Goal: Transaction & Acquisition: Purchase product/service

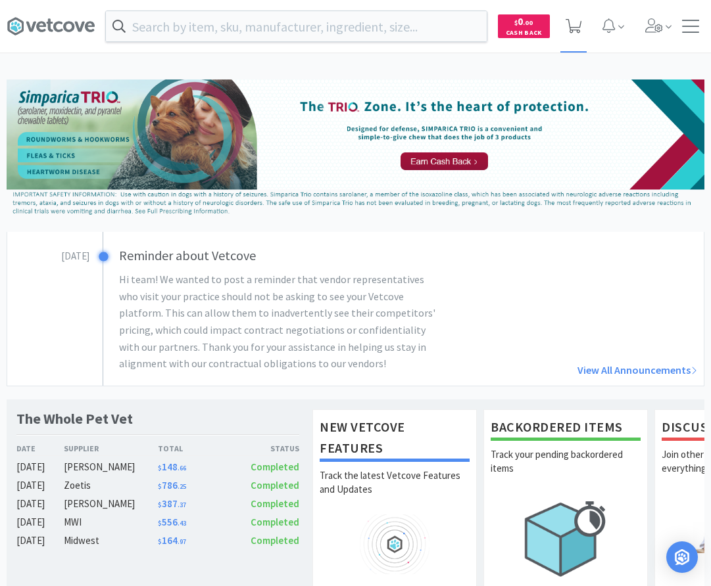
click at [573, 28] on icon at bounding box center [573, 26] width 16 height 14
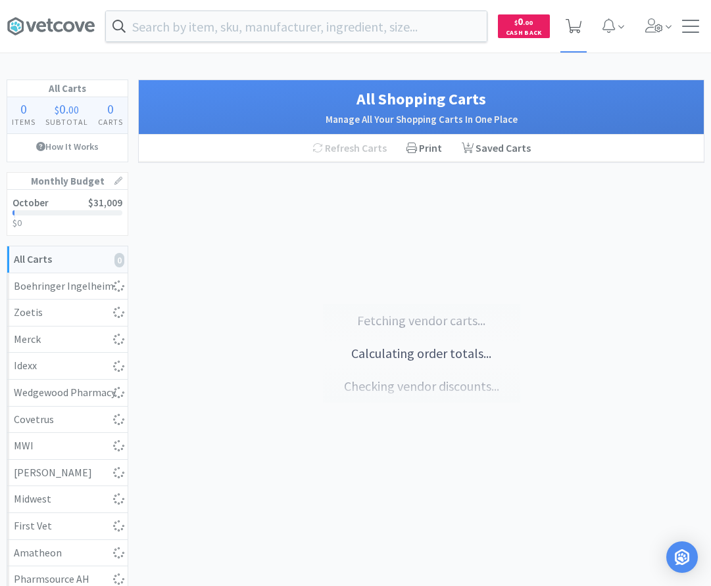
select select "2"
select select "1"
select select "3"
select select "2"
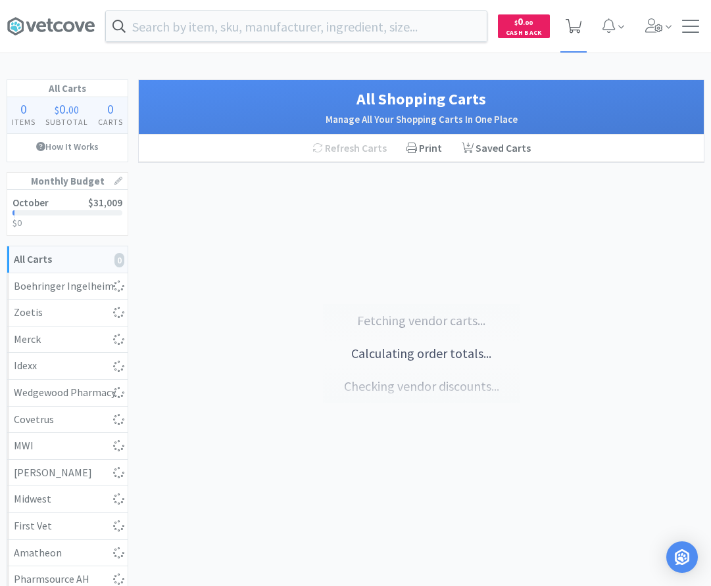
select select "1"
select select "7"
select select "50"
select select "10"
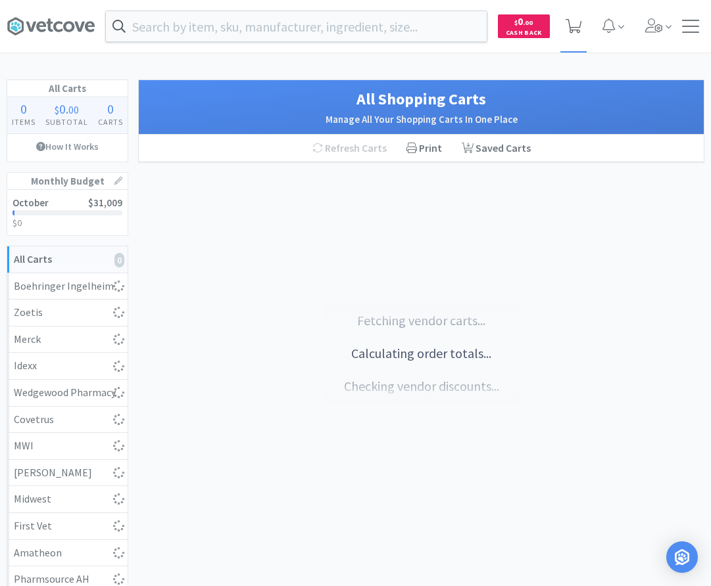
select select "2"
select select "1"
select select "200"
select select "2"
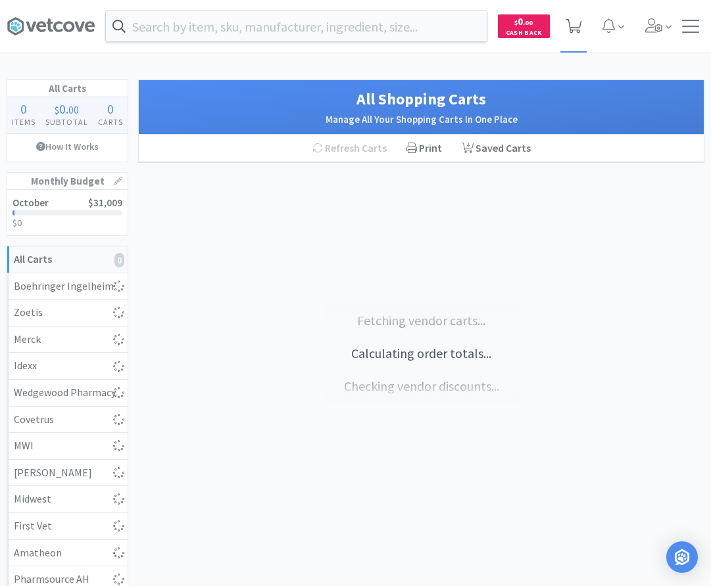
select select "2"
select select "15"
select select "2"
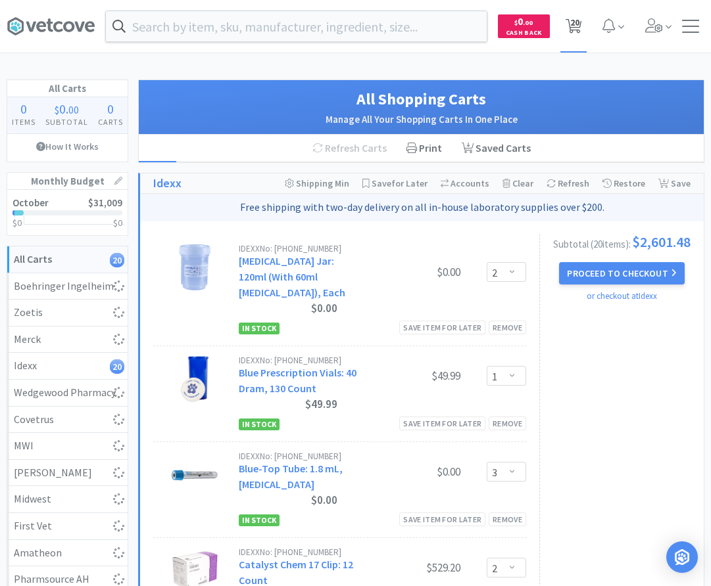
select select "10"
select select "30"
select select "1"
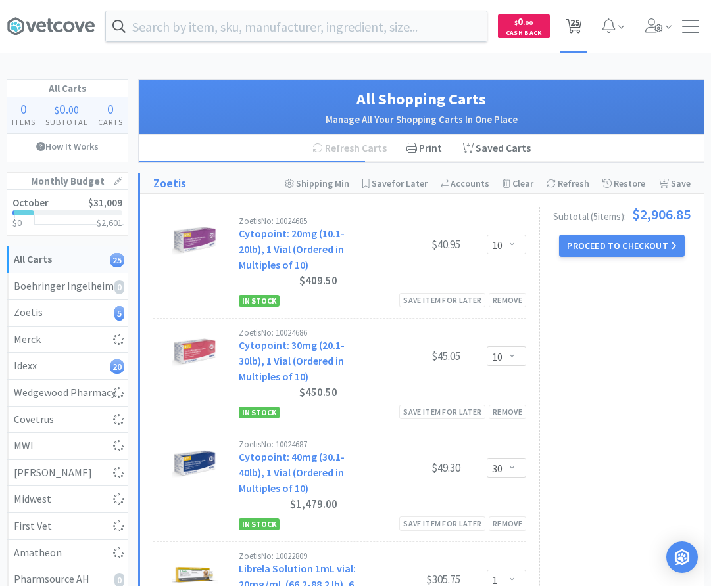
select select "2"
select select "3"
select select "2"
select select "1"
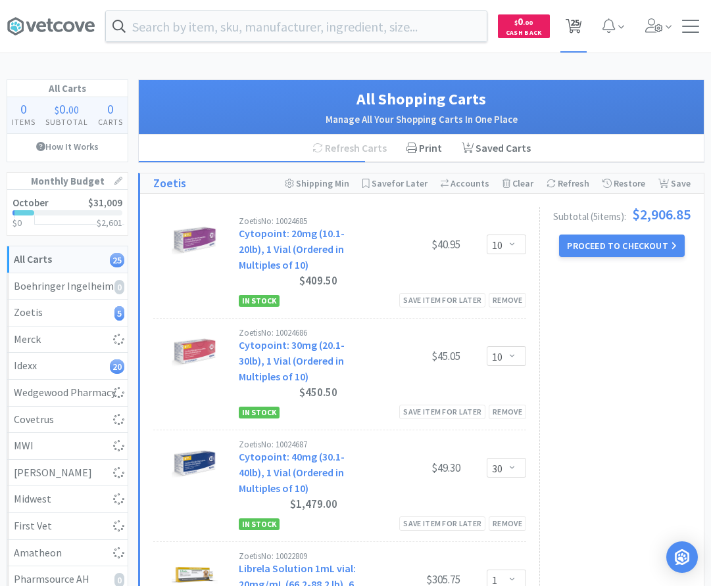
select select "2"
select select "1"
select select "2"
select select "20"
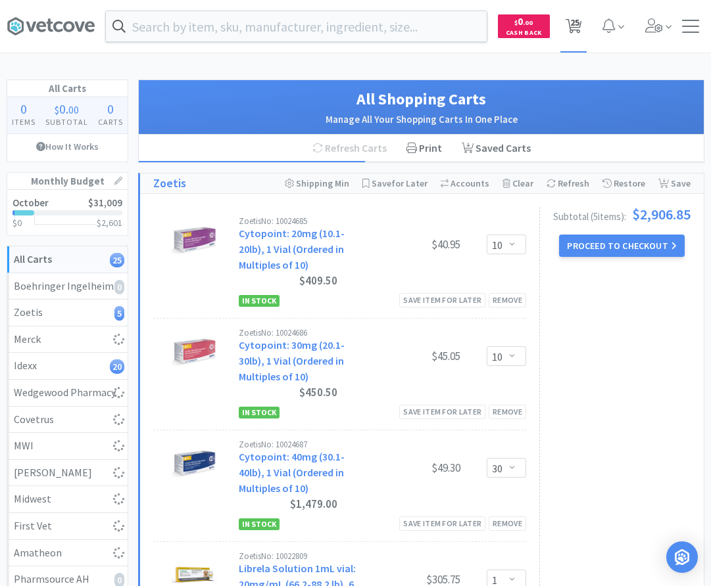
select select "1"
select select "4"
select select "5"
select select "1"
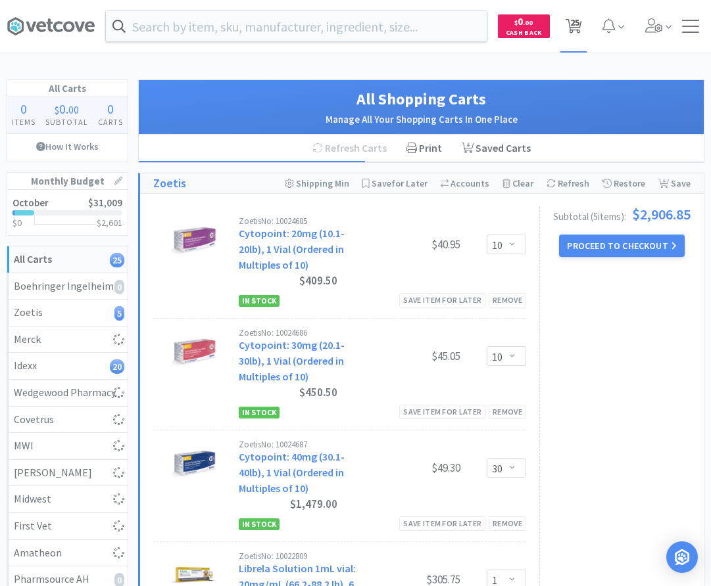
select select "1"
select select "2"
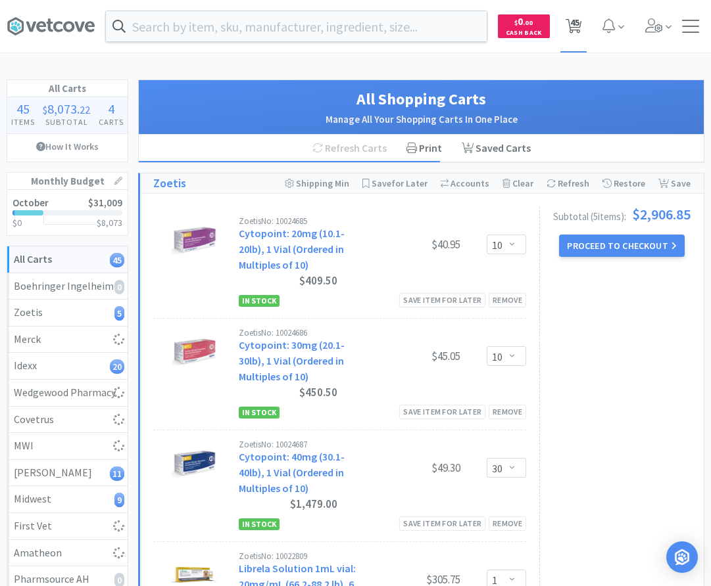
select select "1"
select select "2"
select select "1"
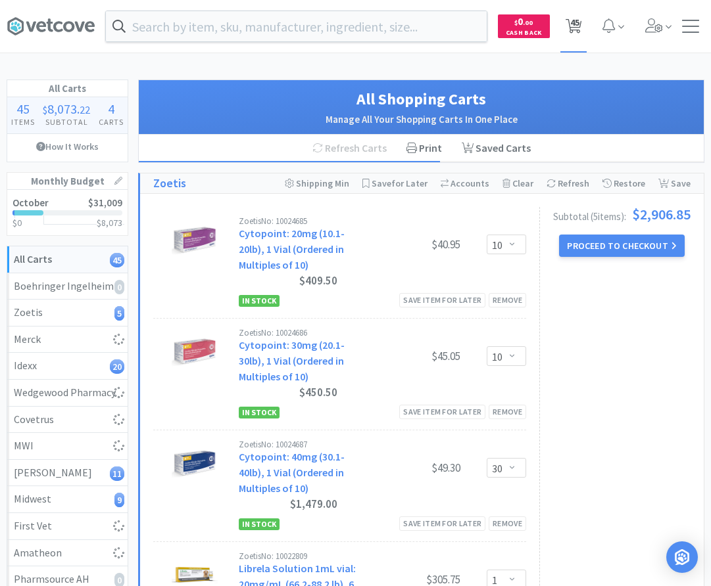
select select "1"
select select "61"
select select "2"
select select "1"
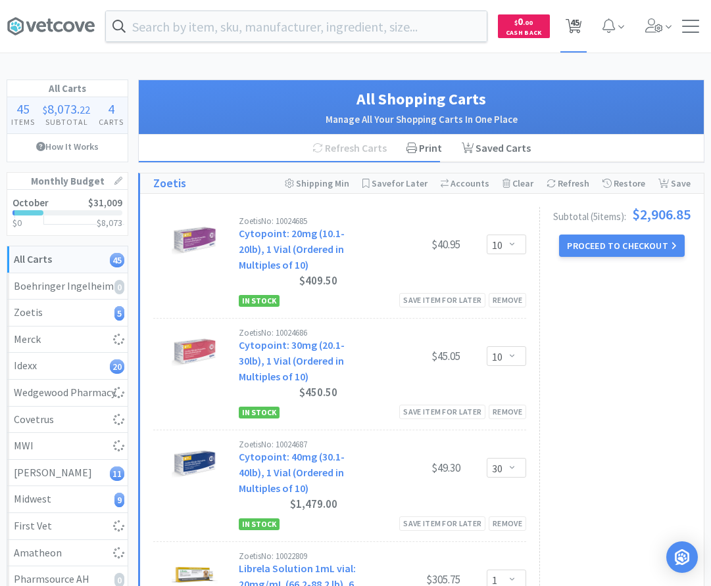
select select "5"
select select "4"
select select "1"
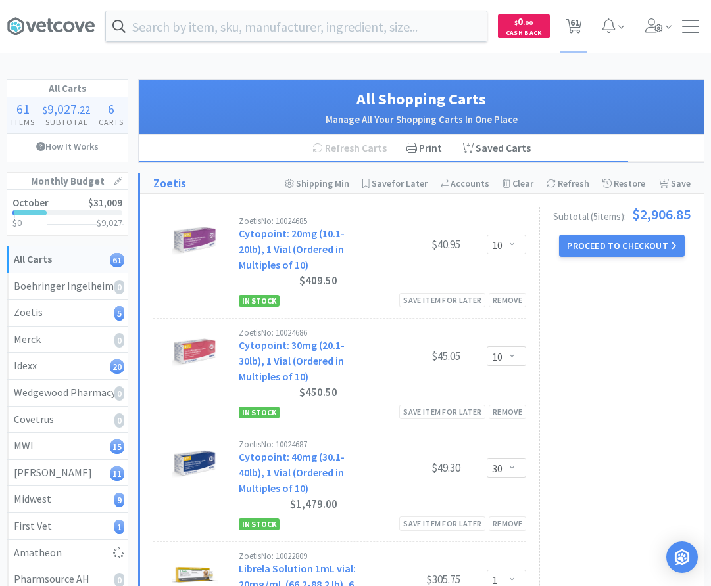
select select "2"
select select "1"
click at [209, 24] on input "text" at bounding box center [296, 26] width 381 height 30
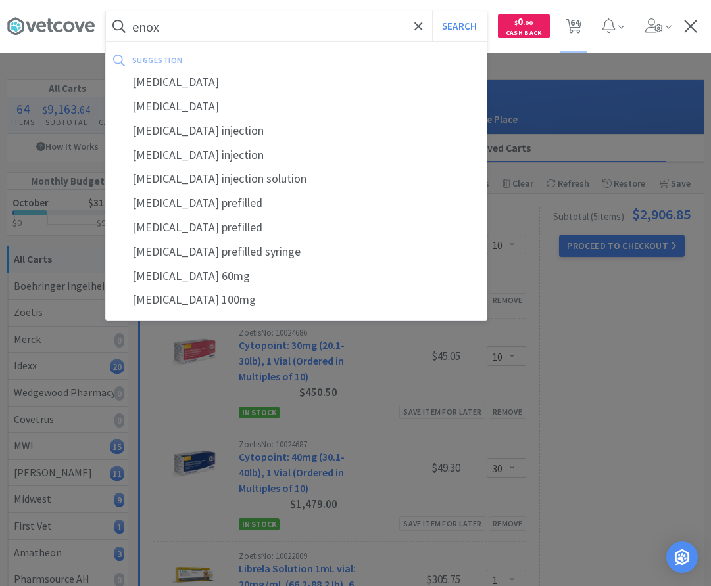
click at [623, 72] on div at bounding box center [355, 293] width 711 height 586
click at [209, 32] on input "enox" at bounding box center [296, 26] width 381 height 30
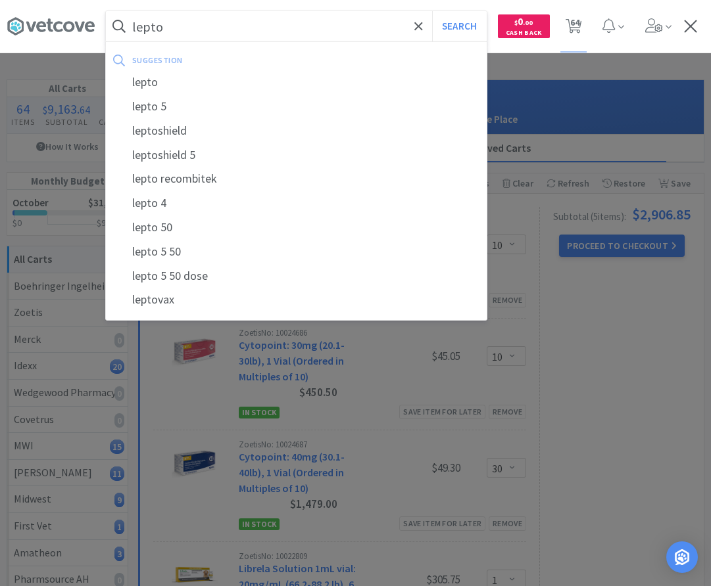
type input "lepto"
click at [432, 11] on button "Search" at bounding box center [459, 26] width 55 height 30
select select "1"
select select "2"
select select "1"
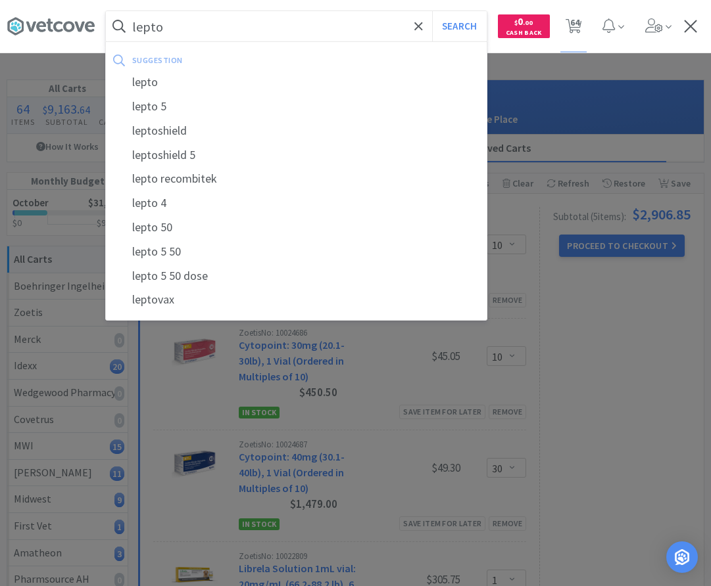
select select "1"
select select "61"
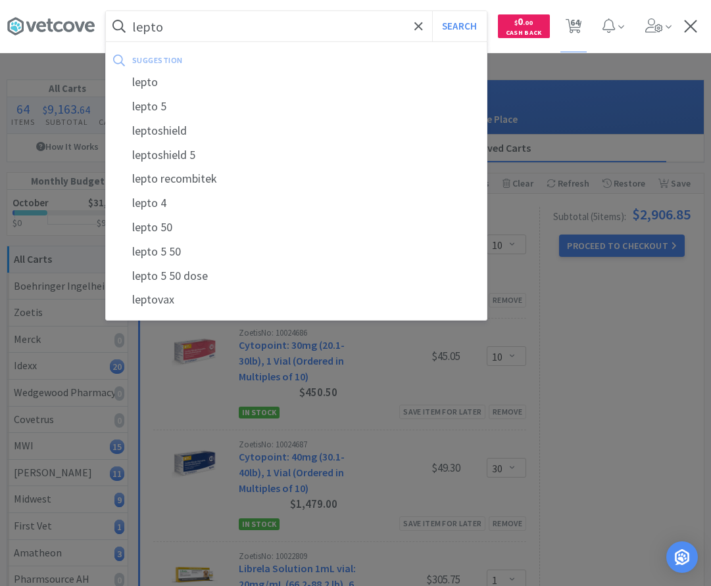
select select "2"
select select "1"
select select "5"
select select "4"
select select "1"
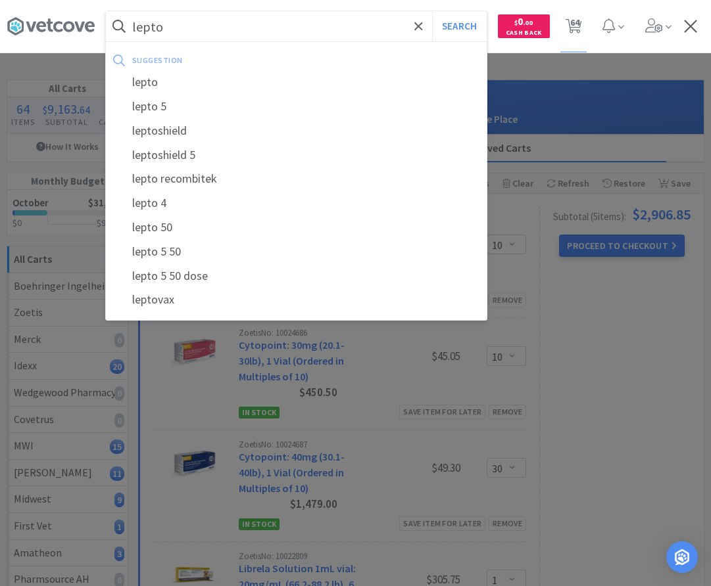
select select "1"
select select "2"
select select "3"
select select "2"
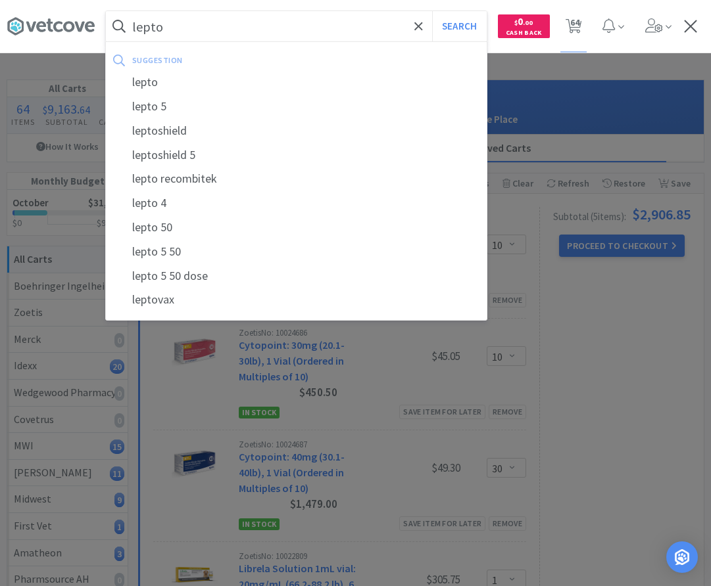
select select "1"
select select "2"
select select "1"
select select "2"
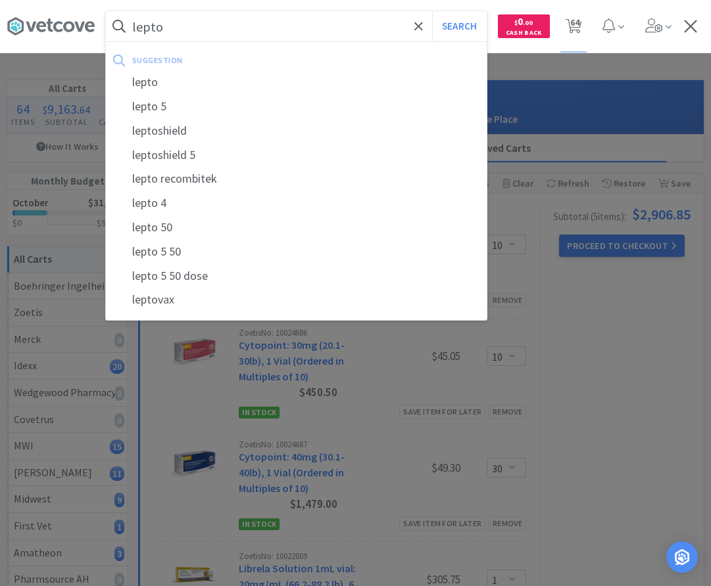
select select "20"
select select "1"
select select "4"
select select "5"
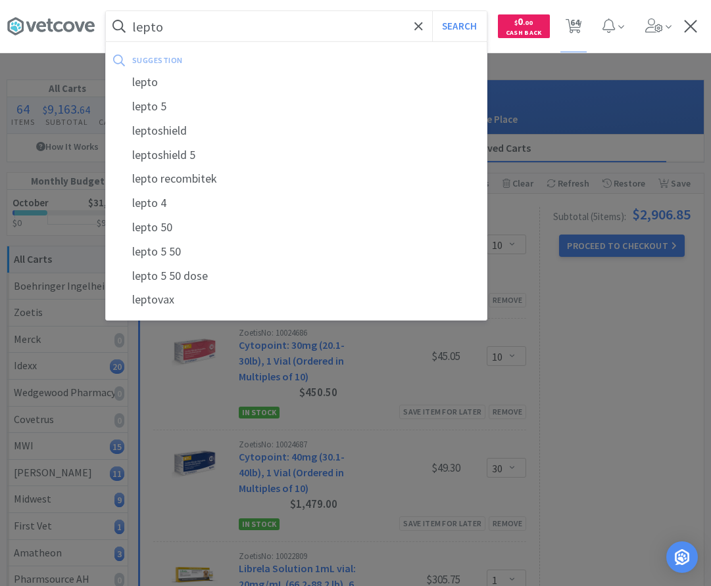
select select "1"
select select "2"
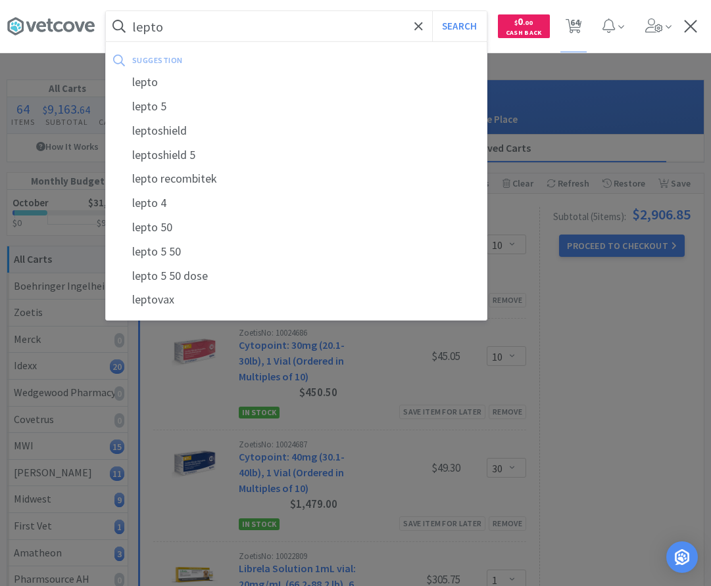
select select "2"
select select "1"
select select "2"
select select "1"
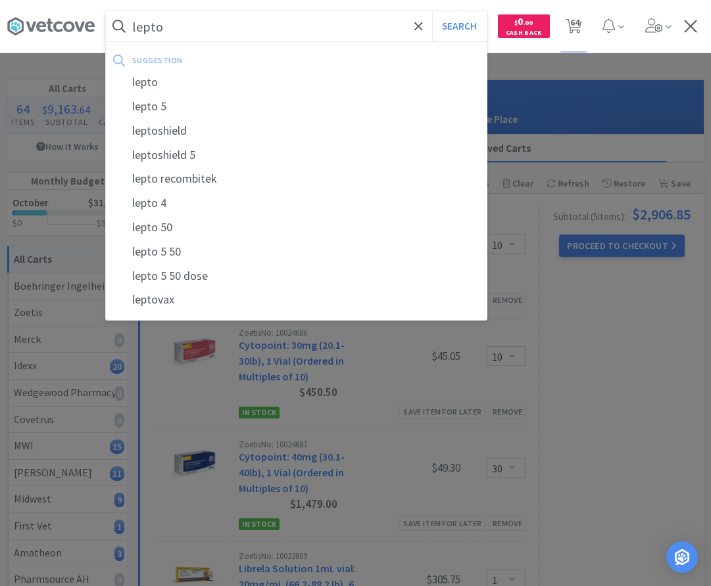
select select "2"
select select "1"
select select "3"
select select "2"
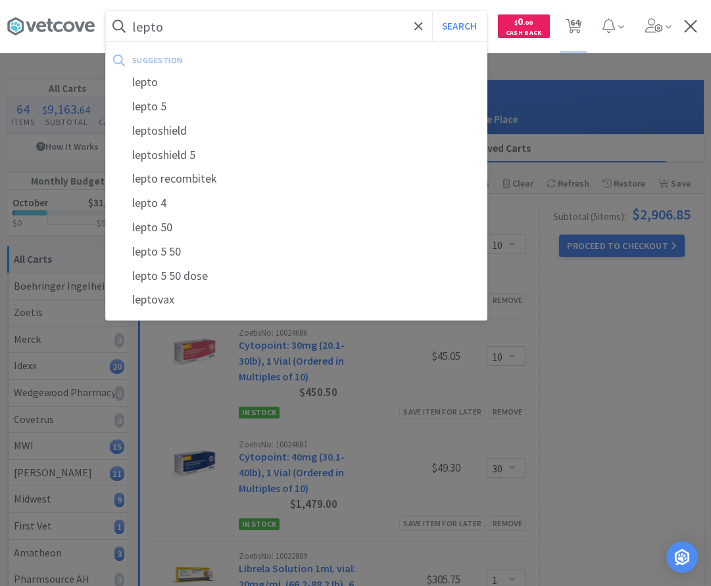
select select "1"
select select "7"
select select "50"
select select "10"
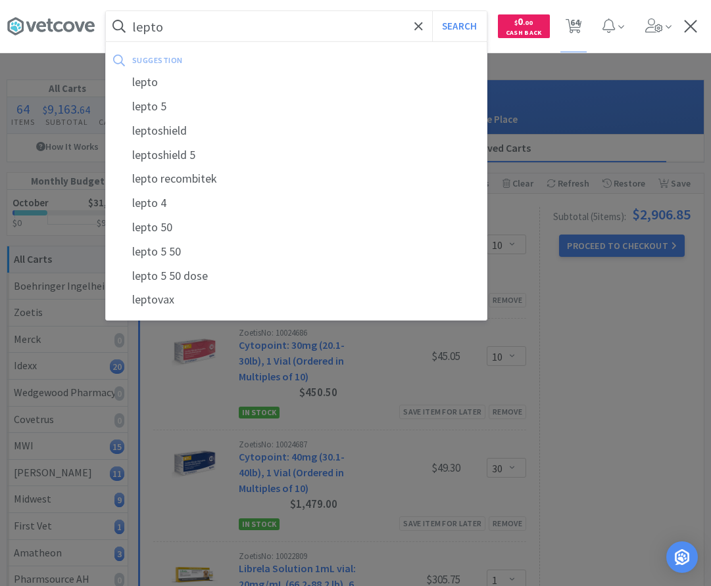
select select "2"
select select "1"
select select "200"
select select "2"
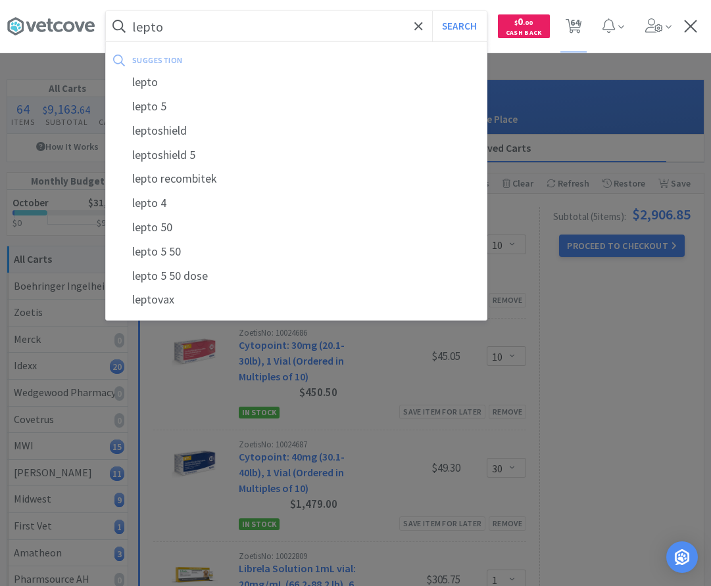
select select "2"
select select "15"
select select "2"
select select "10"
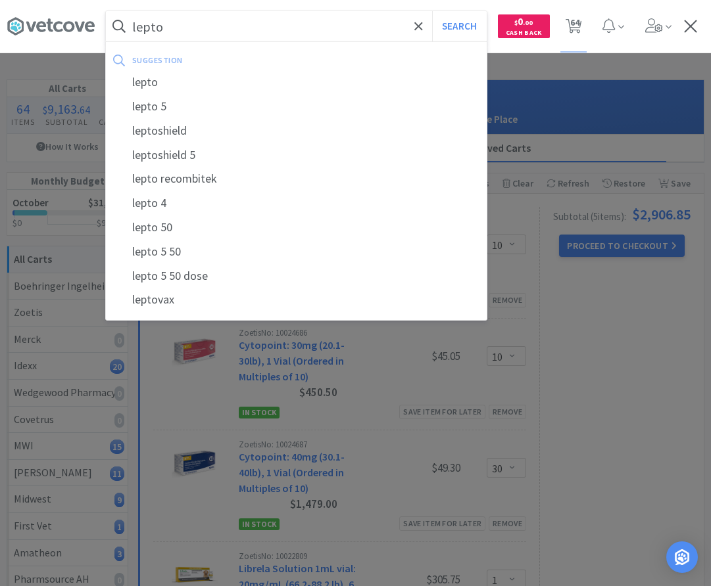
select select "30"
select select "1"
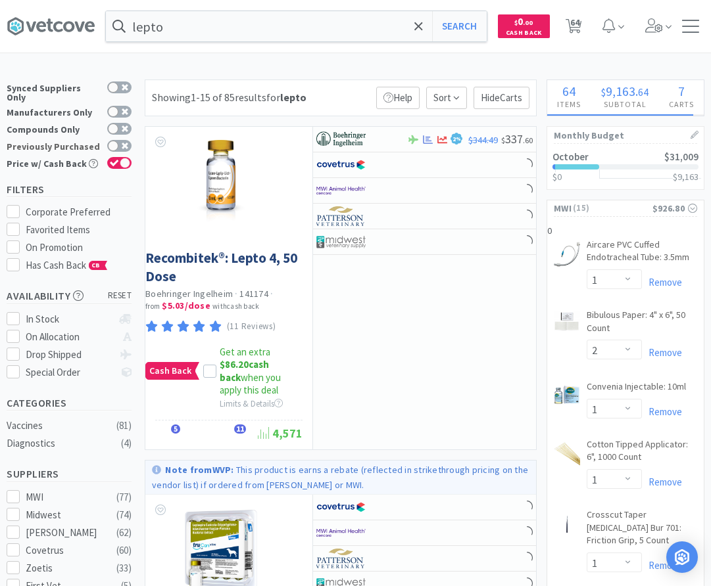
click at [127, 140] on label "Previously Purchased" at bounding box center [69, 146] width 125 height 13
click at [131, 155] on input "Previously Purchased" at bounding box center [131, 155] width 1 height 1
checkbox input "true"
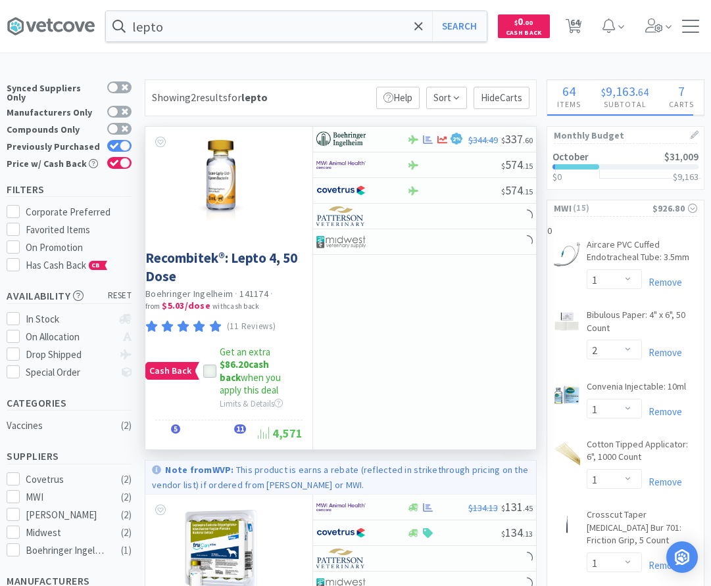
click at [208, 369] on icon at bounding box center [209, 371] width 9 height 9
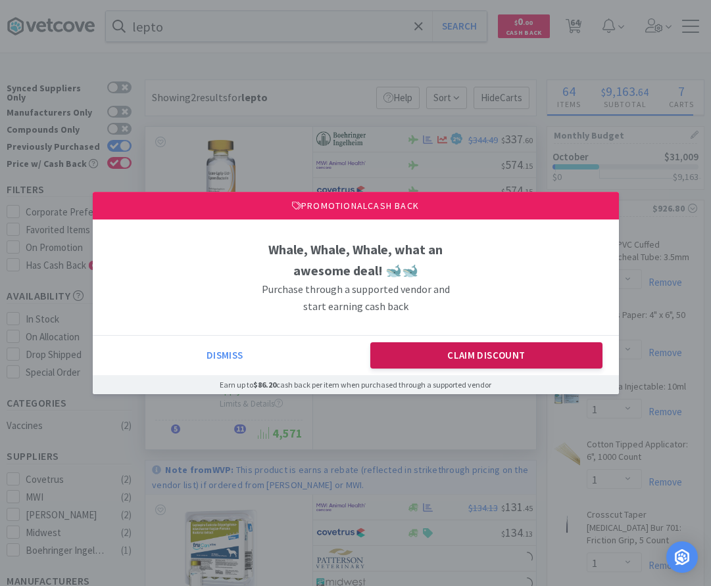
click at [519, 357] on button "Claim Discount" at bounding box center [486, 356] width 232 height 26
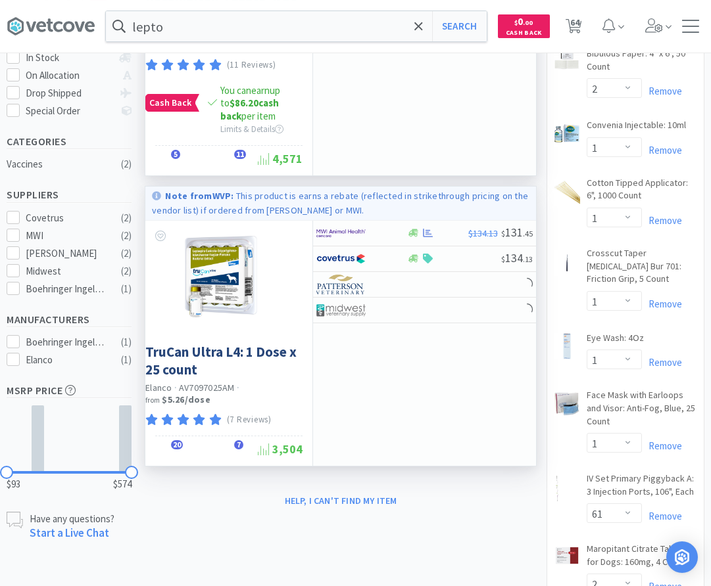
scroll to position [268, 0]
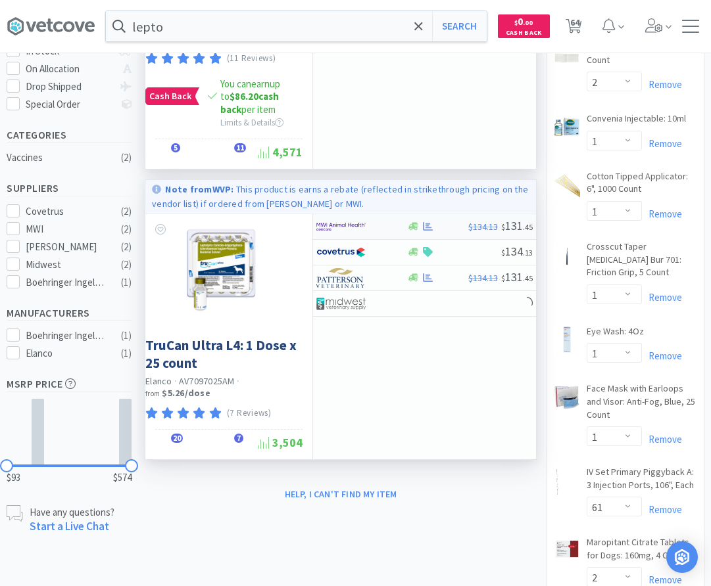
click at [452, 227] on div at bounding box center [437, 227] width 62 height 10
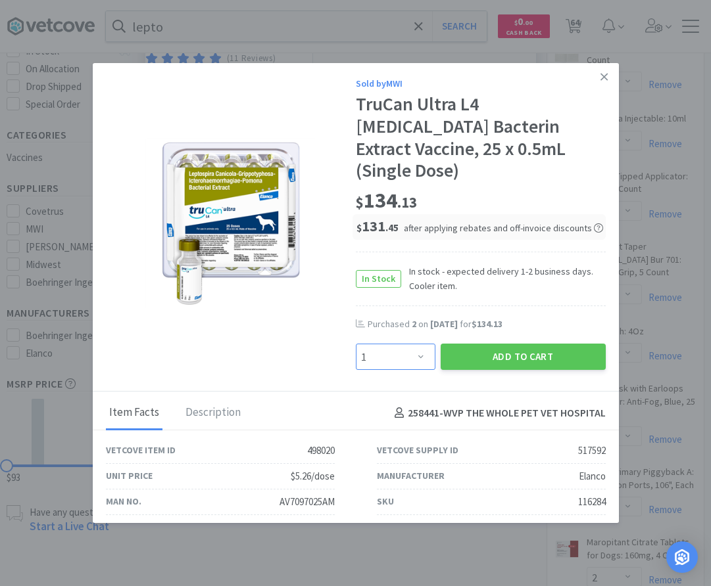
click at [356, 344] on select "Enter Quantity 1 2 3 4 5 6 7 8 9 10 11 12 13 14 15 16 17 18 19 20 Enter Quantity" at bounding box center [396, 357] width 80 height 26
select select "2"
click option "2" at bounding box center [0, 0] width 0 height 0
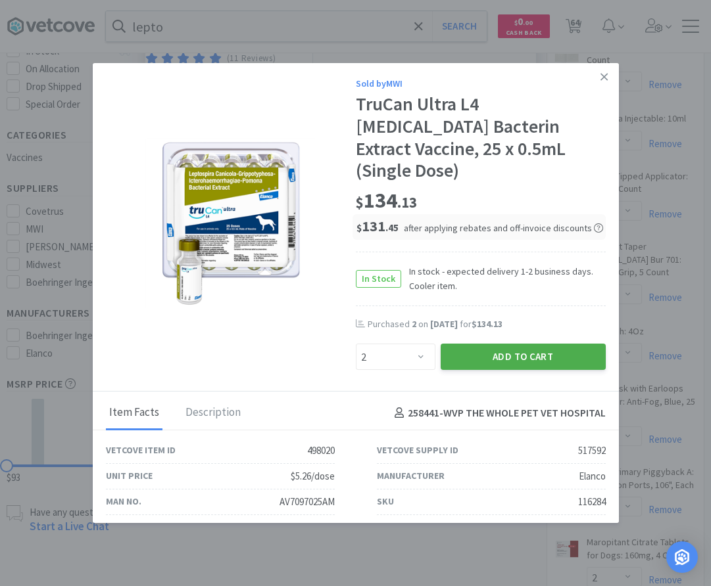
click at [540, 344] on button "Add to Cart" at bounding box center [523, 357] width 165 height 26
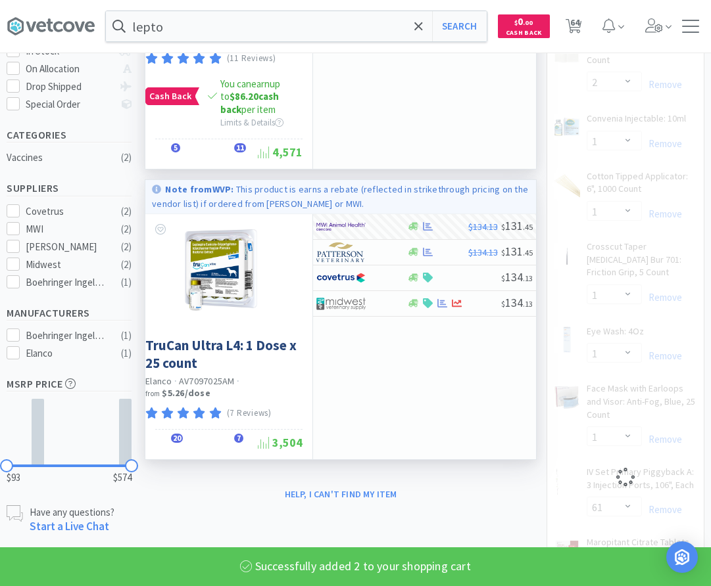
select select "2"
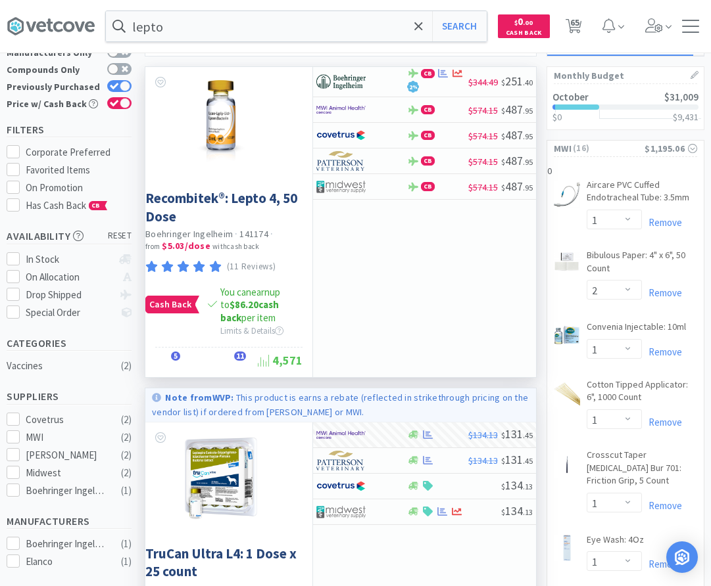
scroll to position [0, 0]
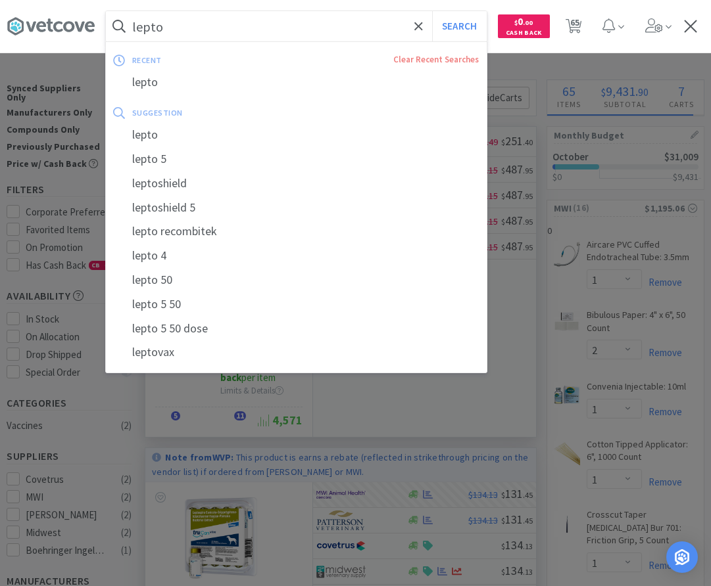
click at [168, 30] on input "lepto" at bounding box center [296, 26] width 381 height 30
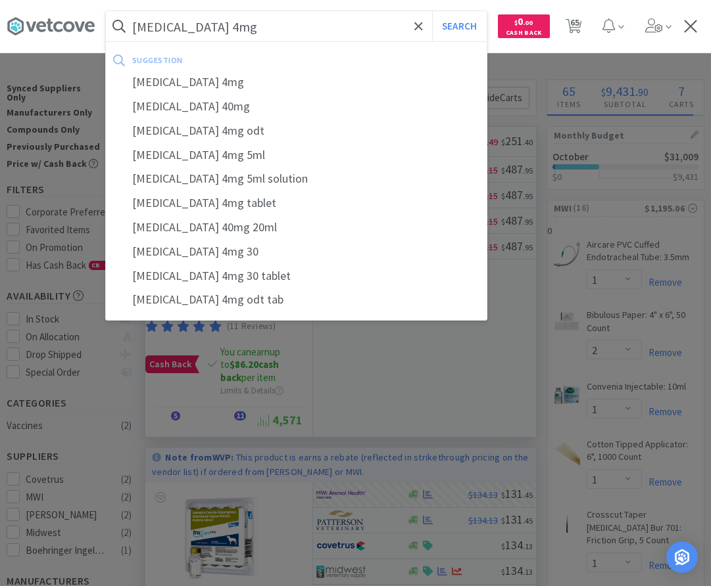
type input "[MEDICAL_DATA] 4mg"
click at [432, 11] on button "Search" at bounding box center [459, 26] width 55 height 30
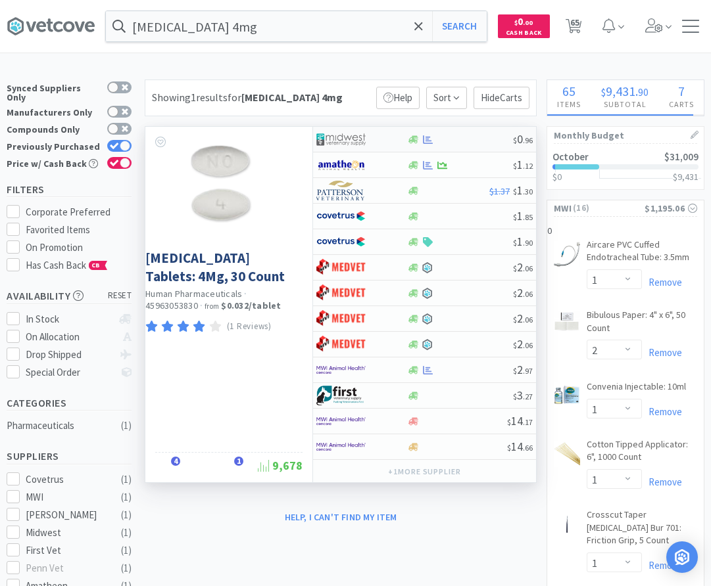
click at [362, 145] on img at bounding box center [340, 140] width 49 height 20
select select "1"
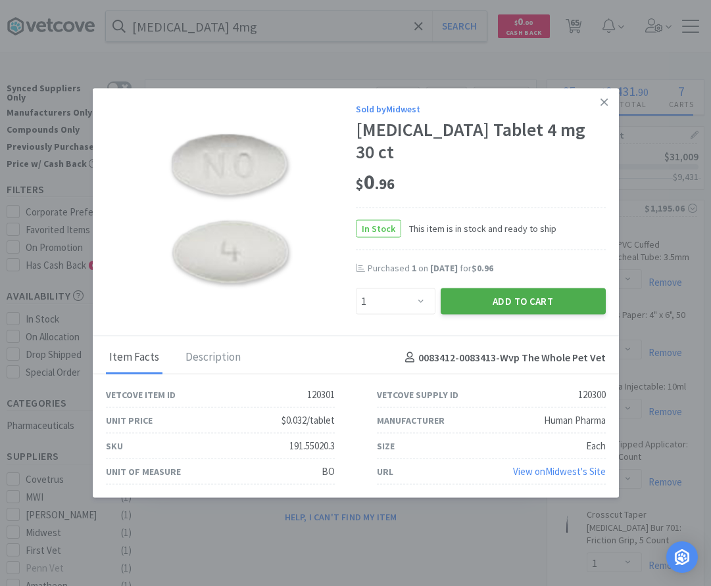
click at [512, 296] on button "Add to Cart" at bounding box center [523, 301] width 165 height 26
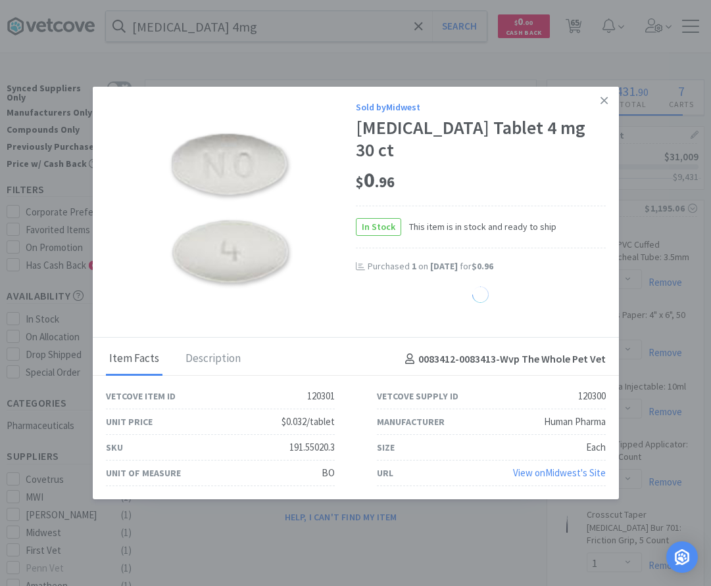
select select "1"
select select "2"
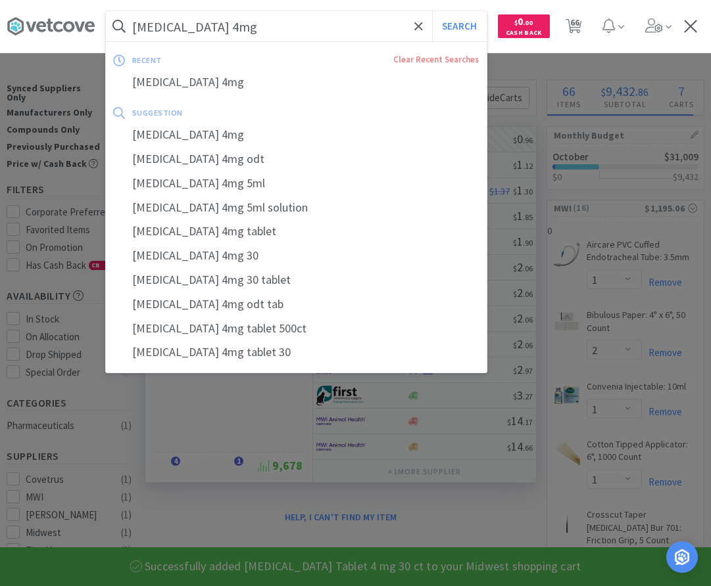
click at [309, 19] on input "[MEDICAL_DATA] 4mg" at bounding box center [296, 26] width 381 height 30
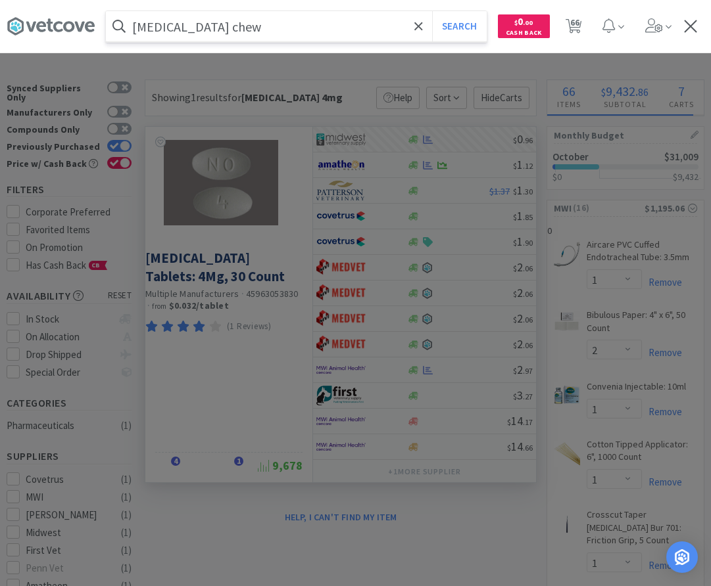
click at [432, 11] on button "Search" at bounding box center [459, 26] width 55 height 30
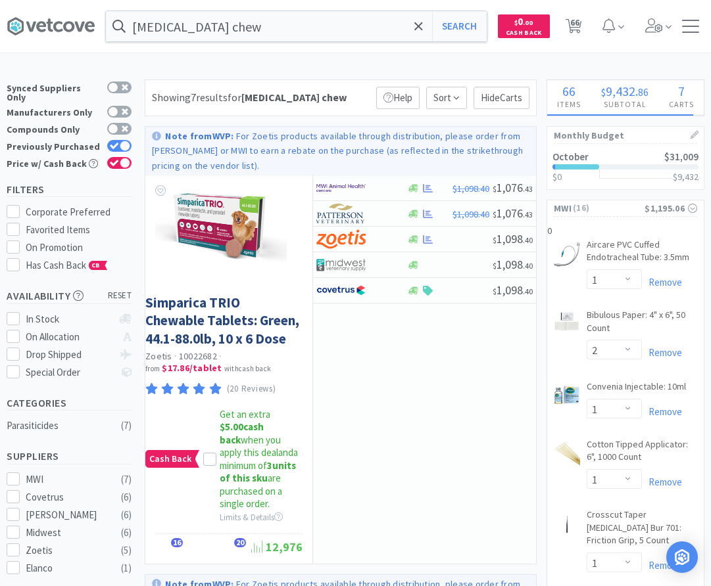
drag, startPoint x: 47, startPoint y: 463, endPoint x: 44, endPoint y: 210, distance: 252.5
click at [235, 26] on input "[MEDICAL_DATA] chew" at bounding box center [296, 26] width 381 height 30
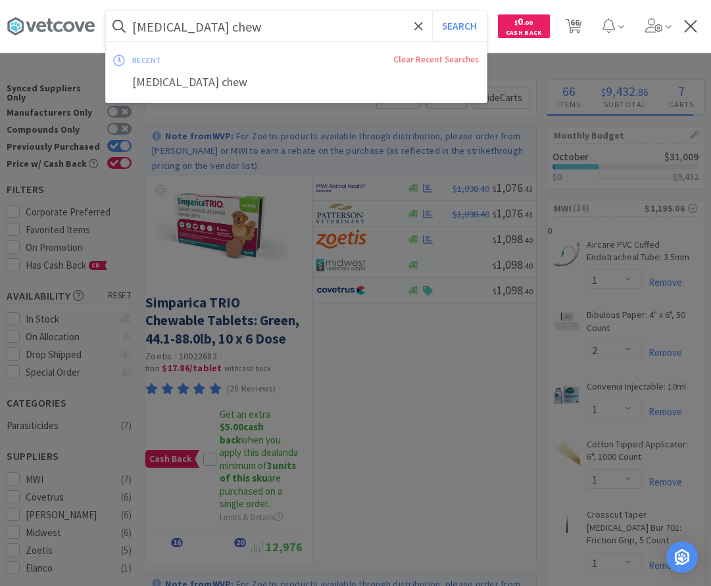
click at [235, 26] on input "[MEDICAL_DATA] chew" at bounding box center [296, 26] width 381 height 30
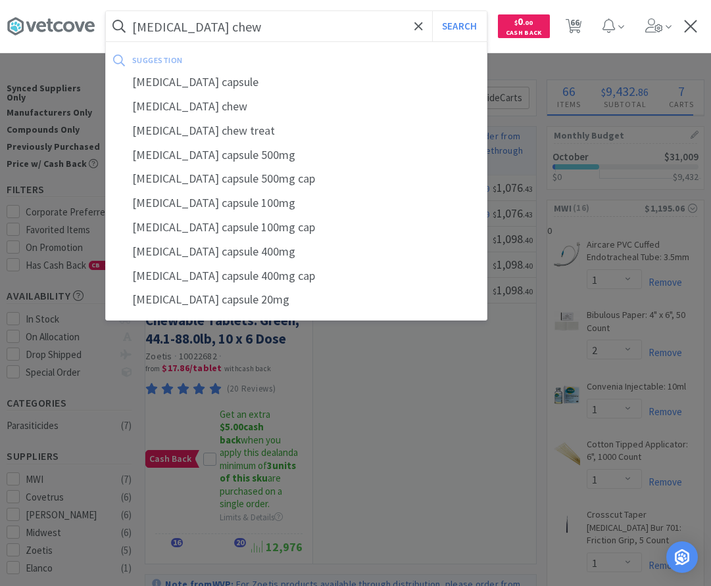
click at [432, 11] on button "Search" at bounding box center [459, 26] width 55 height 30
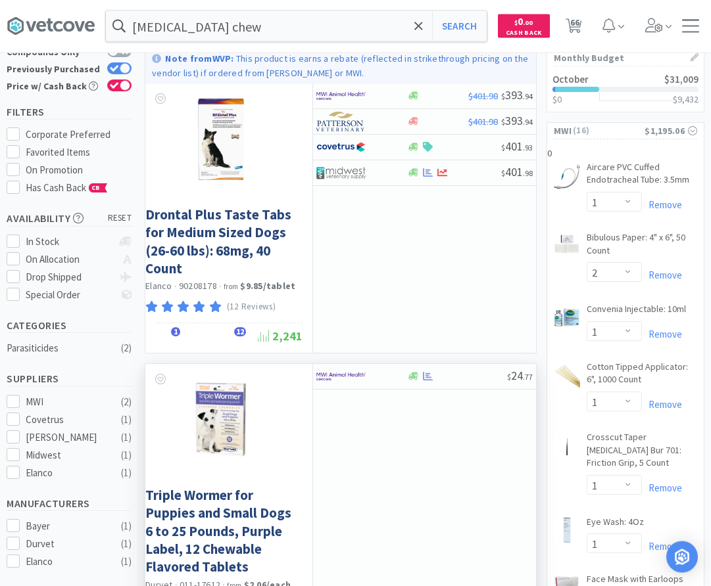
scroll to position [67, 0]
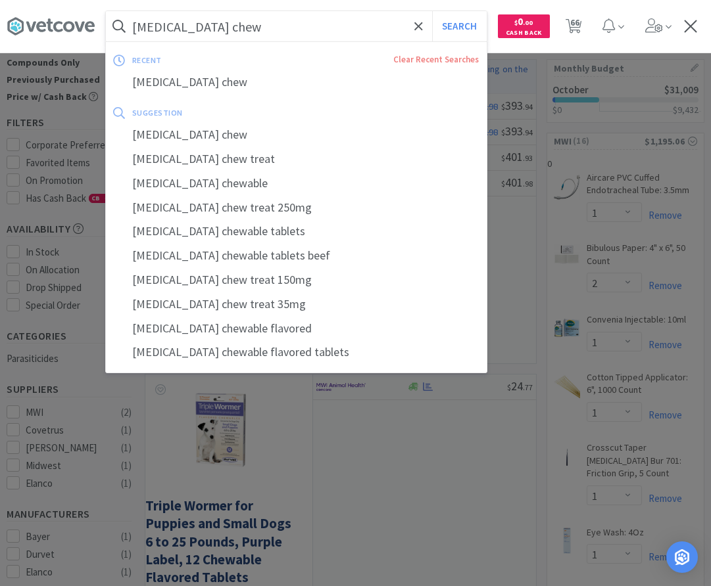
click at [291, 30] on input "[MEDICAL_DATA] chew" at bounding box center [296, 26] width 381 height 30
type input "r"
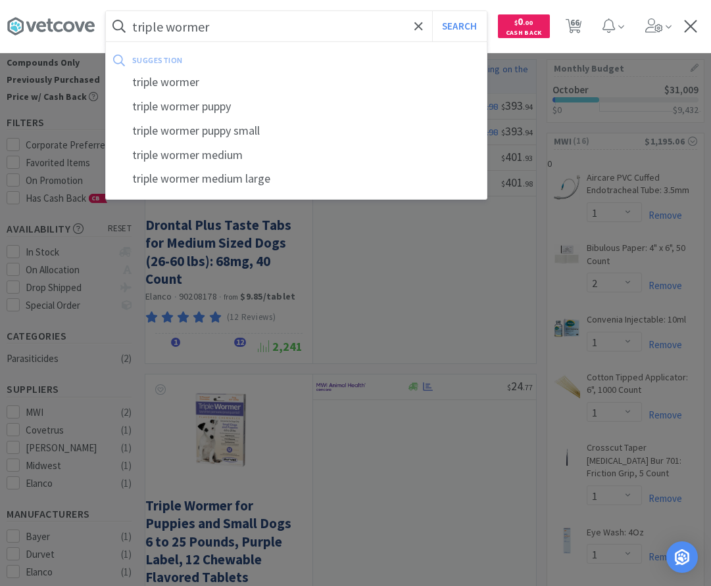
type input "triple wormer"
click at [432, 11] on button "Search" at bounding box center [459, 26] width 55 height 30
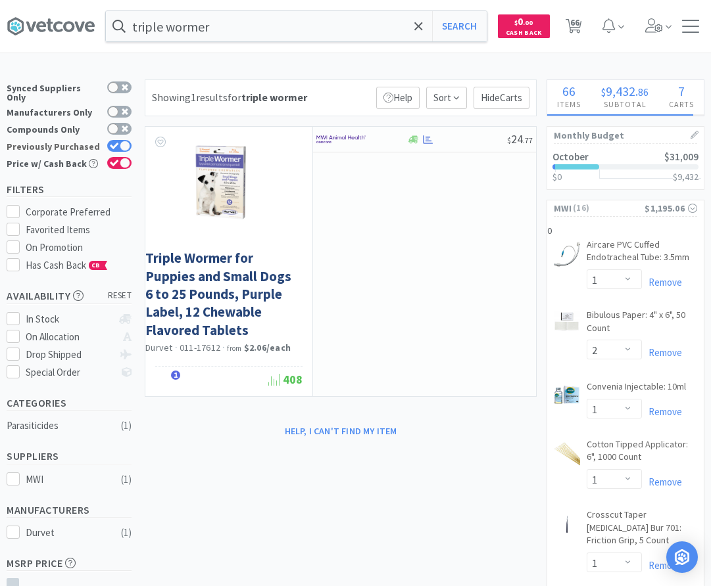
click at [124, 140] on label "Previously Purchased" at bounding box center [69, 146] width 125 height 13
click at [131, 155] on input "Previously Purchased" at bounding box center [131, 155] width 1 height 1
checkbox input "false"
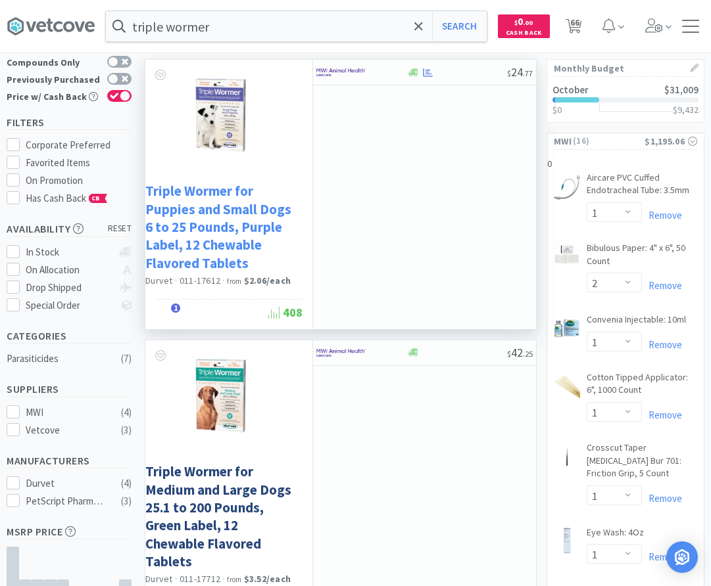
scroll to position [134, 0]
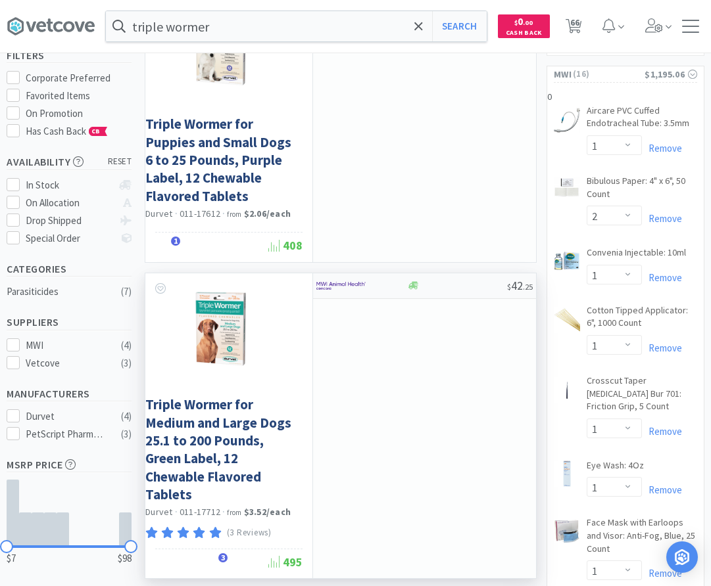
click at [392, 290] on div at bounding box center [361, 286] width 90 height 22
select select "1"
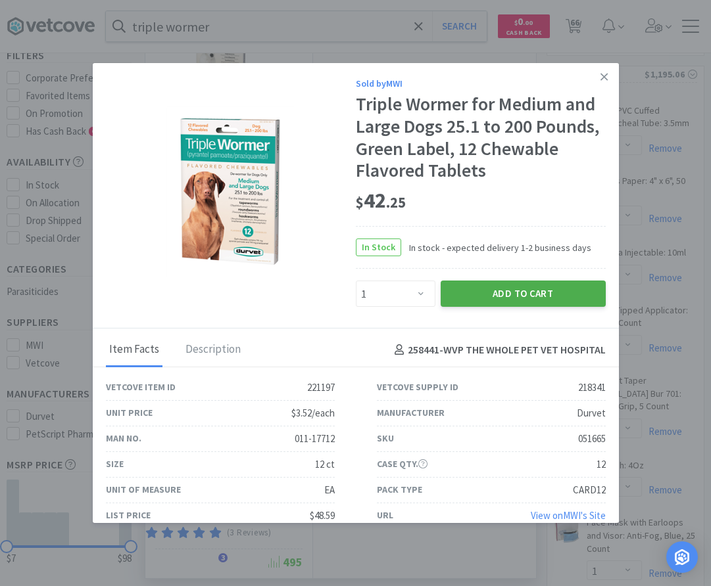
click at [546, 297] on button "Add to Cart" at bounding box center [523, 294] width 165 height 26
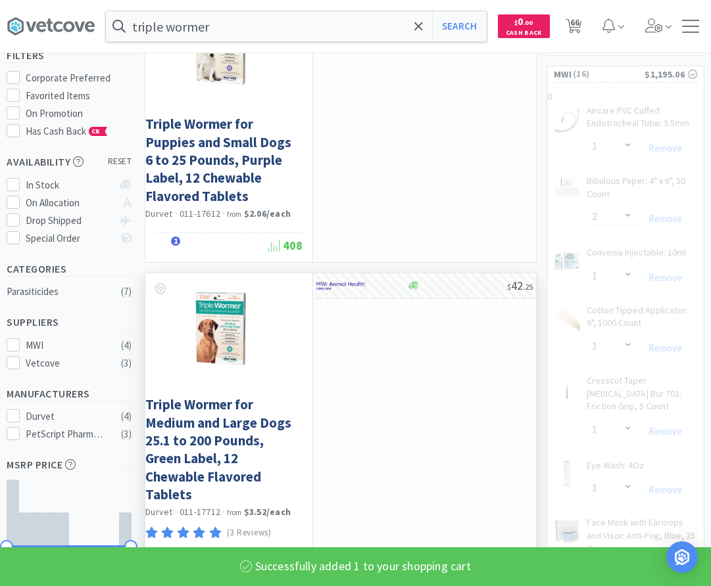
select select "1"
select select "2"
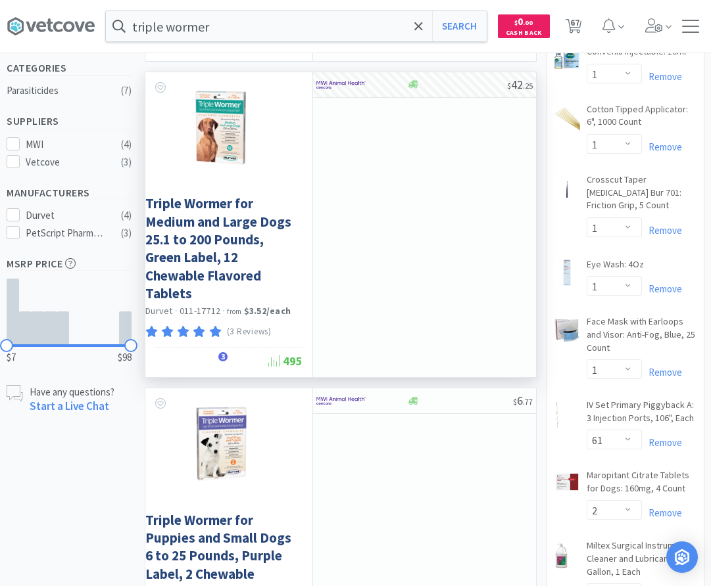
scroll to position [0, 0]
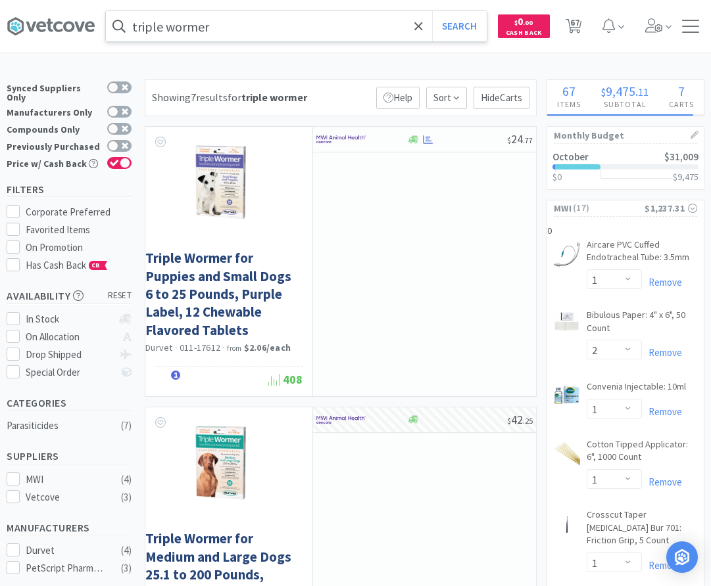
click at [222, 31] on input "triple wormer" at bounding box center [296, 26] width 381 height 30
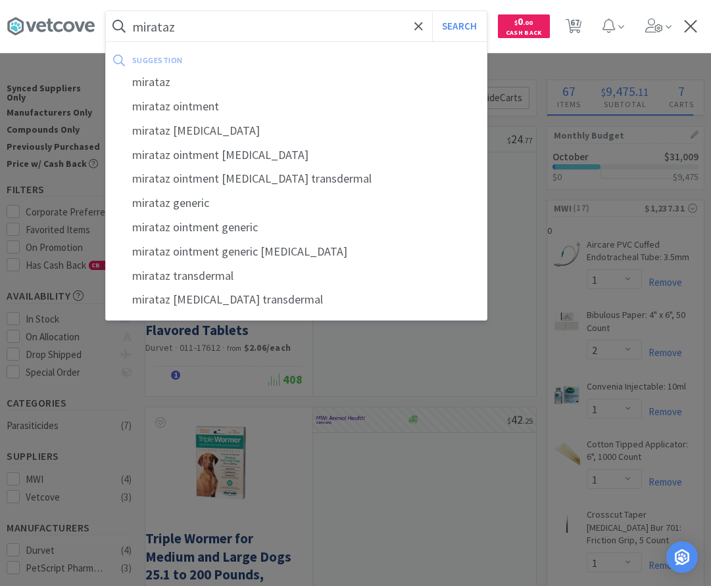
type input "mirataz"
click at [432, 11] on button "Search" at bounding box center [459, 26] width 55 height 30
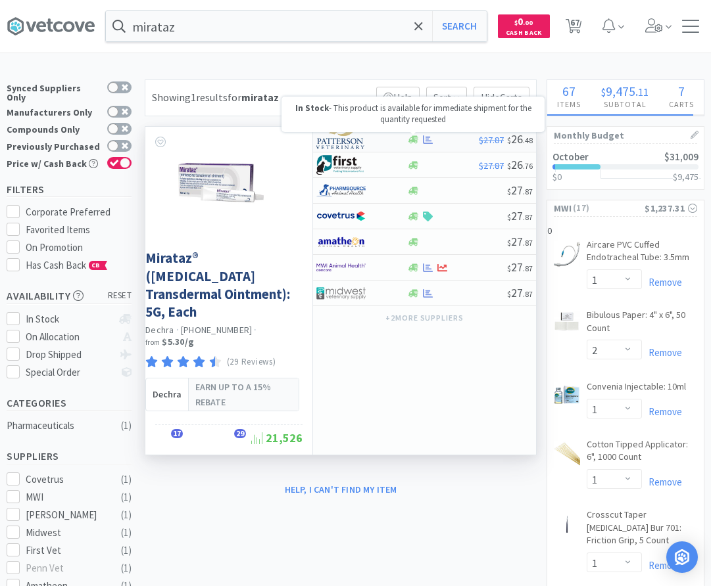
click at [425, 139] on icon at bounding box center [428, 140] width 10 height 10
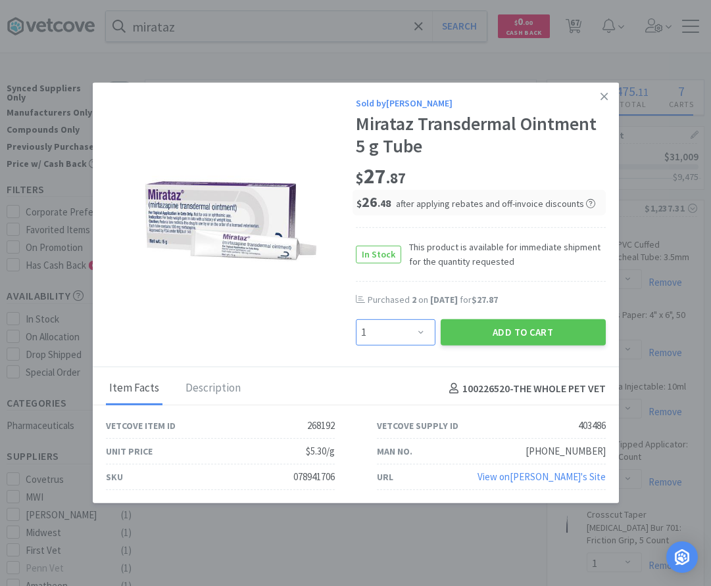
click at [356, 320] on select "Enter Quantity 1 2 3 4 5 6 7 8 9 10 11 12 13 14 15 16 17 18 19 20 Enter Quantity" at bounding box center [396, 333] width 80 height 26
select select "2"
click option "2" at bounding box center [0, 0] width 0 height 0
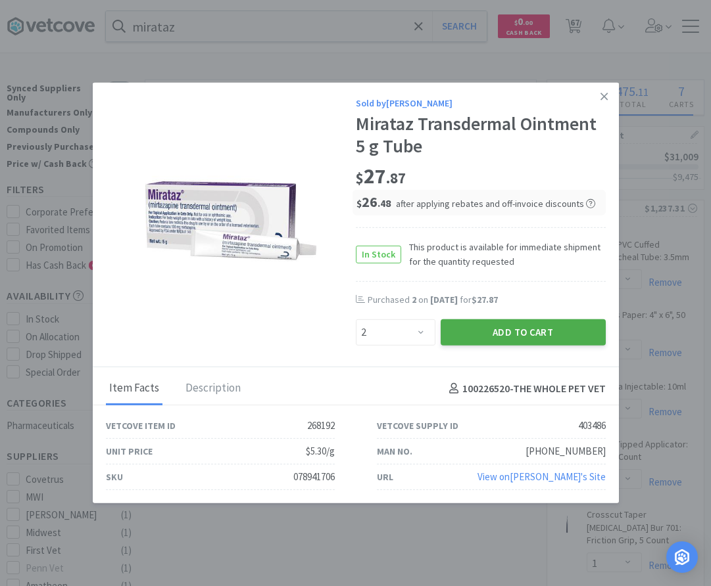
click at [489, 326] on button "Add to Cart" at bounding box center [523, 333] width 165 height 26
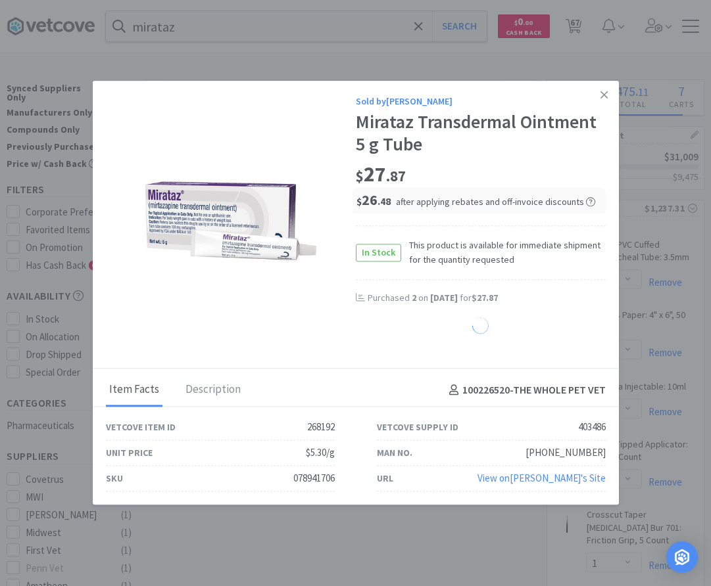
select select "1"
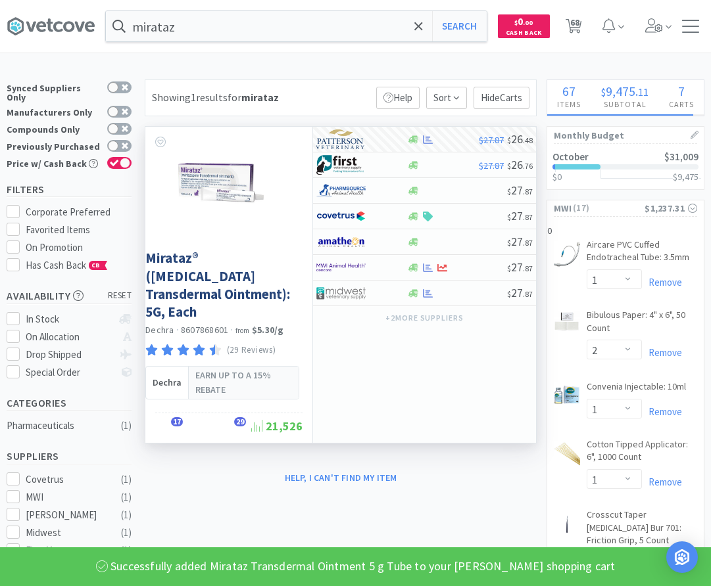
select select "2"
select select "1"
select select "2"
select select "20"
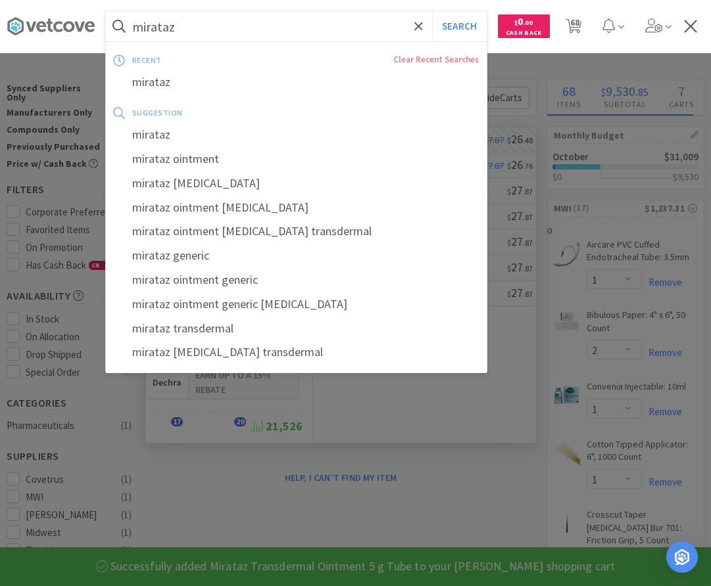
click at [274, 12] on input "mirataz" at bounding box center [296, 26] width 381 height 30
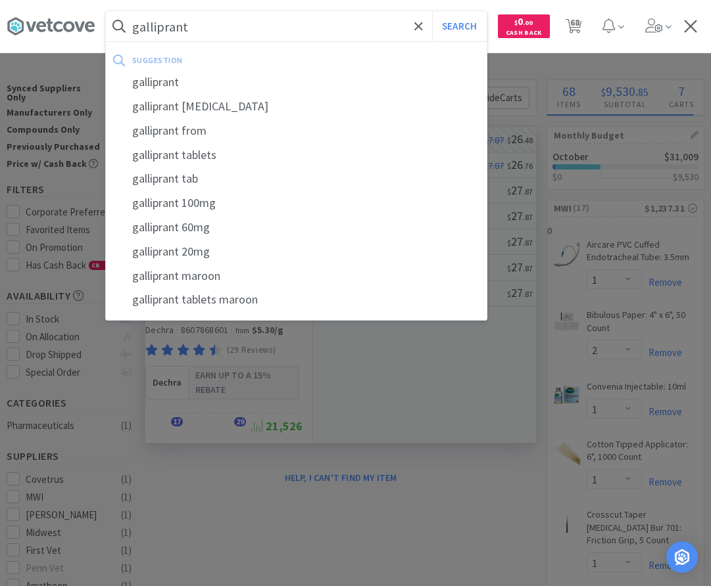
type input "galliprant"
click at [432, 11] on button "Search" at bounding box center [459, 26] width 55 height 30
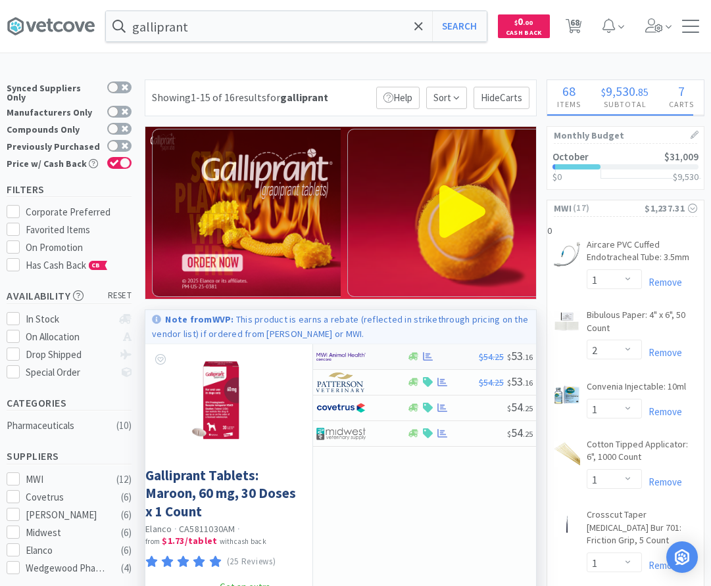
click at [351, 352] on img at bounding box center [340, 357] width 49 height 20
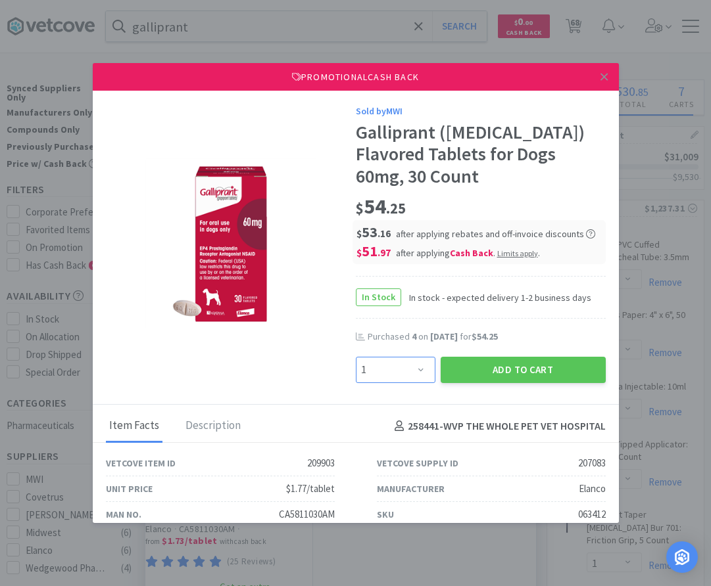
click at [356, 357] on select "Enter Quantity 1 2 3 4 5 6 7 8 9 10 11 12 13 14 15 16 17 18 19 20 Enter Quantity" at bounding box center [396, 370] width 80 height 26
select select "4"
click option "4" at bounding box center [0, 0] width 0 height 0
click at [532, 374] on button "Add to Cart" at bounding box center [523, 370] width 165 height 26
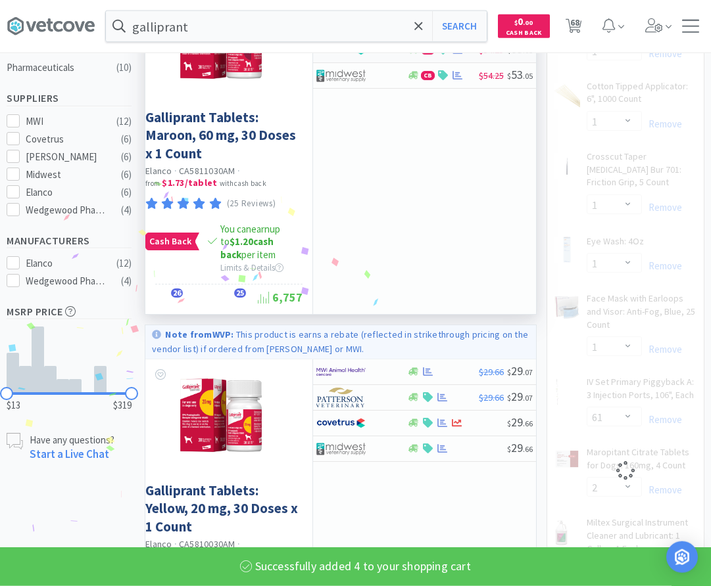
scroll to position [402, 0]
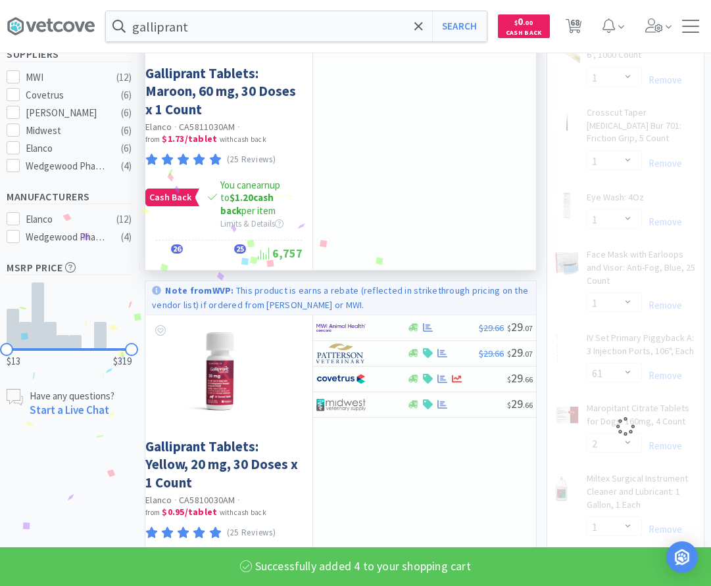
select select "4"
select select "2"
select select "1"
select select "5"
select select "4"
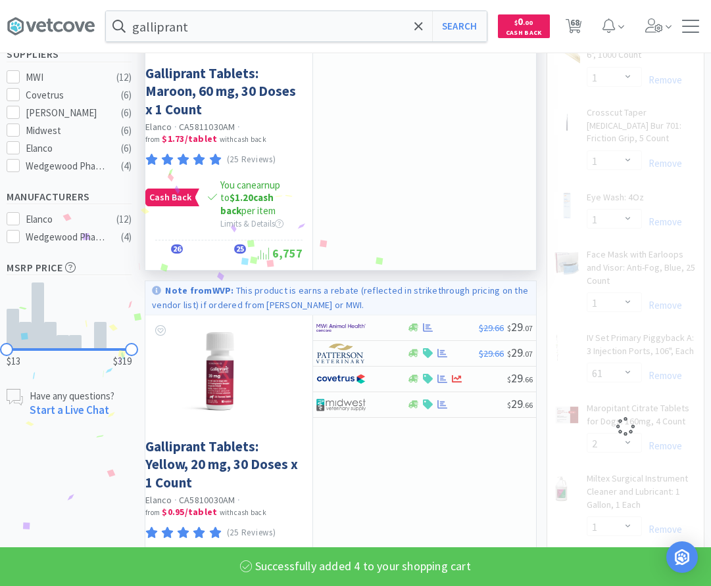
select select "1"
select select "61"
select select "2"
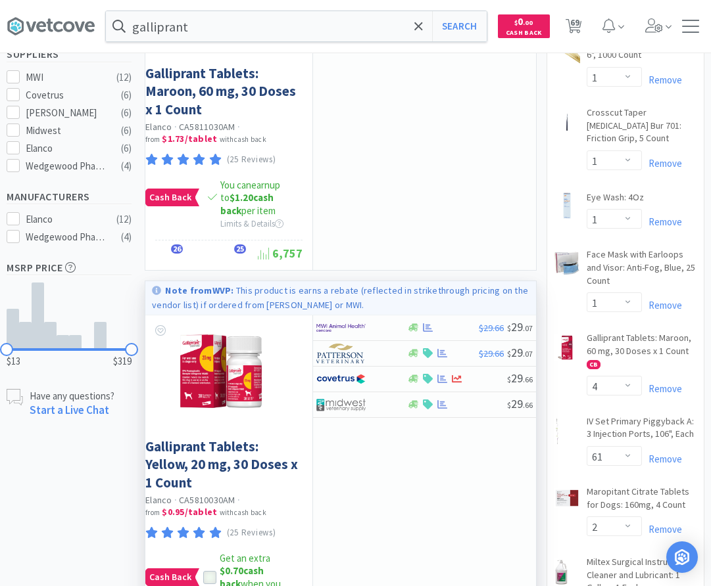
click at [207, 573] on icon at bounding box center [209, 577] width 9 height 9
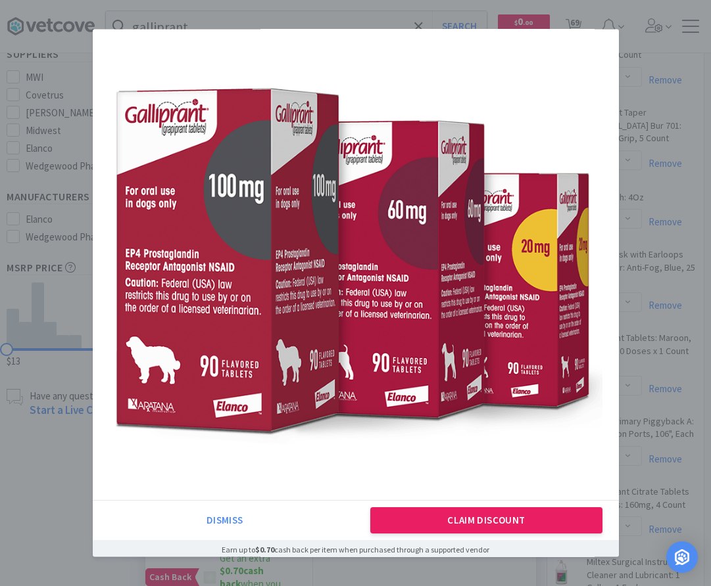
scroll to position [53, 0]
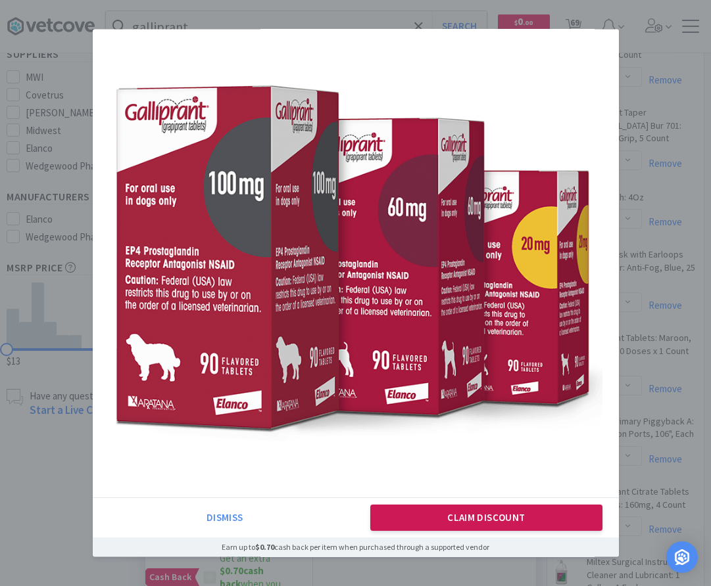
click at [481, 513] on button "Claim Discount" at bounding box center [486, 518] width 232 height 26
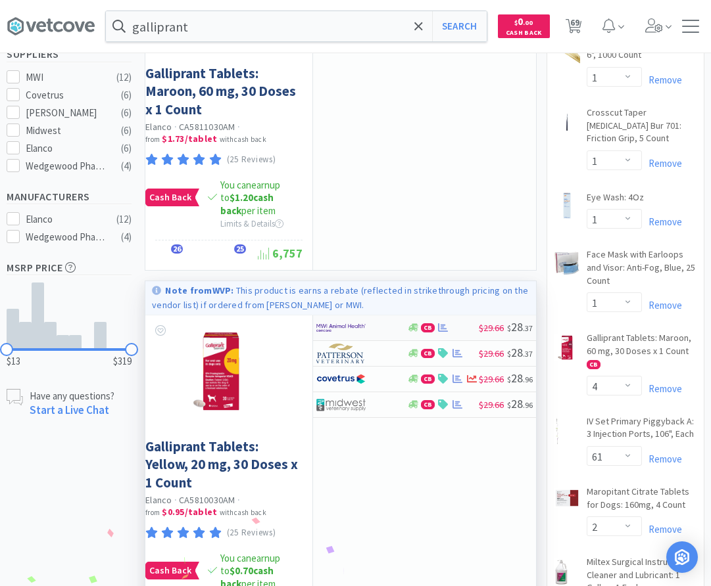
click at [332, 330] on img at bounding box center [340, 328] width 49 height 20
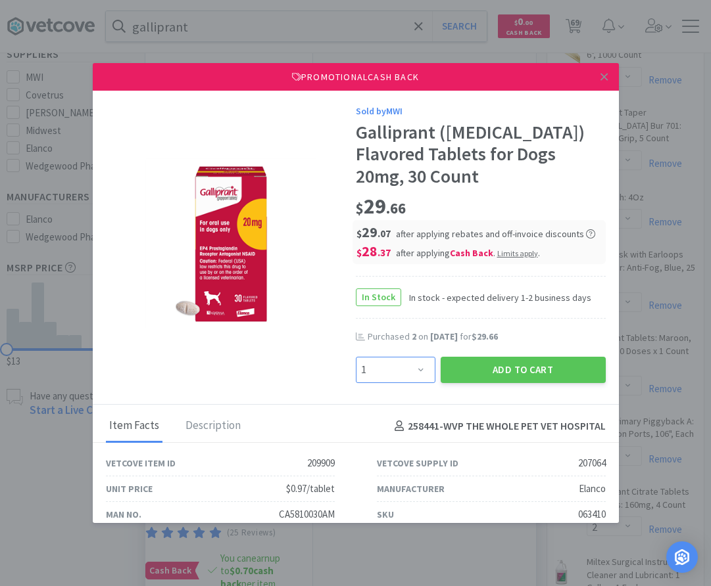
click at [356, 357] on select "Enter Quantity 1 2 3 4 5 6 7 8 9 10 11 12 13 14 15 16 17 18 19 20 Enter Quantity" at bounding box center [396, 370] width 80 height 26
select select "2"
click option "2" at bounding box center [0, 0] width 0 height 0
click at [516, 368] on button "Add to Cart" at bounding box center [523, 370] width 165 height 26
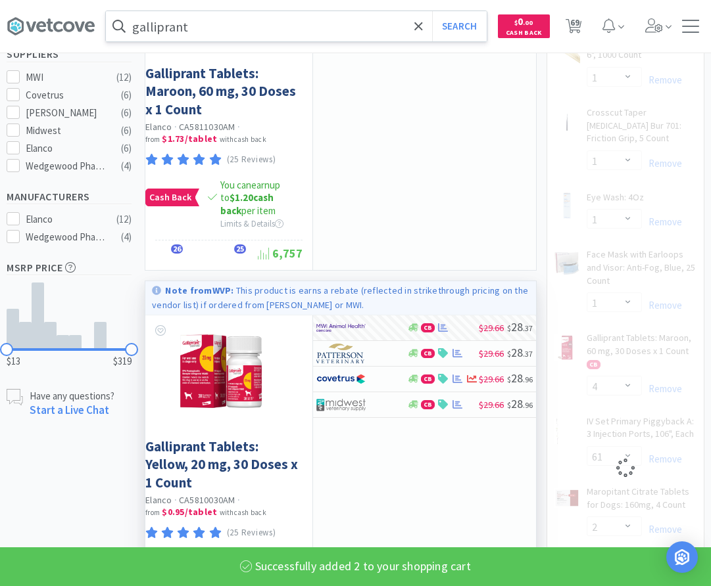
click at [245, 26] on input "galliprant" at bounding box center [296, 26] width 381 height 30
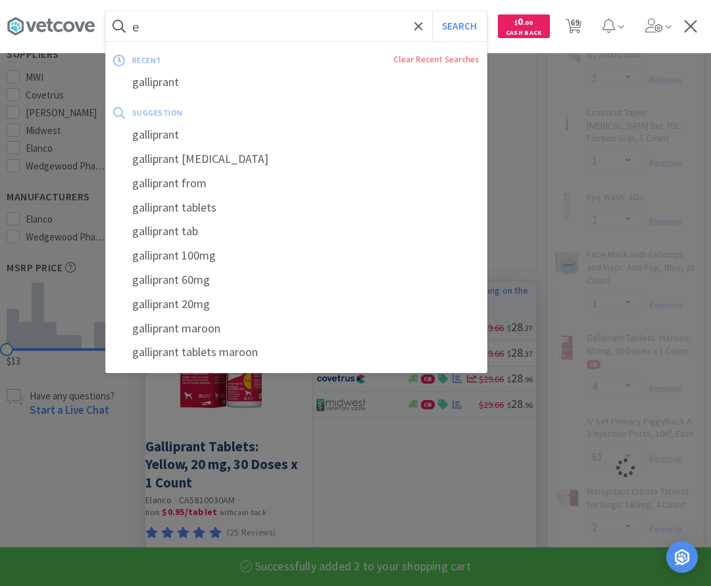
type input "ea"
select select "2"
select select "1"
select select "5"
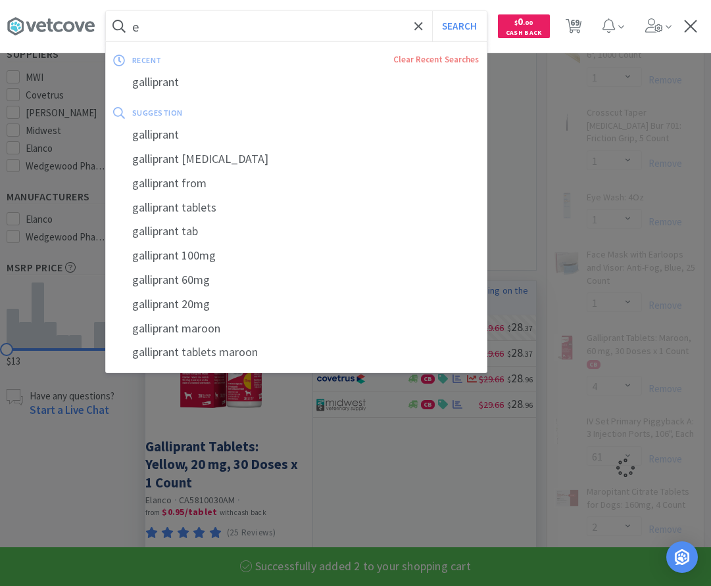
select select "4"
select select "1"
select select "61"
select select "2"
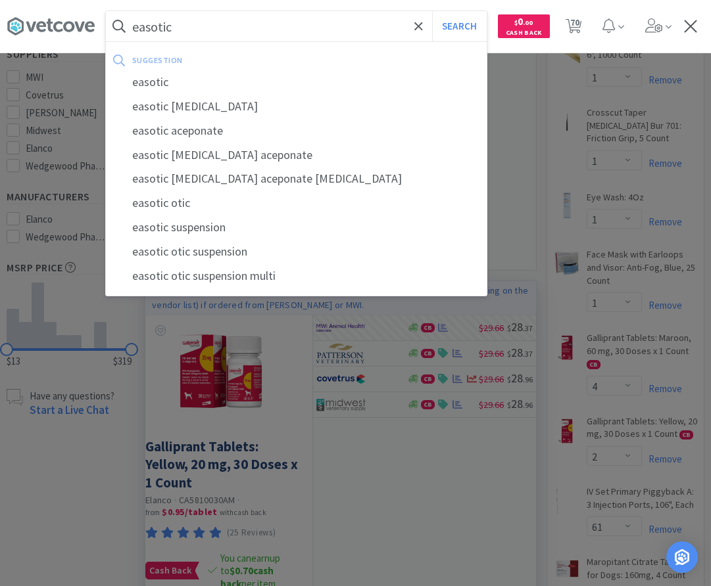
type input "easotic"
click at [432, 11] on button "Search" at bounding box center [459, 26] width 55 height 30
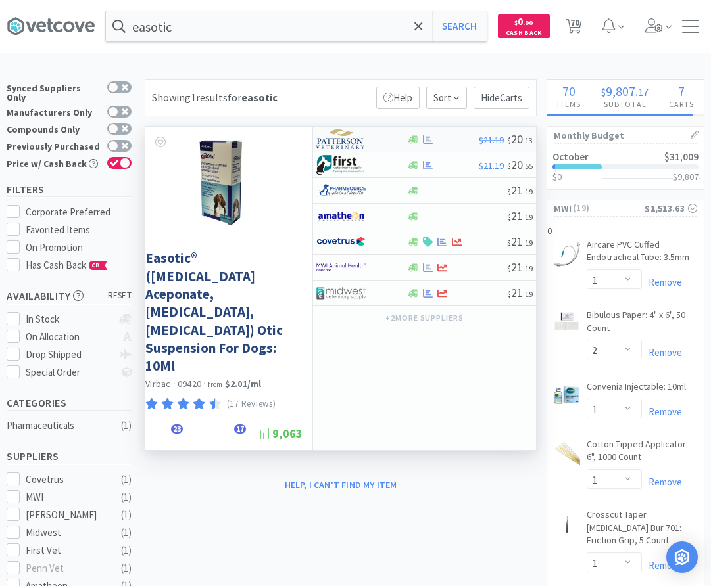
click at [351, 143] on img at bounding box center [340, 140] width 49 height 20
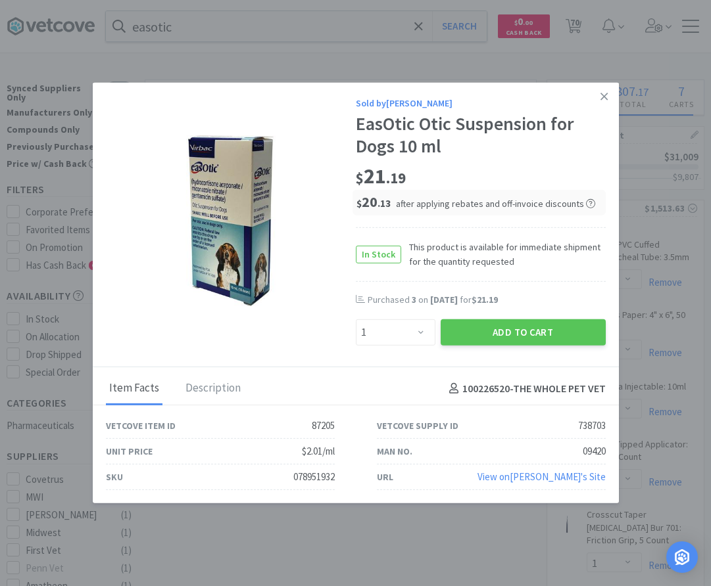
click at [438, 341] on div "Enter Quantity 1 2 3 4 5 6 7 8 9 10 11 12 13 14 15 16 17 18 19 20 Enter Quantit…" at bounding box center [480, 333] width 255 height 32
click at [356, 320] on select "Enter Quantity 1 2 3 4 5 6 7 8 9 10 11 12 13 14 15 16 17 18 19 20 Enter Quantity" at bounding box center [396, 333] width 80 height 26
select select "3"
click option "3" at bounding box center [0, 0] width 0 height 0
click at [497, 334] on button "Add to Cart" at bounding box center [523, 333] width 165 height 26
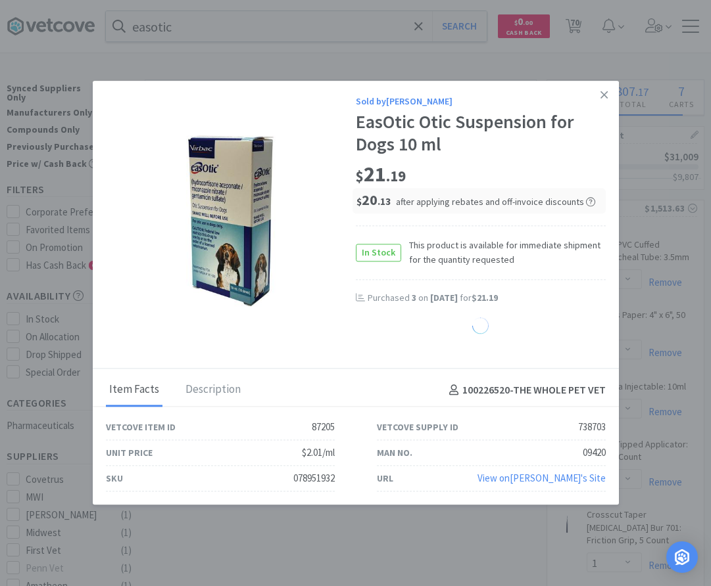
select select "3"
select select "1"
select select "2"
select select "20"
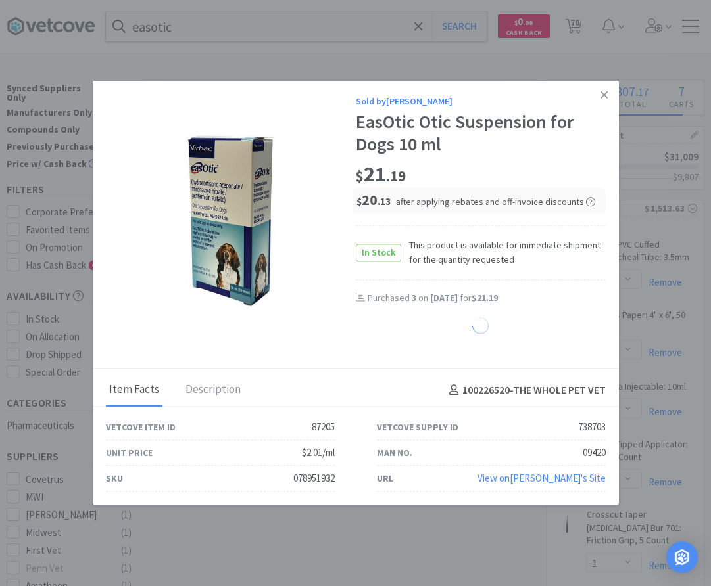
select select "1"
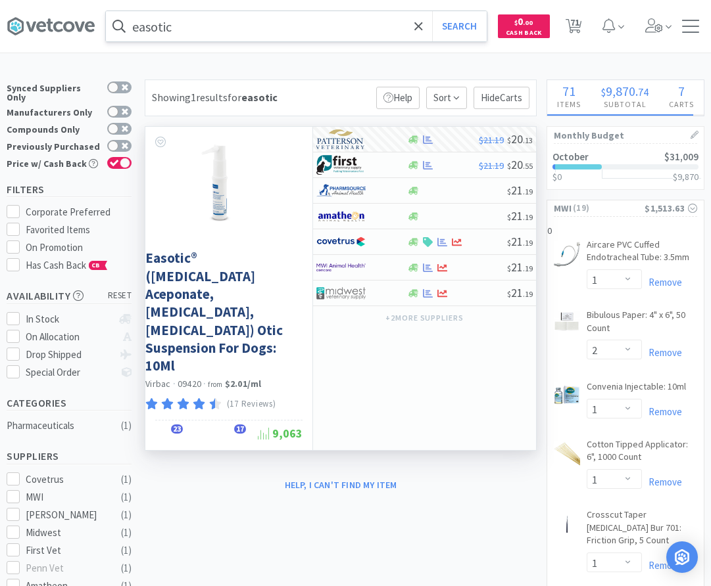
click at [206, 28] on input "easotic" at bounding box center [296, 26] width 381 height 30
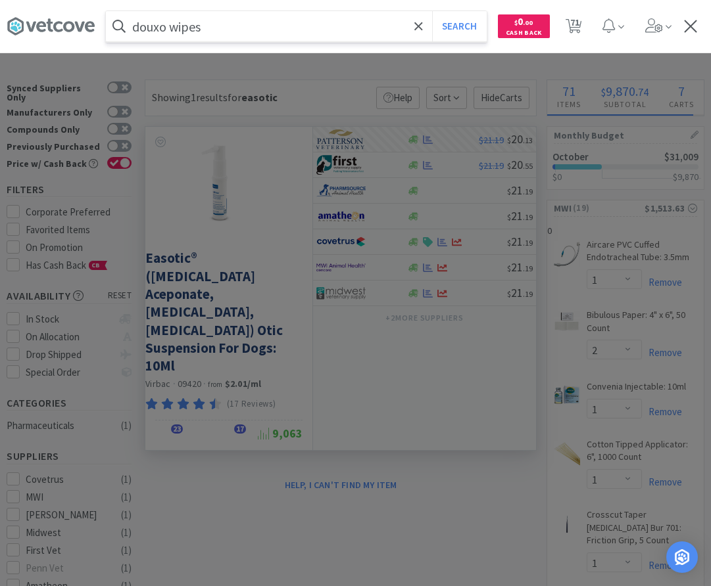
type input "douxo wipes"
click at [432, 11] on button "Search" at bounding box center [459, 26] width 55 height 30
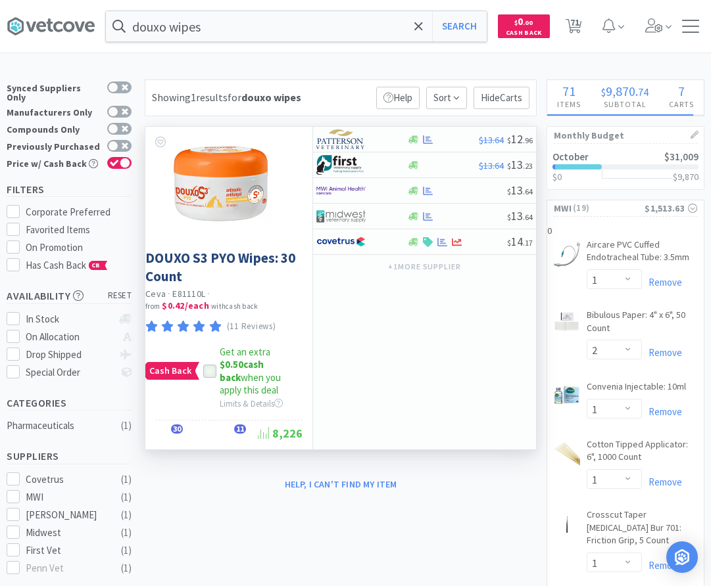
click at [208, 367] on icon at bounding box center [209, 371] width 9 height 9
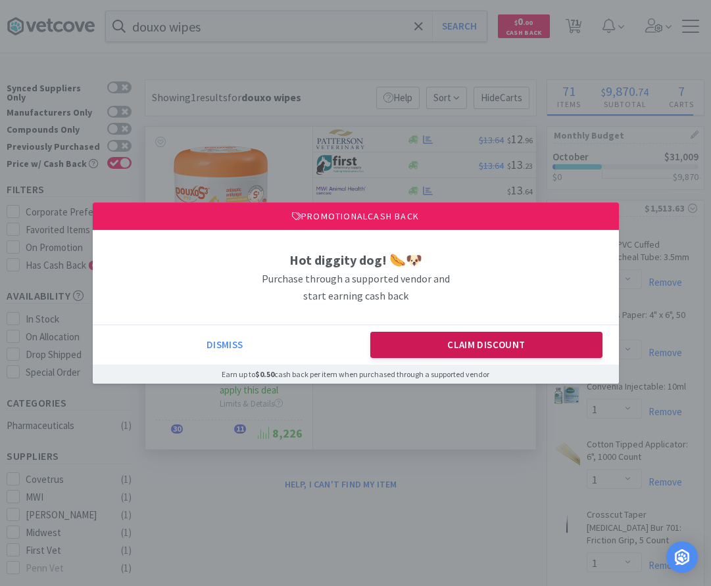
click at [478, 342] on button "Claim Discount" at bounding box center [486, 345] width 232 height 26
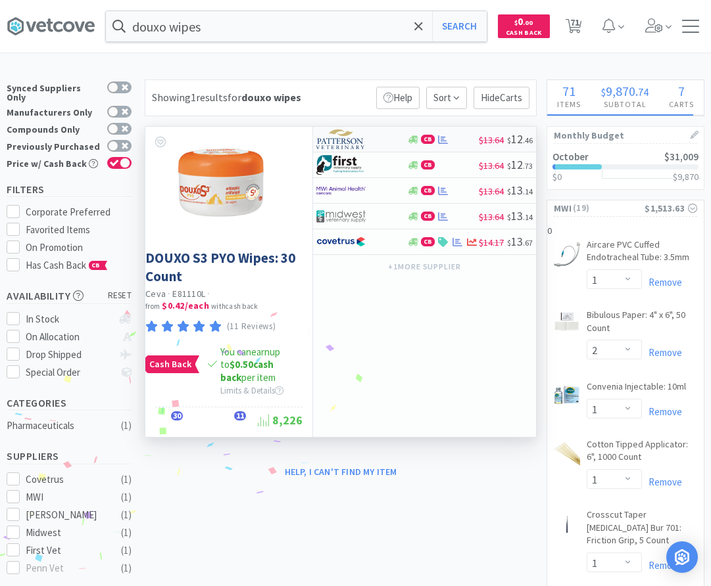
click at [348, 137] on img at bounding box center [340, 140] width 49 height 20
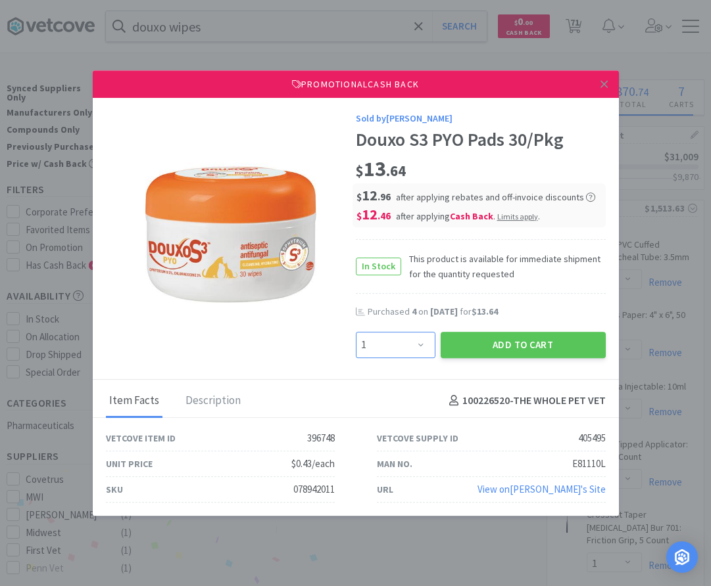
click at [356, 332] on select "Enter Quantity 1 2 3 4 5 6 7 8 9 10 11 12 13 14 15 16 17 18 19 20 Enter Quantity" at bounding box center [396, 345] width 80 height 26
select select "5"
click option "5" at bounding box center [0, 0] width 0 height 0
click at [510, 348] on button "Add to Cart" at bounding box center [523, 345] width 165 height 26
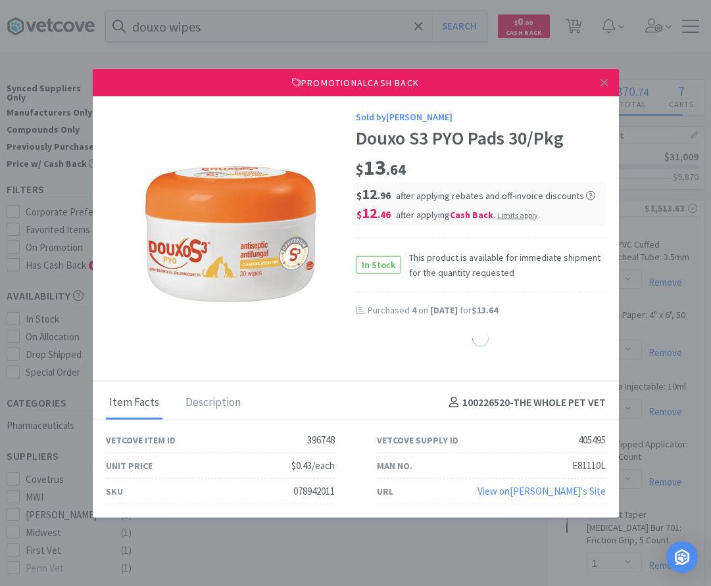
select select "1"
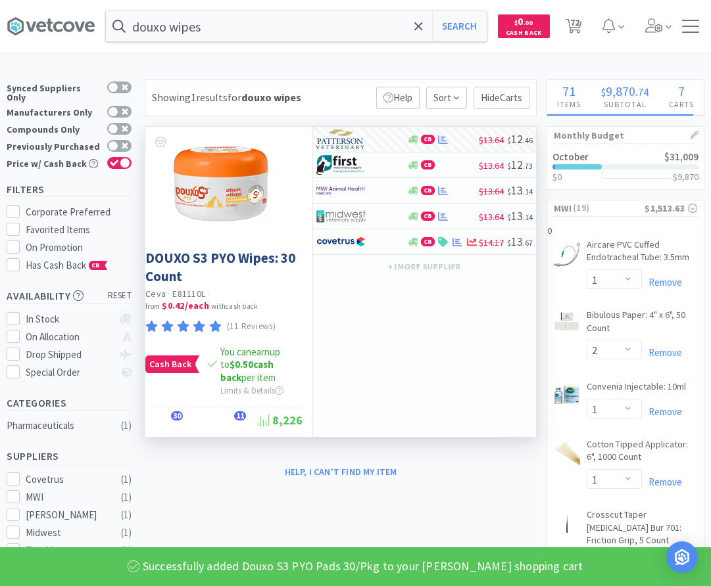
select select "5"
select select "2"
select select "3"
select select "1"
select select "2"
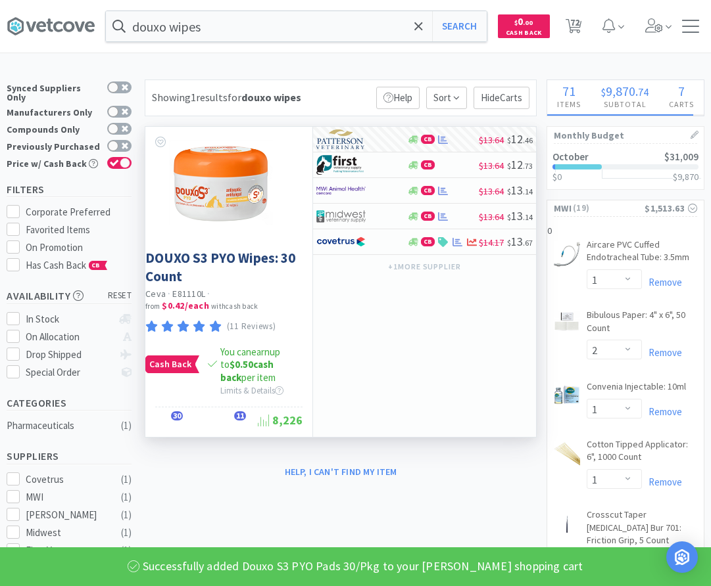
select select "1"
select select "2"
select select "20"
click at [238, 39] on input "douxo wipes" at bounding box center [296, 26] width 381 height 30
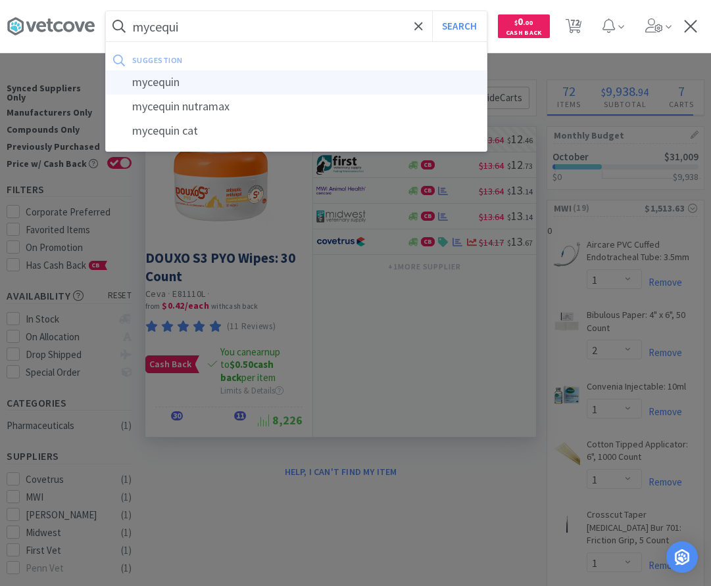
click at [189, 80] on div "mycequin" at bounding box center [296, 82] width 381 height 24
type input "mycequin"
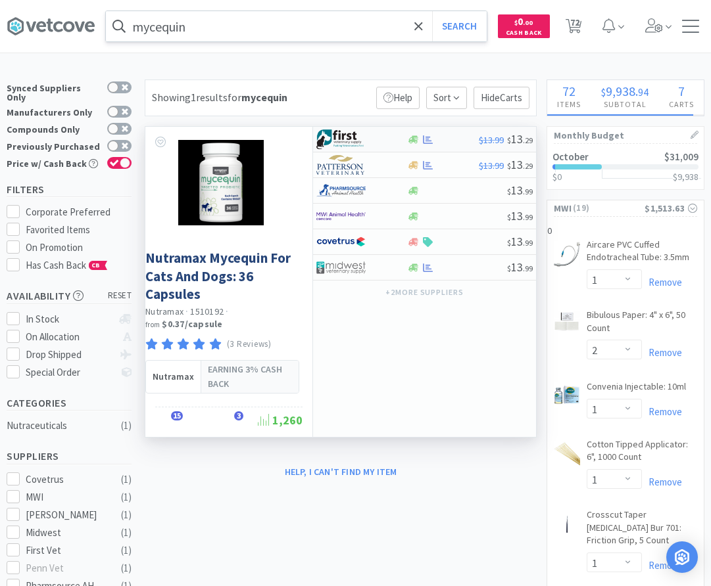
click at [450, 141] on div at bounding box center [442, 140] width 72 height 10
select select "1"
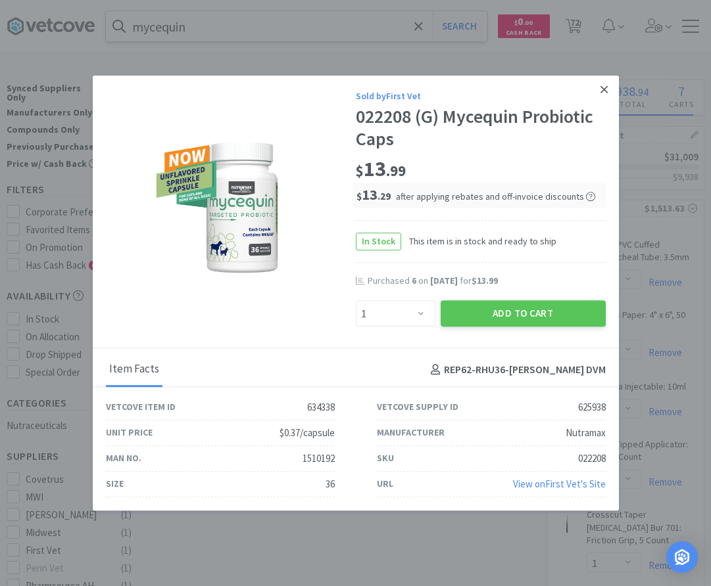
click at [606, 87] on icon at bounding box center [603, 90] width 7 height 12
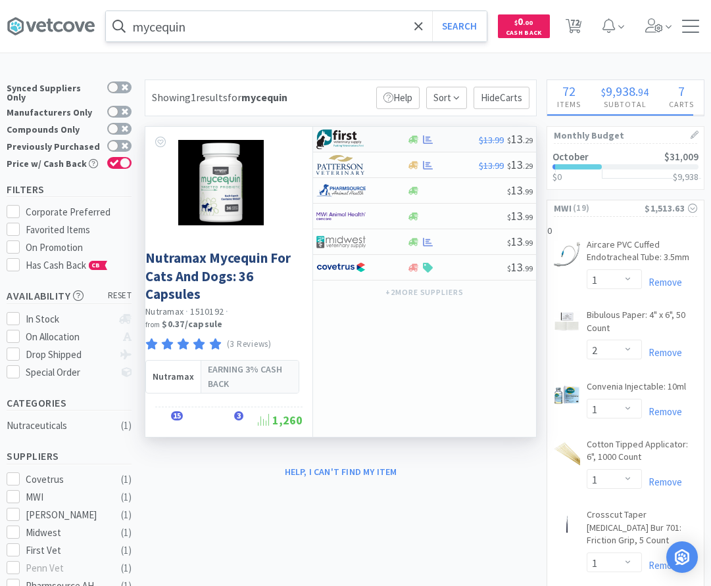
click at [450, 141] on div at bounding box center [442, 140] width 72 height 10
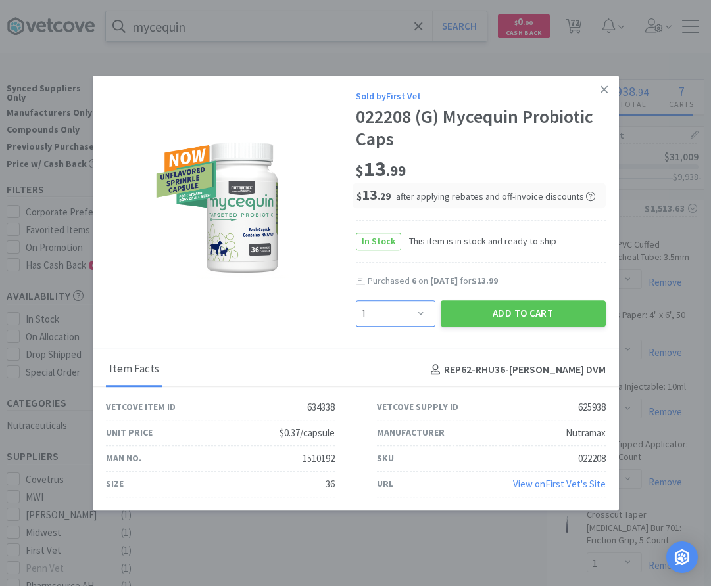
click at [356, 301] on select "Enter Quantity 1 2 3 4 5 6 7 8 9 10 11 12 13 14 15 16 17 18 19 20 Enter Quantity" at bounding box center [396, 314] width 80 height 26
select select "6"
click option "6" at bounding box center [0, 0] width 0 height 0
click at [542, 313] on button "Add to Cart" at bounding box center [523, 314] width 165 height 26
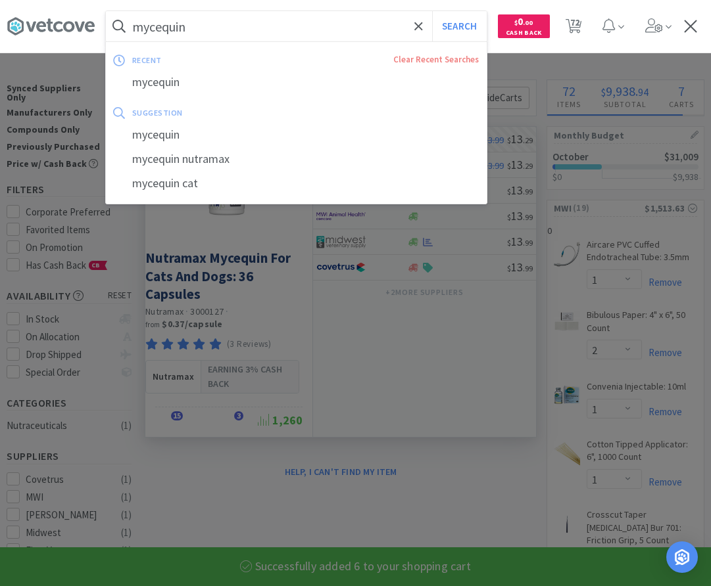
click at [234, 24] on input "mycequin" at bounding box center [296, 26] width 381 height 30
select select "6"
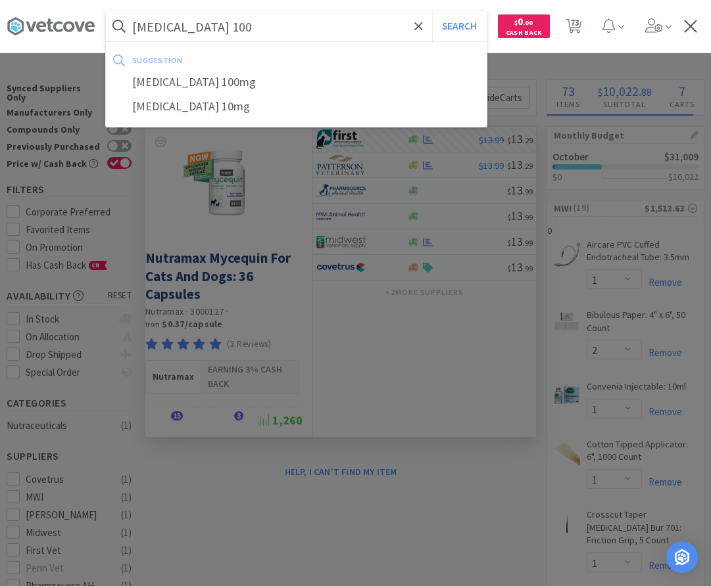
type input "[MEDICAL_DATA] 100"
click at [432, 11] on button "Search" at bounding box center [459, 26] width 55 height 30
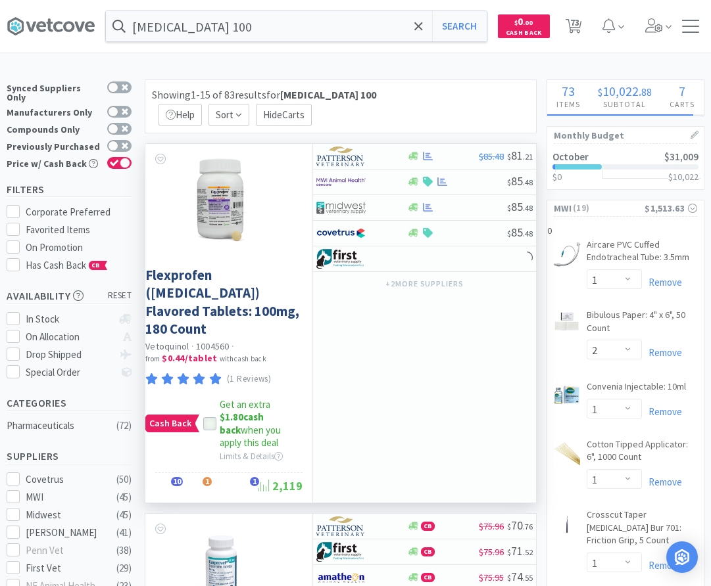
click at [208, 420] on icon at bounding box center [209, 424] width 9 height 9
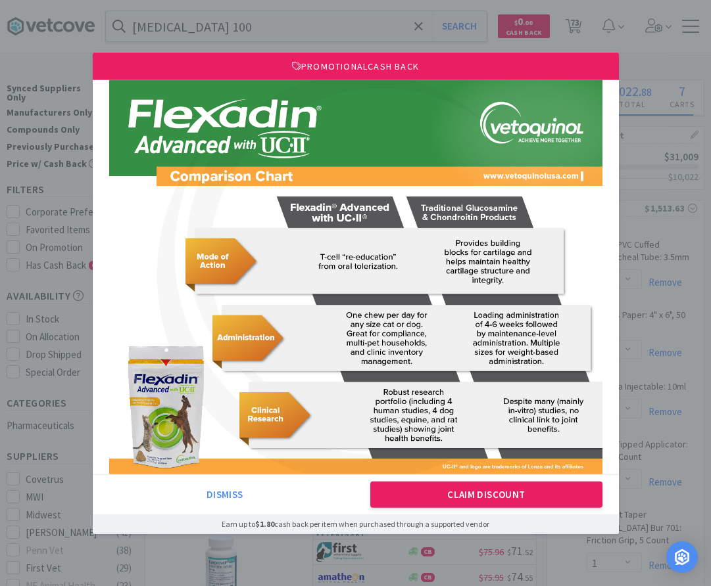
click at [506, 495] on button "Claim Discount" at bounding box center [486, 495] width 232 height 26
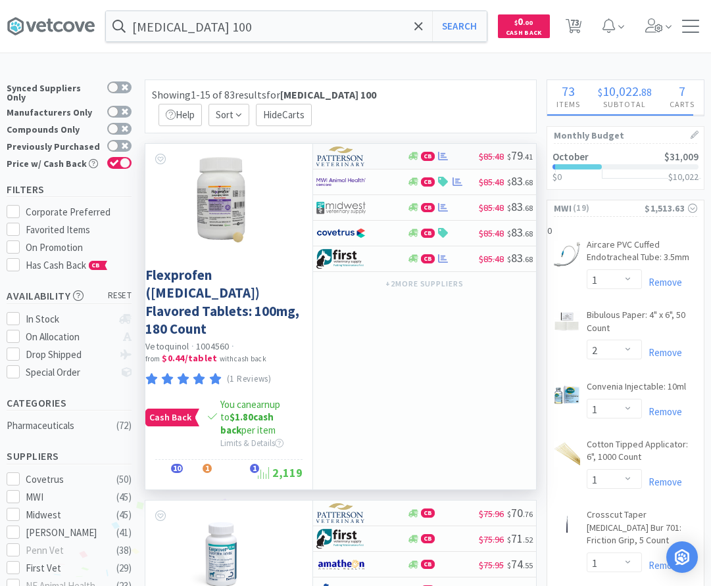
click at [357, 147] on img at bounding box center [340, 157] width 49 height 20
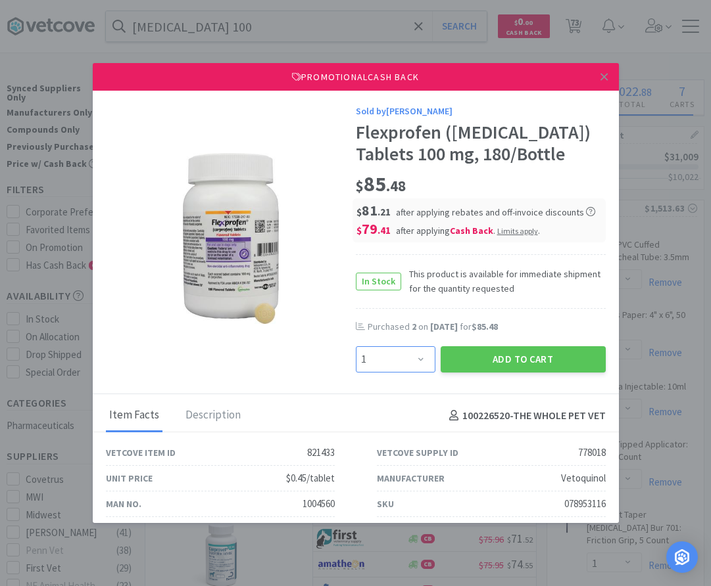
click at [356, 346] on select "Enter Quantity 1 2 3 4 5 6 7 8 9 10 11 12 13 14 15 16 17 18 19 20 Enter Quantity" at bounding box center [396, 359] width 80 height 26
select select "2"
click option "2" at bounding box center [0, 0] width 0 height 0
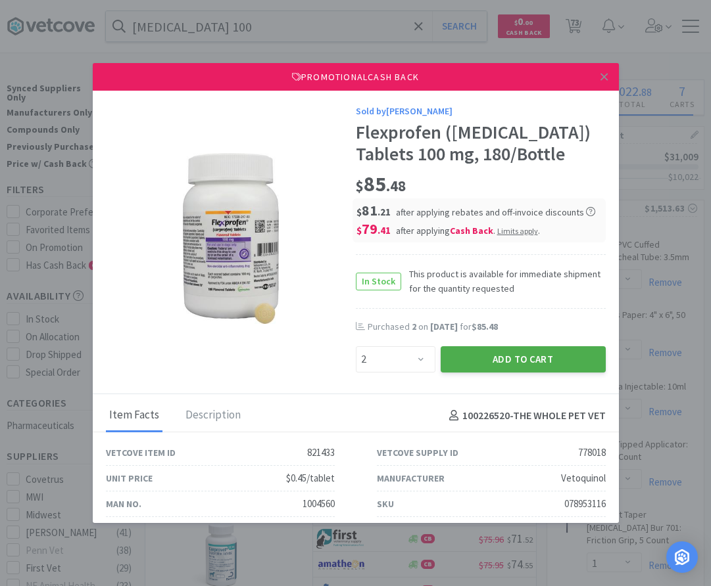
click at [493, 365] on button "Add to Cart" at bounding box center [523, 359] width 165 height 26
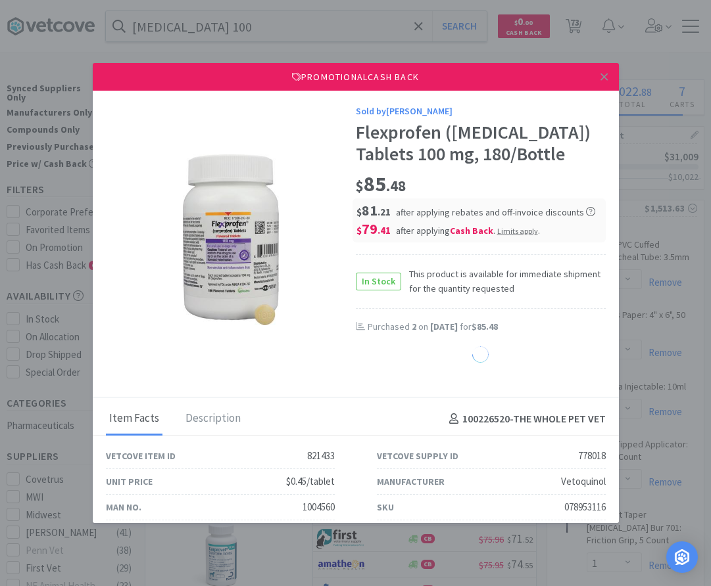
select select "2"
select select "20"
select select "1"
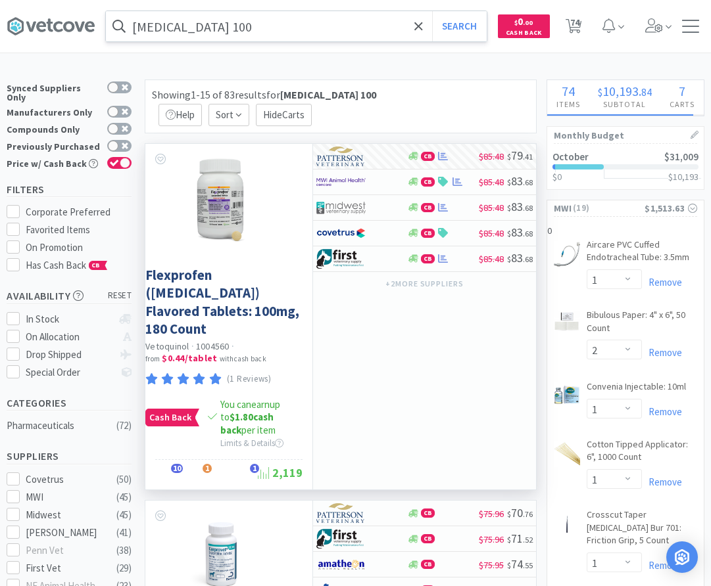
click at [227, 18] on input "[MEDICAL_DATA] 100" at bounding box center [296, 26] width 381 height 30
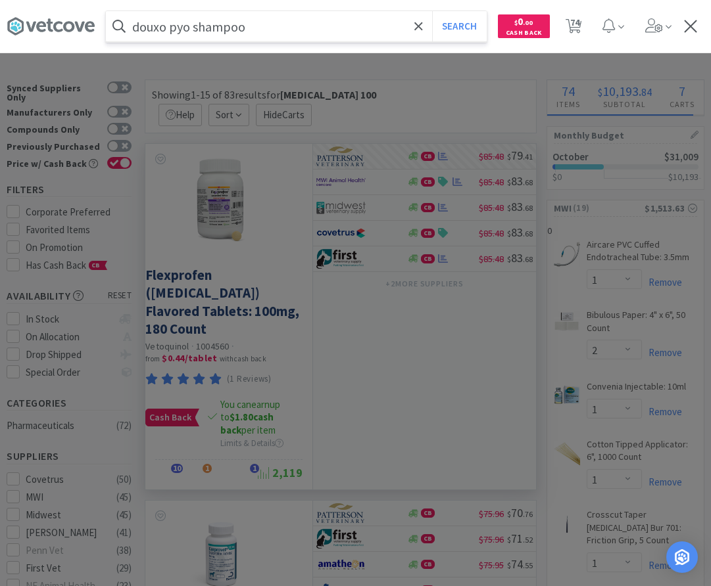
type input "douxo pyo shampoo"
click at [432, 11] on button "Search" at bounding box center [459, 26] width 55 height 30
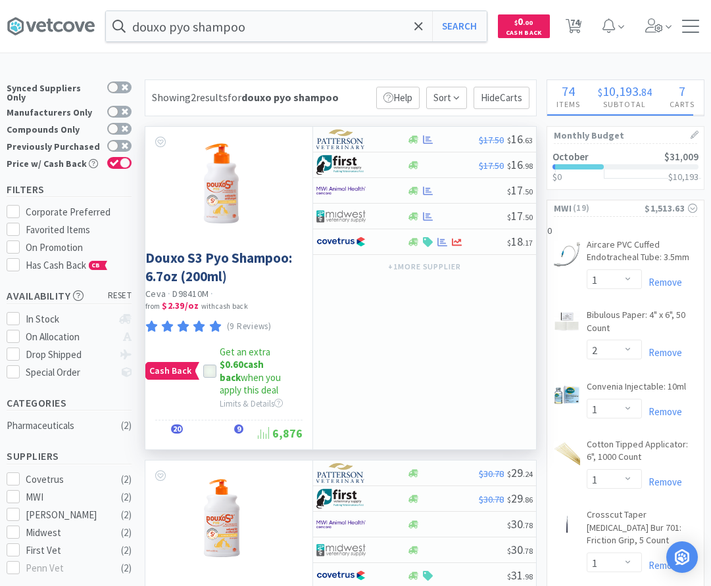
click at [214, 365] on div at bounding box center [209, 371] width 13 height 13
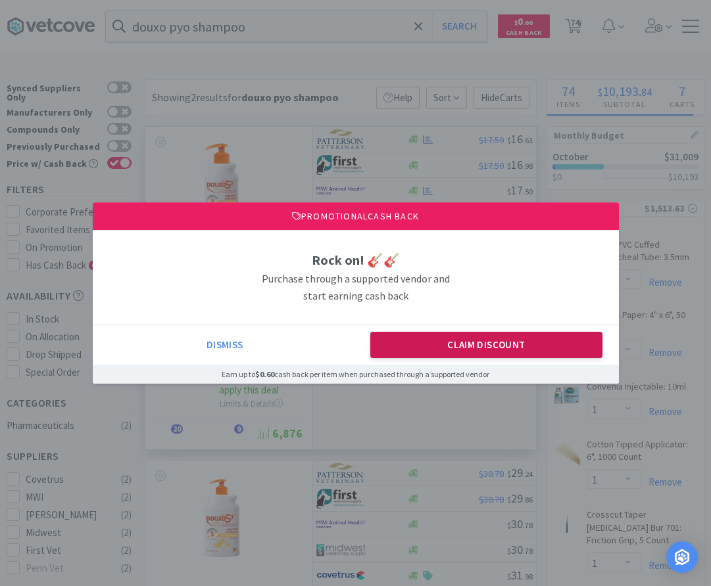
click at [515, 351] on button "Claim Discount" at bounding box center [486, 345] width 232 height 26
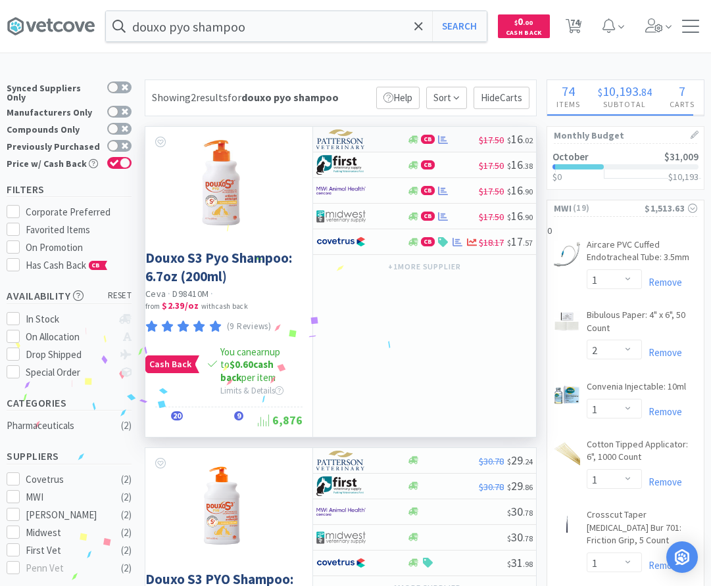
click at [387, 136] on div at bounding box center [352, 139] width 72 height 22
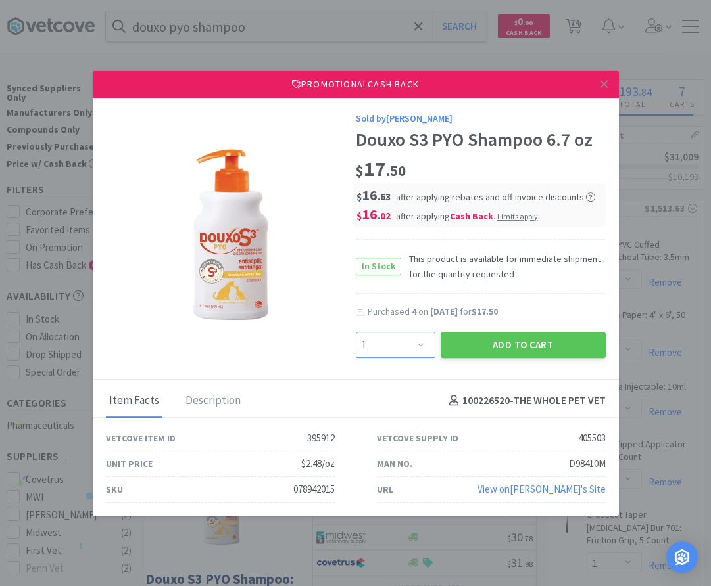
click at [356, 332] on select "Enter Quantity 1 2 3 4 5 6 7 8 9 10 11 12 13 14 15 16 17 18 19 20 Enter Quantity" at bounding box center [396, 345] width 80 height 26
select select "5"
click option "5" at bounding box center [0, 0] width 0 height 0
click at [485, 346] on button "Add to Cart" at bounding box center [523, 345] width 165 height 26
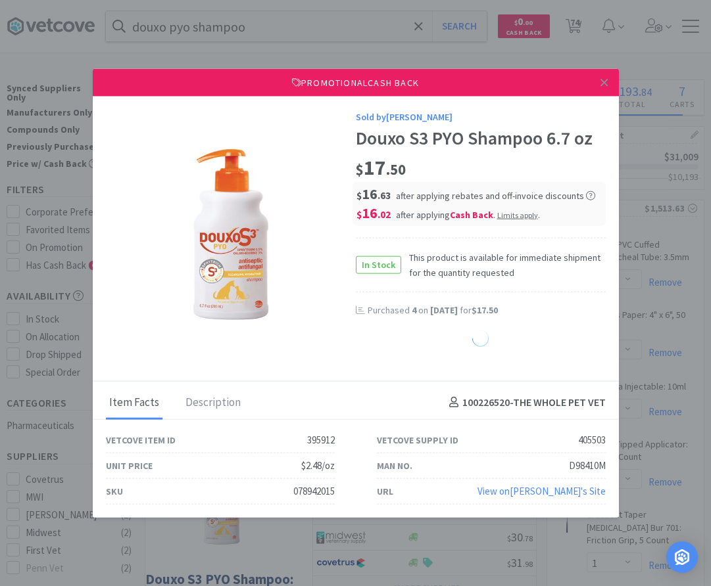
select select "5"
select select "3"
select select "1"
select select "2"
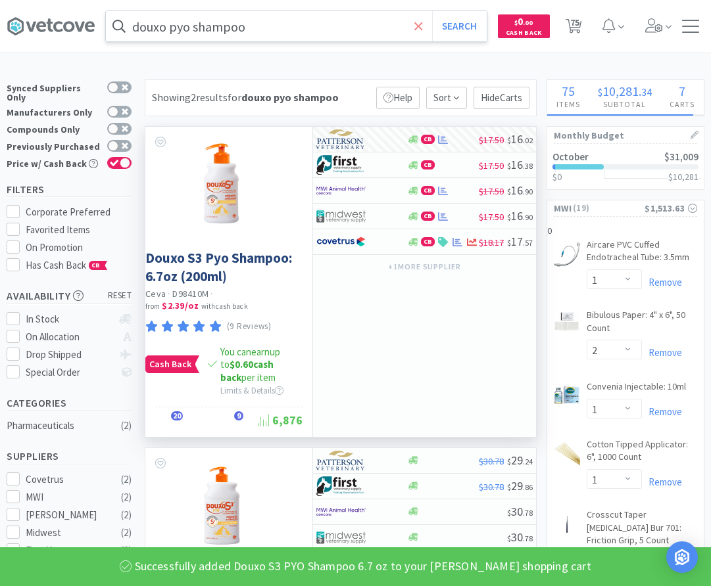
click at [421, 28] on icon at bounding box center [418, 26] width 8 height 8
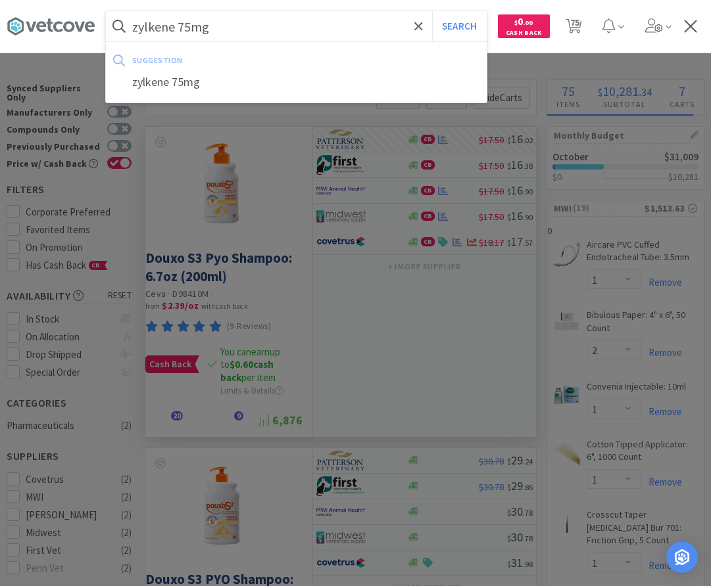
click at [432, 11] on button "Search" at bounding box center [459, 26] width 55 height 30
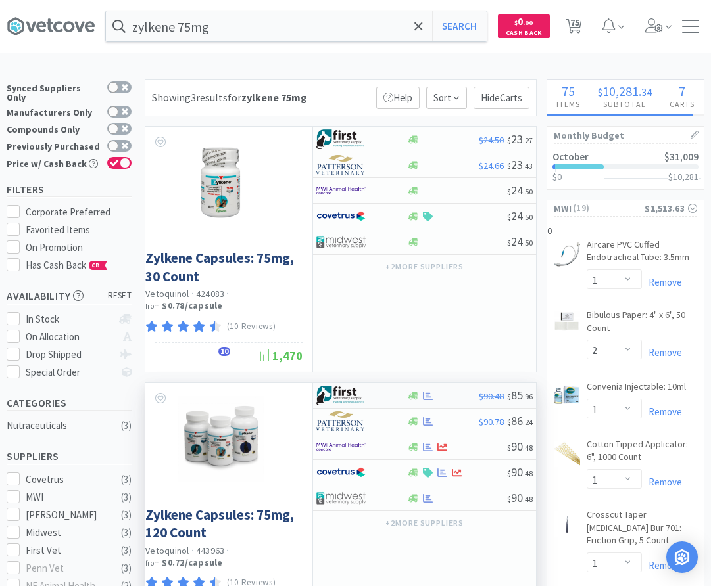
click at [437, 394] on div at bounding box center [442, 396] width 72 height 10
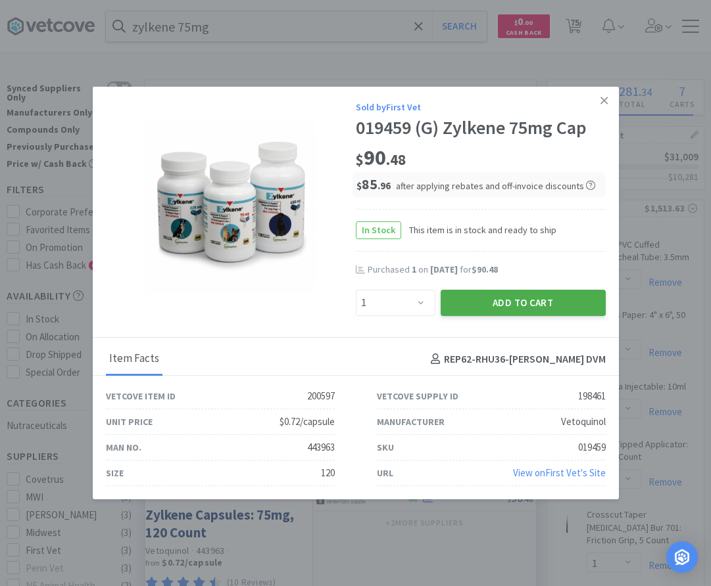
click at [503, 308] on button "Add to Cart" at bounding box center [523, 303] width 165 height 26
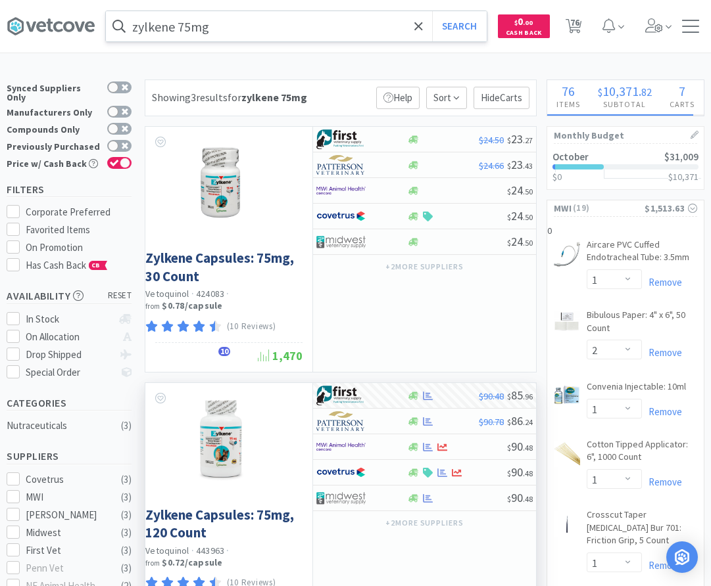
click at [285, 24] on input "zylkene 75mg" at bounding box center [296, 26] width 381 height 30
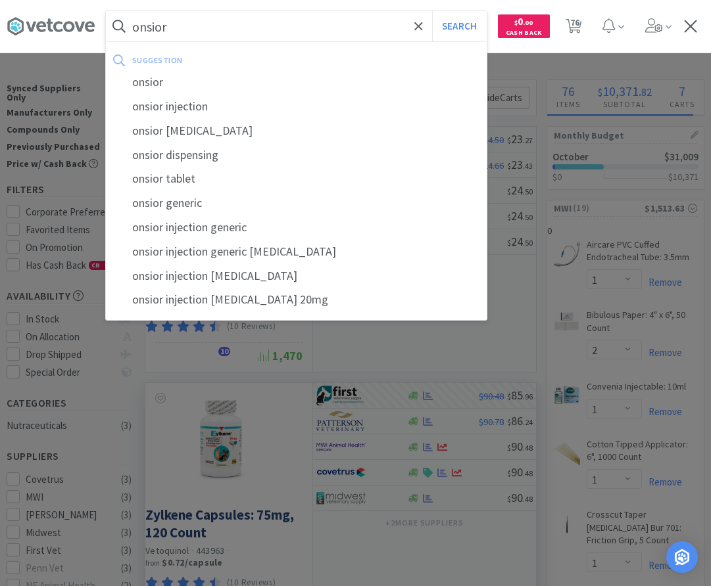
click at [432, 11] on button "Search" at bounding box center [459, 26] width 55 height 30
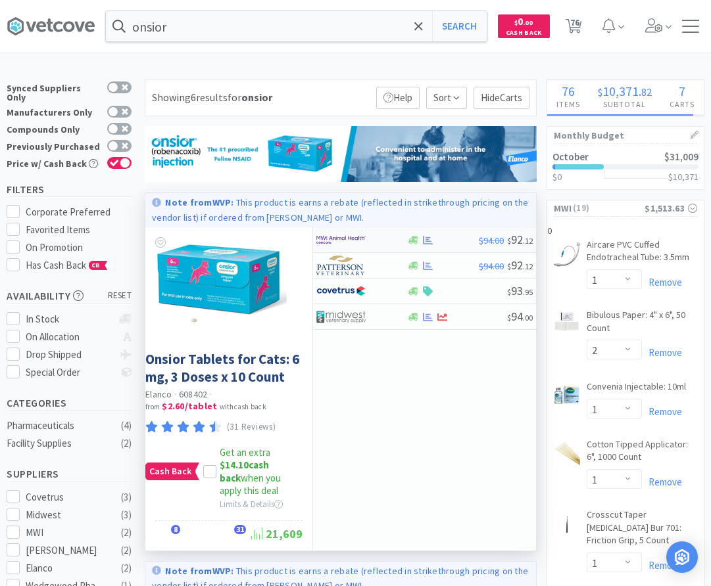
click at [437, 245] on div "$94.00 $ 92 . 12" at bounding box center [424, 240] width 223 height 26
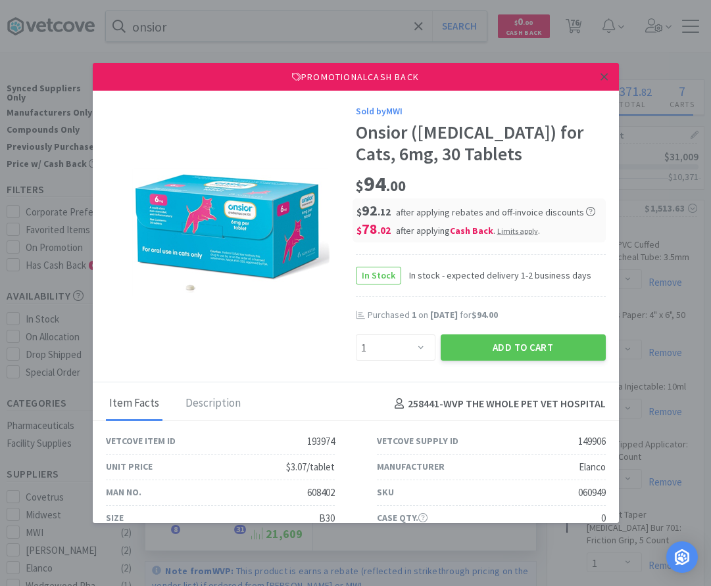
click at [609, 78] on link at bounding box center [603, 77] width 23 height 28
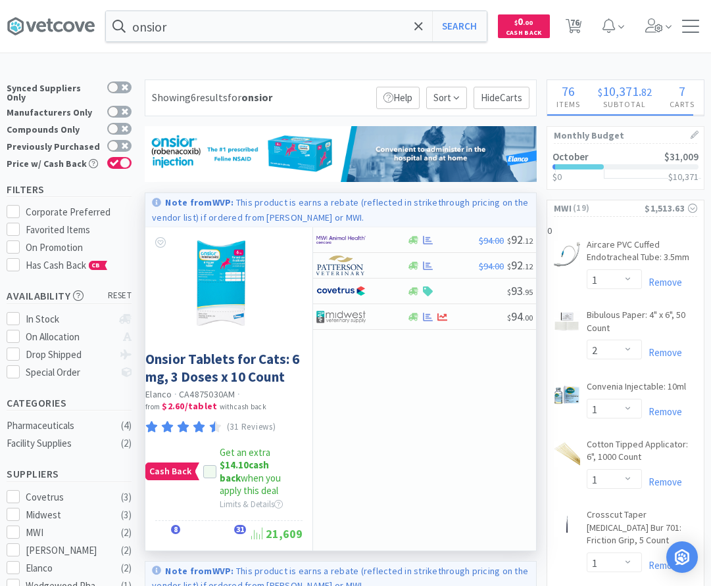
click at [206, 458] on div "Cash Back Get an extra $14.10 cash back when you apply this deal Limits & Detai…" at bounding box center [222, 471] width 154 height 51
click at [207, 468] on icon at bounding box center [209, 472] width 9 height 9
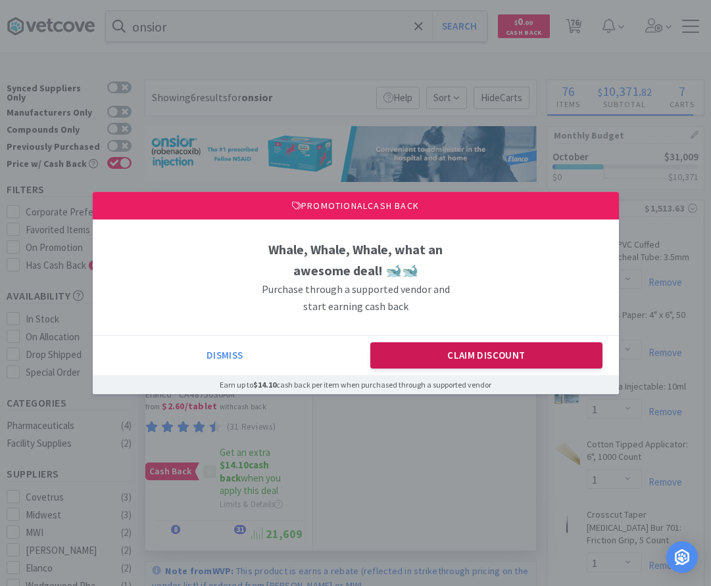
click at [426, 352] on button "Claim Discount" at bounding box center [486, 356] width 232 height 26
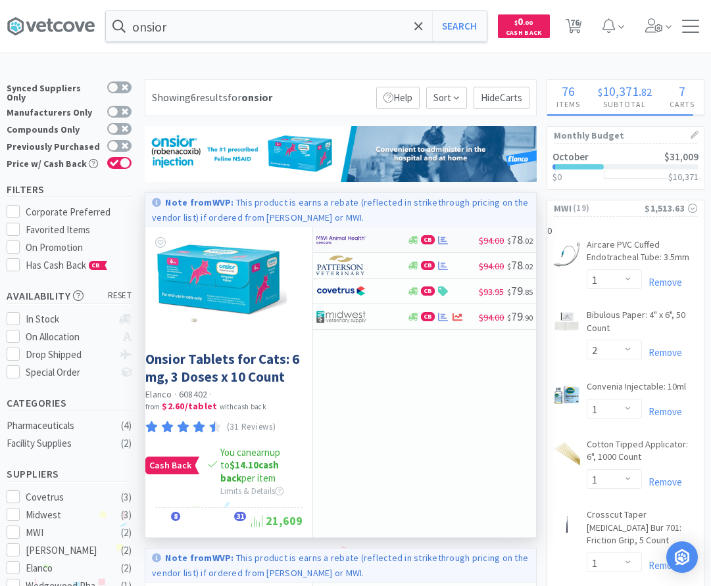
click at [366, 245] on div at bounding box center [352, 240] width 72 height 22
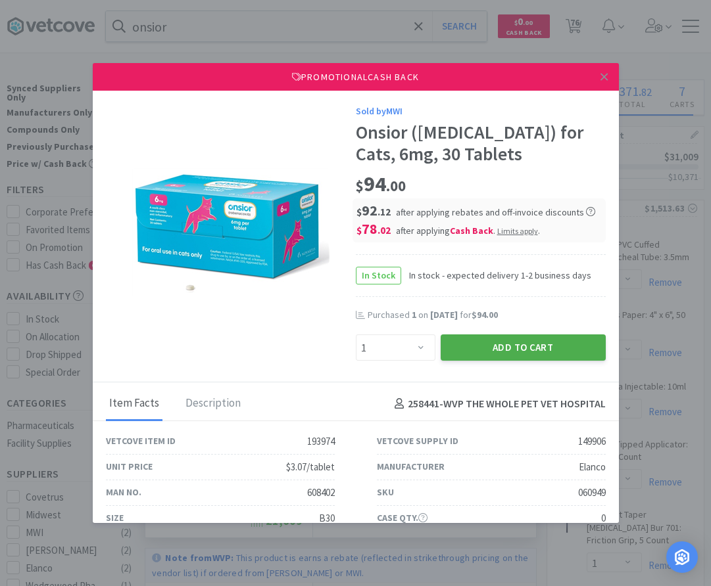
click at [480, 348] on button "Add to Cart" at bounding box center [523, 348] width 165 height 26
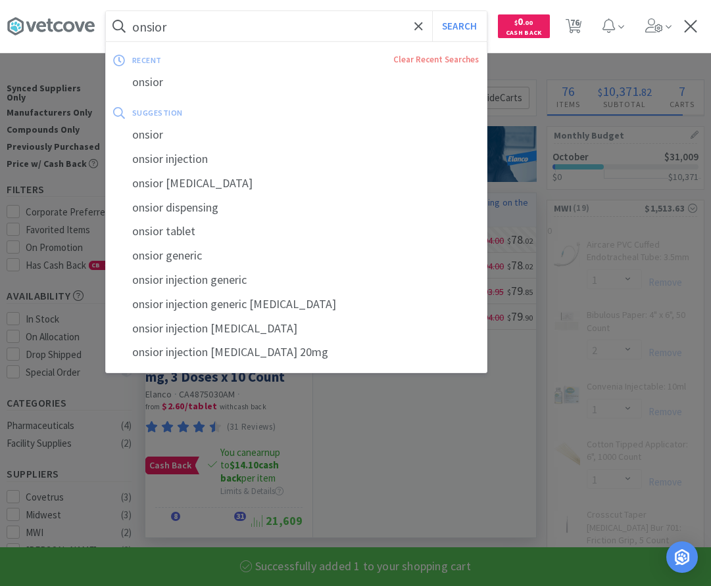
click at [370, 20] on input "onsior" at bounding box center [296, 26] width 381 height 30
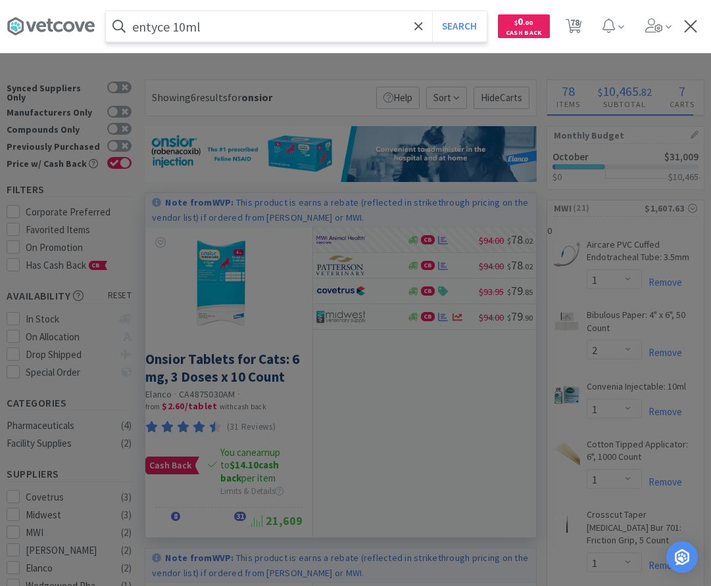
click at [432, 11] on button "Search" at bounding box center [459, 26] width 55 height 30
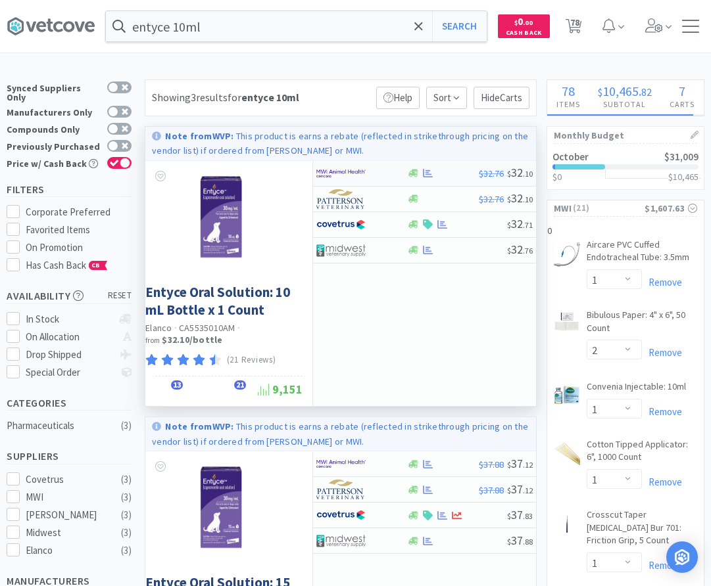
click at [366, 178] on div at bounding box center [352, 173] width 72 height 22
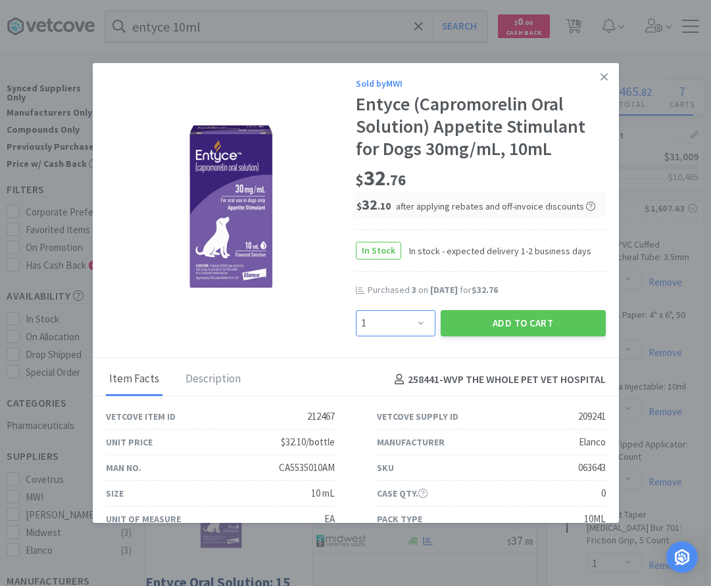
click at [356, 310] on select "Enter Quantity 1 2 3 4 5 6 7 8 9 10 11 12 13 14 15 16 17 18 19 20 Enter Quantity" at bounding box center [396, 323] width 80 height 26
click option "3" at bounding box center [0, 0] width 0 height 0
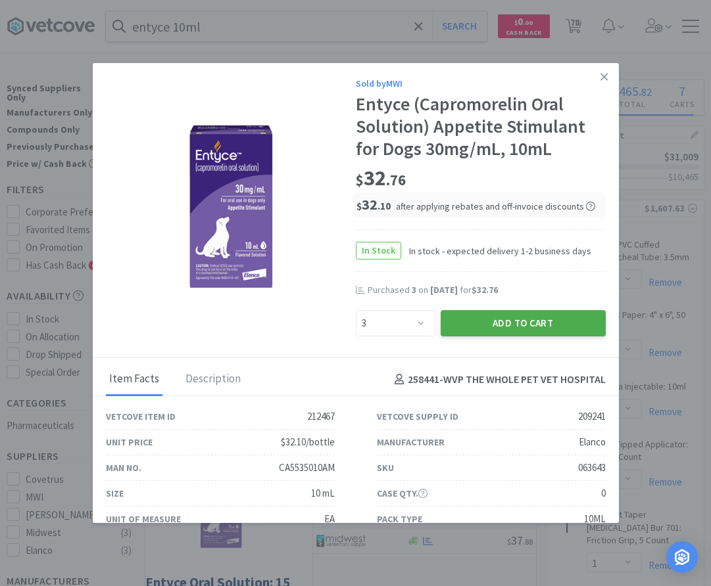
click at [488, 323] on button "Add to Cart" at bounding box center [523, 323] width 165 height 26
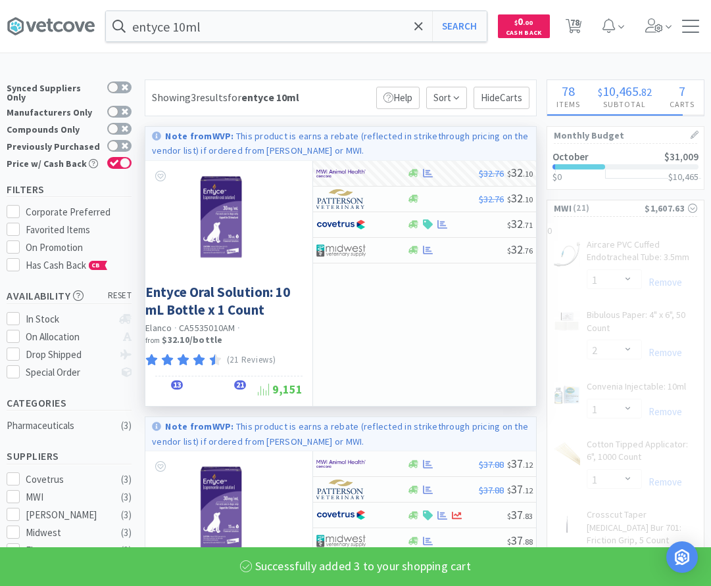
click at [311, 6] on div "entyce 10ml Search Orders Shopping Discuss Discuss 1 Deals Deals $ 0 . 00 Cash …" at bounding box center [356, 26] width 698 height 53
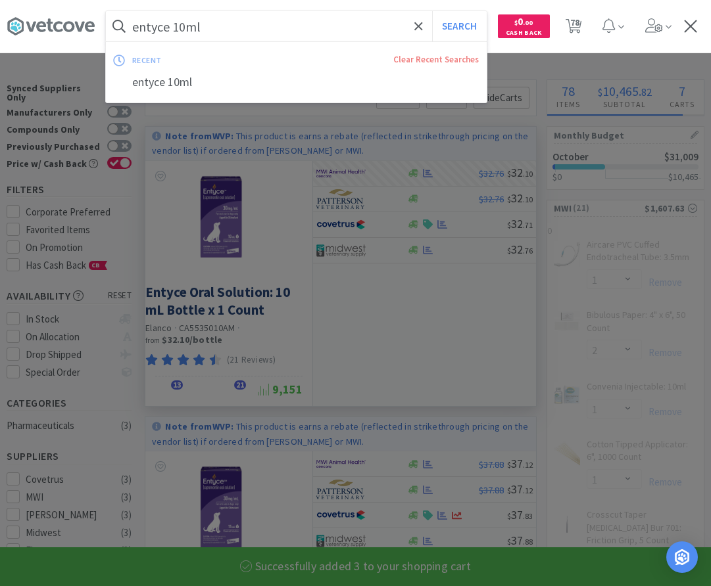
click at [305, 15] on input "entyce 10ml" at bounding box center [296, 26] width 381 height 30
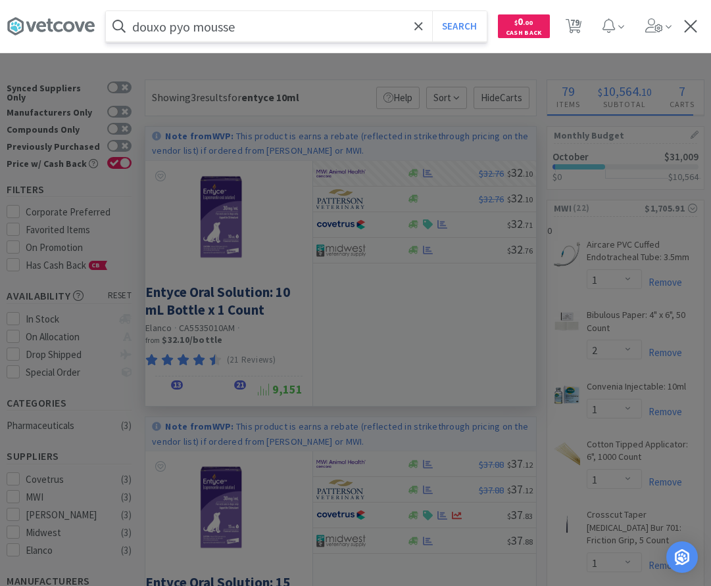
click at [432, 11] on button "Search" at bounding box center [459, 26] width 55 height 30
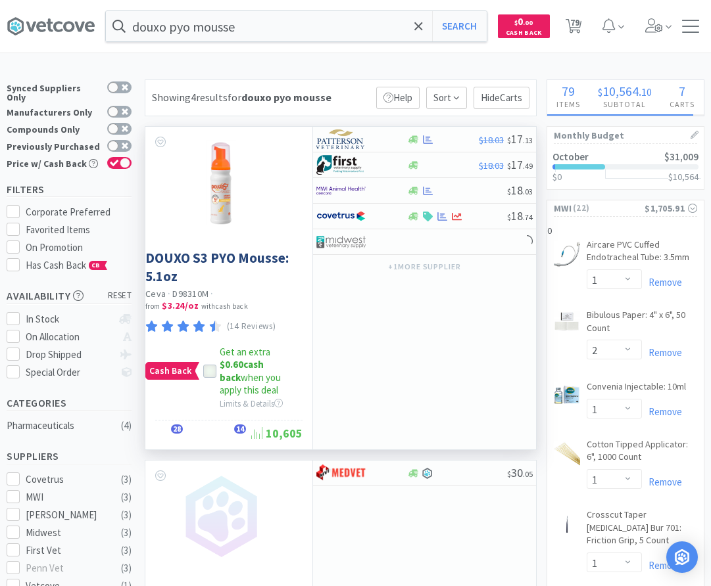
click at [206, 367] on icon at bounding box center [209, 371] width 9 height 9
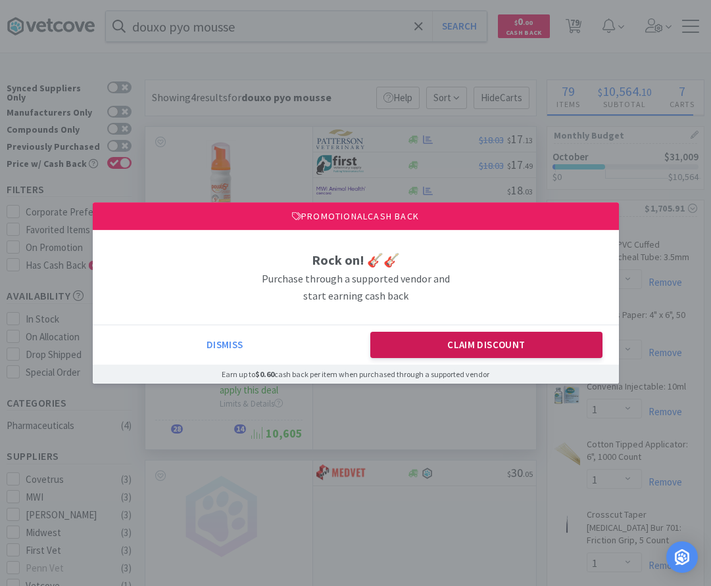
click at [437, 357] on button "Claim Discount" at bounding box center [486, 345] width 232 height 26
click at [434, 346] on div "$18.03 $ 17 . 13 $18.03 $ 17 . 49 $ 18 . 03 $ 18 . 03 $ 18 . 74 + 1 more suppli…" at bounding box center [424, 288] width 224 height 323
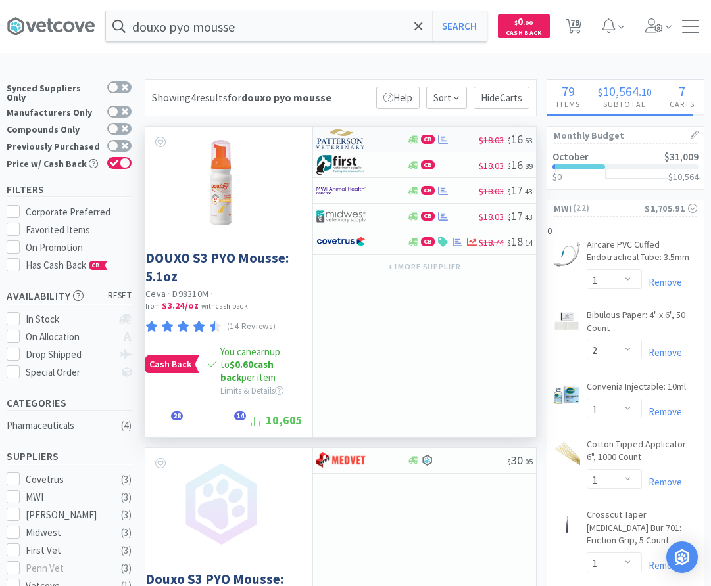
click at [370, 142] on div at bounding box center [352, 139] width 72 height 22
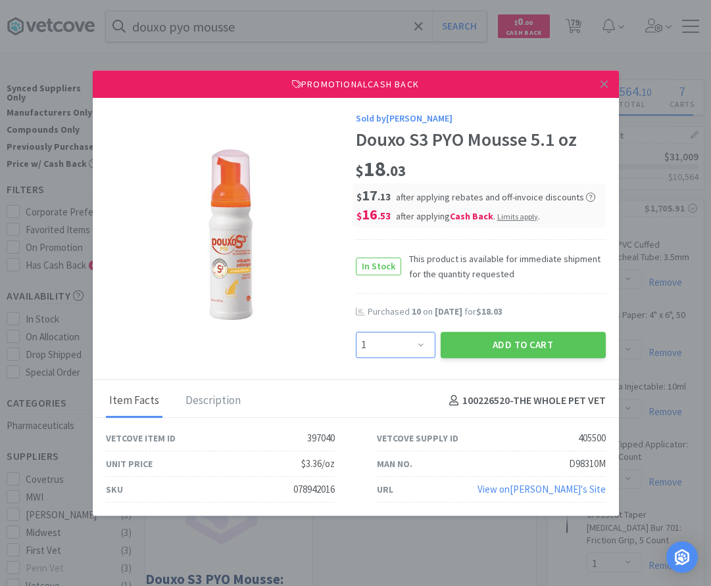
click at [356, 332] on select "Enter Quantity 1 2 3 4 5 6 7 8 9 10 11 12 13 14 15 16 17 18 19 20 Enter Quantity" at bounding box center [396, 345] width 80 height 26
click option "7" at bounding box center [0, 0] width 0 height 0
click at [501, 346] on button "Add to Cart" at bounding box center [523, 345] width 165 height 26
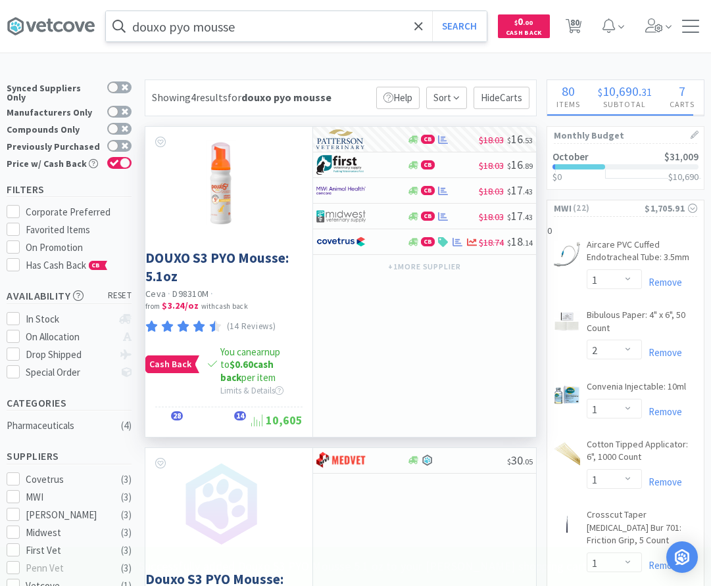
click at [254, 22] on input "douxo pyo mousse" at bounding box center [296, 26] width 381 height 30
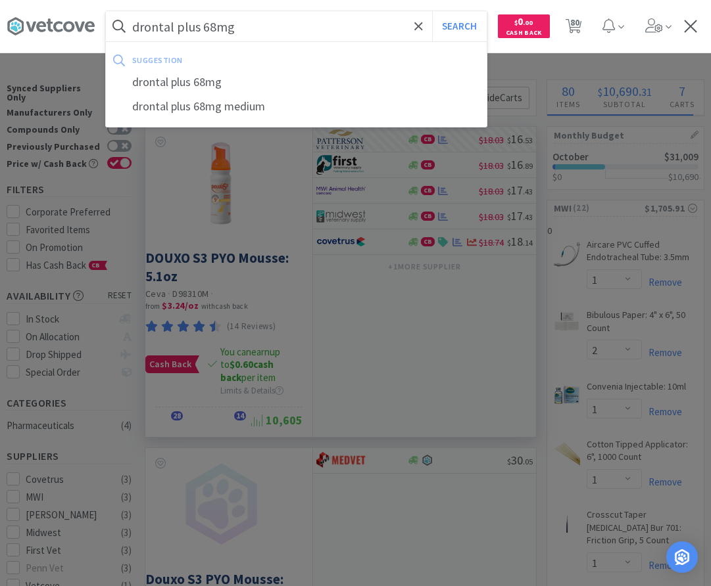
click at [432, 11] on button "Search" at bounding box center [459, 26] width 55 height 30
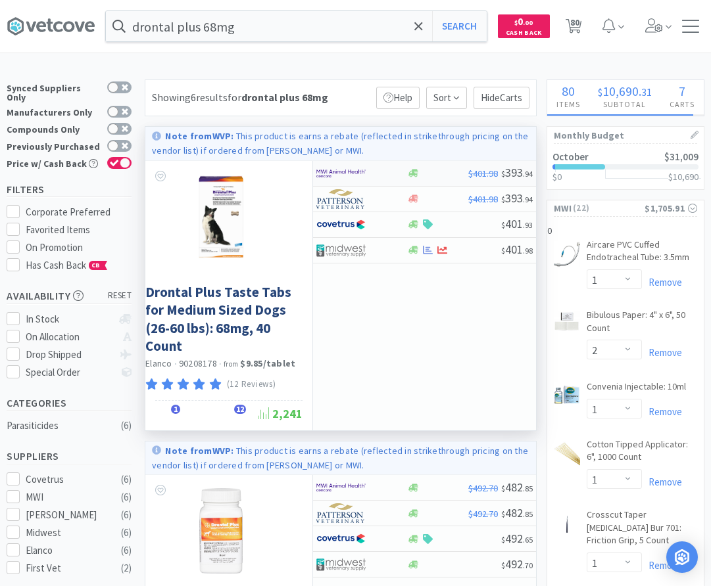
click at [366, 172] on div at bounding box center [352, 173] width 72 height 22
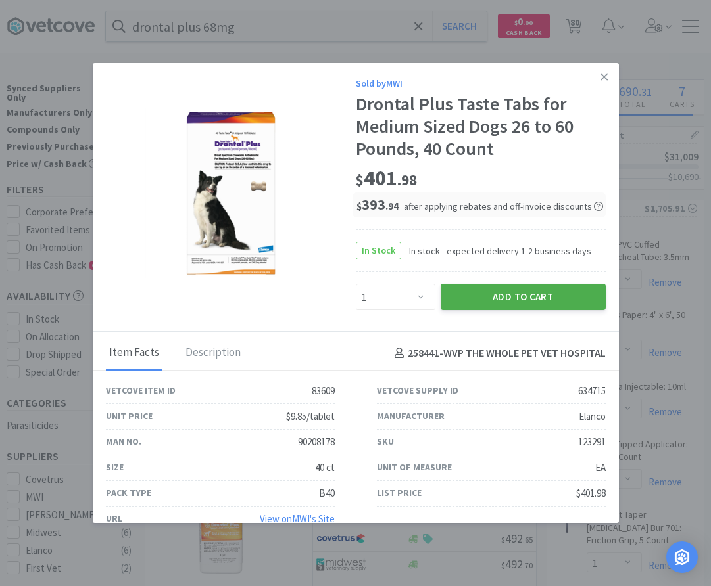
click at [467, 293] on button "Add to Cart" at bounding box center [523, 297] width 165 height 26
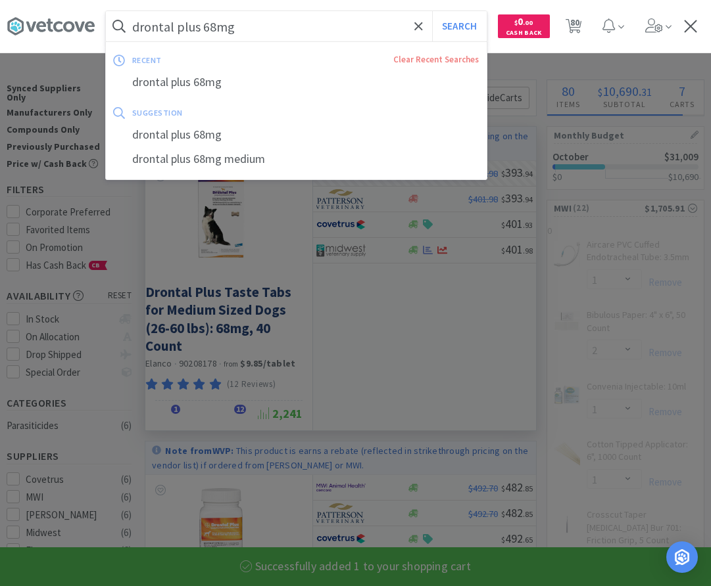
drag, startPoint x: 255, startPoint y: 12, endPoint x: 237, endPoint y: 18, distance: 18.7
click at [255, 14] on input "drontal plus 68mg" at bounding box center [296, 26] width 381 height 30
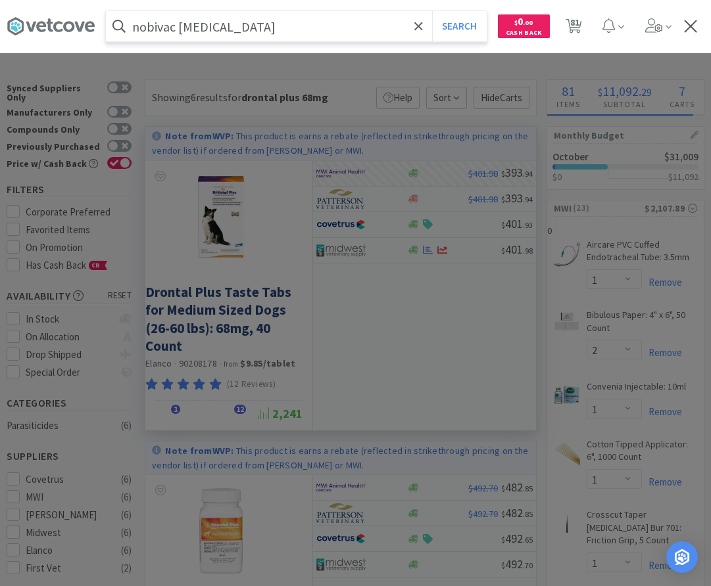
click at [432, 11] on button "Search" at bounding box center [459, 26] width 55 height 30
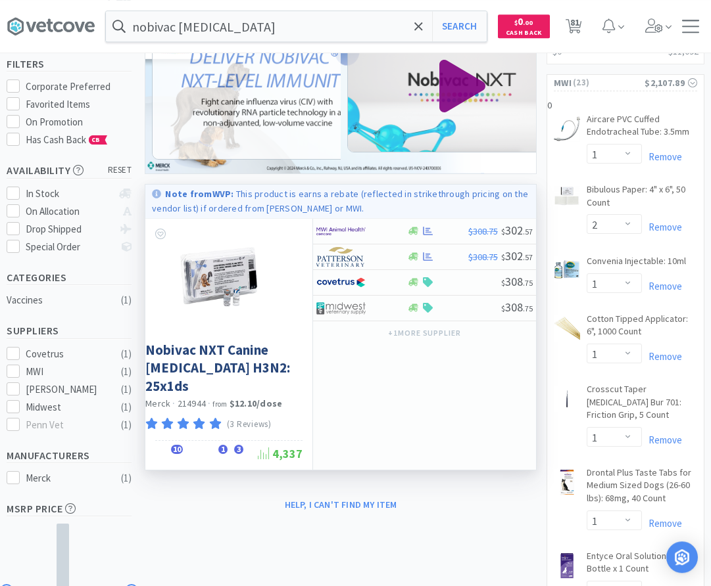
scroll to position [134, 0]
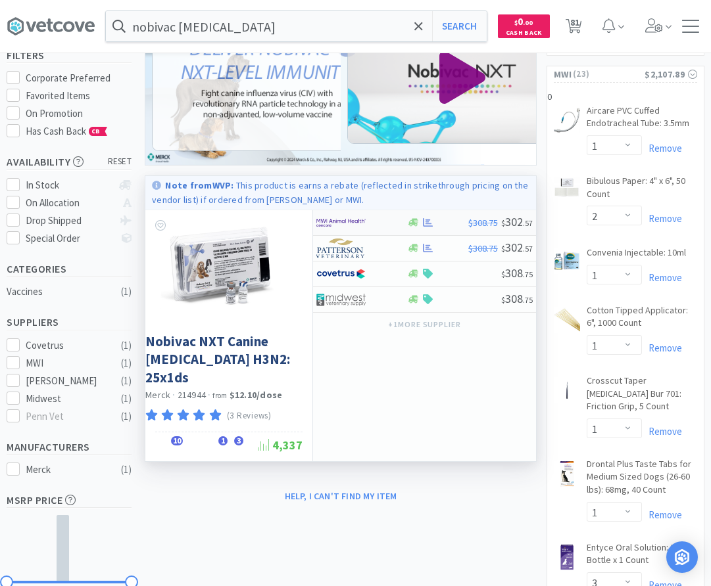
click at [364, 220] on img at bounding box center [340, 223] width 49 height 20
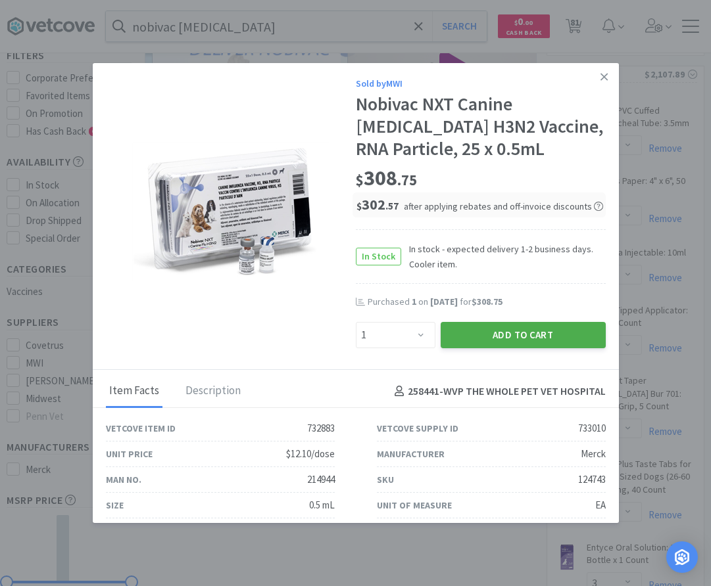
click at [524, 332] on button "Add to Cart" at bounding box center [523, 335] width 165 height 26
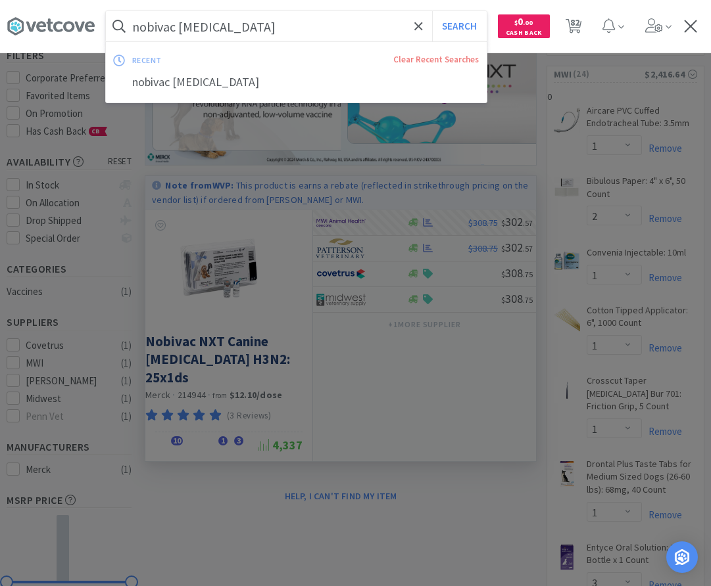
click at [247, 24] on input "nobivac [MEDICAL_DATA]" at bounding box center [296, 26] width 381 height 30
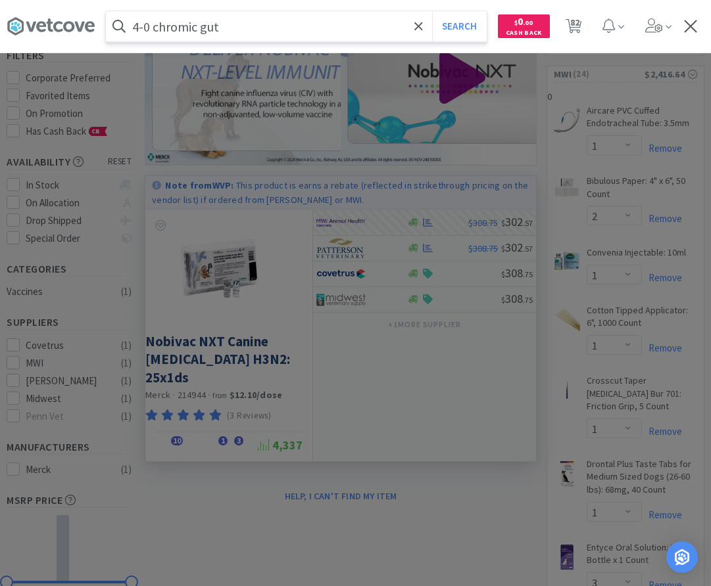
click at [432, 11] on button "Search" at bounding box center [459, 26] width 55 height 30
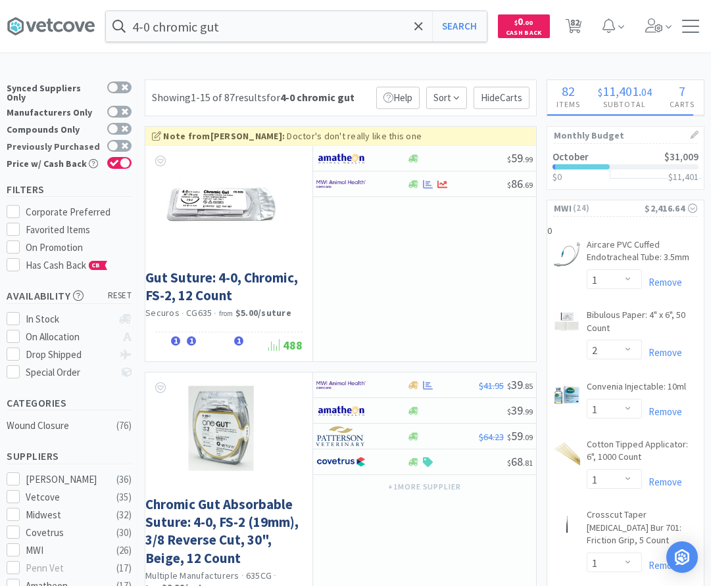
click at [117, 140] on label "Previously Purchased" at bounding box center [69, 146] width 125 height 13
click at [131, 155] on input "Previously Purchased" at bounding box center [131, 155] width 1 height 1
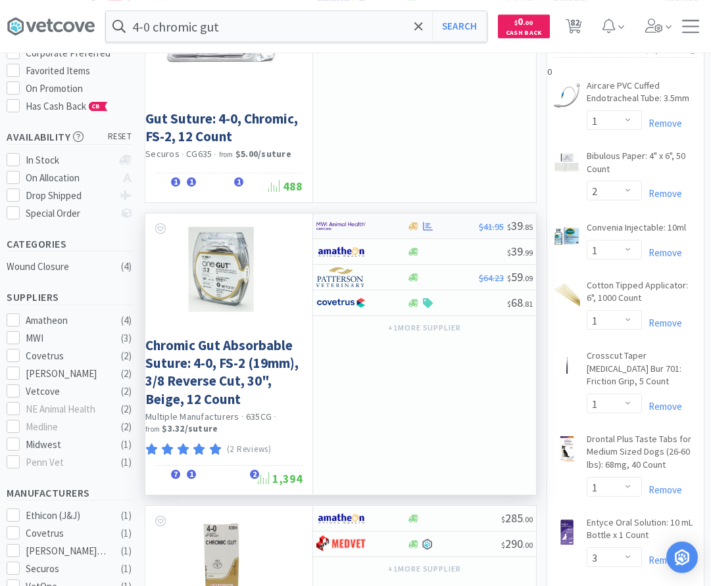
scroll to position [134, 0]
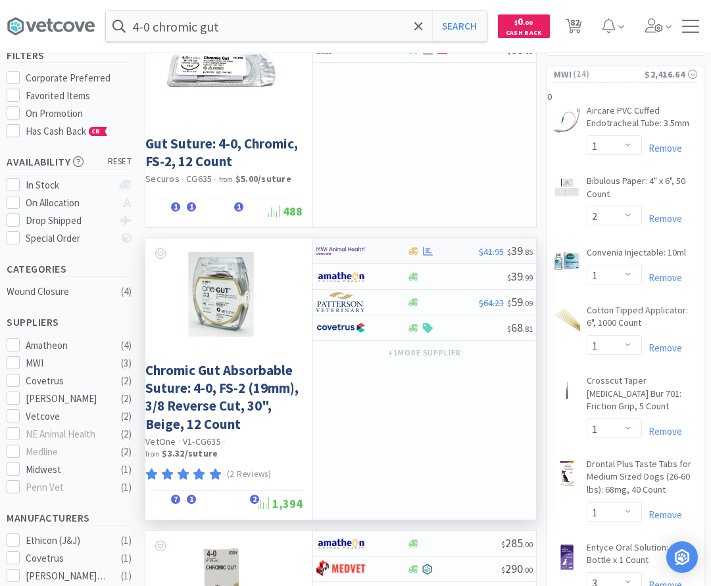
click at [369, 252] on div at bounding box center [352, 251] width 72 height 22
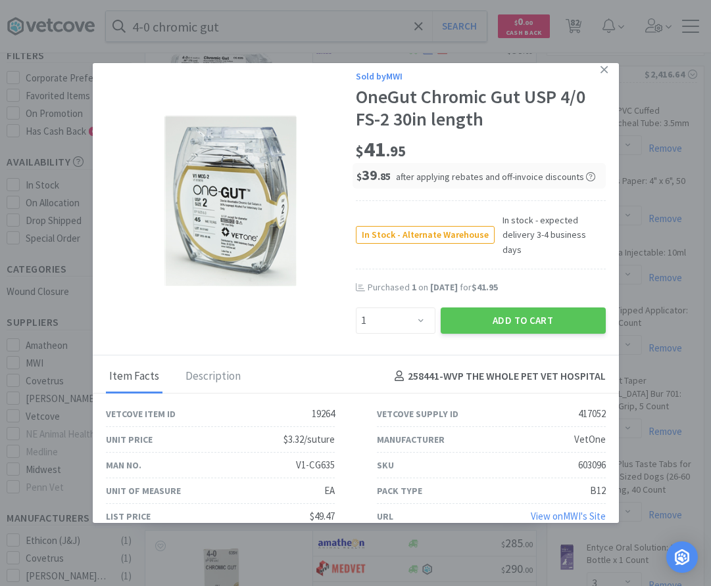
scroll to position [12, 0]
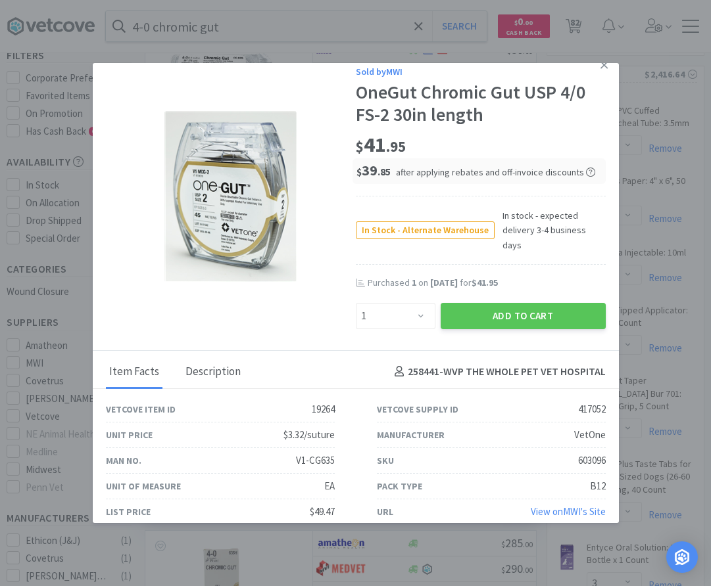
click at [214, 364] on div "Description" at bounding box center [213, 372] width 62 height 33
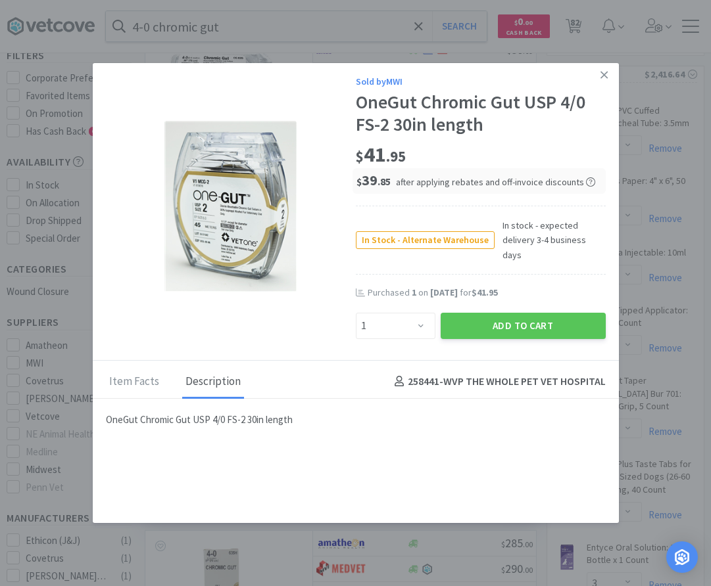
scroll to position [0, 0]
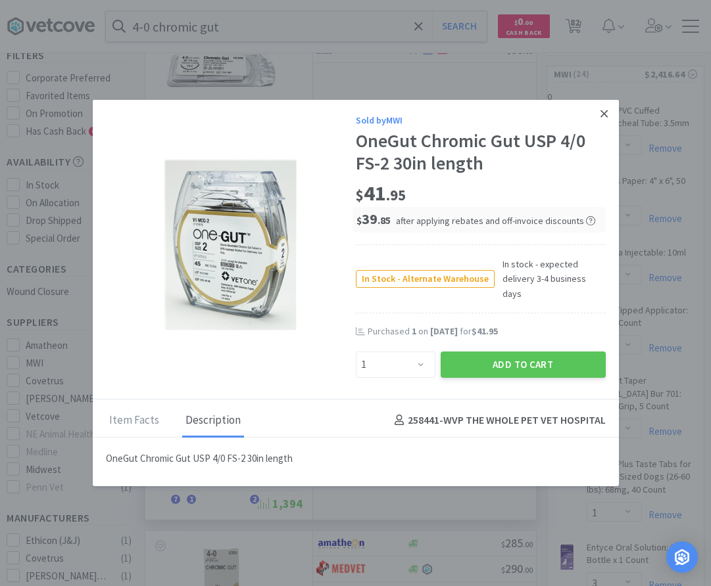
click at [605, 117] on icon at bounding box center [603, 113] width 7 height 7
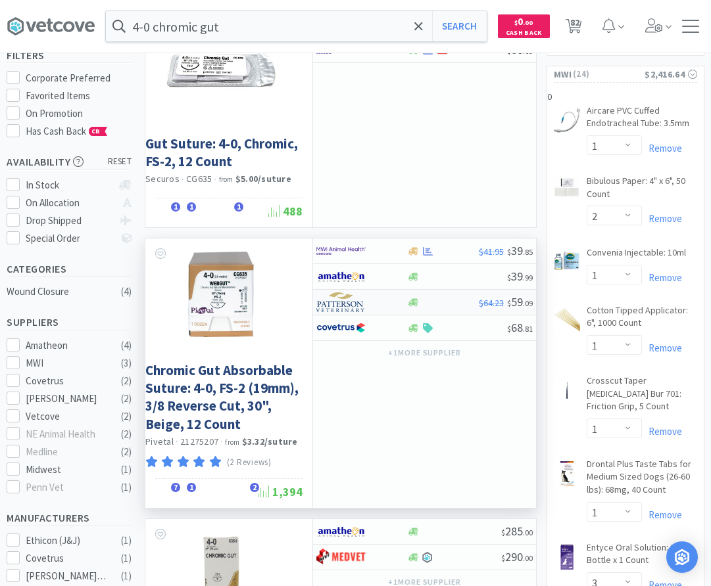
click at [431, 312] on div "$64.23 $ 59 . 09" at bounding box center [424, 303] width 223 height 26
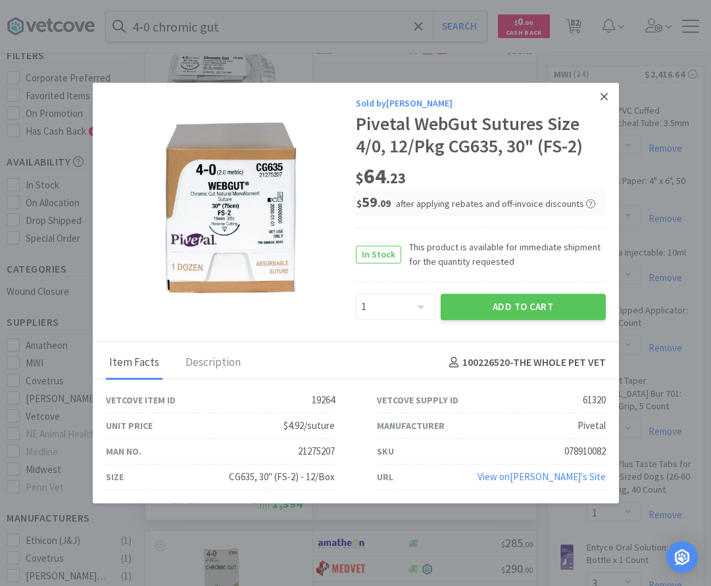
click at [600, 93] on link at bounding box center [603, 97] width 23 height 28
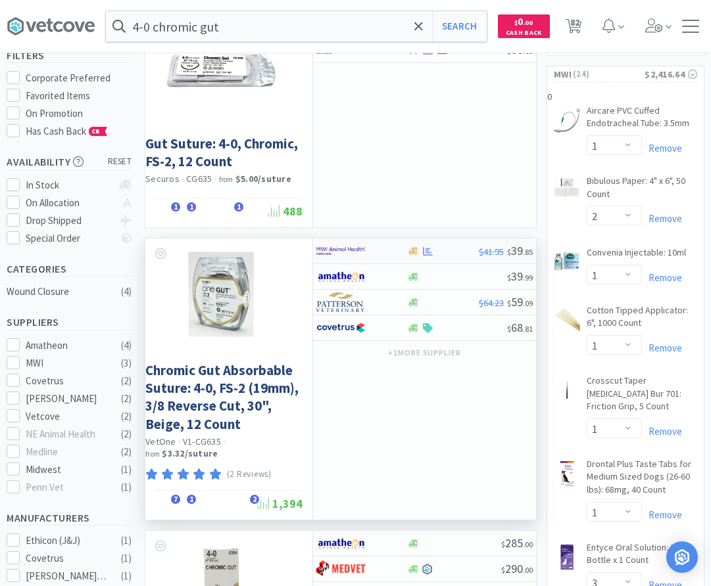
click at [376, 247] on div at bounding box center [352, 251] width 72 height 22
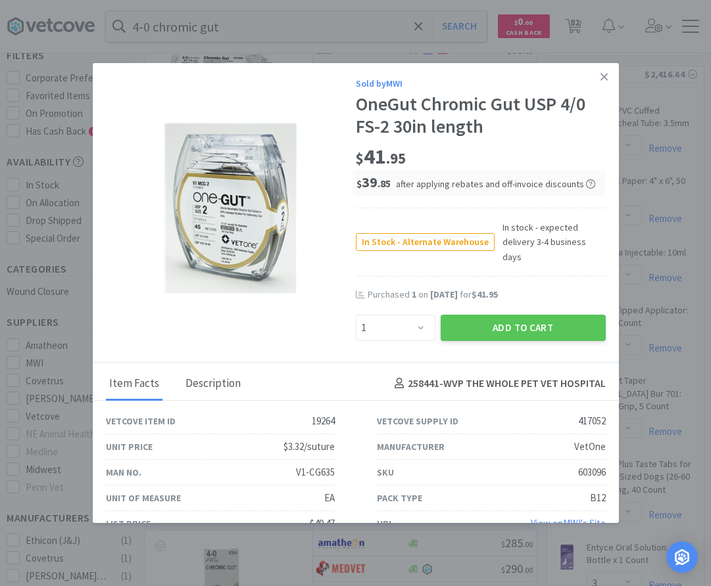
click at [197, 378] on div "Description" at bounding box center [213, 384] width 62 height 33
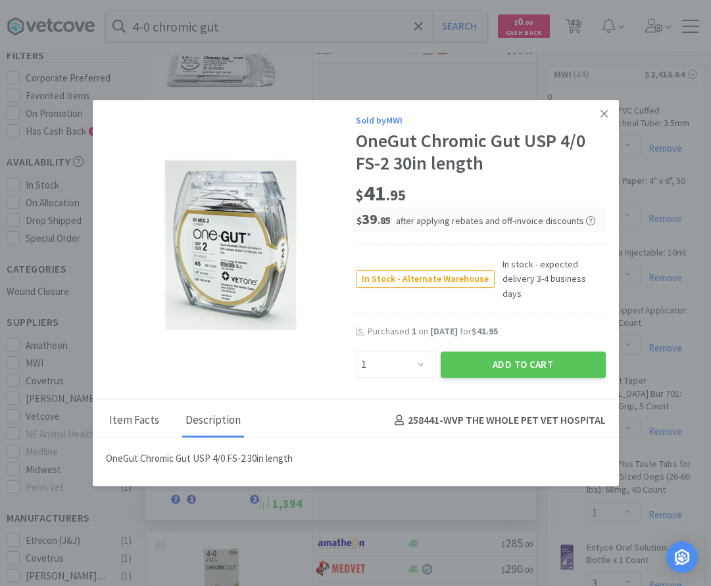
click at [146, 421] on div "Item Facts" at bounding box center [134, 421] width 57 height 33
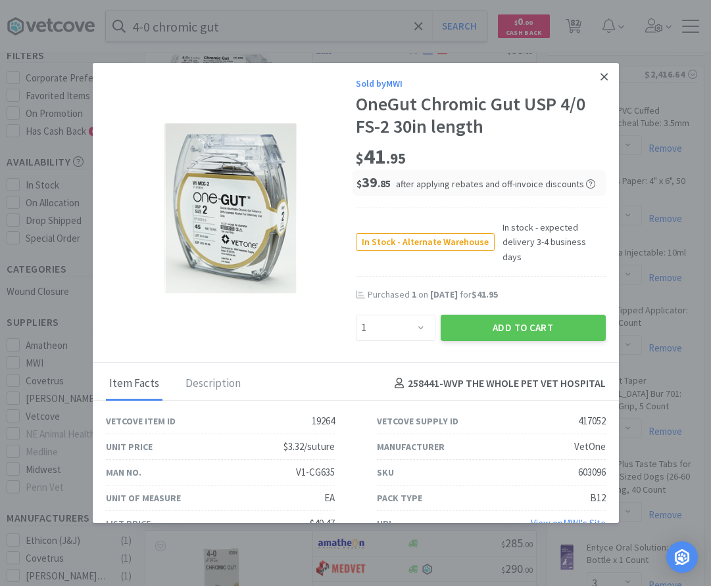
click at [602, 78] on icon at bounding box center [603, 77] width 7 height 12
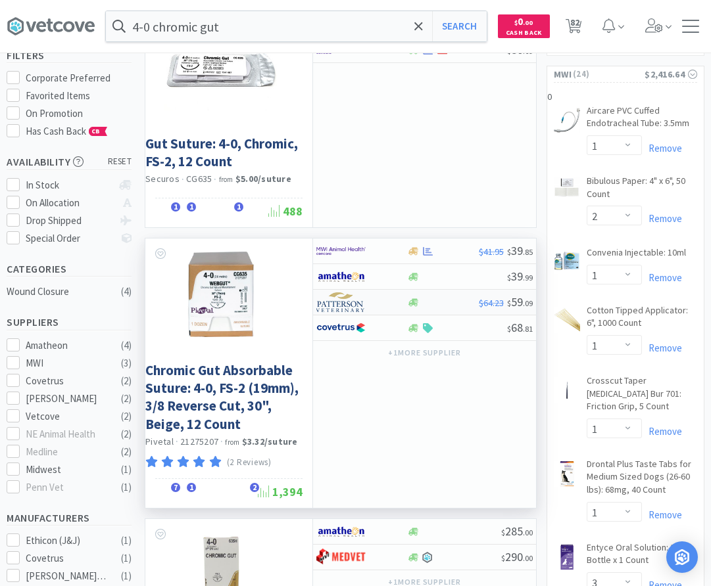
click at [357, 304] on img at bounding box center [340, 303] width 49 height 20
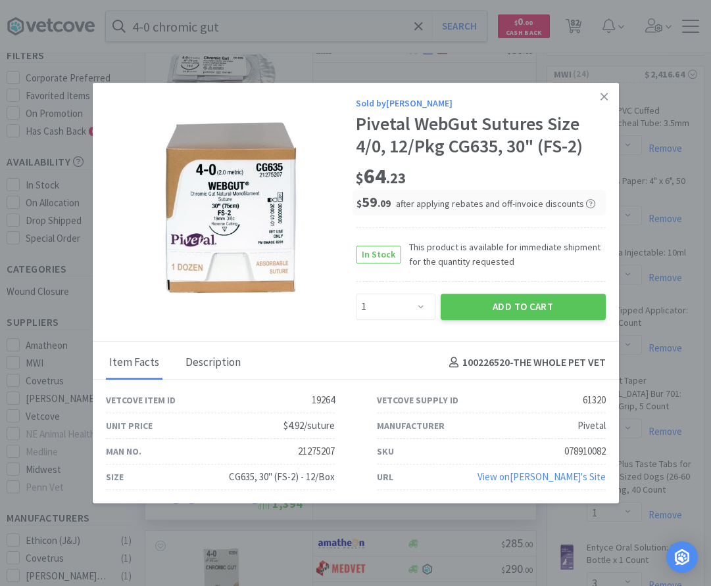
click at [219, 359] on div "Description" at bounding box center [213, 363] width 62 height 33
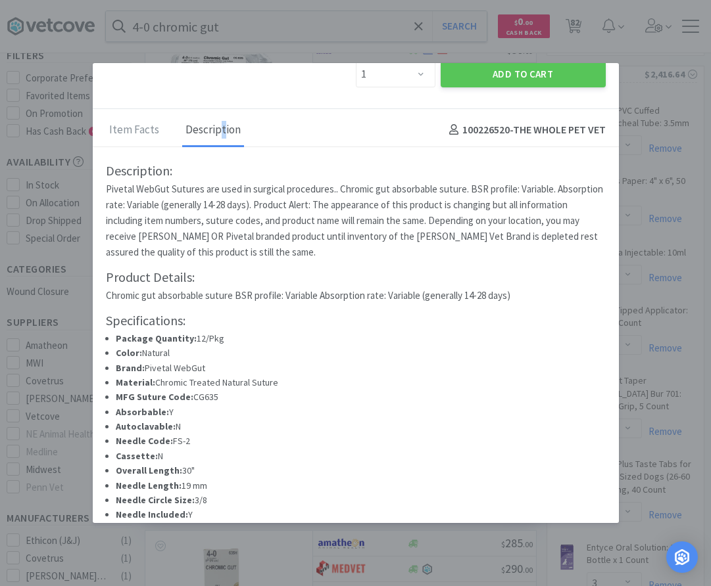
scroll to position [1, 0]
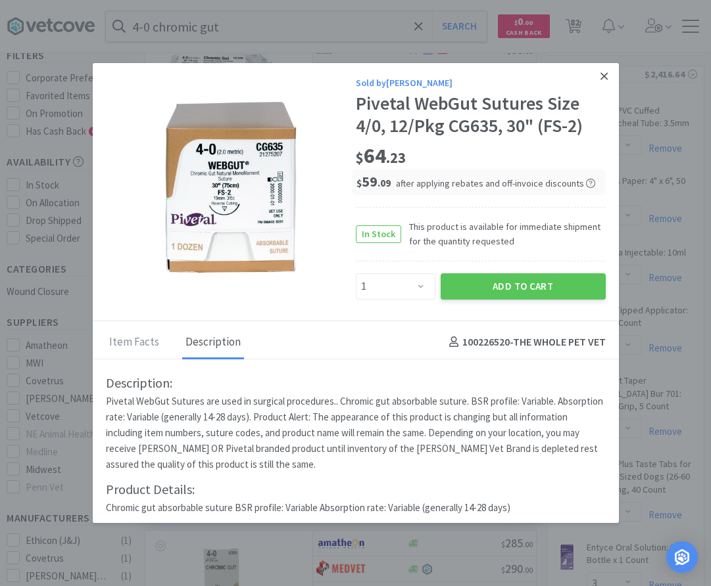
click at [598, 74] on link at bounding box center [603, 76] width 23 height 28
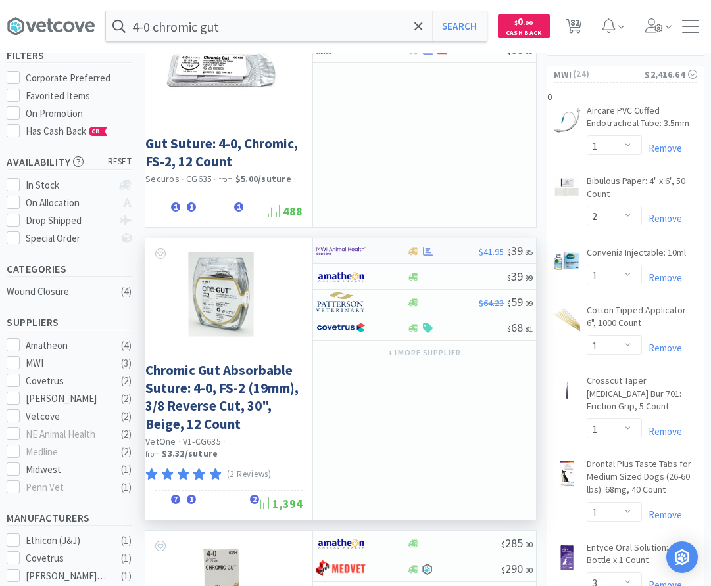
click at [363, 255] on img at bounding box center [340, 251] width 49 height 20
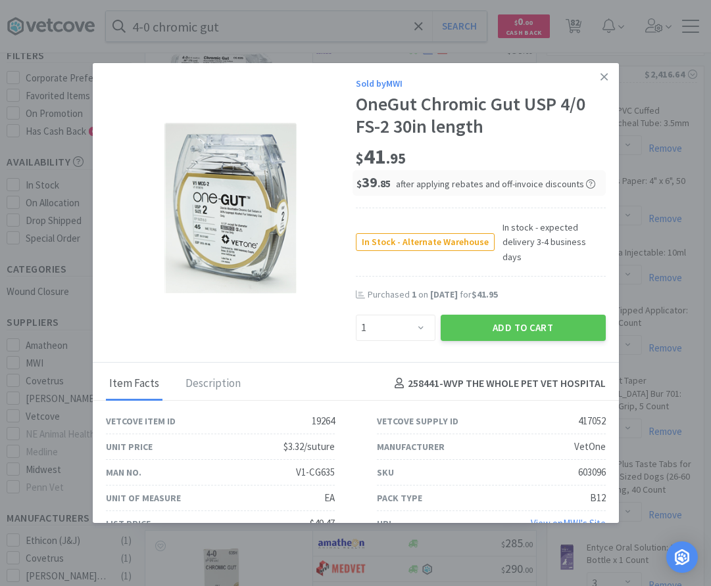
click at [549, 517] on link "View on MWI 's Site" at bounding box center [568, 523] width 75 height 12
click at [602, 77] on icon at bounding box center [603, 77] width 7 height 12
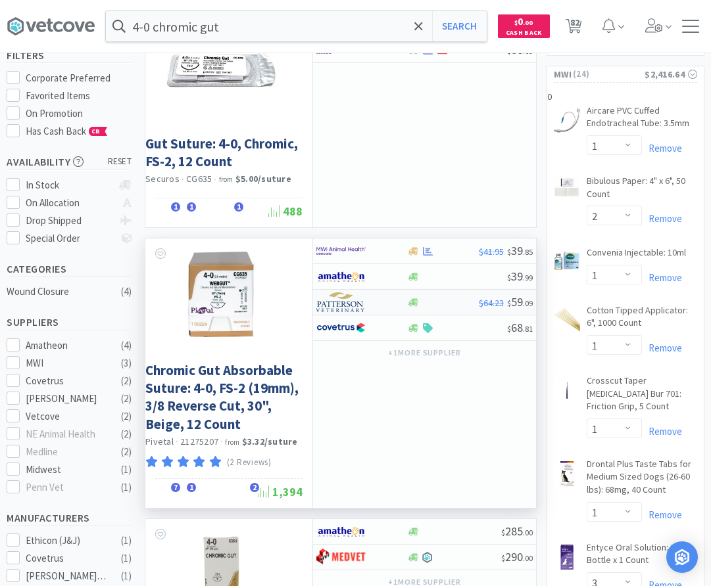
click at [381, 299] on div at bounding box center [352, 302] width 72 height 22
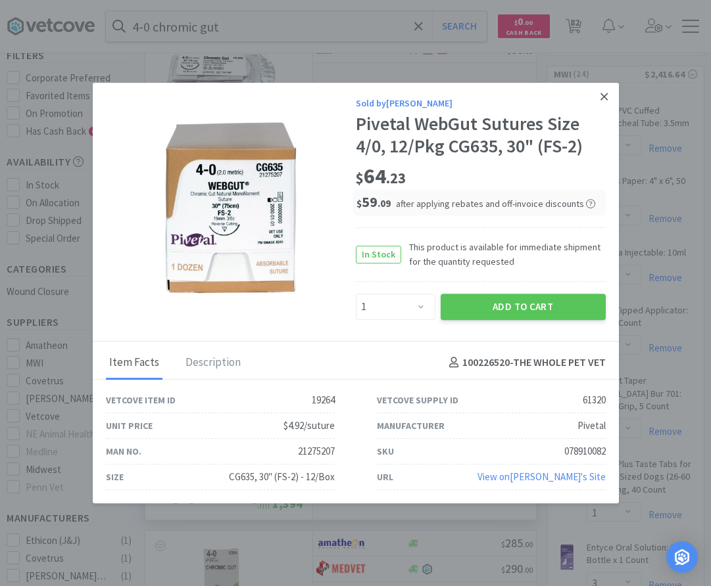
click at [601, 97] on icon at bounding box center [603, 97] width 7 height 12
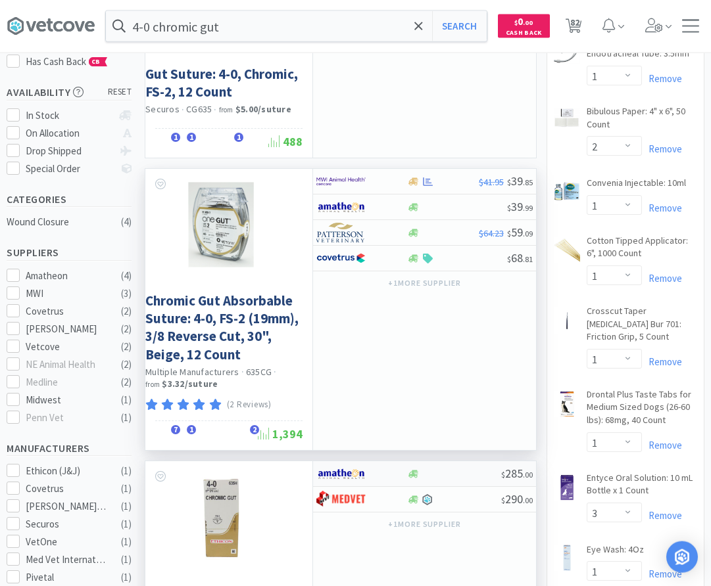
scroll to position [201, 0]
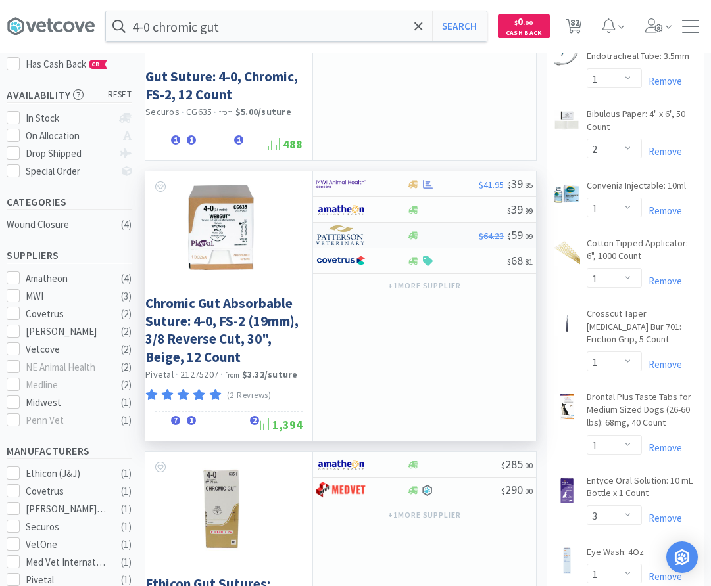
click at [362, 241] on img at bounding box center [340, 236] width 49 height 20
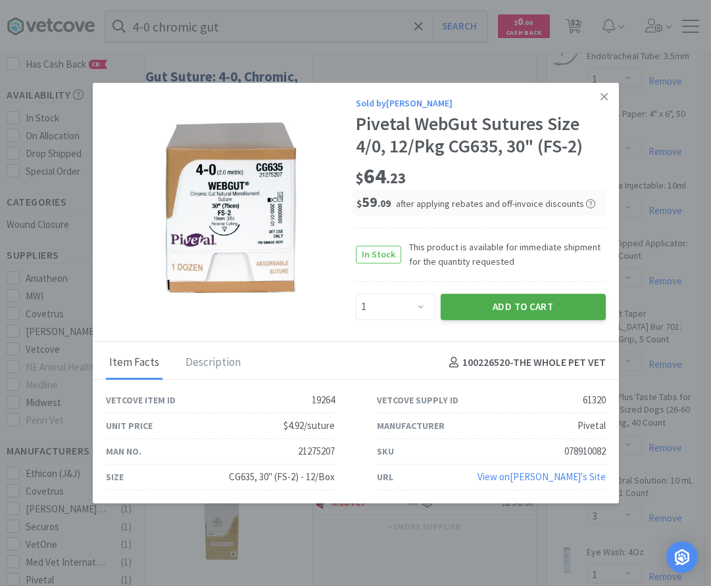
click at [483, 300] on button "Add to Cart" at bounding box center [523, 307] width 165 height 26
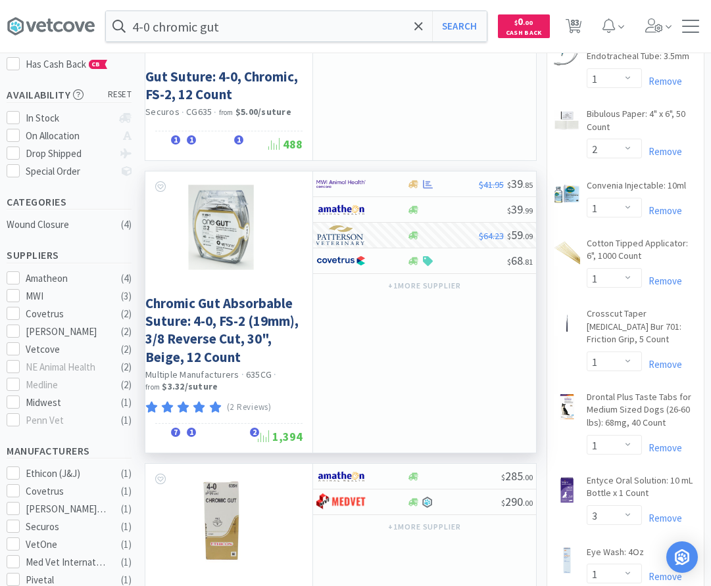
scroll to position [0, 0]
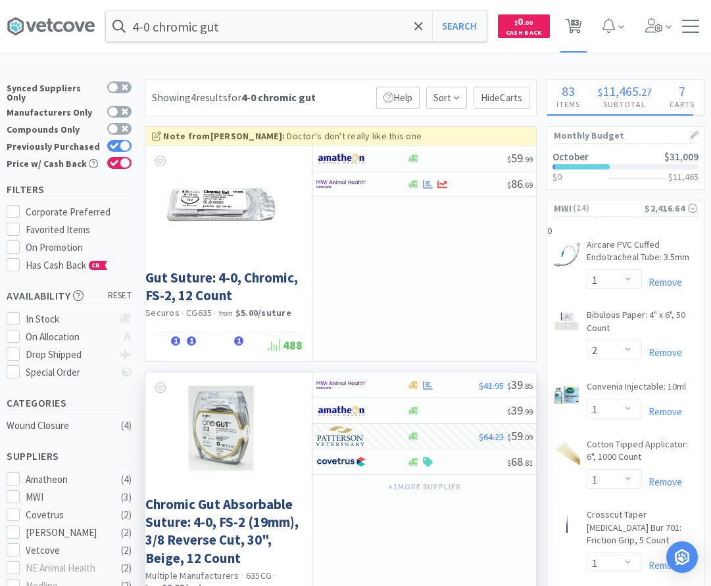
click at [569, 24] on icon at bounding box center [573, 26] width 16 height 14
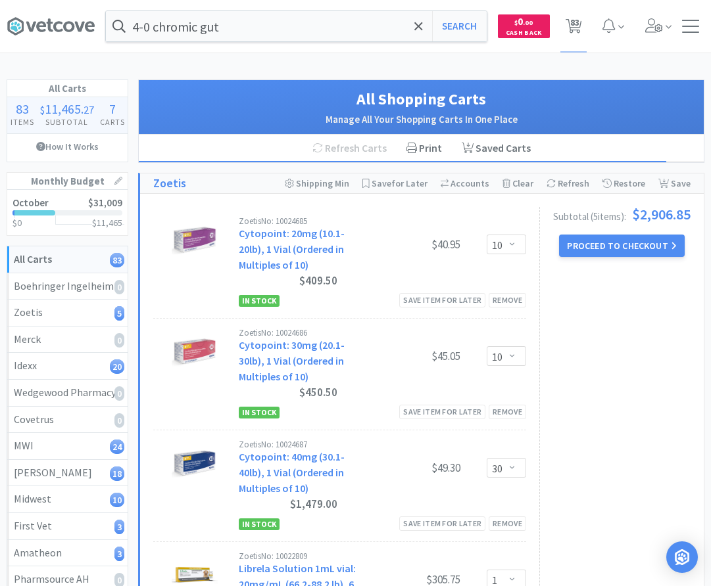
drag, startPoint x: 51, startPoint y: 419, endPoint x: 99, endPoint y: -16, distance: 437.9
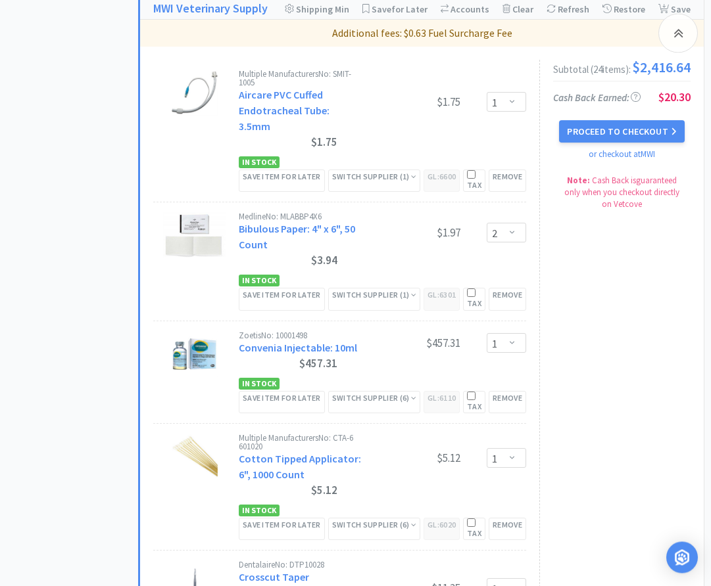
scroll to position [2817, 0]
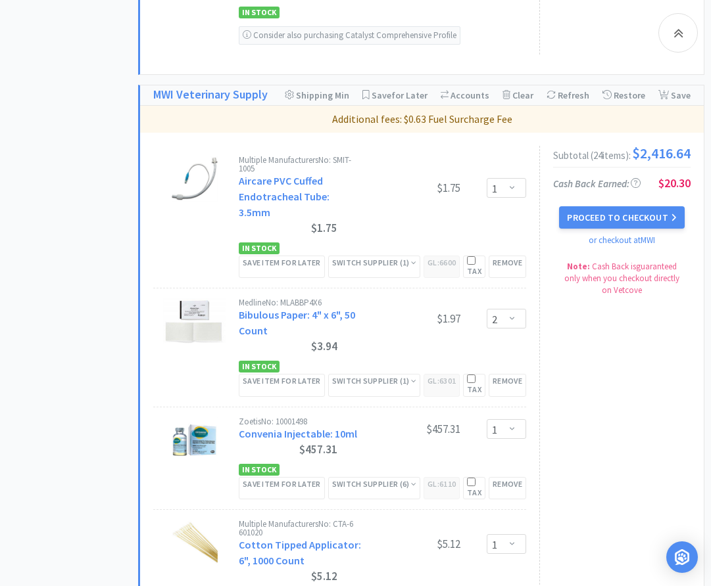
drag, startPoint x: 609, startPoint y: 194, endPoint x: 608, endPoint y: 185, distance: 9.2
click at [608, 206] on button "Proceed to Checkout" at bounding box center [621, 217] width 125 height 22
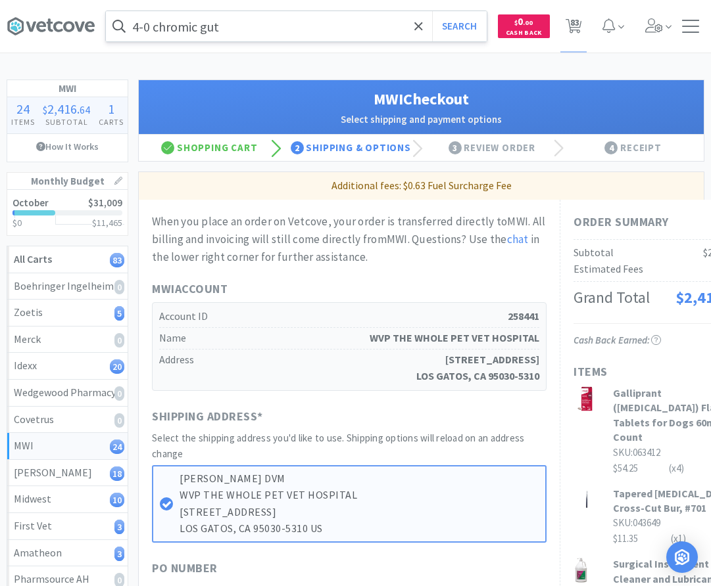
click at [320, 30] on input "4-0 chromic gut" at bounding box center [296, 26] width 381 height 30
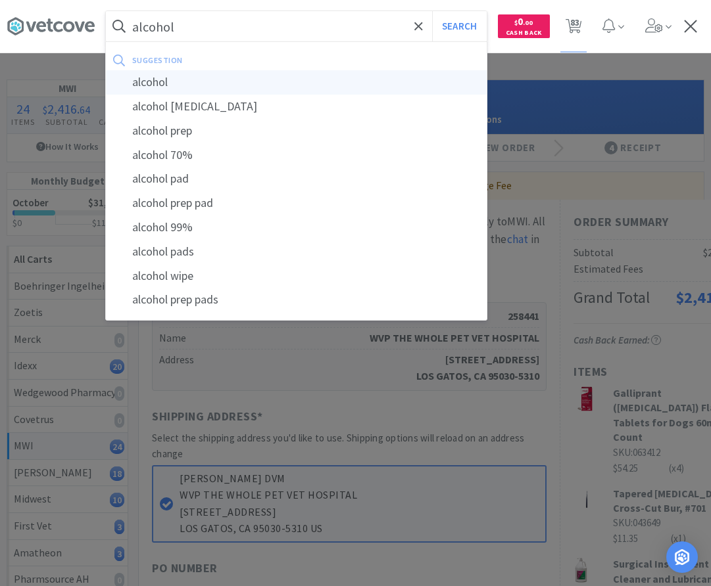
click at [162, 80] on div "alcohol" at bounding box center [296, 82] width 381 height 24
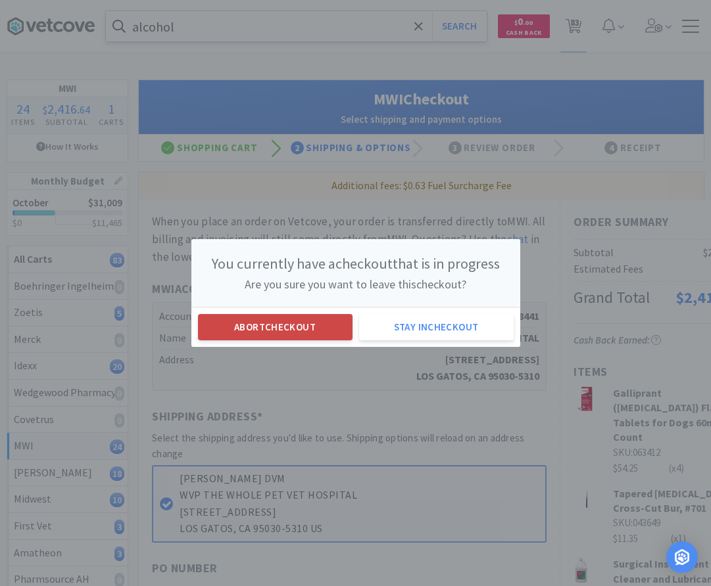
click at [321, 328] on button "Abort checkout" at bounding box center [275, 327] width 155 height 26
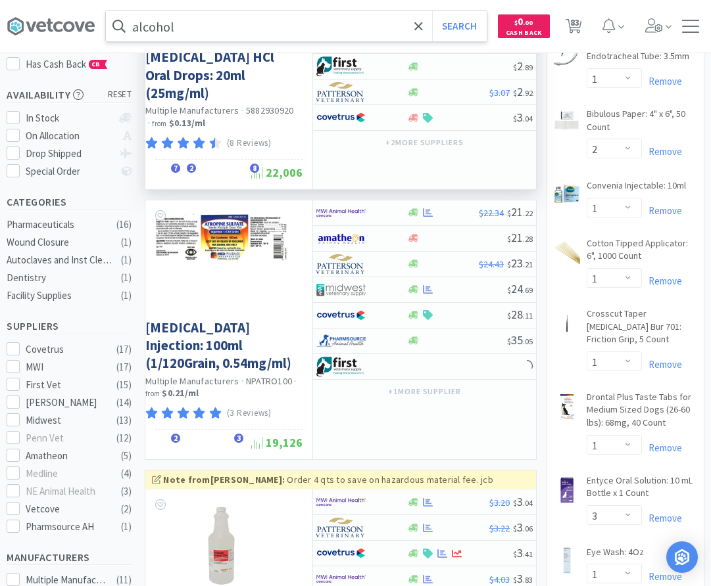
scroll to position [469, 0]
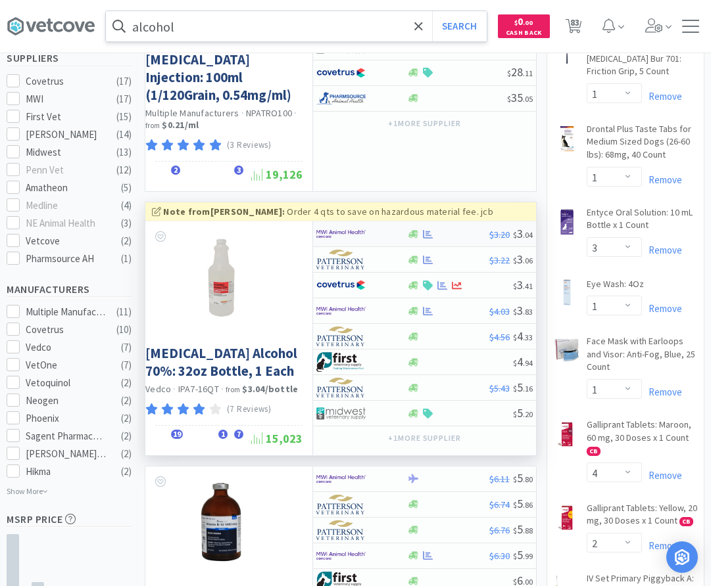
click at [440, 229] on div at bounding box center [447, 234] width 83 height 10
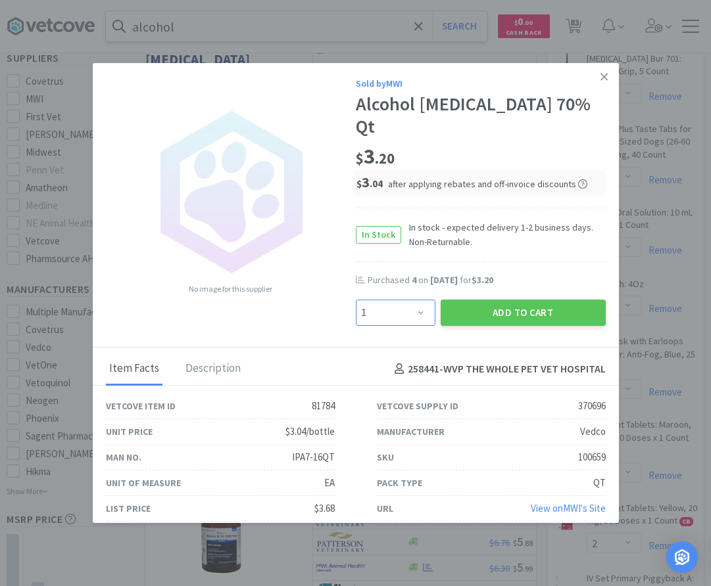
click at [356, 300] on select "Enter Quantity 1 2 3 4 5 6 7 8 9 10 11 12 13 14 15 16 17 18 19 20 Enter Quantity" at bounding box center [396, 313] width 80 height 26
click option "4" at bounding box center [0, 0] width 0 height 0
click at [502, 300] on button "Add to Cart" at bounding box center [523, 313] width 165 height 26
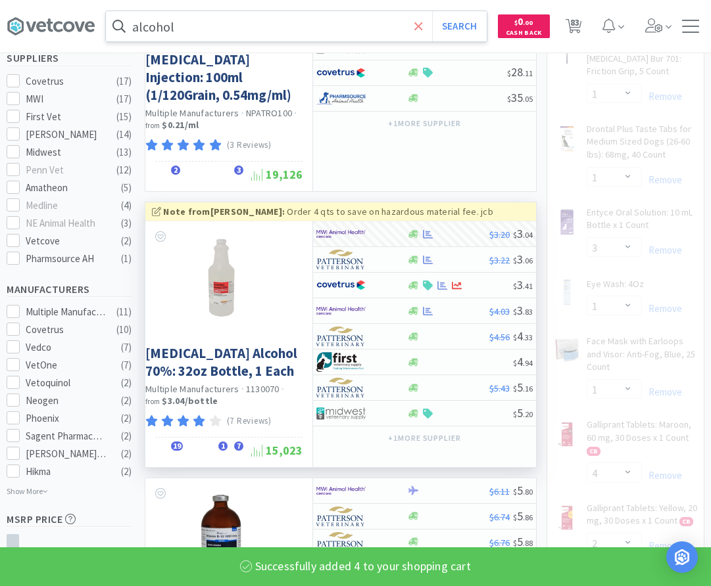
click at [419, 22] on icon at bounding box center [418, 26] width 9 height 13
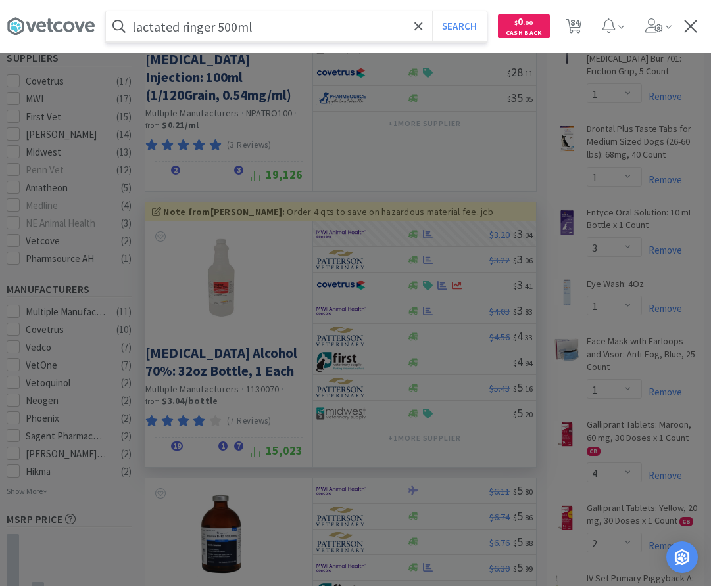
click at [432, 11] on button "Search" at bounding box center [459, 26] width 55 height 30
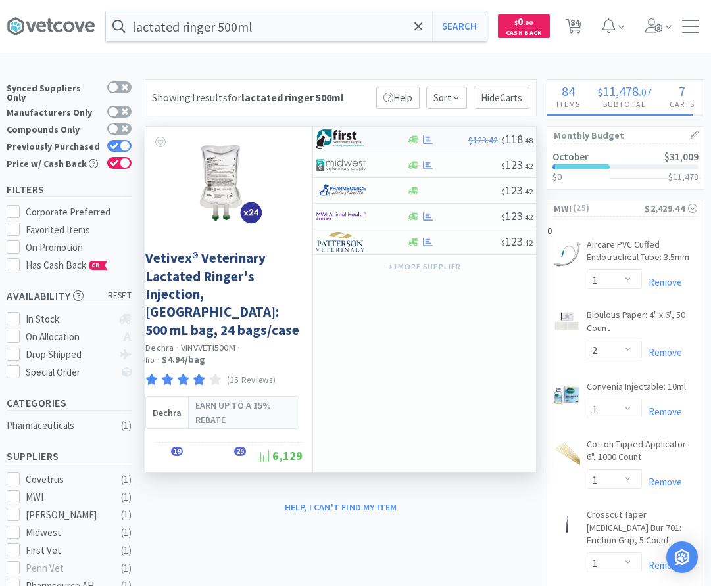
click at [363, 135] on img at bounding box center [340, 140] width 49 height 20
click at [452, 139] on div at bounding box center [437, 140] width 62 height 10
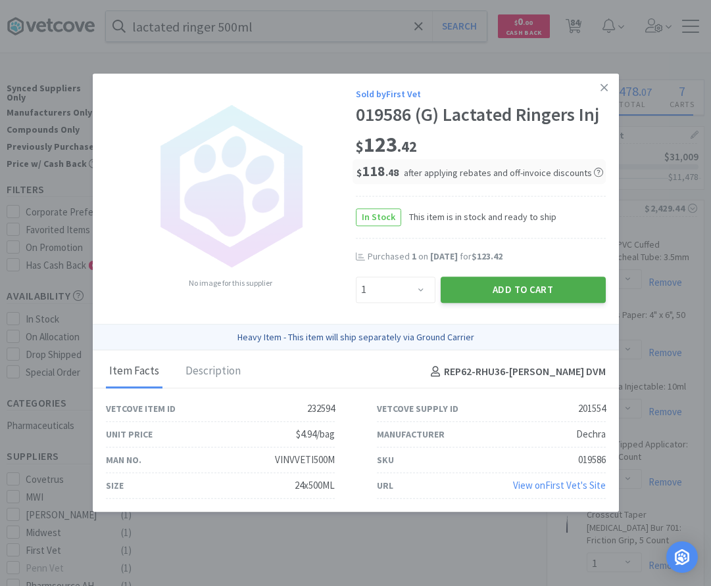
click at [493, 287] on button "Add to Cart" at bounding box center [523, 290] width 165 height 26
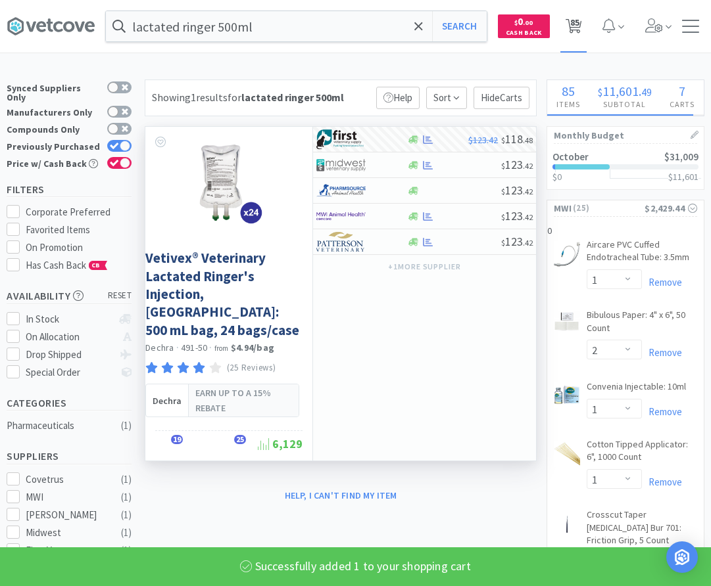
click at [574, 34] on span "85" at bounding box center [574, 22] width 9 height 53
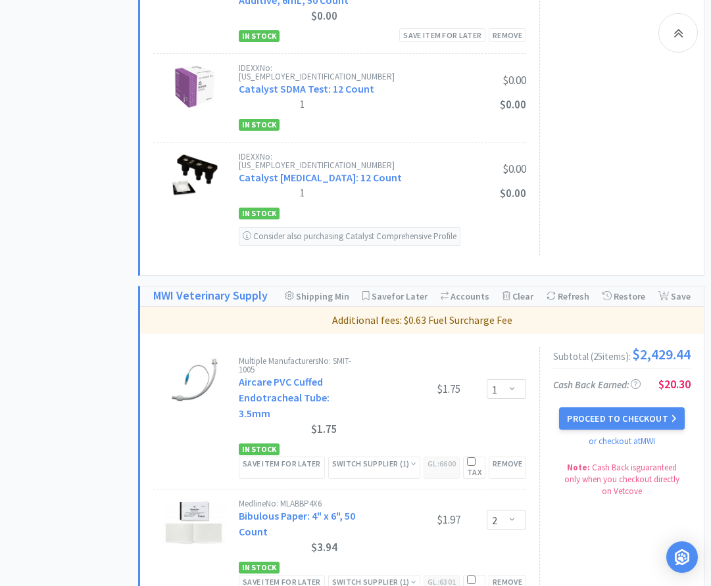
scroll to position [2884, 0]
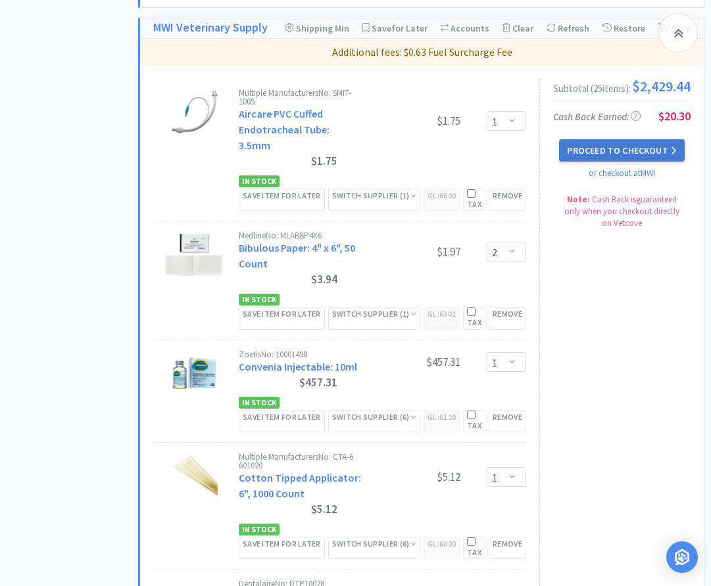
click at [661, 139] on button "Proceed to Checkout" at bounding box center [621, 150] width 125 height 22
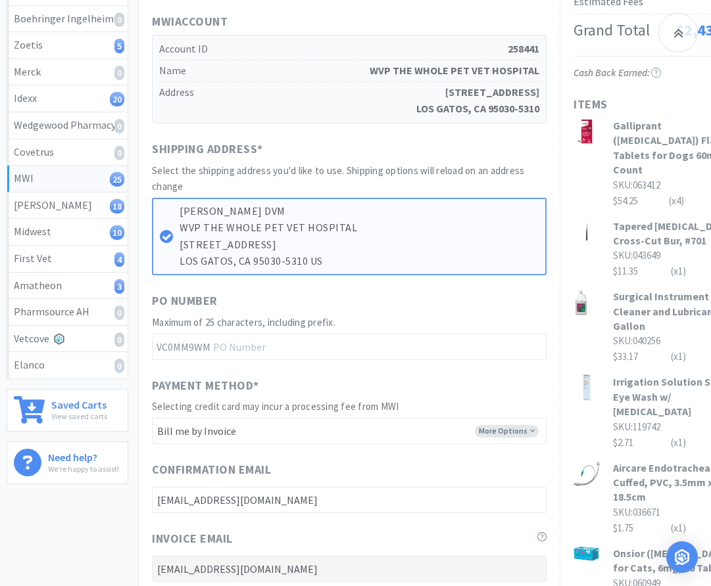
scroll to position [268, 0]
click at [282, 343] on input "text" at bounding box center [349, 346] width 394 height 26
click at [430, 312] on div "PO Number" at bounding box center [349, 302] width 394 height 23
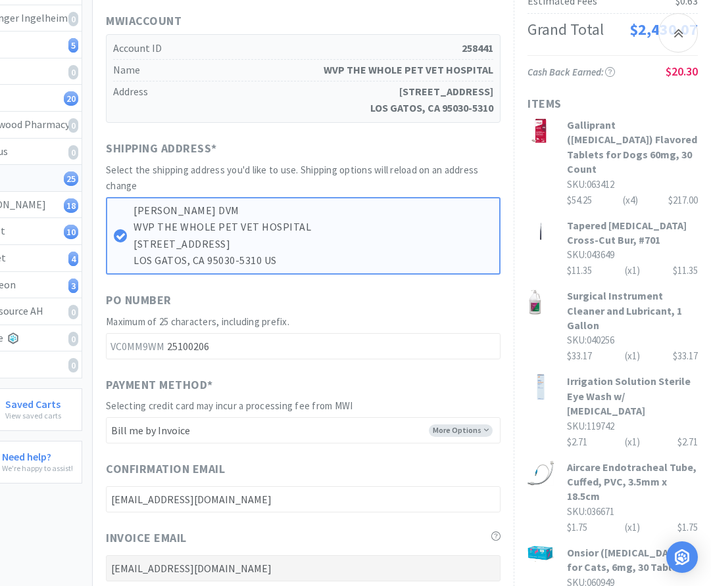
drag, startPoint x: 430, startPoint y: 312, endPoint x: 543, endPoint y: 312, distance: 113.1
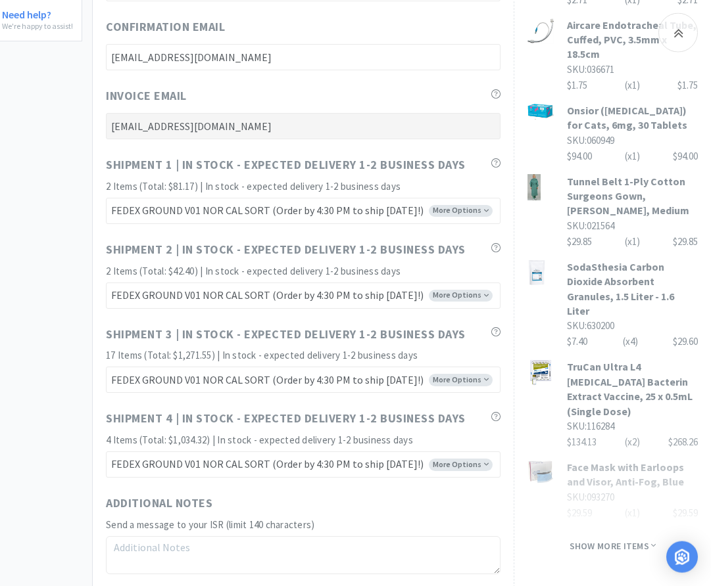
scroll to position [738, 46]
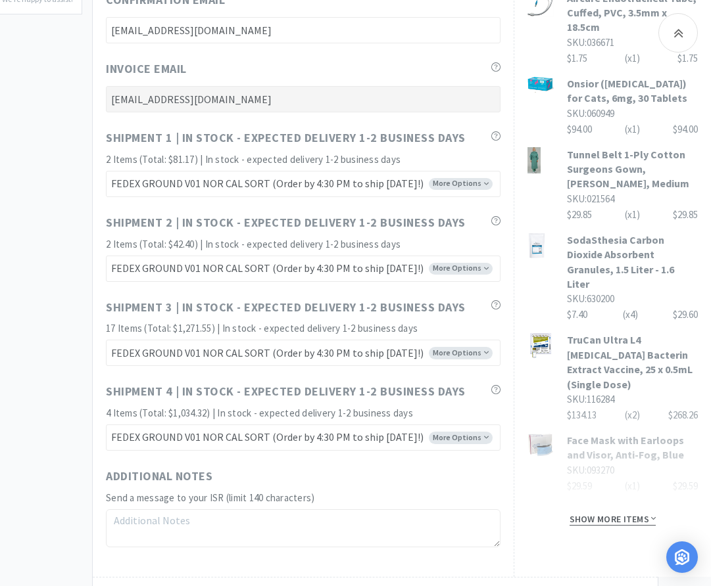
click at [618, 513] on span "Show more items" at bounding box center [612, 519] width 87 height 12
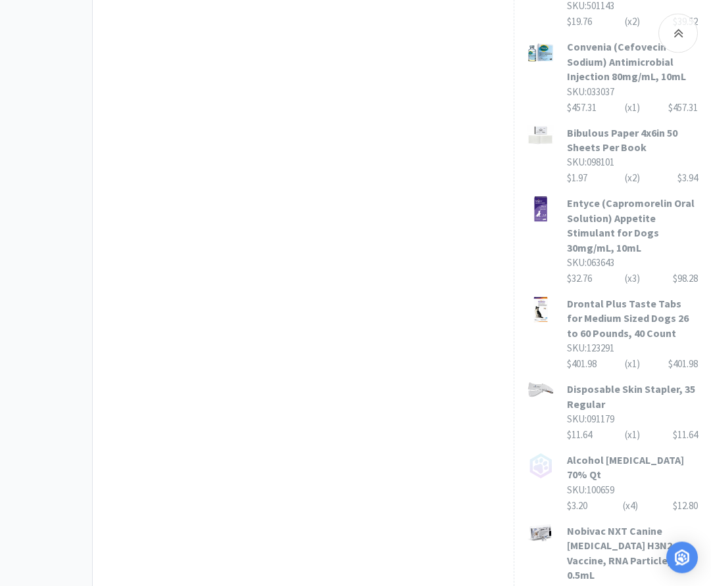
scroll to position [1724, 46]
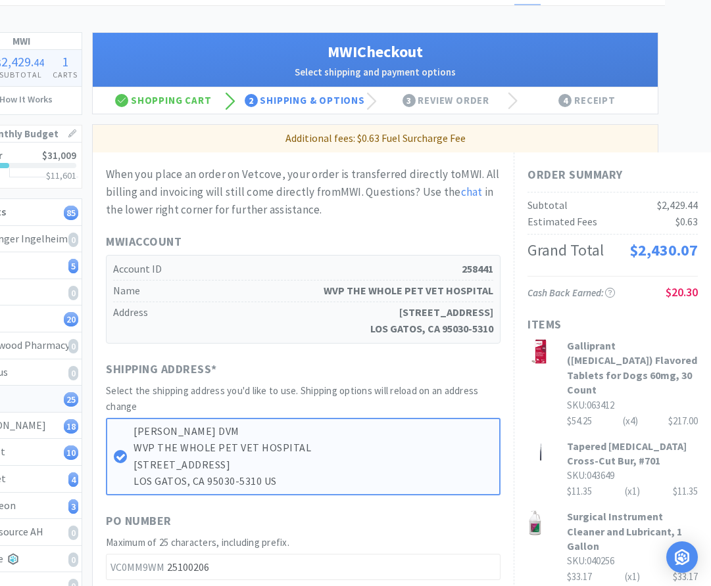
scroll to position [0, 46]
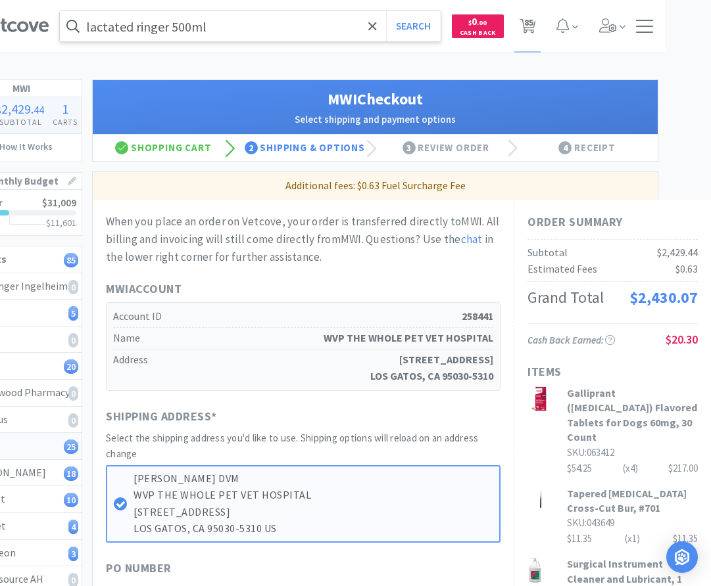
click at [279, 26] on input "lactated ringer 500ml" at bounding box center [250, 26] width 381 height 30
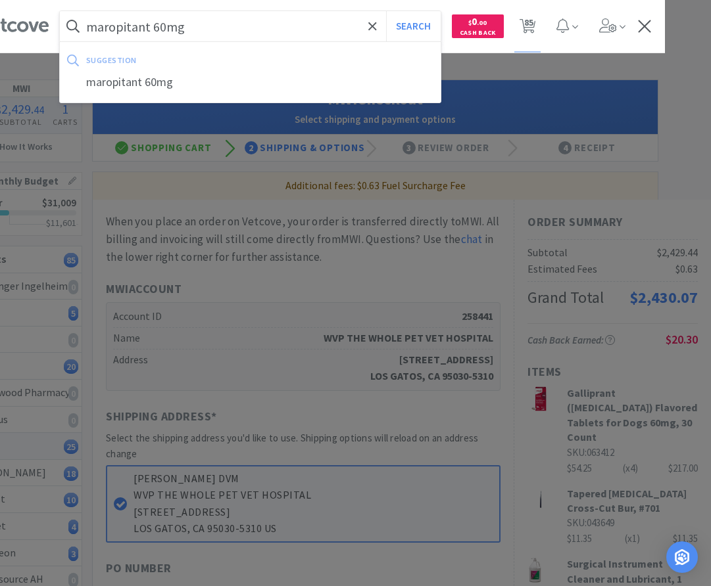
click at [386, 11] on button "Search" at bounding box center [413, 26] width 55 height 30
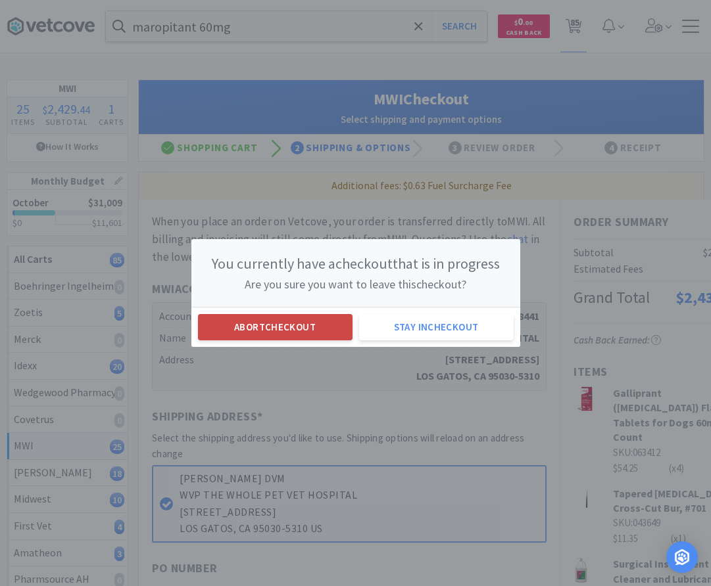
click at [286, 316] on button "Abort checkout" at bounding box center [275, 327] width 155 height 26
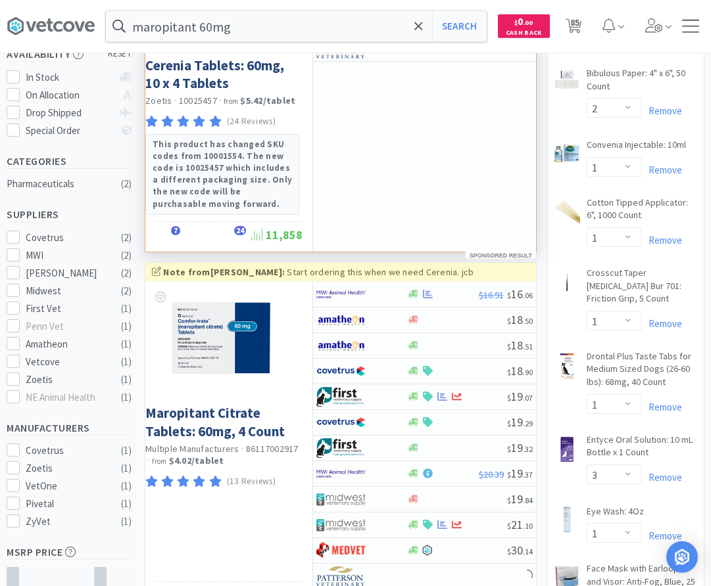
scroll to position [268, 0]
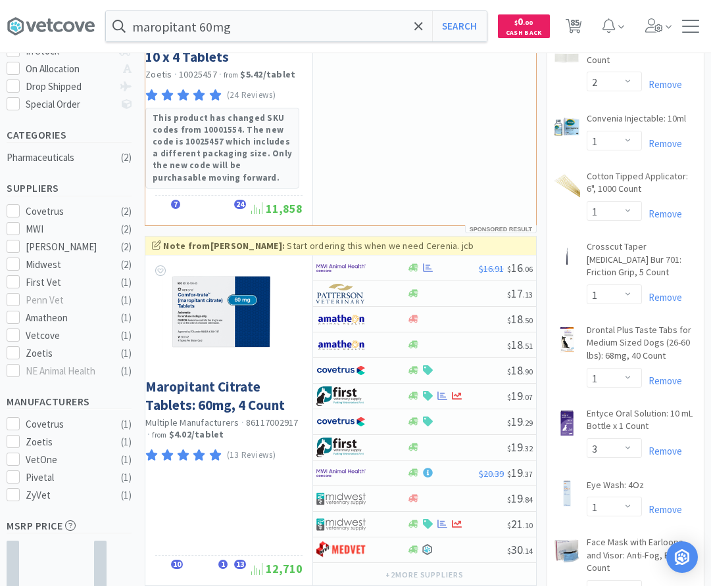
click at [462, 269] on div at bounding box center [442, 268] width 72 height 10
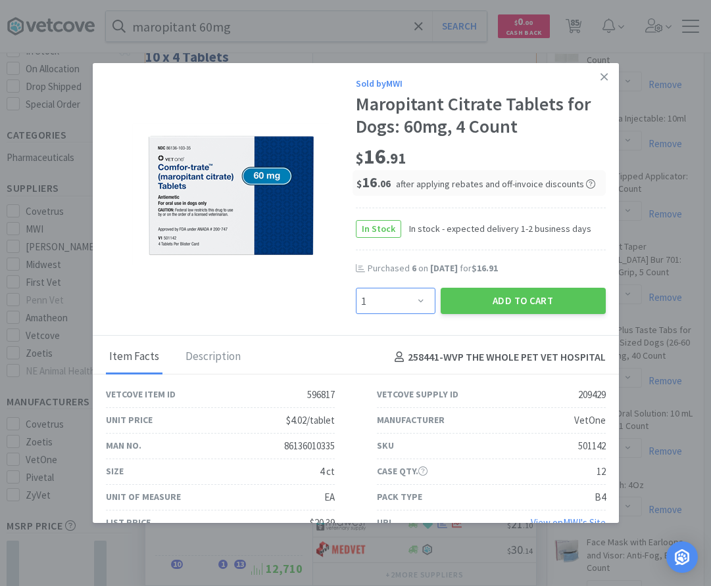
click at [356, 288] on select "Enter Quantity 1 2 3 4 5 6 7 8 9 10 11 12 13 14 15 16 17 18 19 20 Enter Quantity" at bounding box center [396, 301] width 80 height 26
click option "6" at bounding box center [0, 0] width 0 height 0
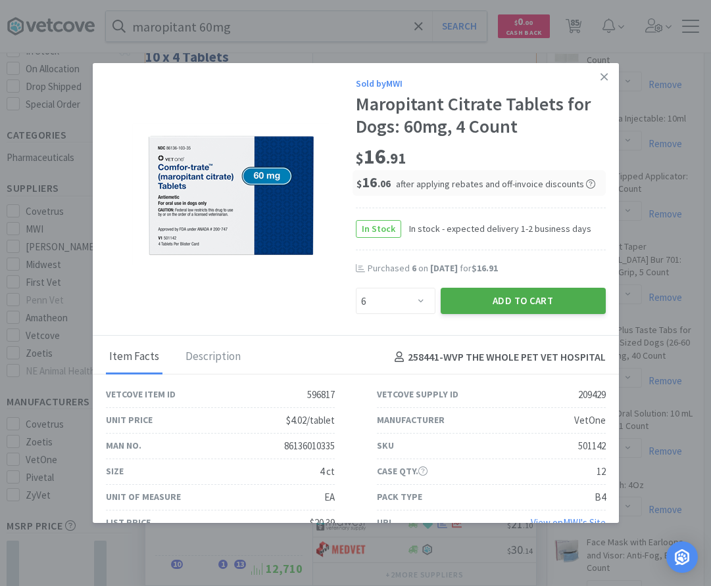
click at [517, 298] on button "Add to Cart" at bounding box center [523, 301] width 165 height 26
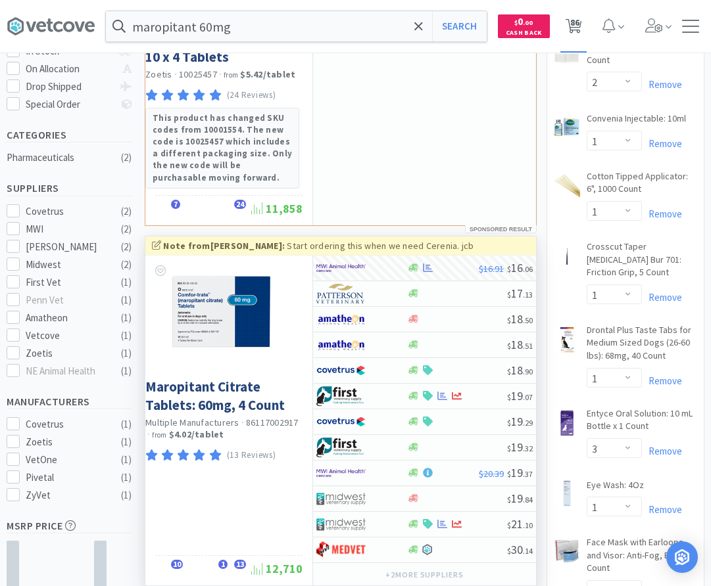
click at [573, 25] on span "86" at bounding box center [574, 22] width 9 height 53
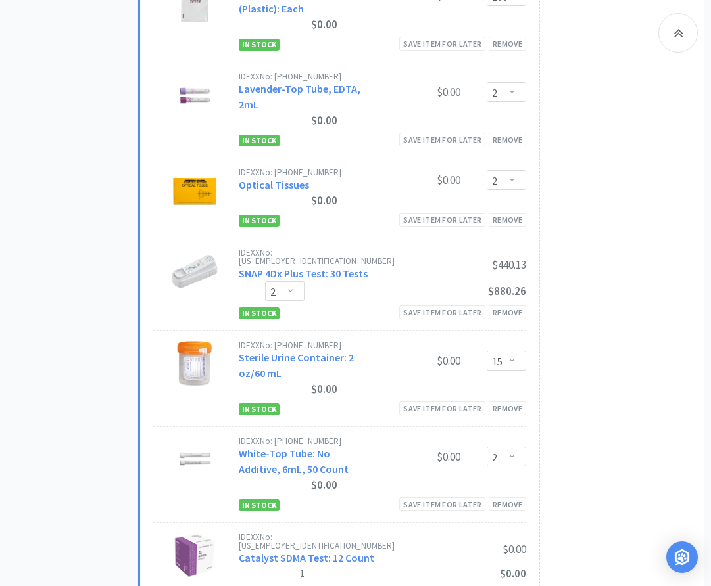
scroll to position [2548, 0]
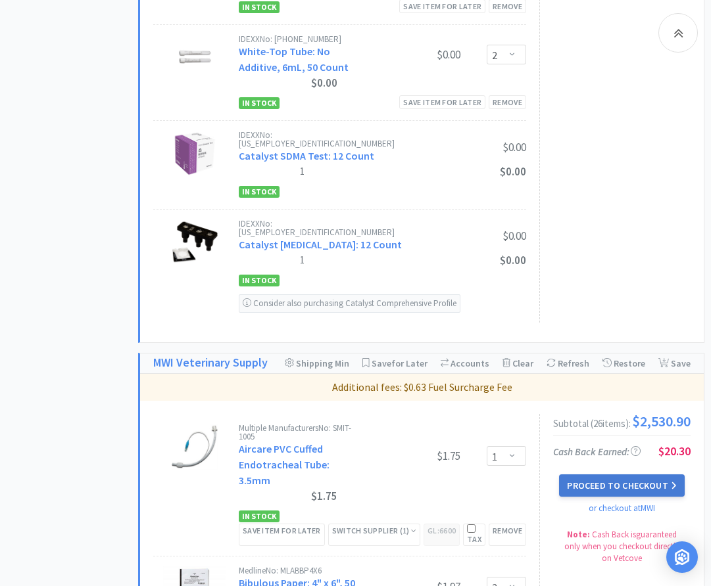
click at [639, 475] on button "Proceed to Checkout" at bounding box center [621, 486] width 125 height 22
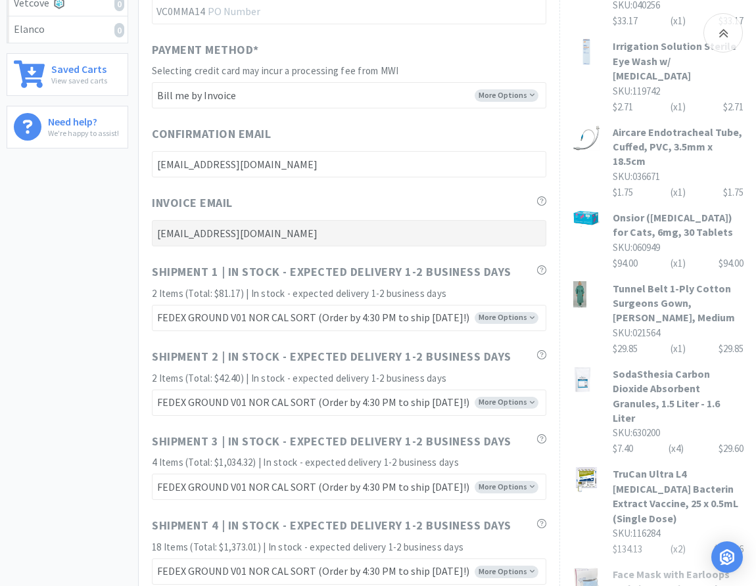
scroll to position [671, 0]
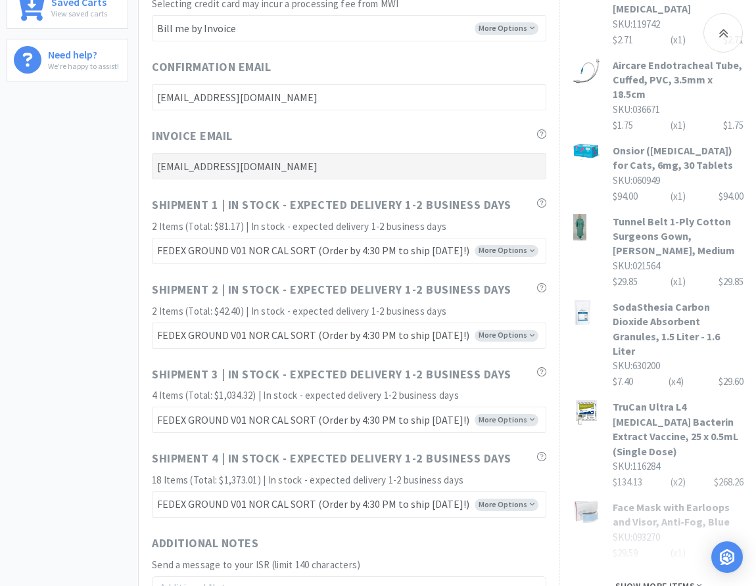
click at [677, 581] on span "Show more items" at bounding box center [658, 587] width 87 height 12
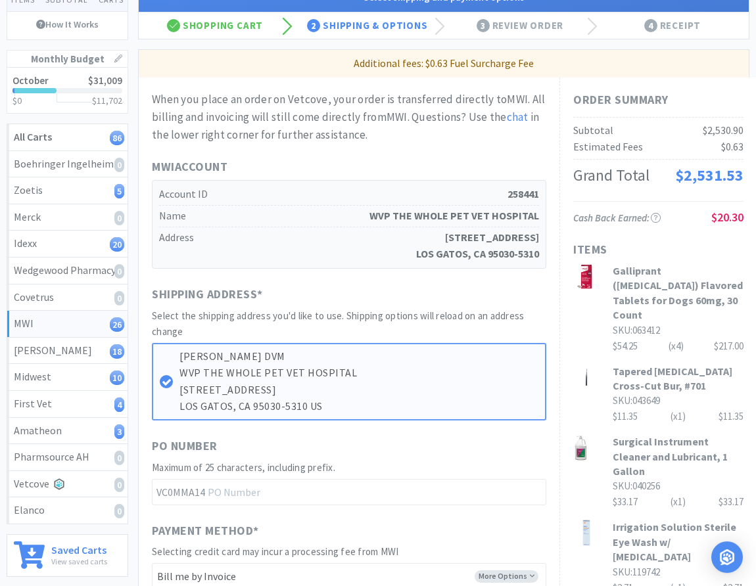
scroll to position [335, 0]
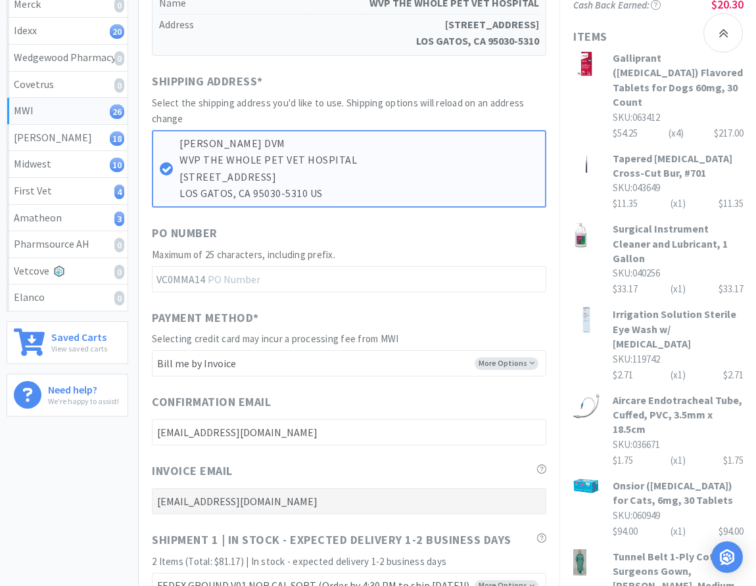
click at [457, 95] on div "Shipping Address *" at bounding box center [349, 83] width 394 height 23
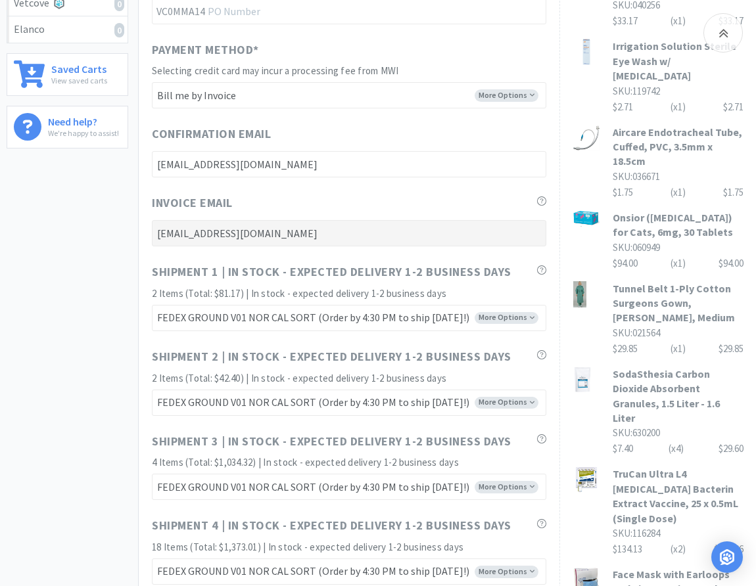
scroll to position [402, 0]
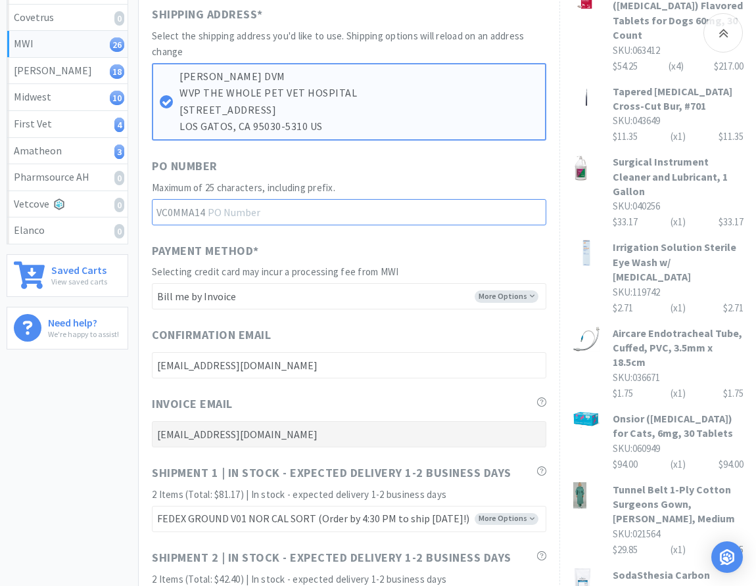
click at [286, 222] on input "text" at bounding box center [349, 212] width 394 height 26
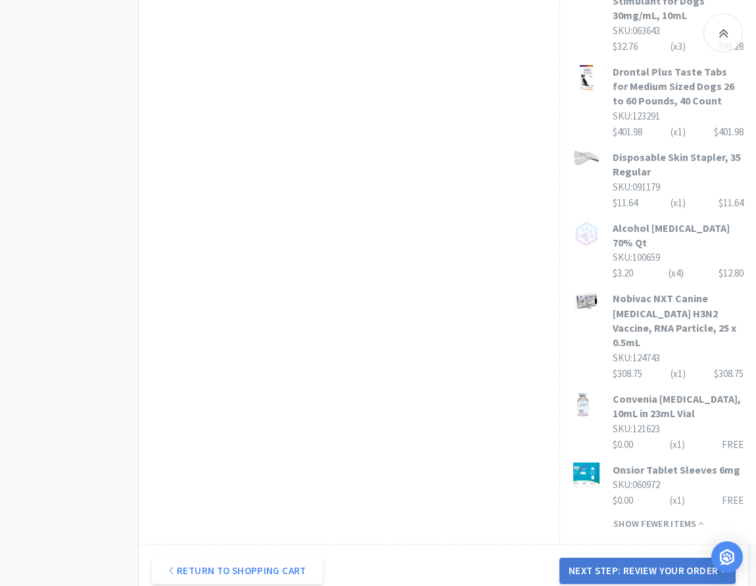
click at [667, 558] on button "Next Step: Review Your Order" at bounding box center [648, 571] width 176 height 26
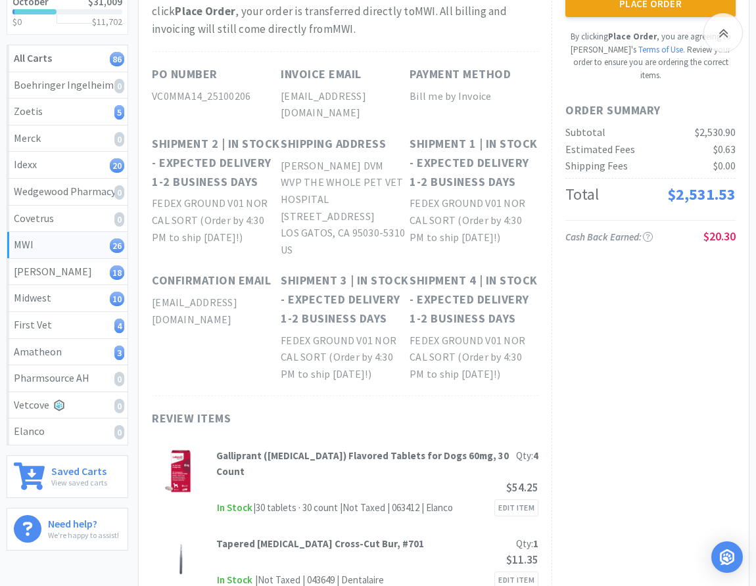
scroll to position [0, 0]
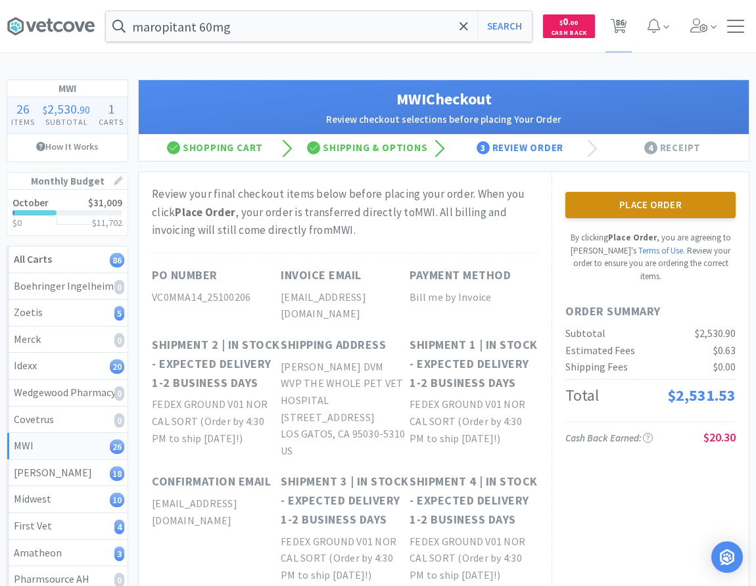
click at [708, 199] on button "Place Order" at bounding box center [650, 205] width 170 height 26
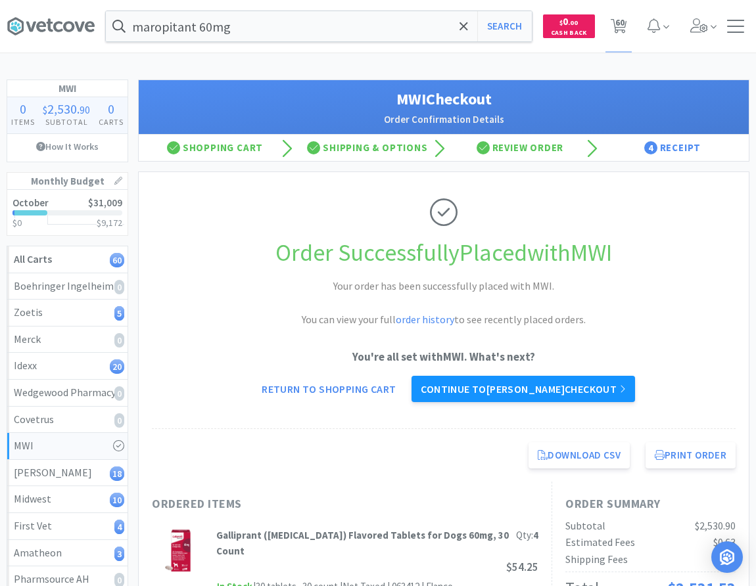
click at [525, 391] on link "Continue to [PERSON_NAME] checkout" at bounding box center [523, 389] width 223 height 26
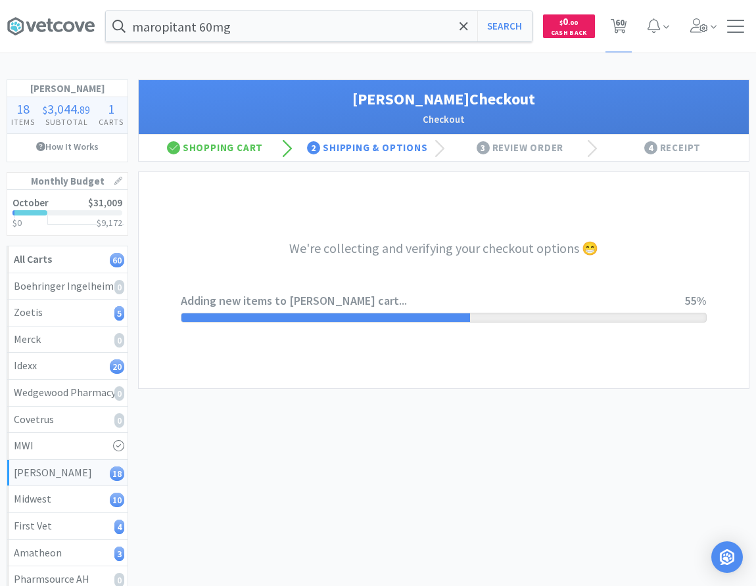
click at [306, 360] on div "We're collecting and verifying your checkout options 😁 Adding new items to [PER…" at bounding box center [444, 280] width 526 height 216
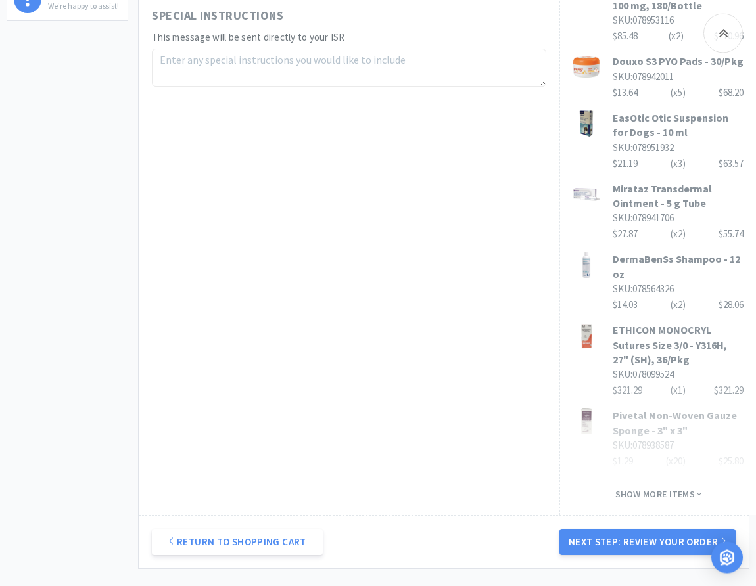
scroll to position [738, 0]
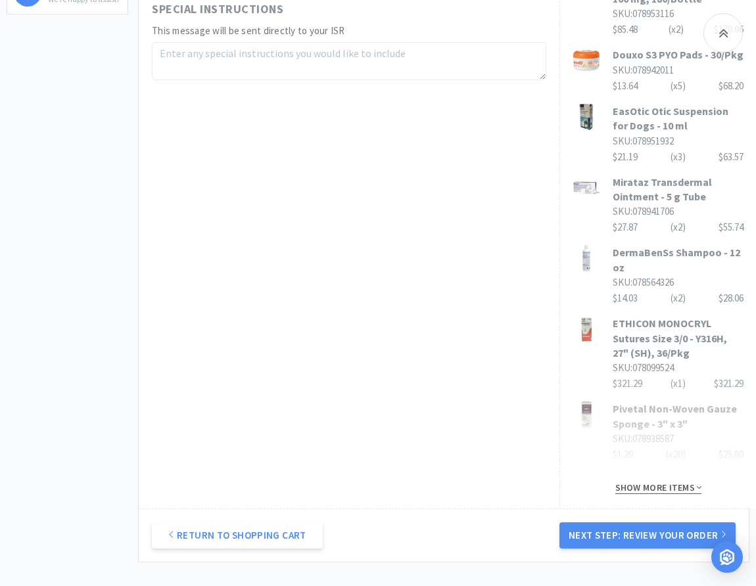
click at [645, 482] on span "Show more items" at bounding box center [658, 488] width 87 height 12
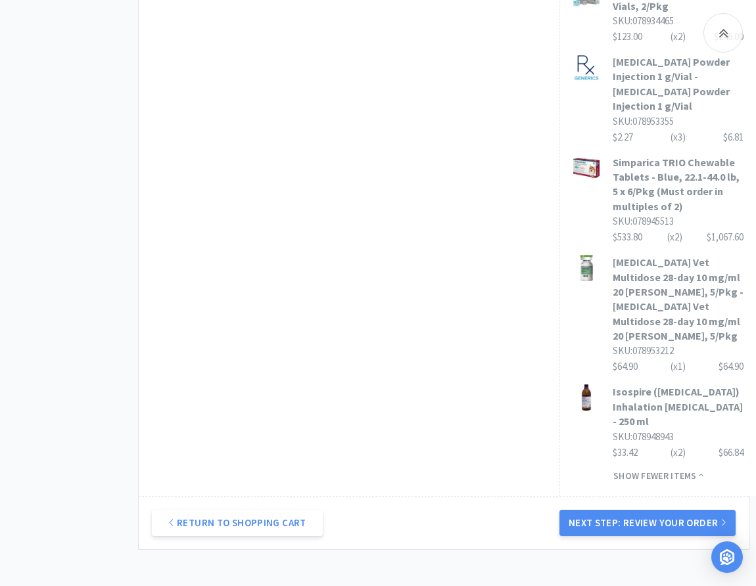
scroll to position [1568, 0]
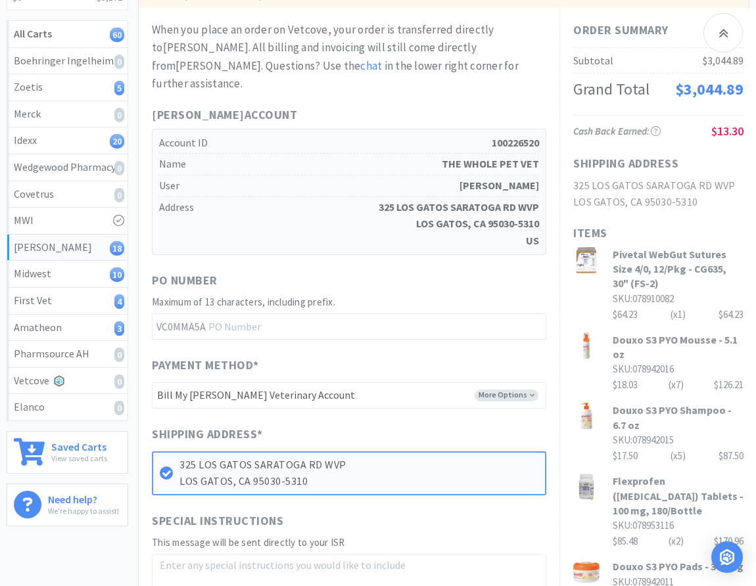
scroll to position [227, 0]
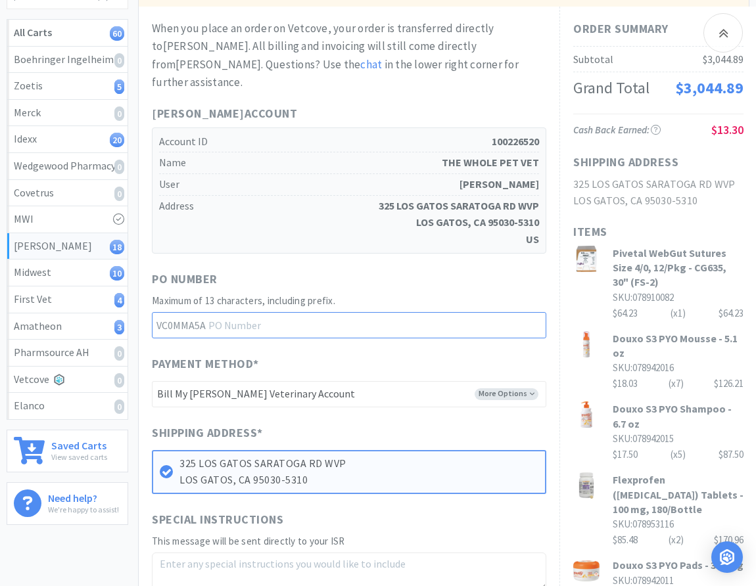
click at [283, 312] on input "text" at bounding box center [349, 325] width 394 height 26
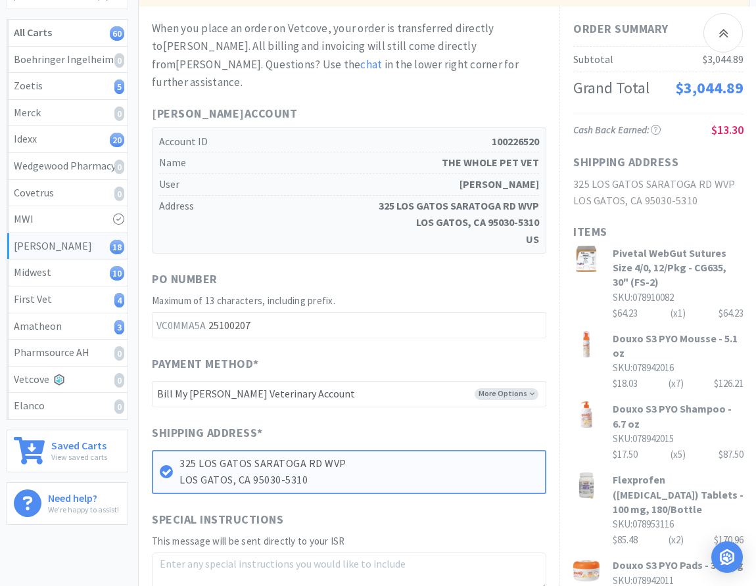
click at [422, 270] on div "PO Number" at bounding box center [349, 281] width 394 height 23
click at [675, 268] on h3 "Pivetal WebGut Sutures Size 4/0, 12/Pkg - CG635, 30" (FS-2)" at bounding box center [678, 268] width 131 height 44
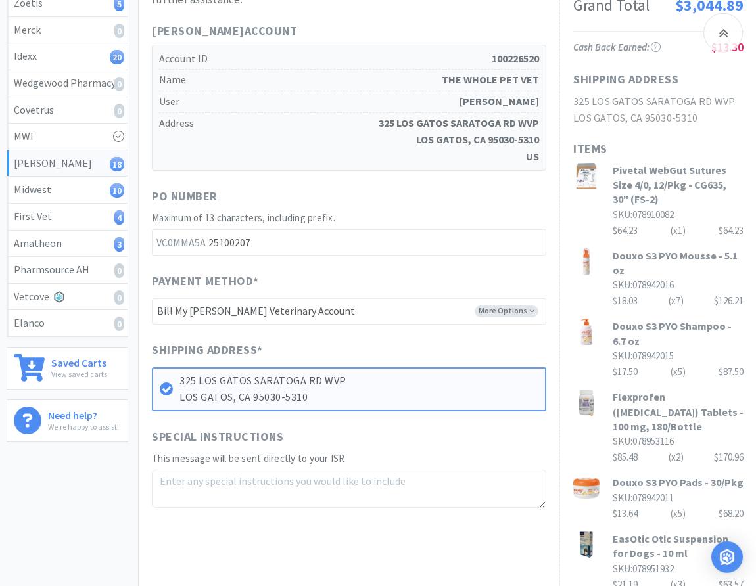
scroll to position [335, 0]
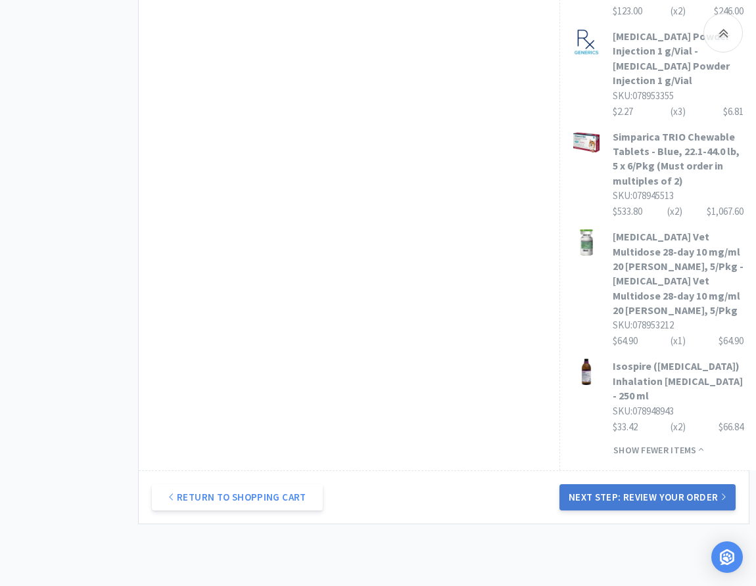
click at [617, 485] on button "Next Step: Review Your Order" at bounding box center [648, 498] width 176 height 26
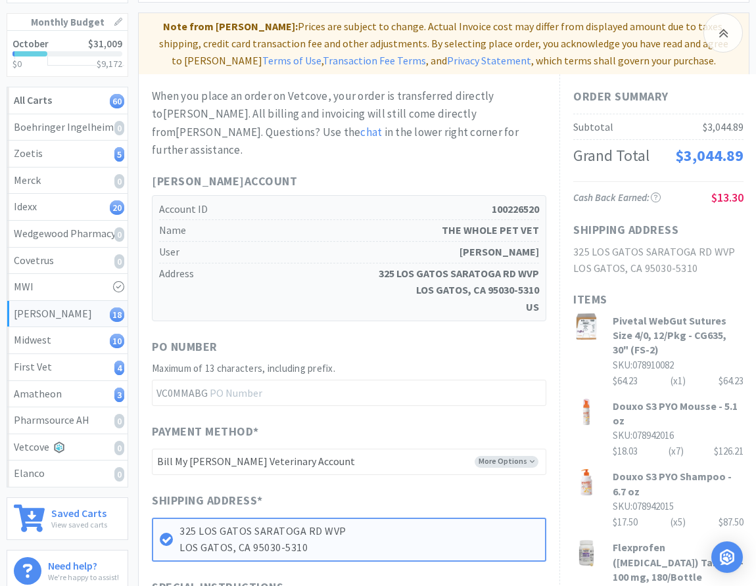
scroll to position [268, 0]
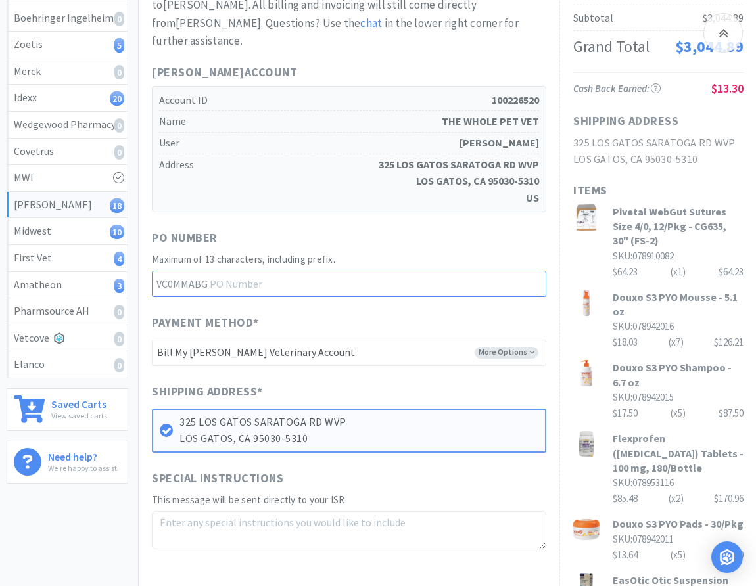
click at [263, 271] on input "text" at bounding box center [349, 284] width 394 height 26
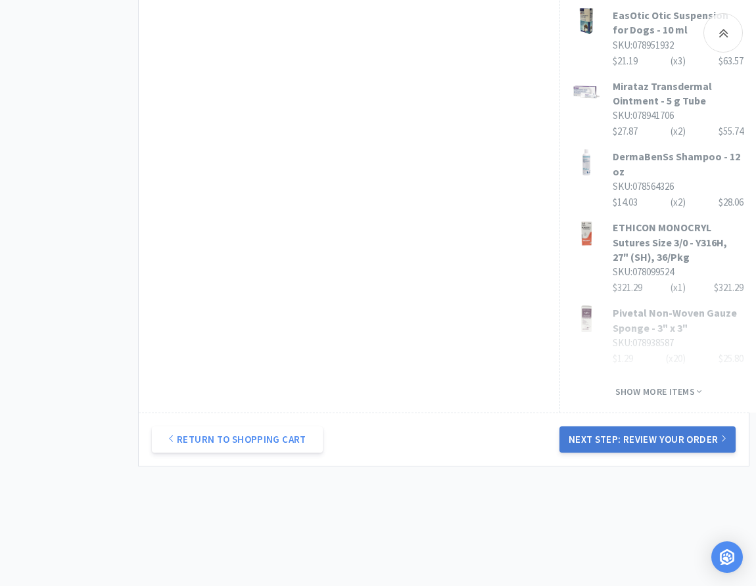
click at [615, 427] on button "Next Step: Review Your Order" at bounding box center [648, 440] width 176 height 26
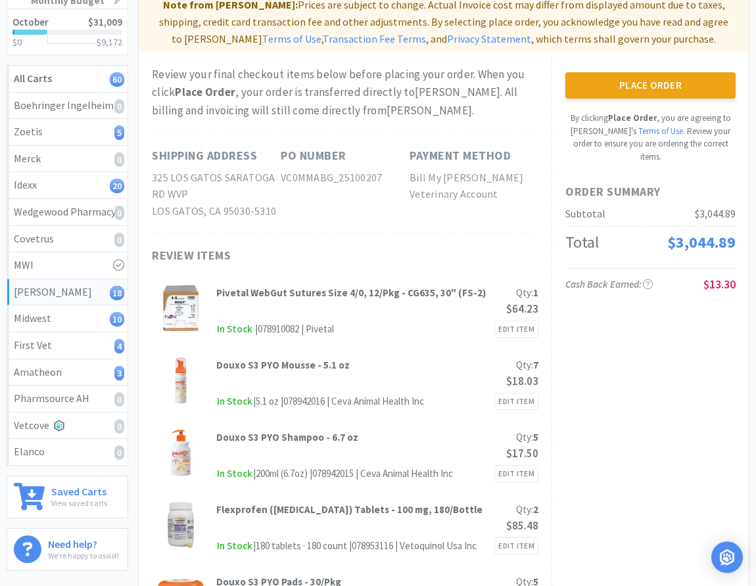
scroll to position [67, 0]
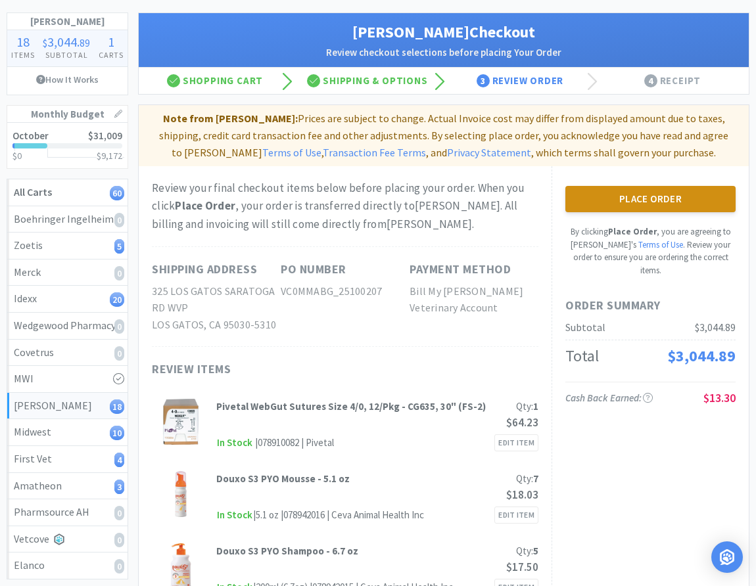
click at [636, 199] on button "Place Order" at bounding box center [650, 199] width 170 height 26
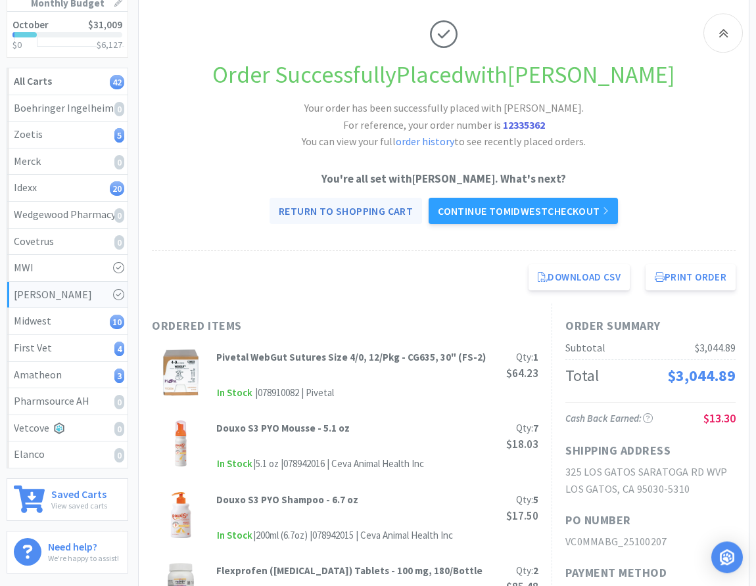
scroll to position [201, 0]
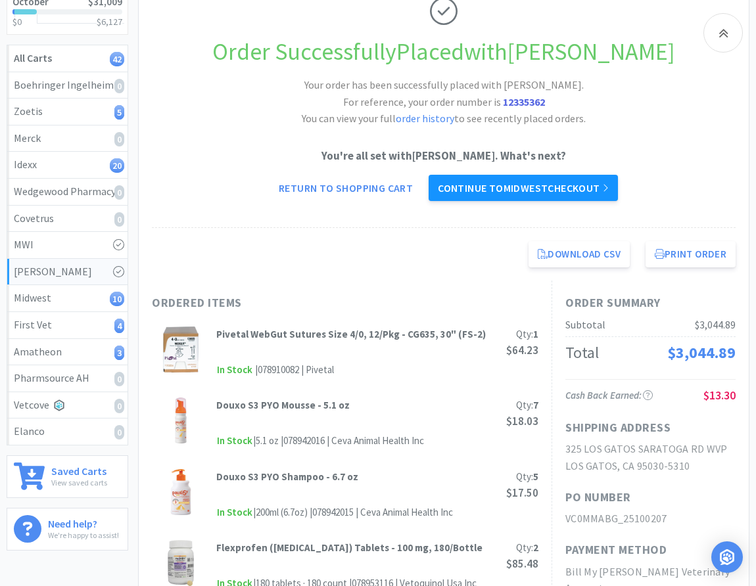
click at [533, 187] on link "Continue to Midwest checkout" at bounding box center [523, 188] width 189 height 26
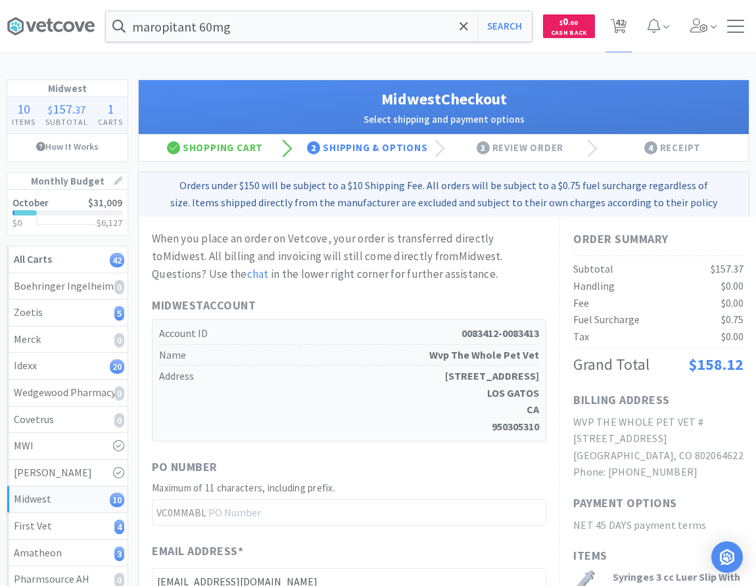
click at [310, 260] on div "When you place an order on Vetcove, your order is transferred directly to Midwe…" at bounding box center [349, 257] width 394 height 54
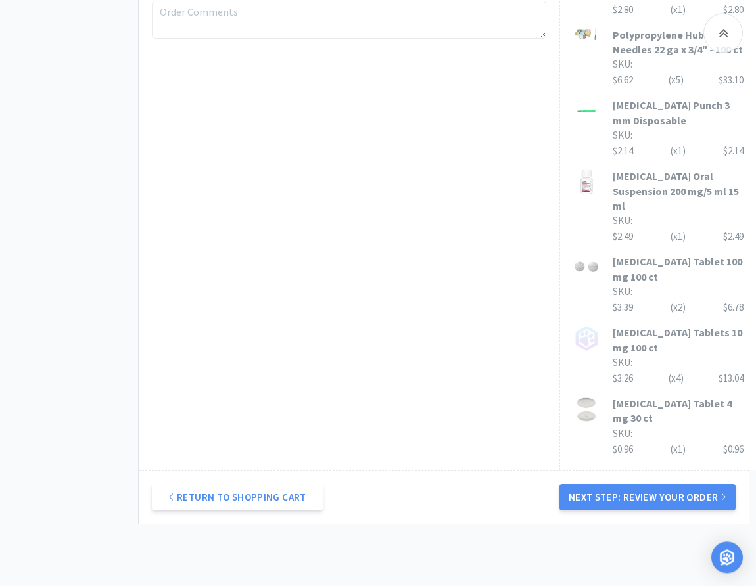
scroll to position [872, 0]
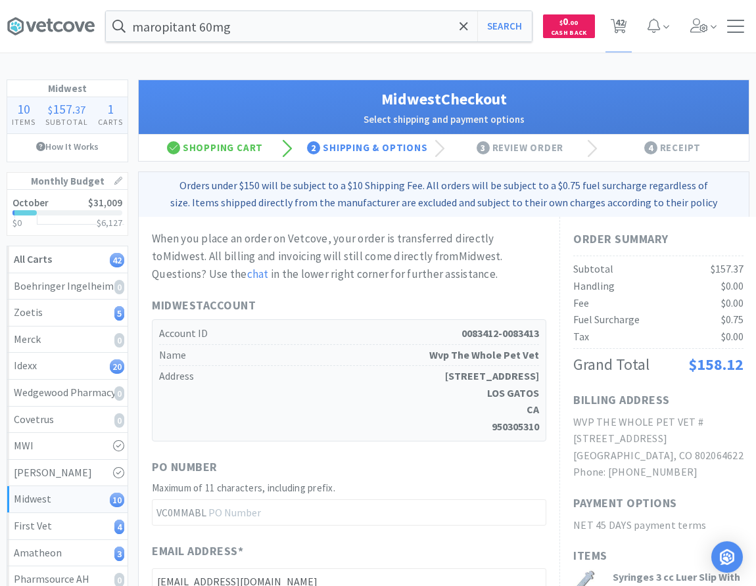
scroll to position [134, 0]
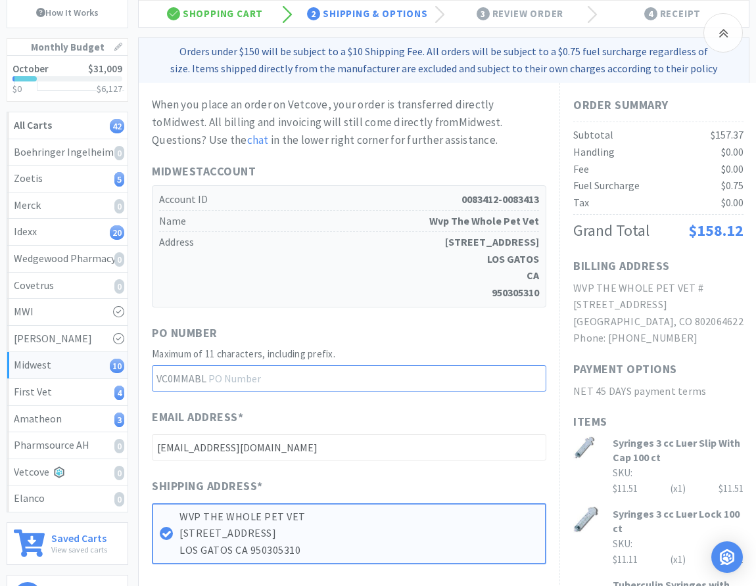
click at [274, 384] on input "text" at bounding box center [349, 379] width 394 height 26
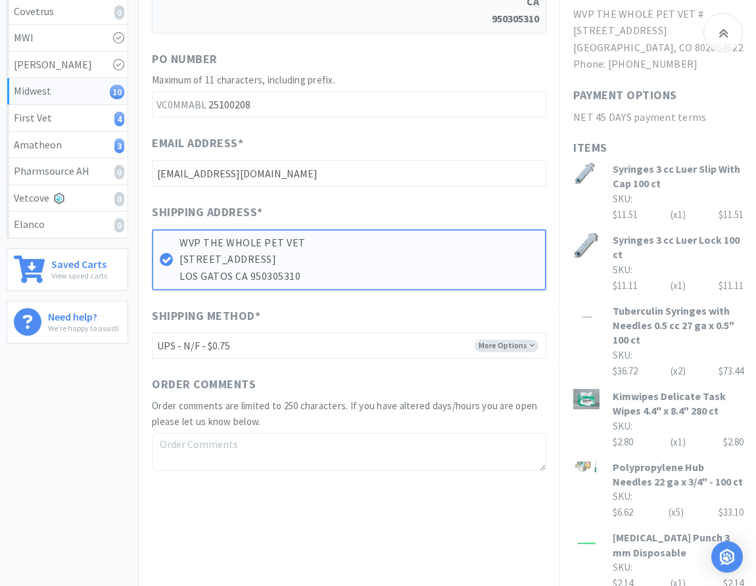
scroll to position [537, 0]
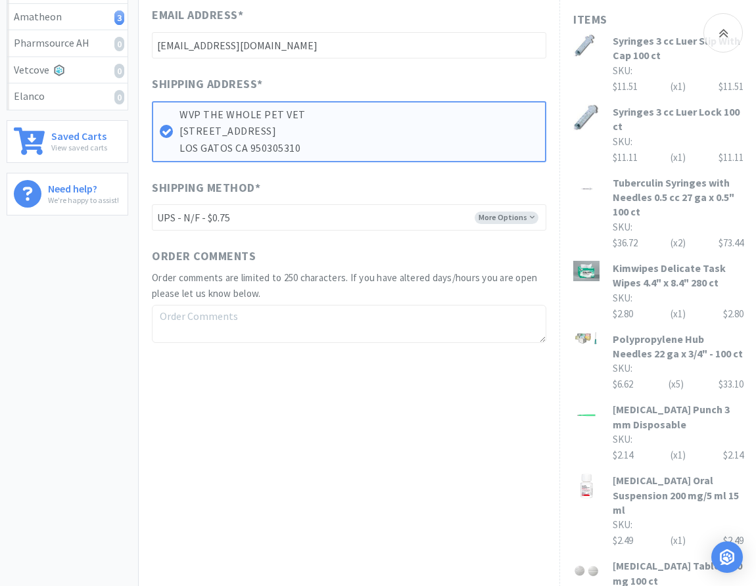
click at [388, 438] on div "When you place an order on Vetcove, your order is transferred directly to Midwe…" at bounding box center [349, 227] width 421 height 1095
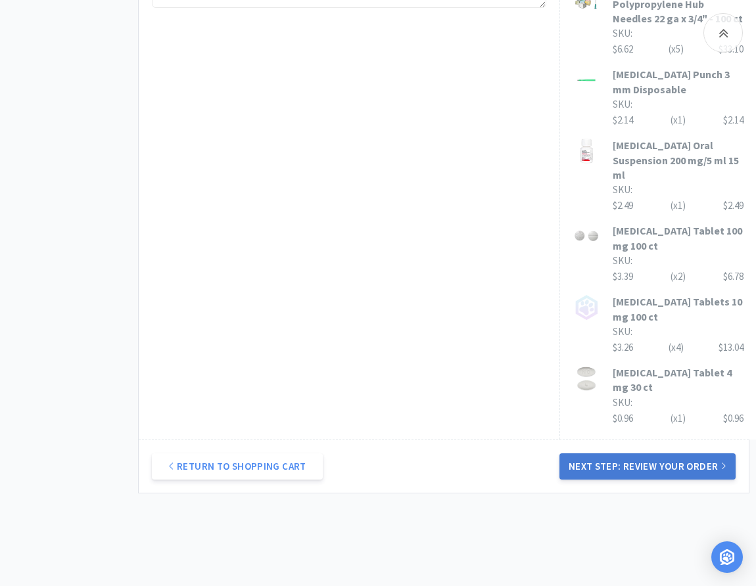
click at [601, 465] on button "Next Step: Review Your Order" at bounding box center [648, 467] width 176 height 26
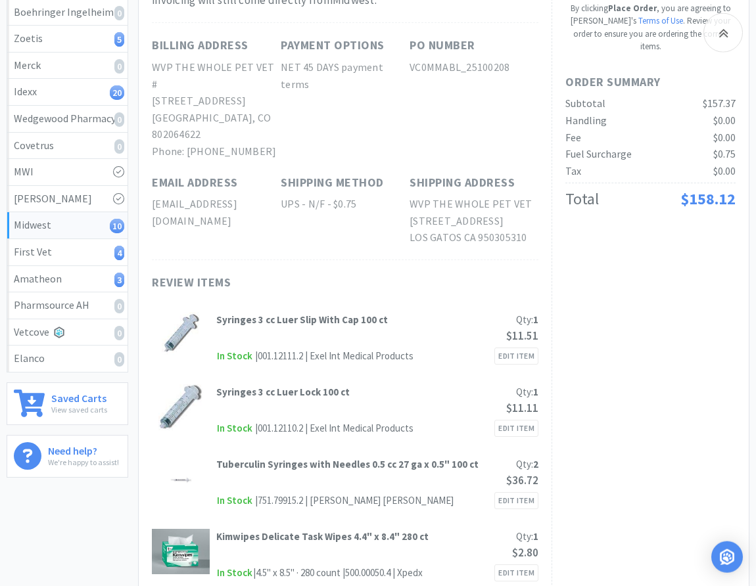
scroll to position [201, 0]
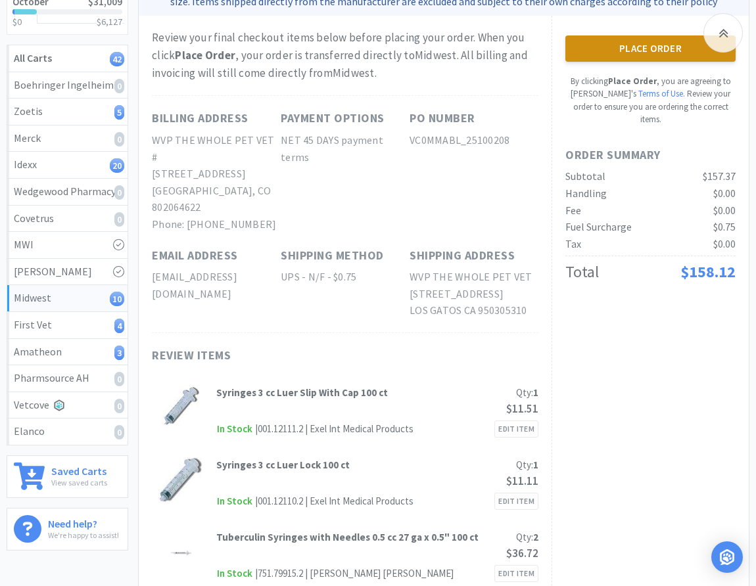
click at [638, 51] on button "Place Order" at bounding box center [650, 49] width 170 height 26
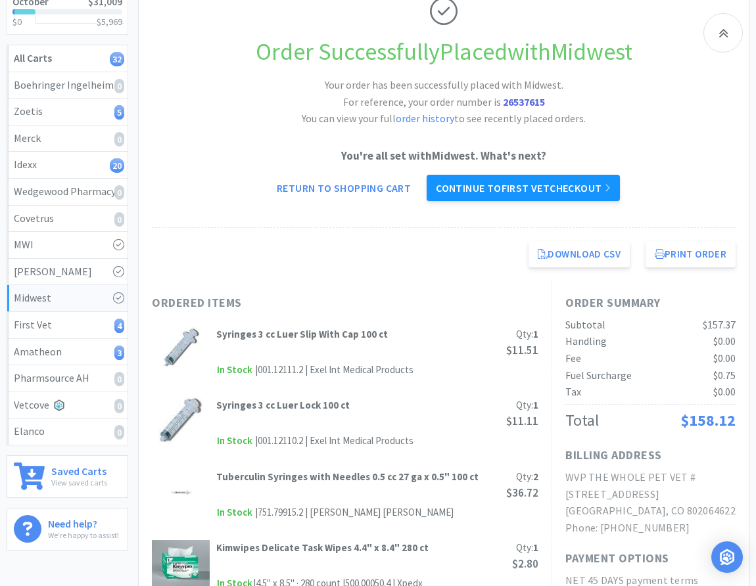
click at [577, 189] on link "Continue to First Vet checkout" at bounding box center [523, 188] width 193 height 26
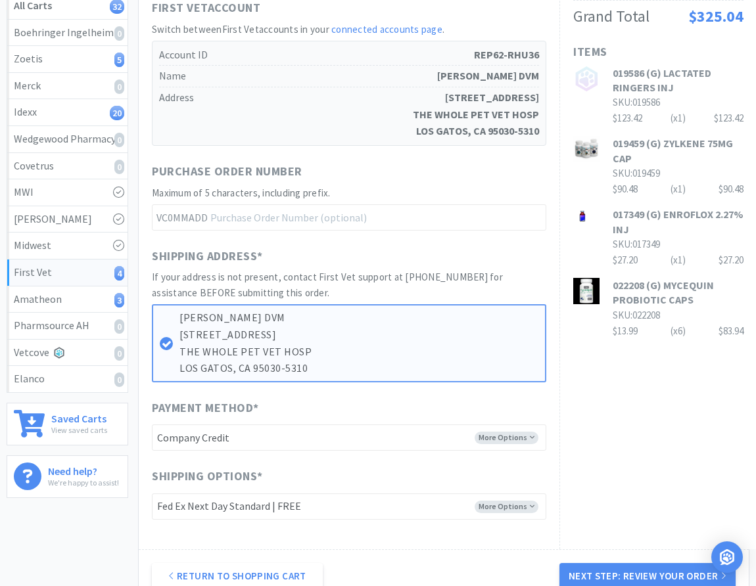
scroll to position [268, 0]
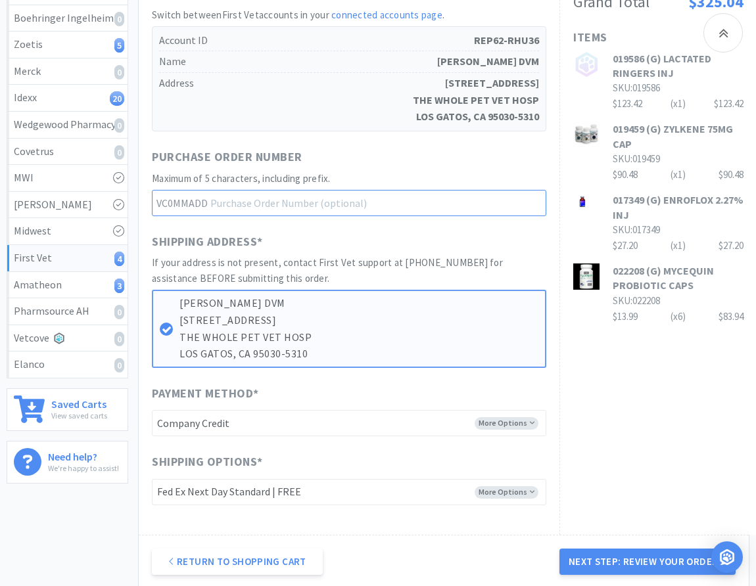
click at [300, 203] on input "text" at bounding box center [349, 203] width 394 height 26
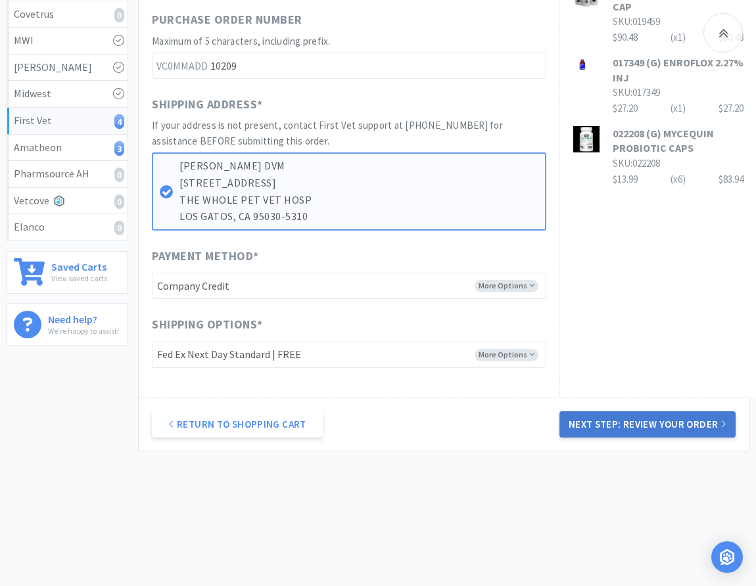
click at [677, 425] on button "Next Step: Review Your Order" at bounding box center [648, 425] width 176 height 26
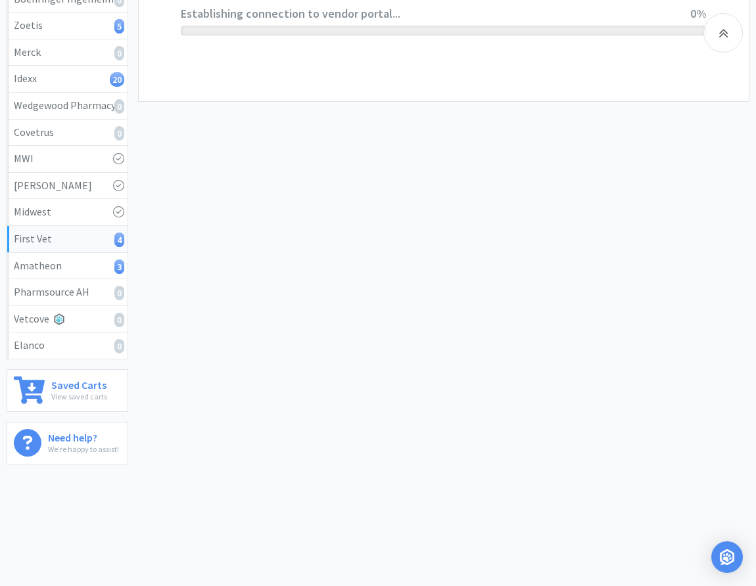
scroll to position [0, 0]
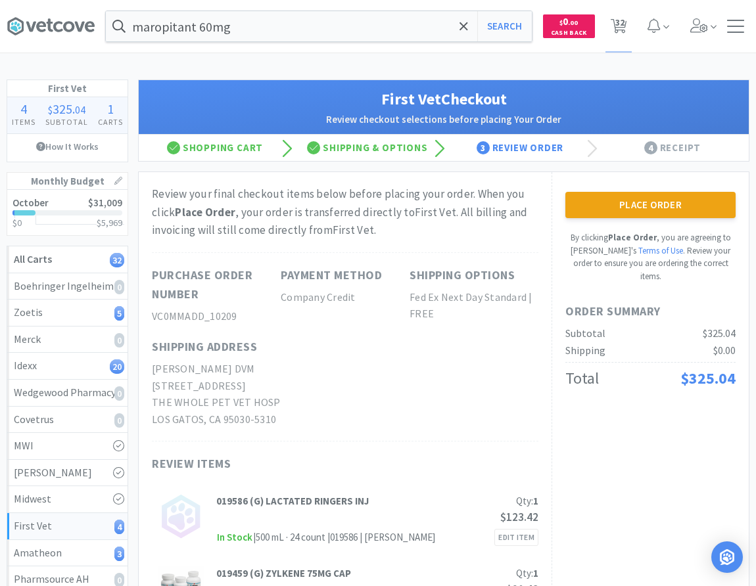
click at [550, 252] on div "Review your final checkout items below before placing your order. When you clic…" at bounding box center [345, 479] width 413 height 614
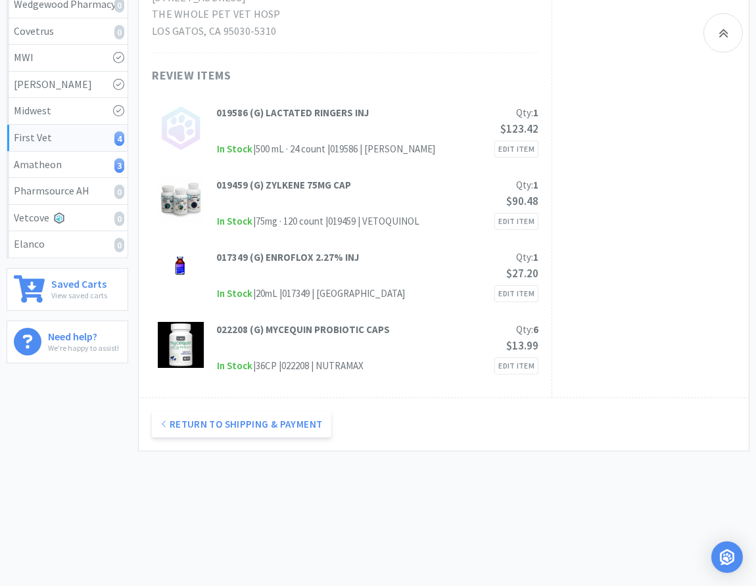
scroll to position [70, 0]
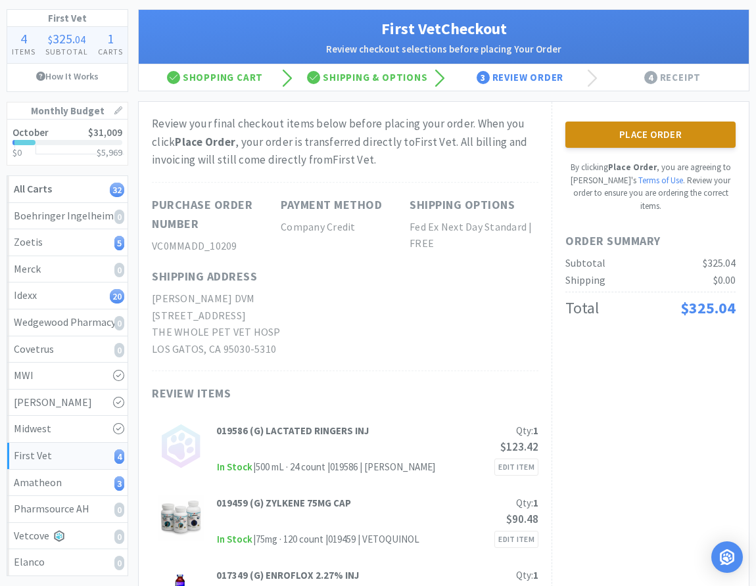
click at [644, 123] on button "Place Order" at bounding box center [650, 135] width 170 height 26
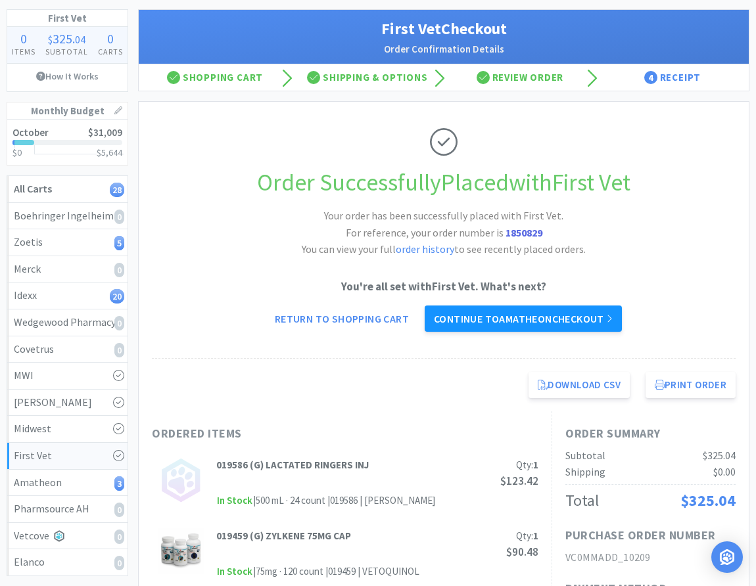
click at [571, 325] on link "Continue to Amatheon checkout" at bounding box center [523, 319] width 197 height 26
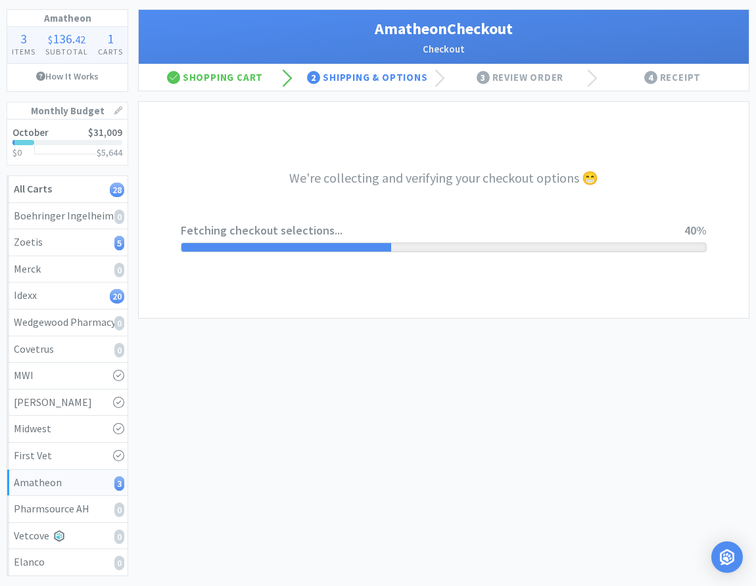
click at [252, 142] on div "We're collecting and verifying your checkout options 😁 Fetching checkout select…" at bounding box center [444, 210] width 526 height 216
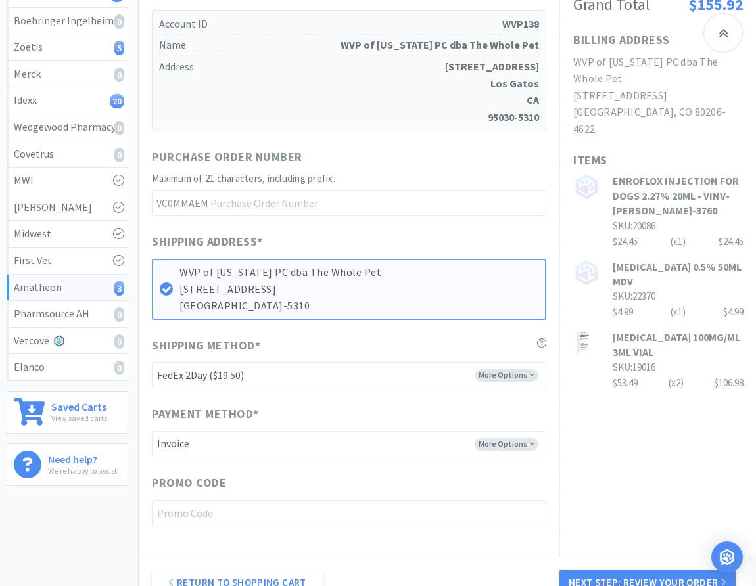
scroll to position [268, 0]
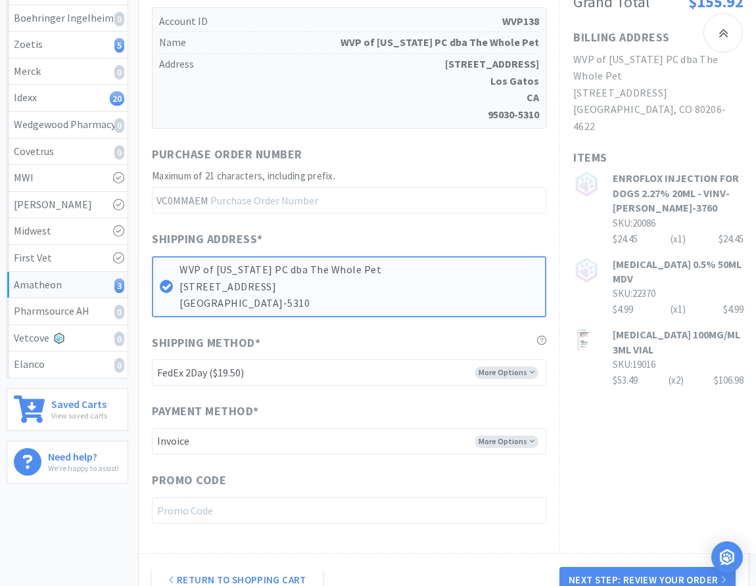
click at [669, 175] on h3 "ENROFLOX INJECTION FOR DOGS 2.27% 20ML - VINV-[PERSON_NAME]-3760" at bounding box center [678, 193] width 131 height 44
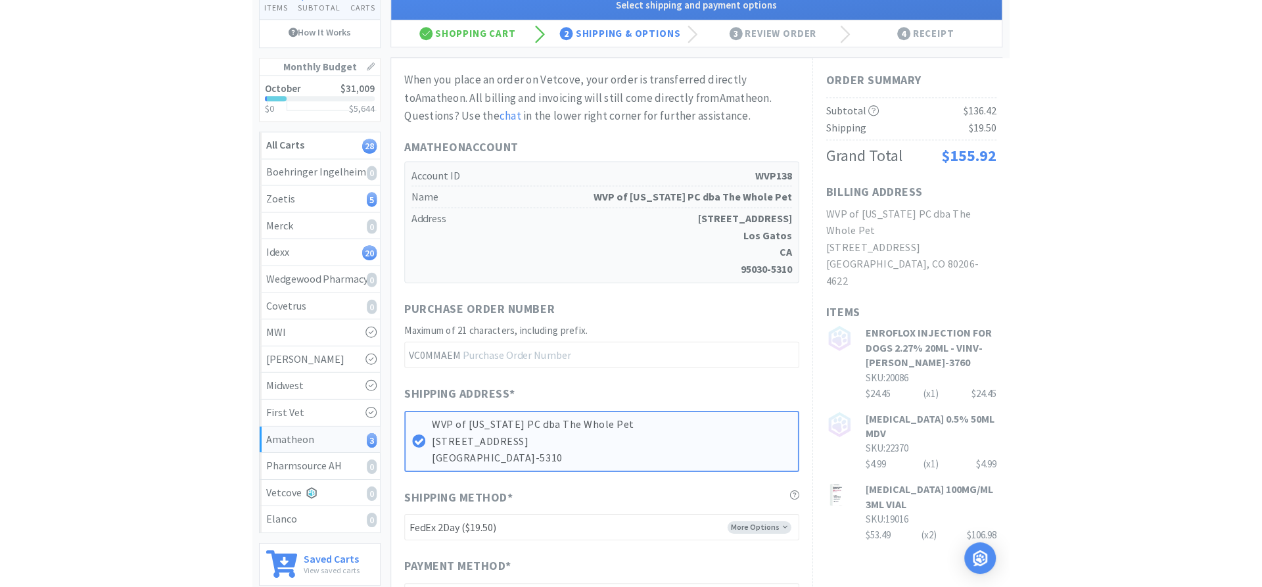
scroll to position [134, 0]
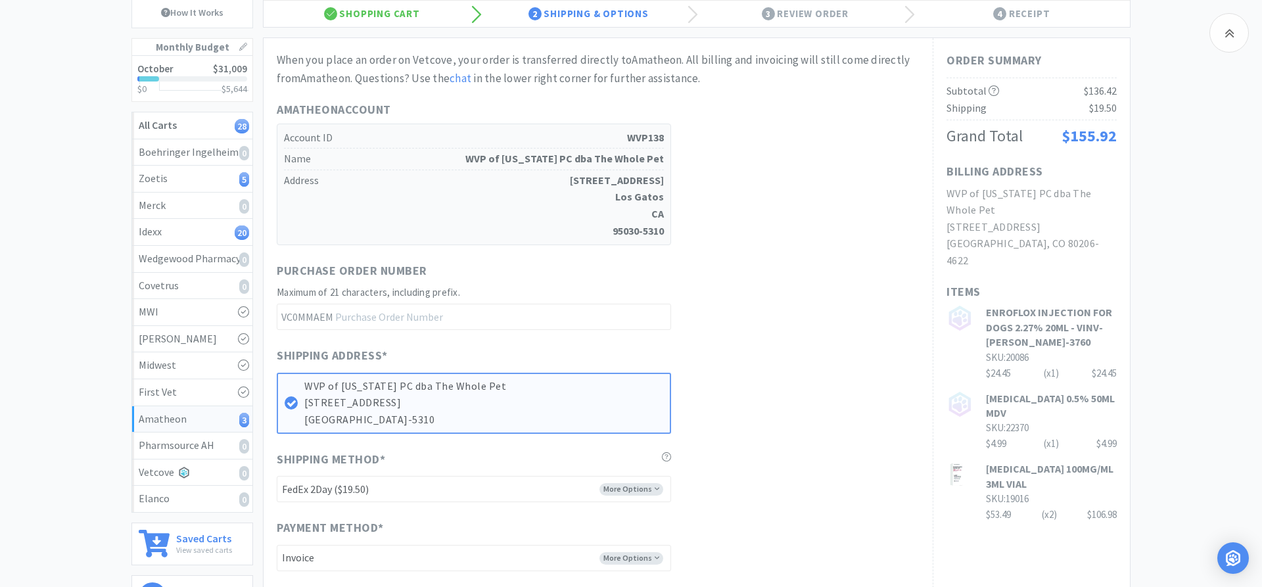
click at [710, 14] on div "3 Review Order" at bounding box center [805, 14] width 217 height 26
click at [385, 11] on div "Shopping Cart" at bounding box center [372, 14] width 217 height 26
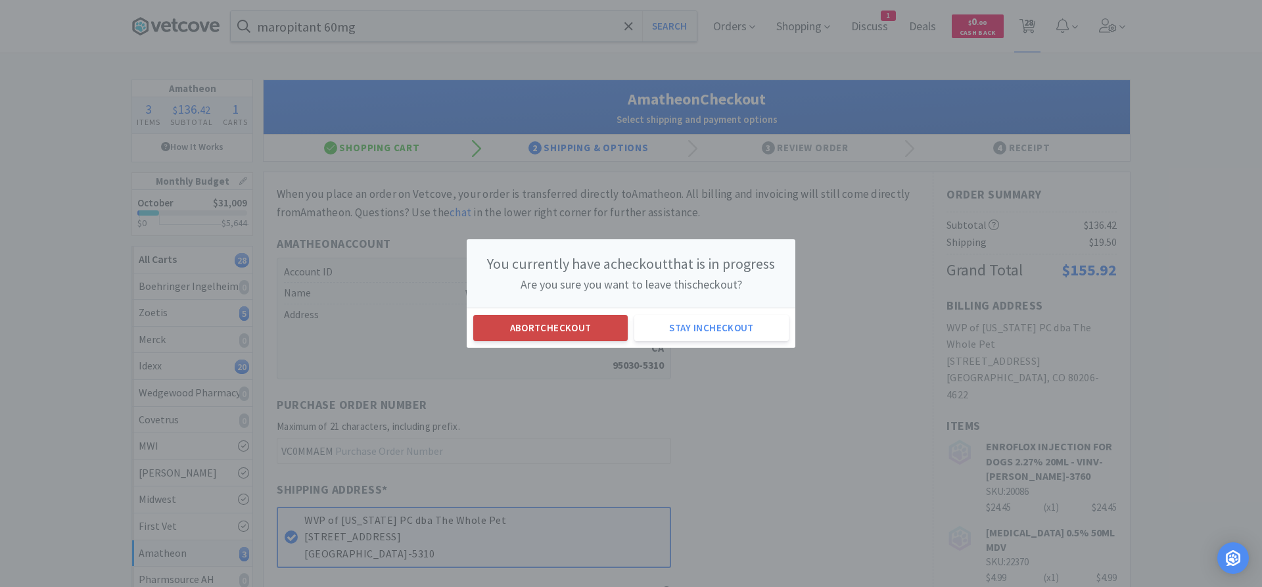
click at [577, 327] on button "Abort checkout" at bounding box center [550, 328] width 155 height 26
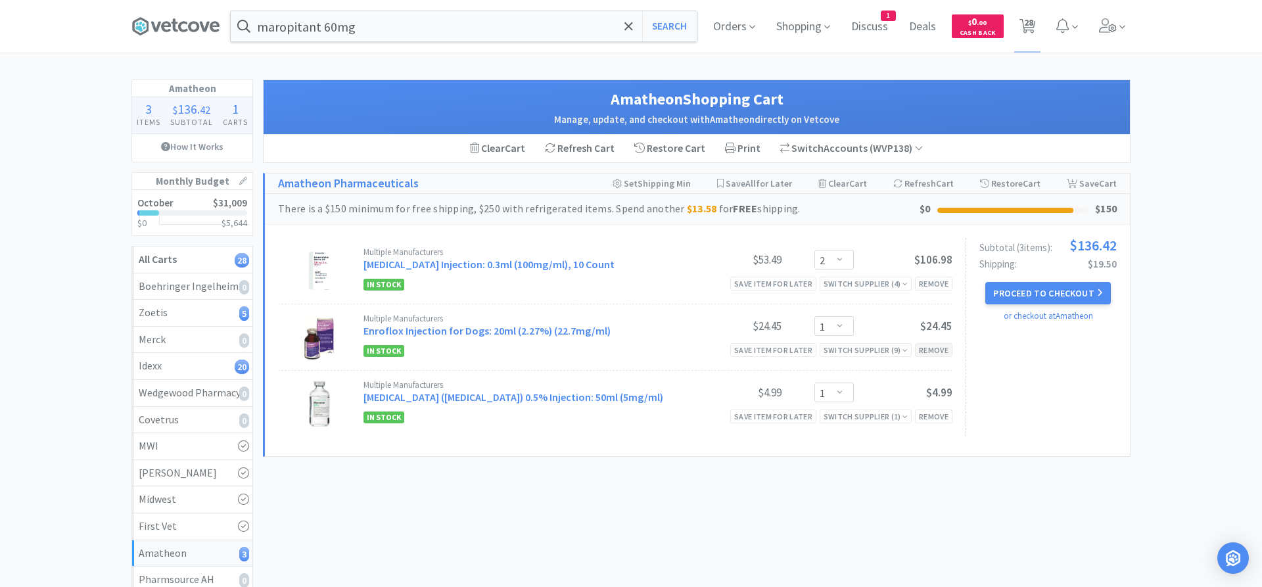
click at [710, 353] on div "Remove" at bounding box center [933, 350] width 37 height 14
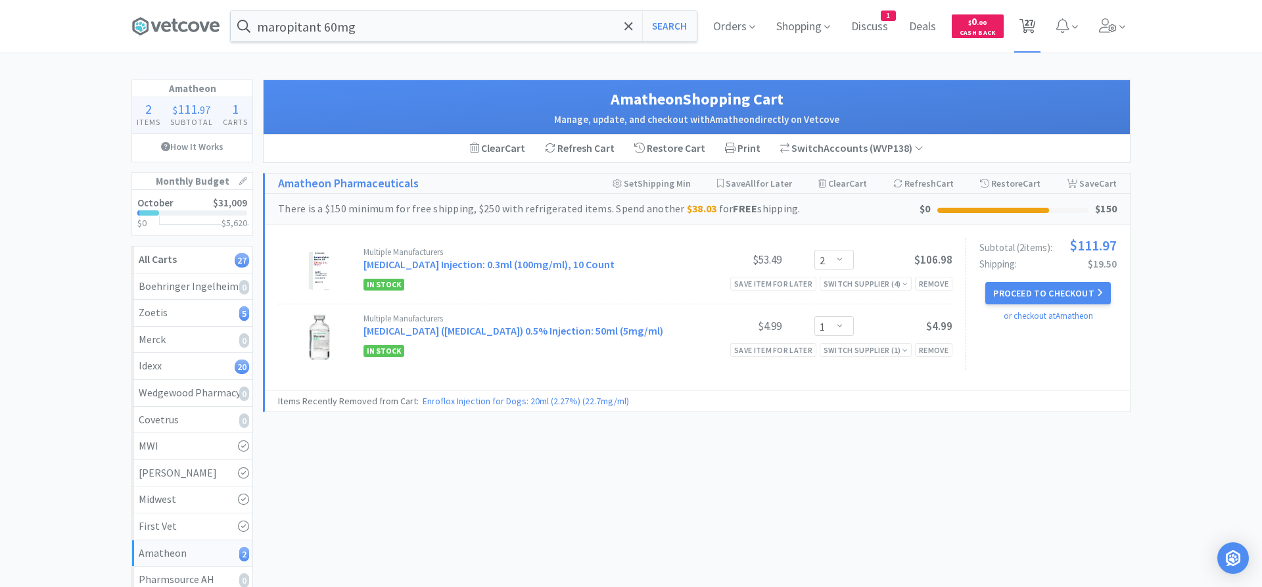
click at [710, 31] on span "27" at bounding box center [1028, 26] width 27 height 53
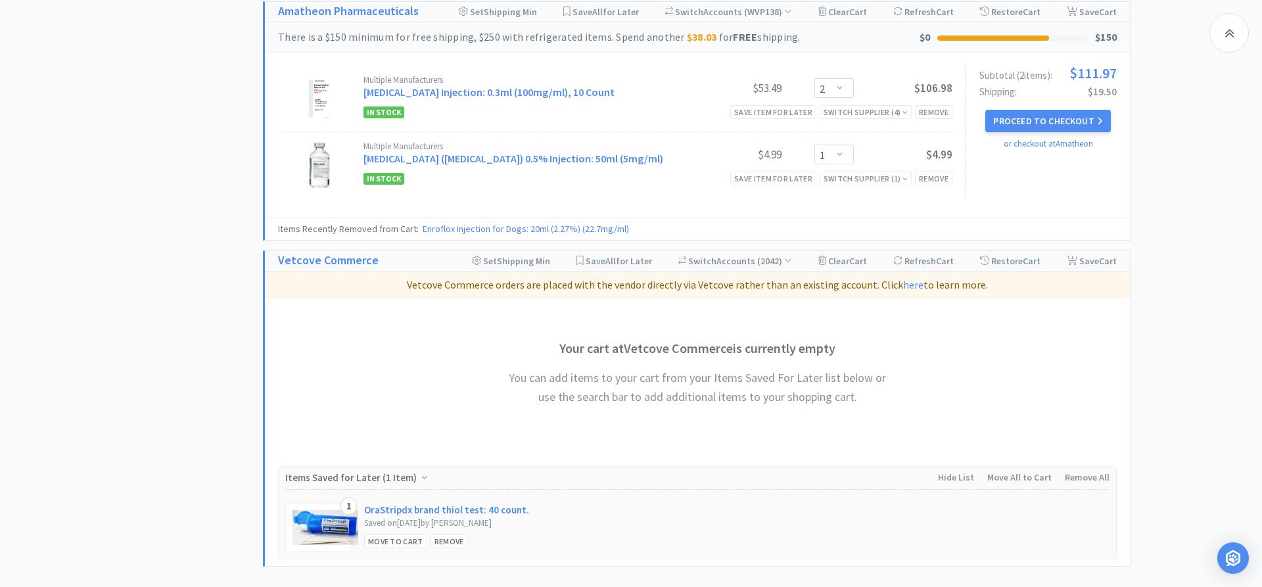
scroll to position [2193, 0]
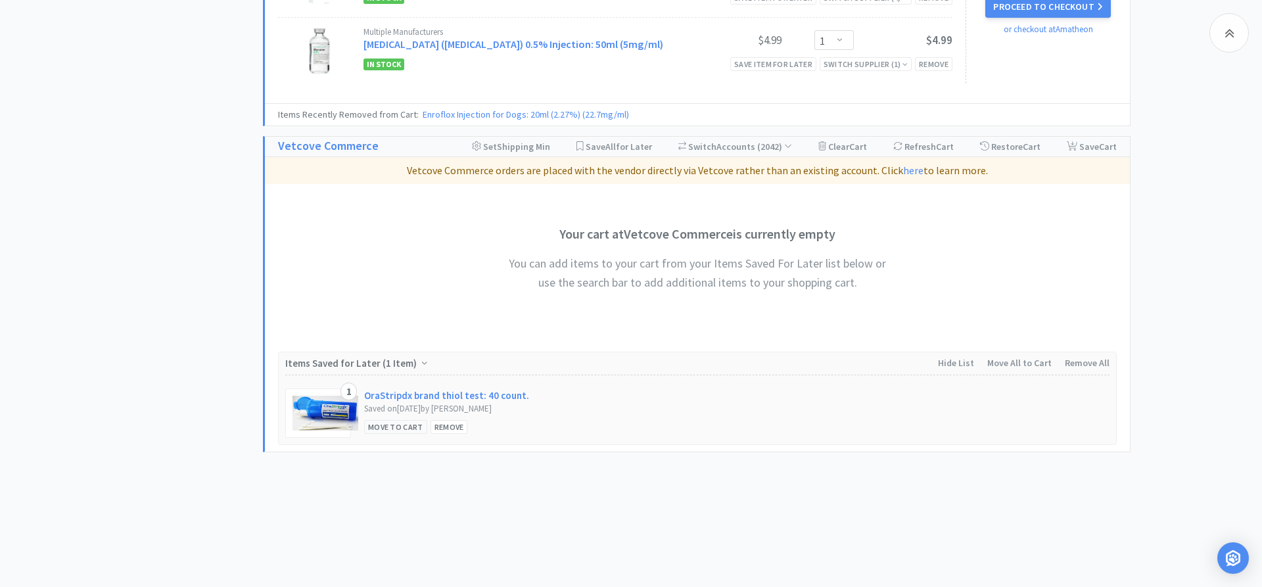
click at [414, 429] on div "Move to Cart" at bounding box center [395, 427] width 63 height 14
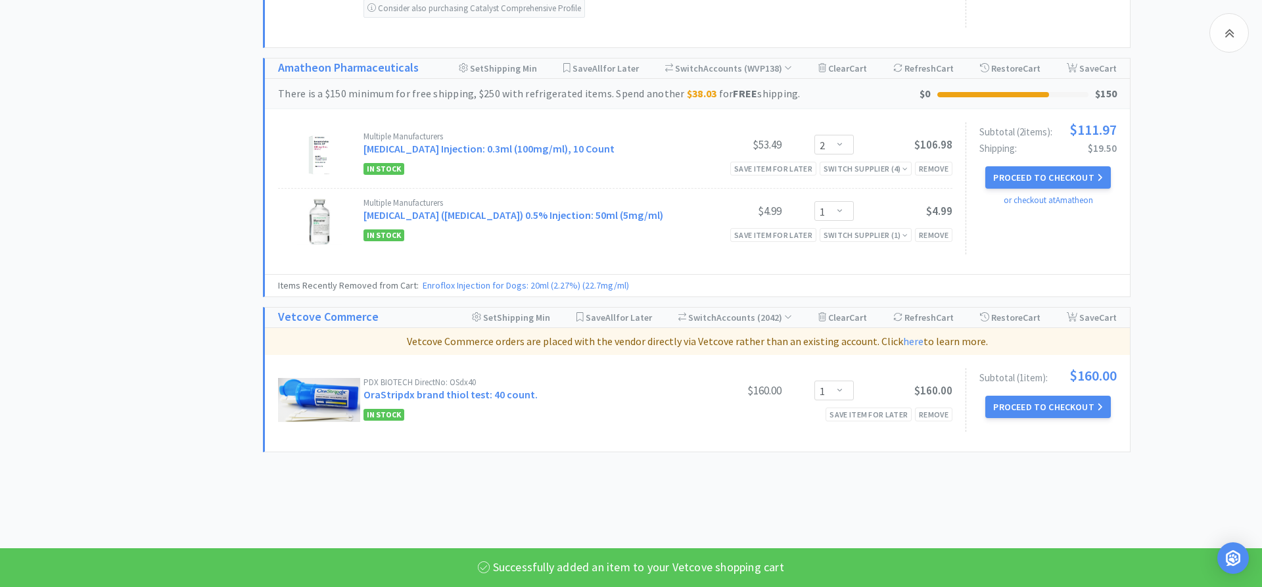
scroll to position [2022, 0]
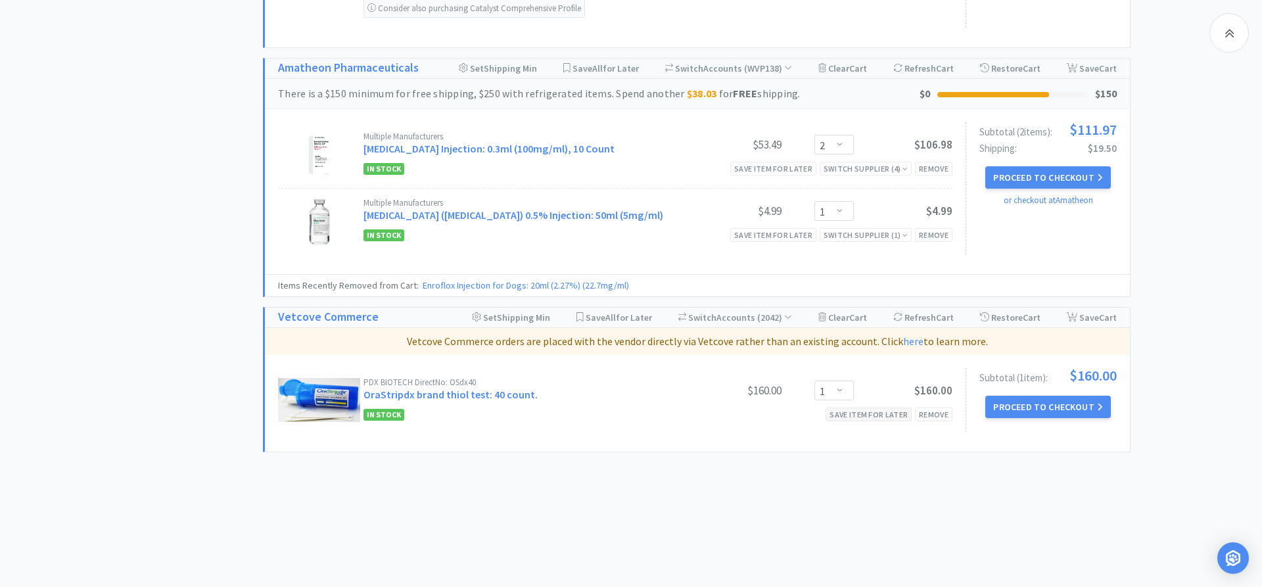
click at [710, 412] on div "Save item for later" at bounding box center [869, 415] width 86 height 14
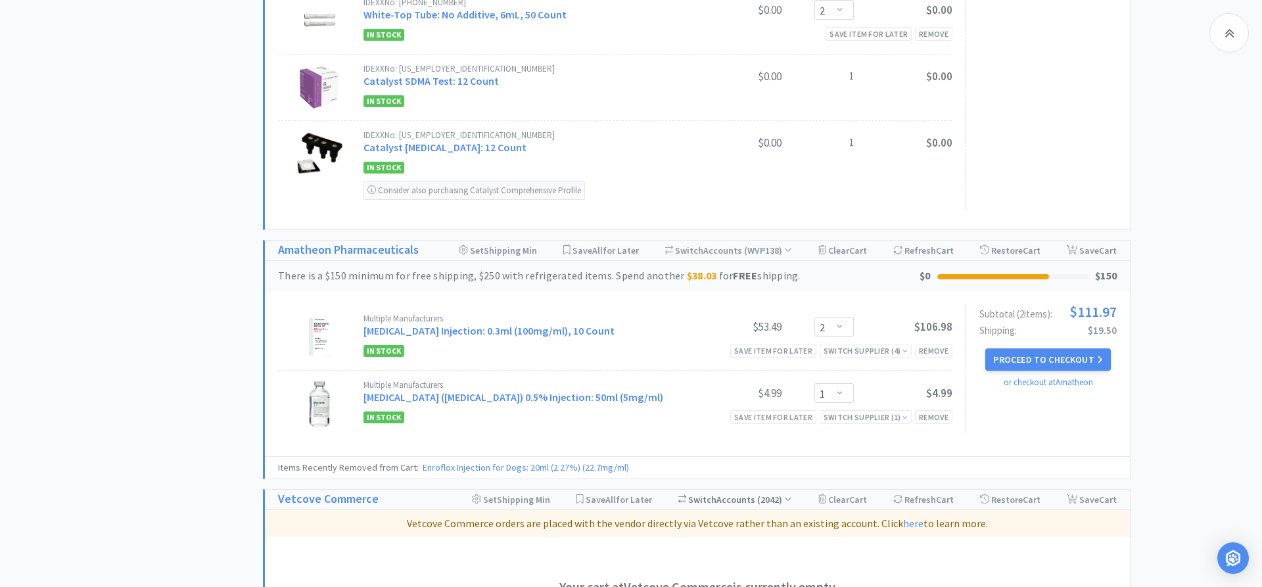
scroll to position [1821, 0]
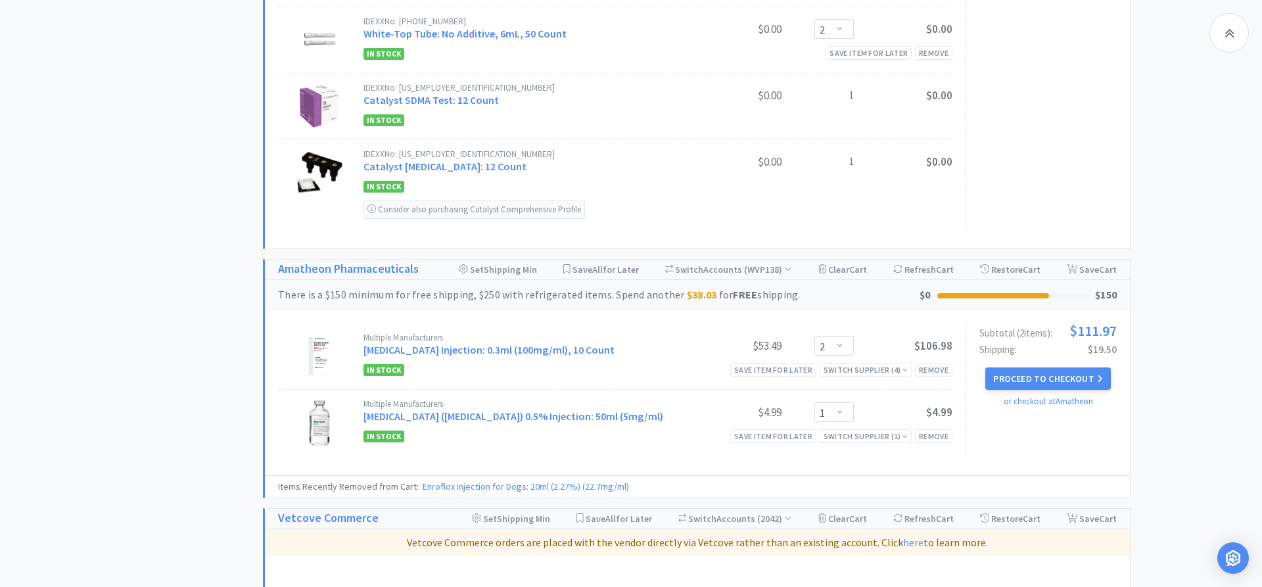
click at [377, 267] on h1 "Amatheon Pharmaceuticals" at bounding box center [348, 269] width 141 height 19
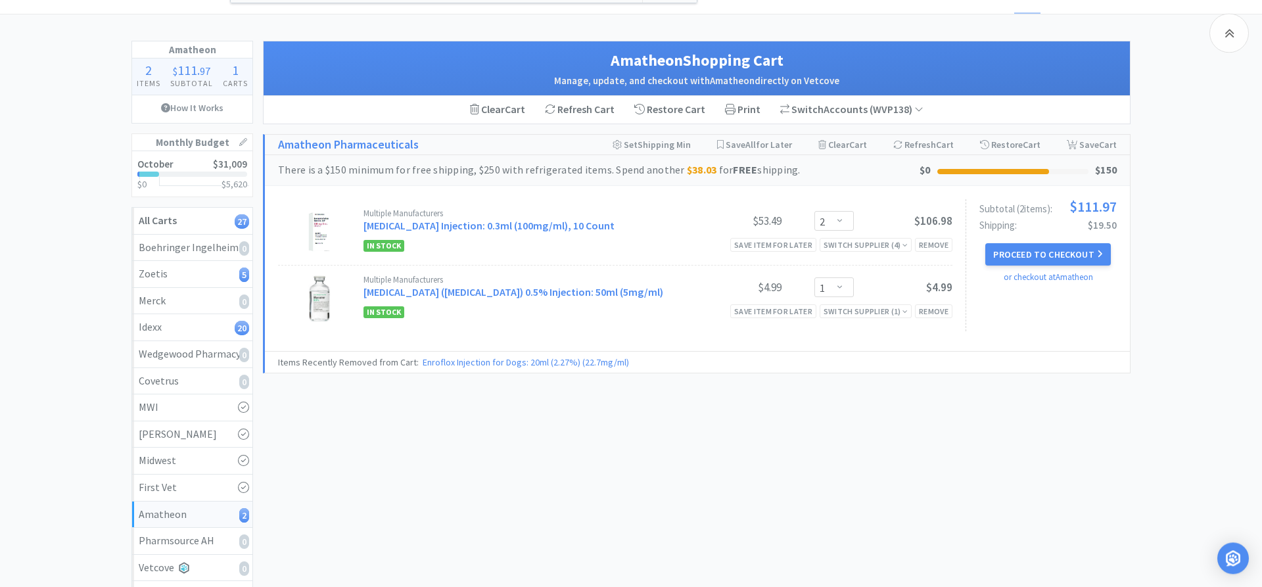
scroll to position [18, 0]
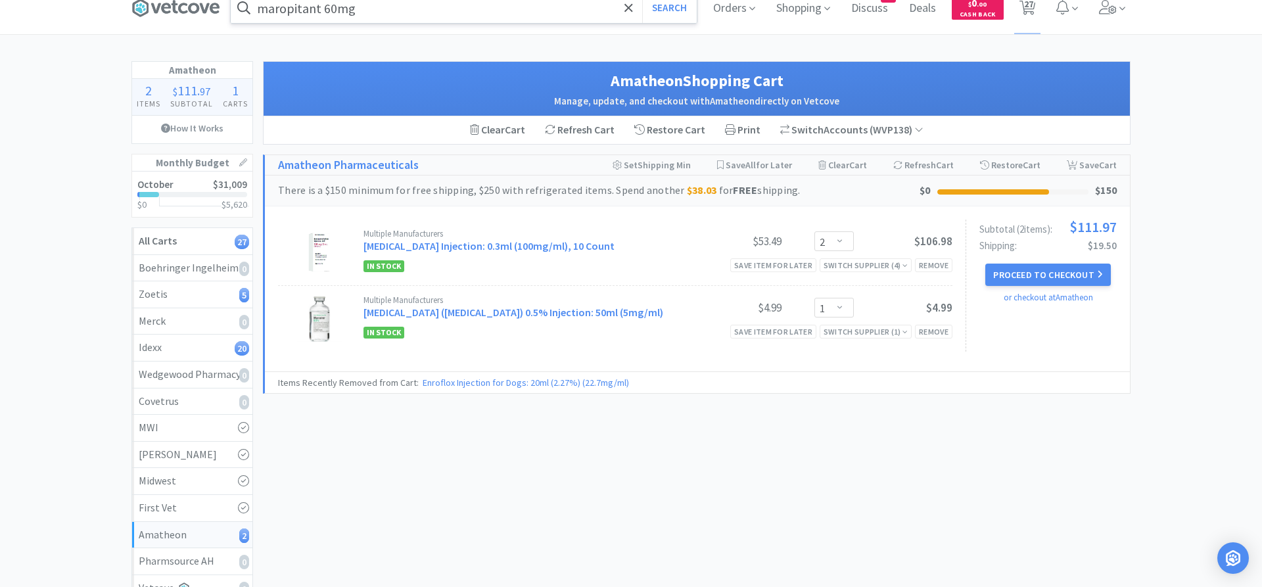
click at [443, 14] on input "maropitant 60mg" at bounding box center [464, 8] width 466 height 30
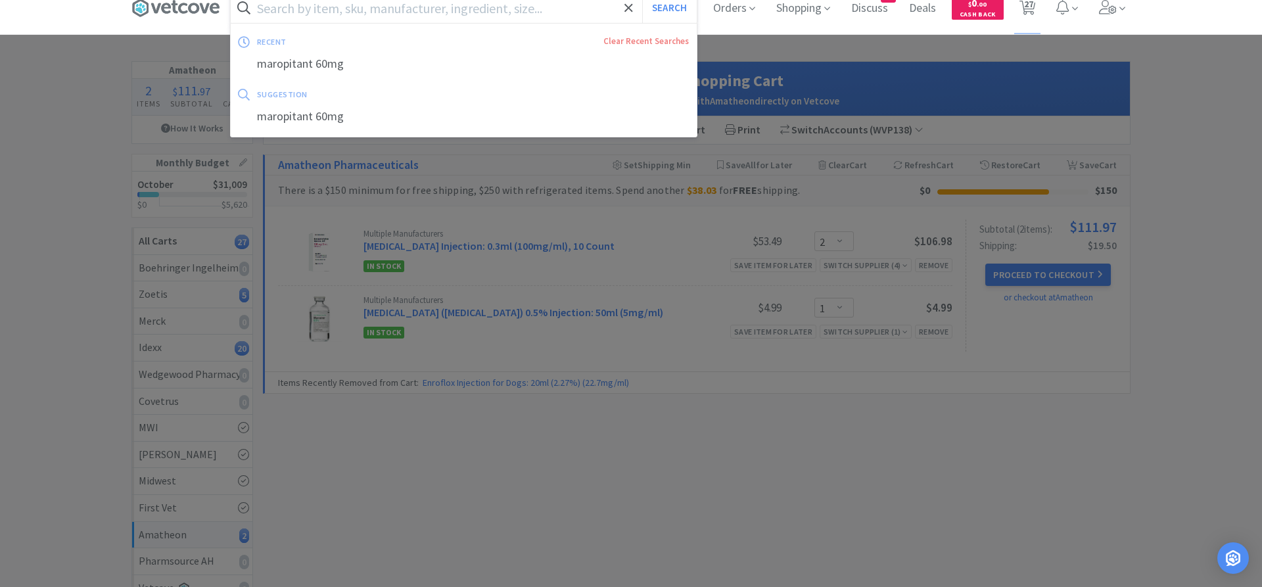
scroll to position [12, 0]
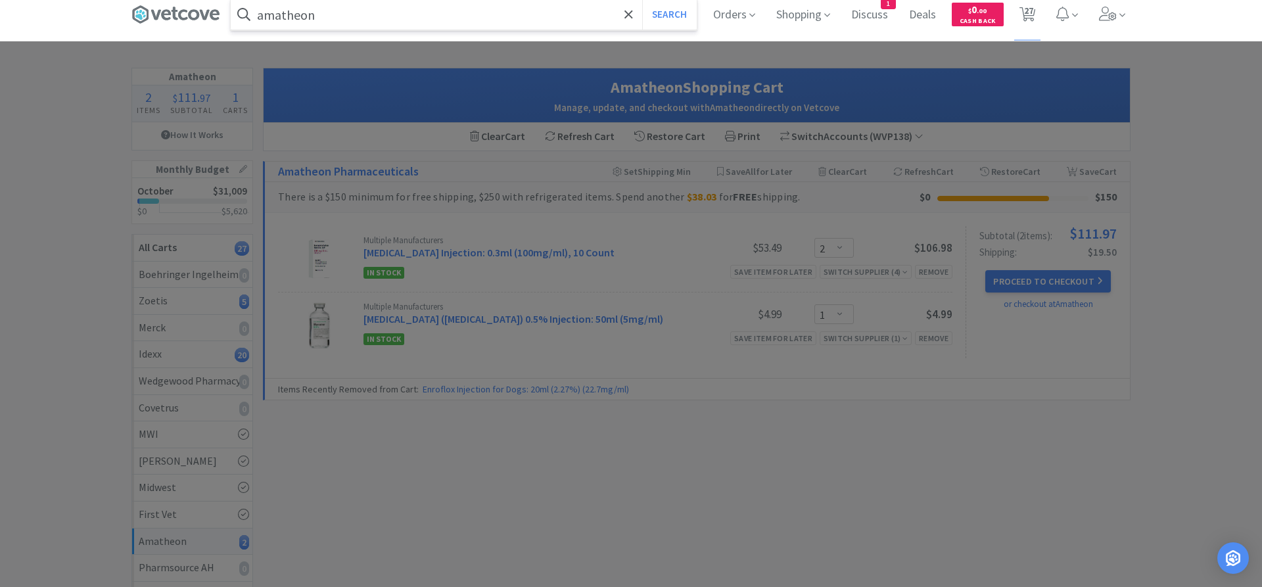
click at [642, 0] on button "Search" at bounding box center [669, 14] width 55 height 30
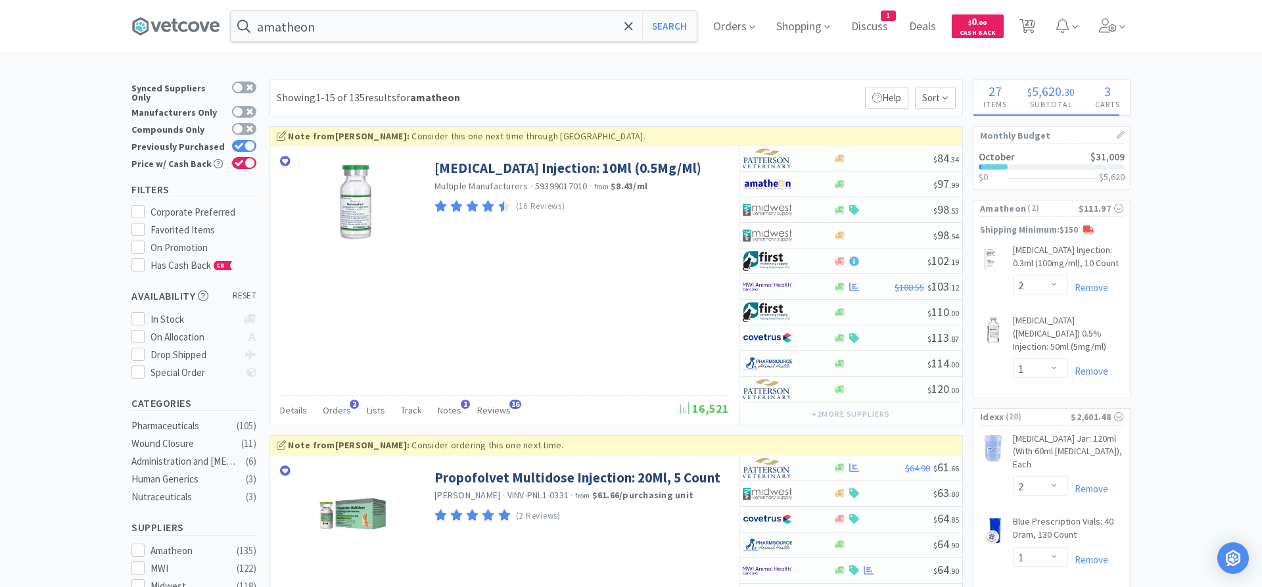
drag, startPoint x: 1024, startPoint y: 24, endPoint x: 1012, endPoint y: 32, distance: 15.1
click at [710, 24] on span "27" at bounding box center [1028, 22] width 9 height 53
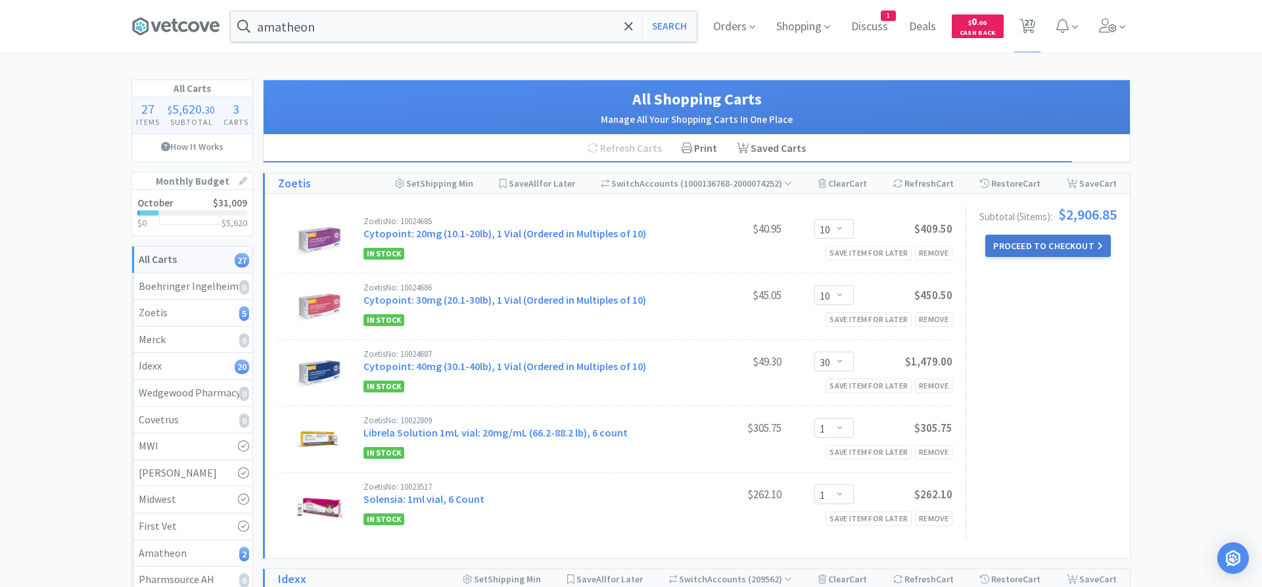
click at [710, 253] on button "Proceed to Checkout" at bounding box center [1048, 246] width 125 height 22
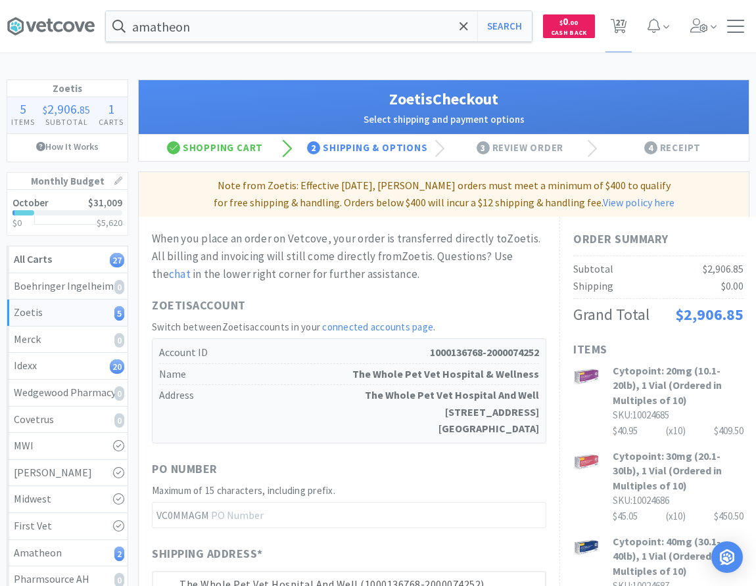
click at [417, 62] on div "amatheon Search Orders Shopping Discuss Discuss 1 Deals Deals $ 0 . 00 Cash Bac…" at bounding box center [378, 451] width 756 height 902
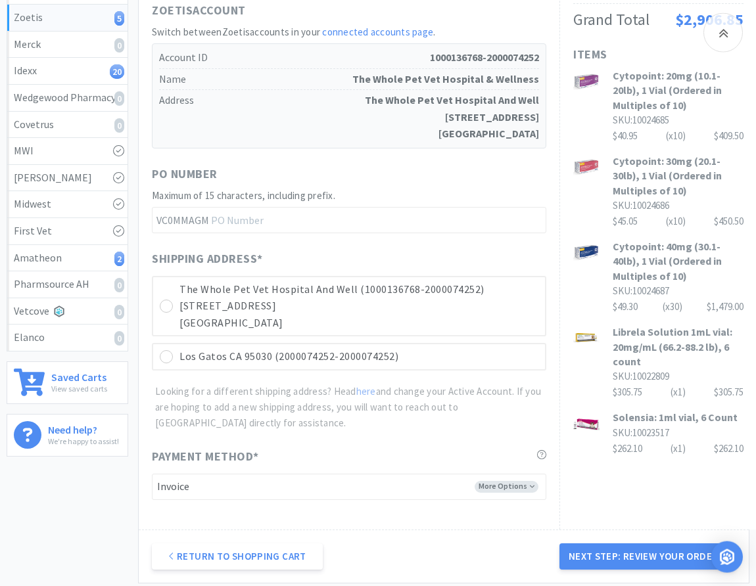
scroll to position [402, 0]
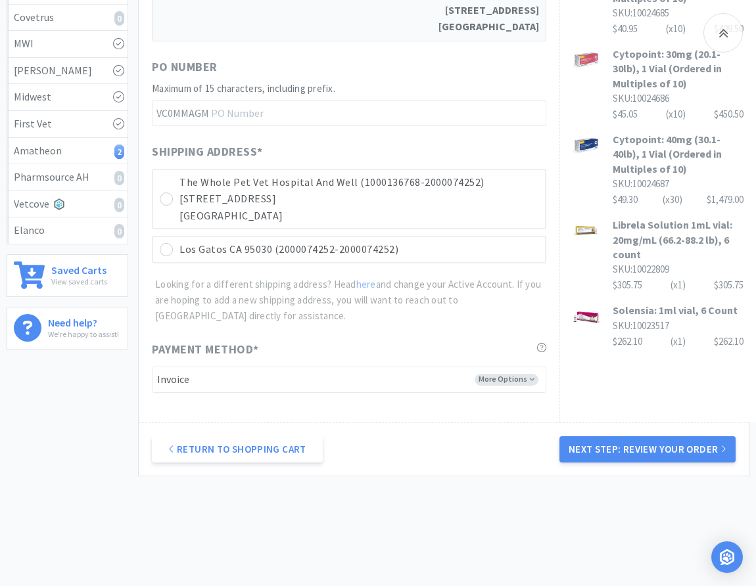
click at [468, 80] on div "PO Number" at bounding box center [349, 69] width 394 height 23
click at [253, 114] on input "text" at bounding box center [349, 113] width 394 height 26
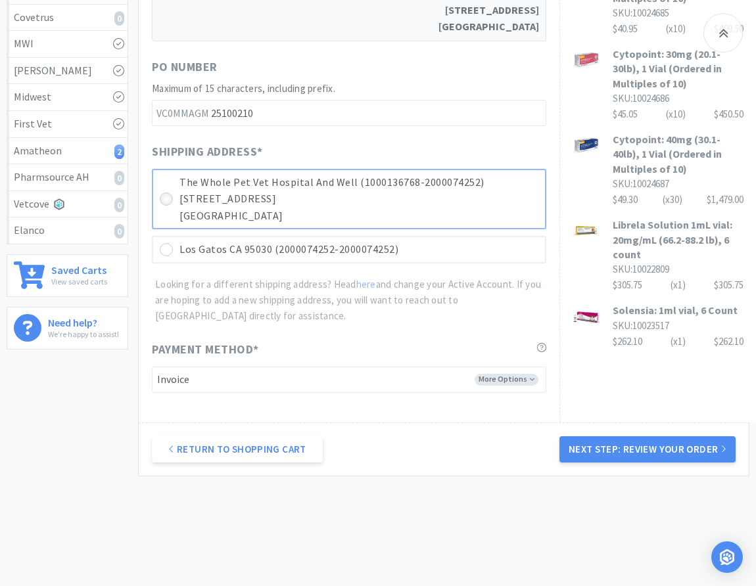
click at [164, 199] on icon at bounding box center [167, 200] width 10 height 10
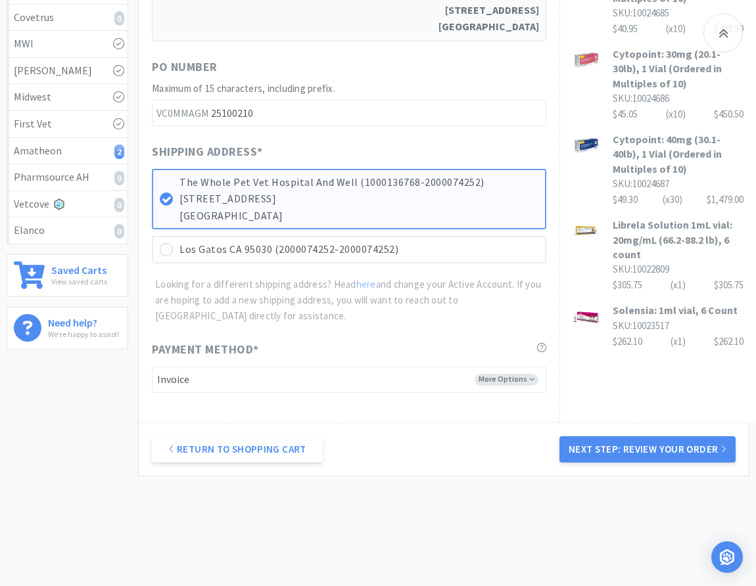
click at [311, 131] on div "When you place an order on Vetcove, your order is transferred directly to Zoeti…" at bounding box center [349, 110] width 394 height 565
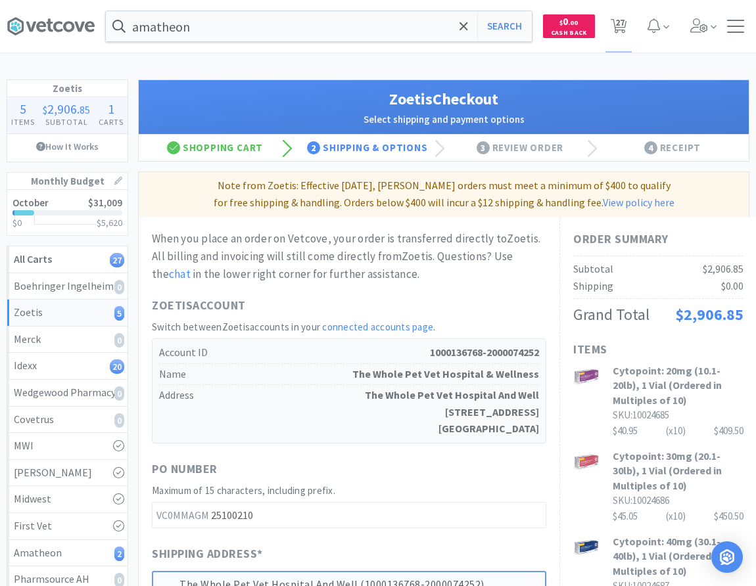
scroll to position [427, 0]
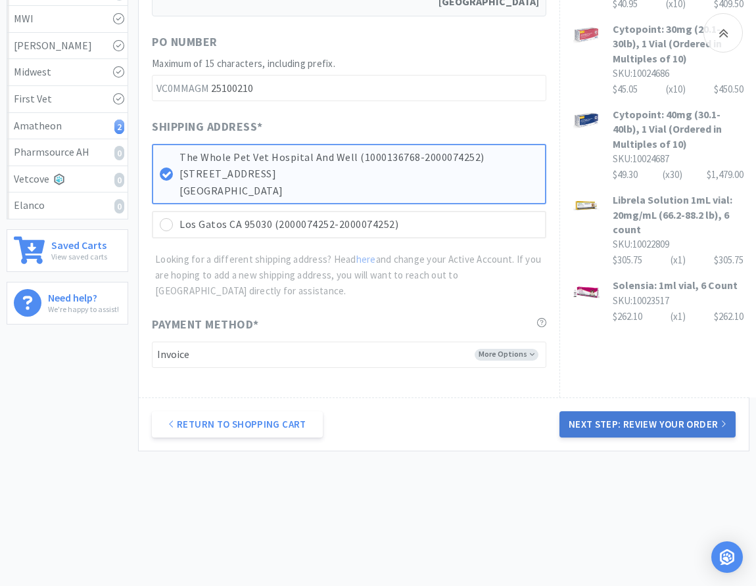
drag, startPoint x: 684, startPoint y: 431, endPoint x: 331, endPoint y: 270, distance: 387.8
click at [682, 431] on button "Next Step: Review Your Order" at bounding box center [648, 425] width 176 height 26
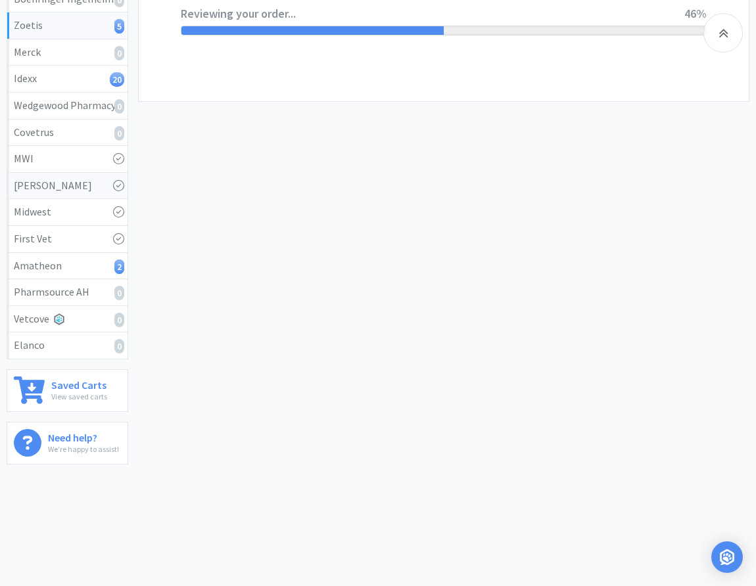
scroll to position [0, 0]
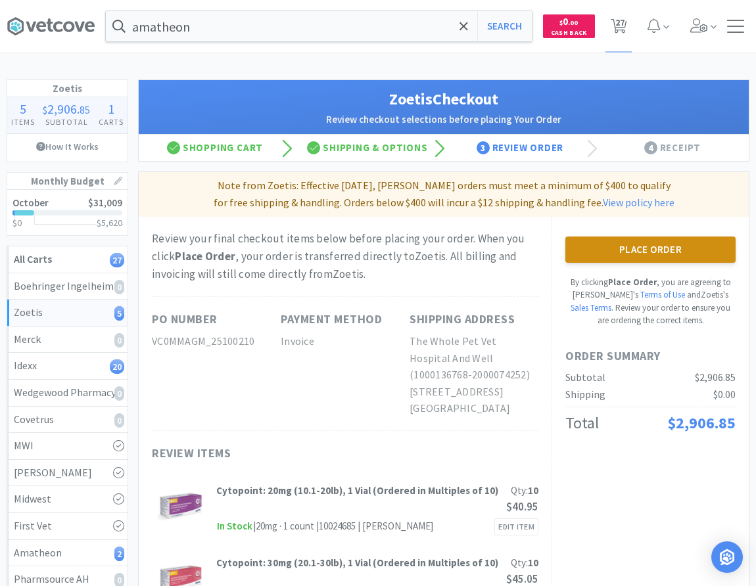
click at [625, 254] on button "Place Order" at bounding box center [650, 250] width 170 height 26
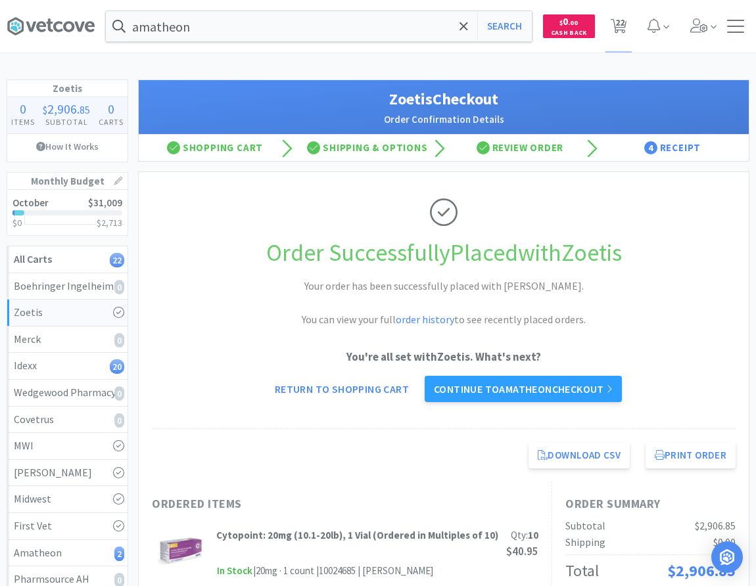
click at [323, 216] on div "Order Successfully Placed with Zoetis Your order has been successfully placed w…" at bounding box center [444, 300] width 584 height 257
click at [590, 386] on link "Continue to Amatheon checkout" at bounding box center [523, 389] width 197 height 26
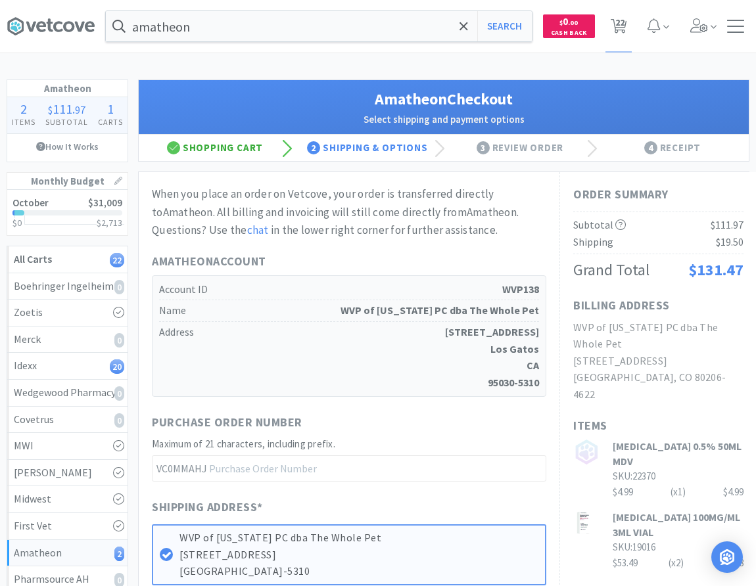
click at [240, 151] on div "Shopping Cart" at bounding box center [215, 148] width 153 height 26
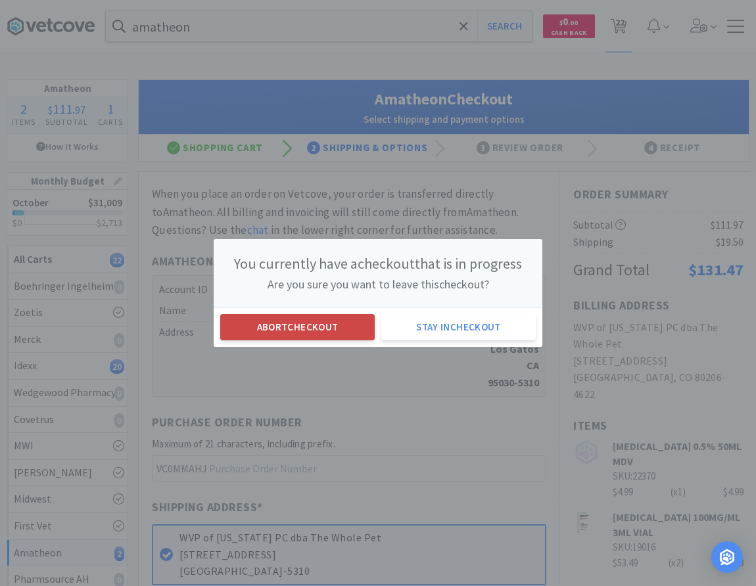
click at [302, 329] on button "Abort checkout" at bounding box center [297, 327] width 155 height 26
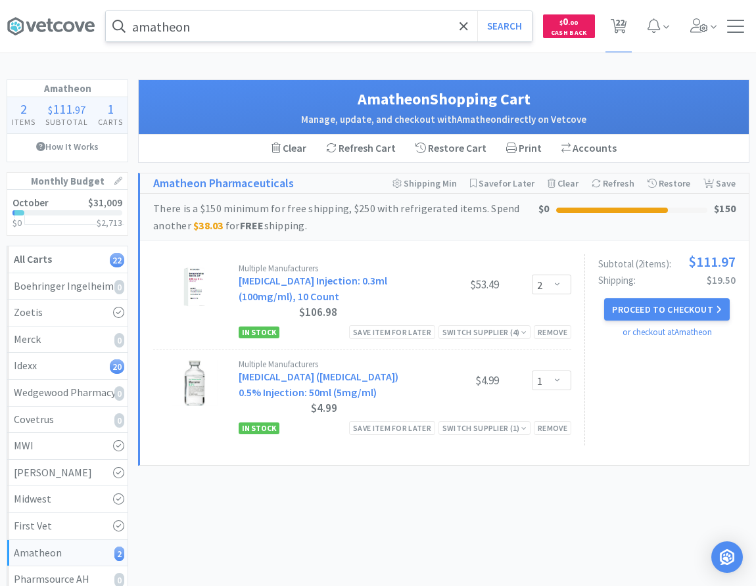
click at [291, 24] on input "amatheon" at bounding box center [319, 26] width 426 height 30
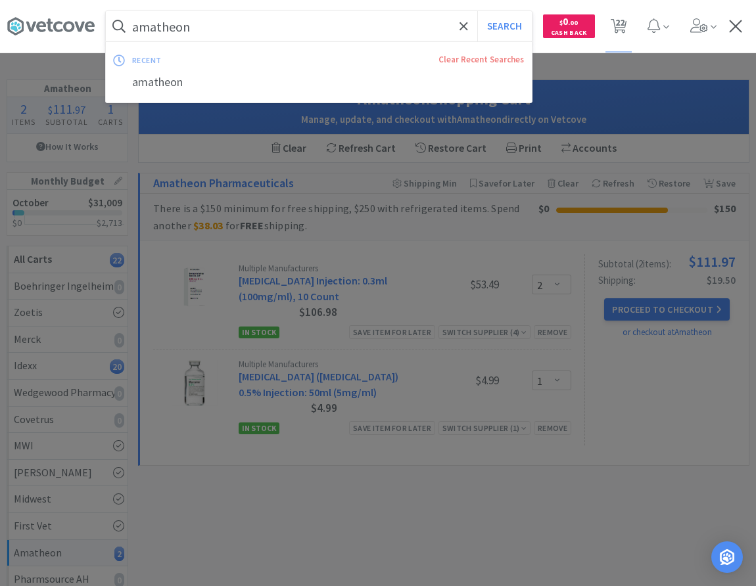
click at [477, 11] on button "Search" at bounding box center [504, 26] width 55 height 30
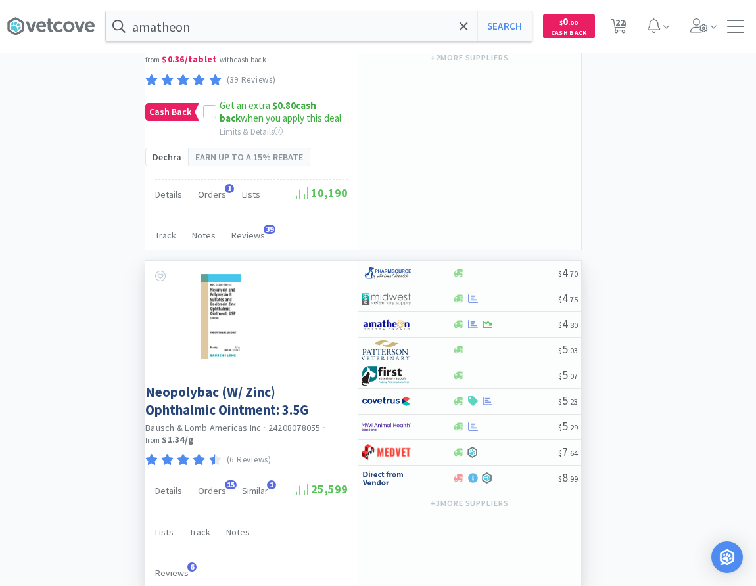
scroll to position [4384, 0]
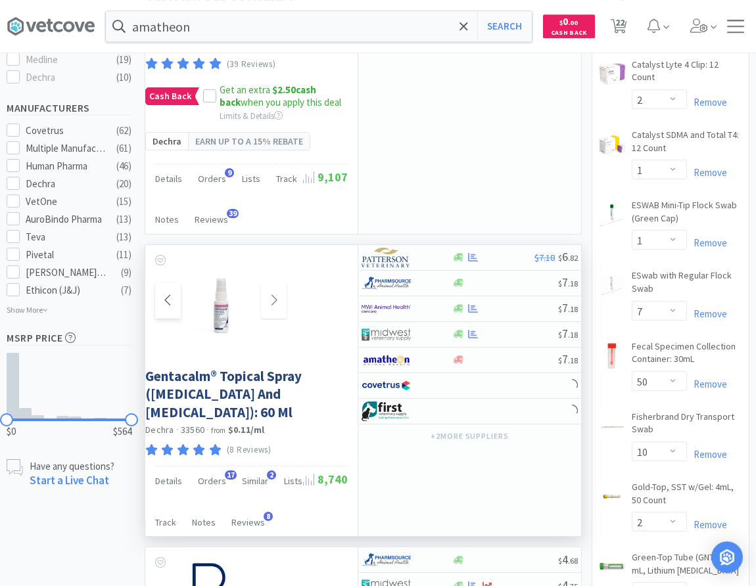
scroll to position [738, 0]
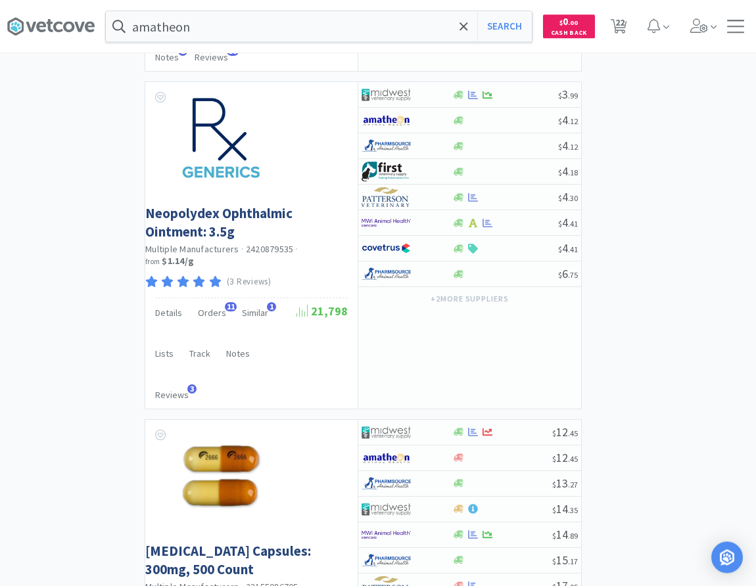
scroll to position [2213, 0]
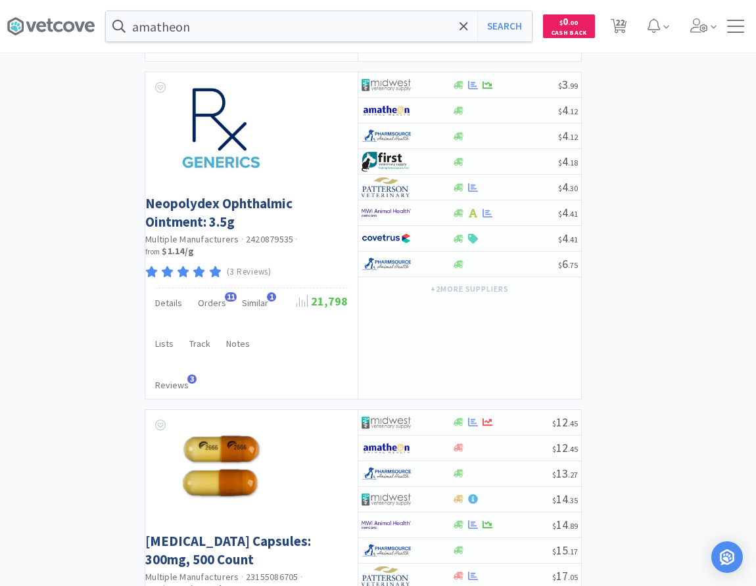
click at [634, 214] on div "× Filter Results Synced Suppliers Only Manufacturers Only Compounds Only Previo…" at bounding box center [378, 509] width 743 height 5286
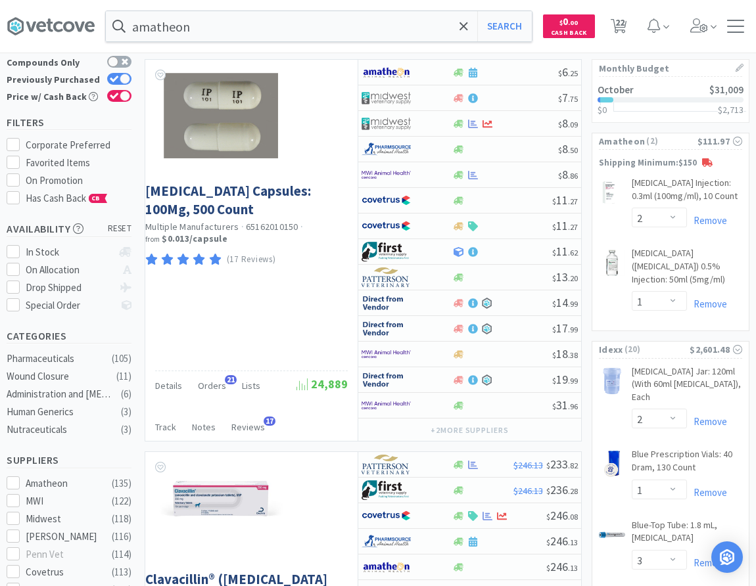
scroll to position [0, 0]
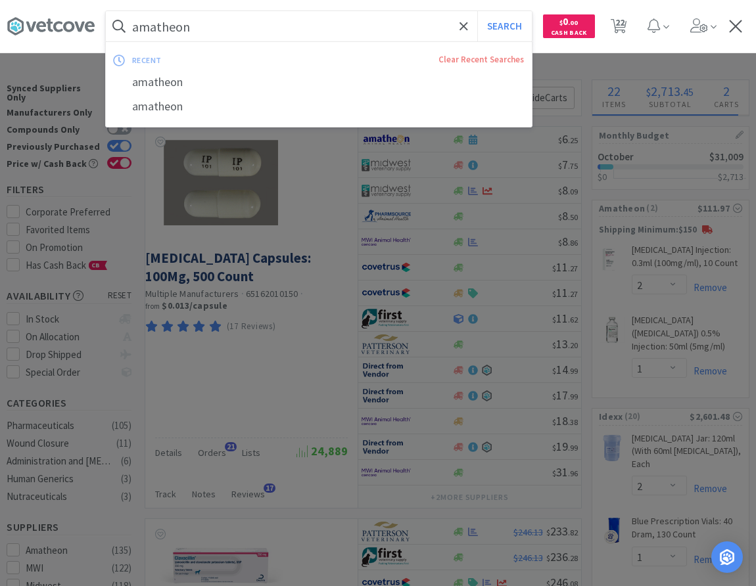
drag, startPoint x: 49, startPoint y: 12, endPoint x: 391, endPoint y: 1, distance: 342.1
click at [391, 11] on input "amatheon" at bounding box center [319, 26] width 426 height 30
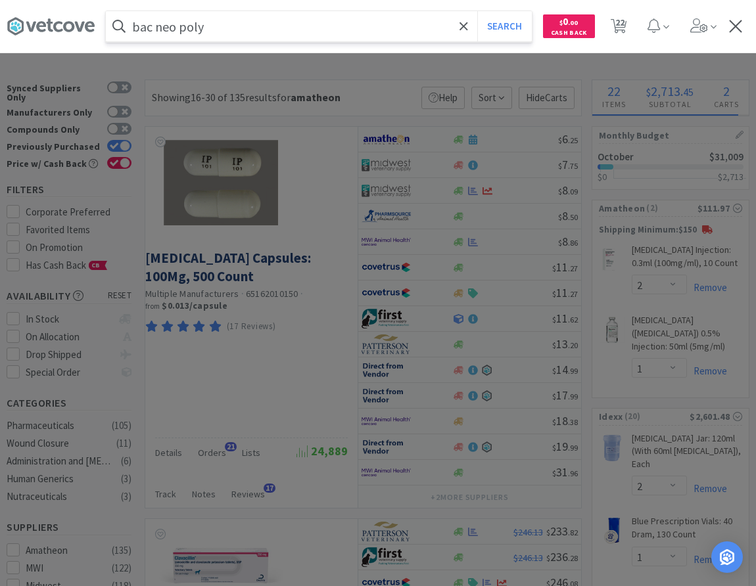
click at [477, 11] on button "Search" at bounding box center [504, 26] width 55 height 30
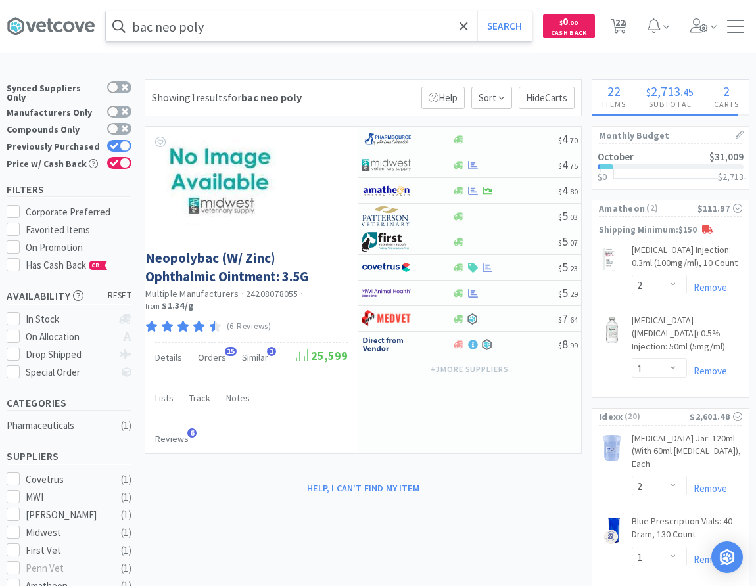
click at [362, 29] on input "bac neo poly" at bounding box center [319, 26] width 426 height 30
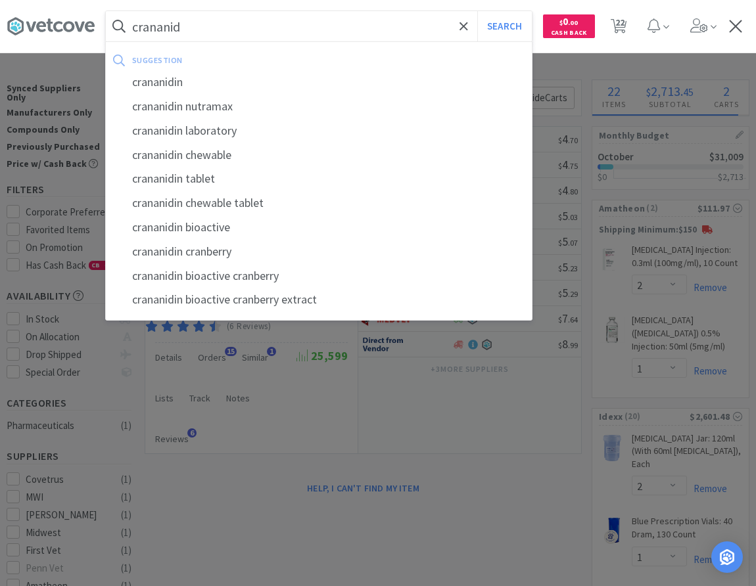
click at [477, 11] on button "Search" at bounding box center [504, 26] width 55 height 30
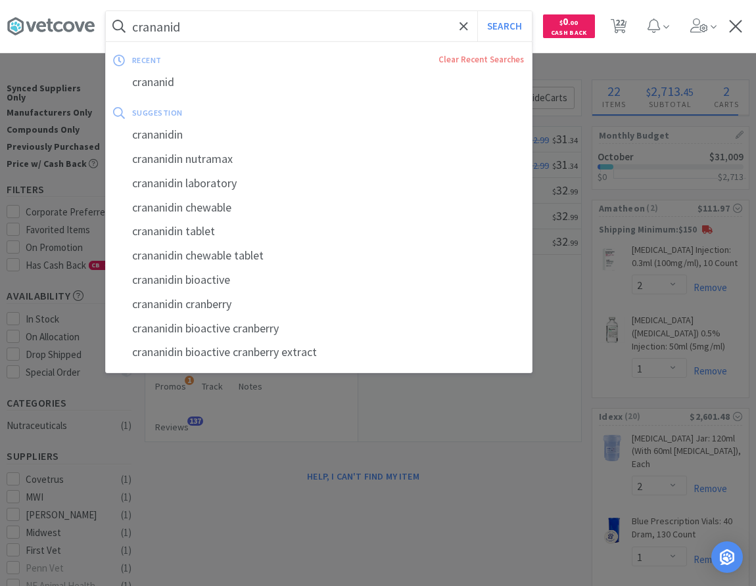
click at [288, 22] on input "crananid" at bounding box center [319, 26] width 426 height 30
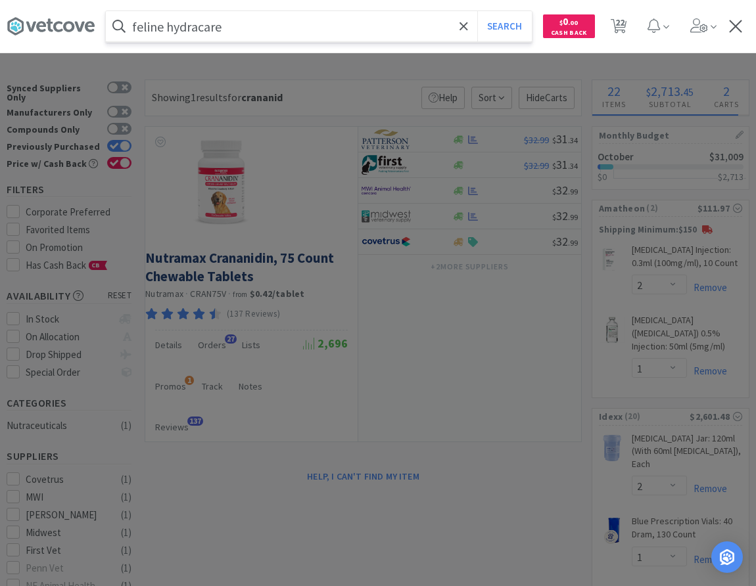
click at [477, 11] on button "Search" at bounding box center [504, 26] width 55 height 30
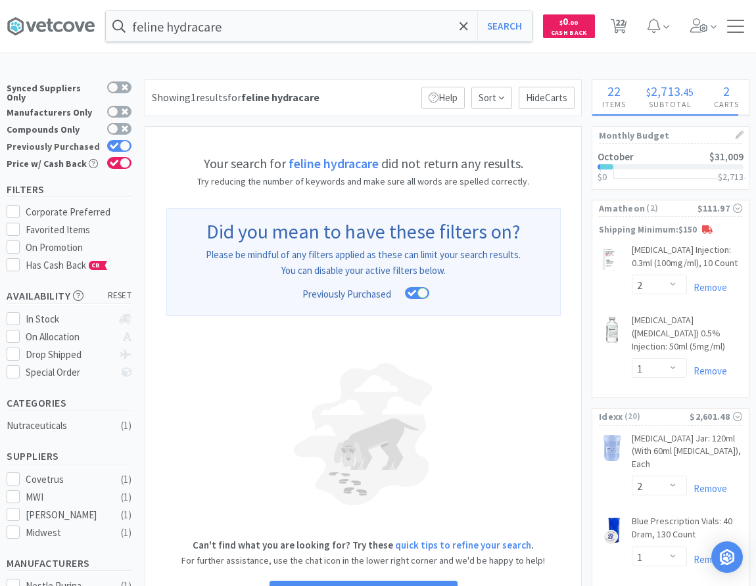
click at [114, 140] on label "Previously Purchased" at bounding box center [69, 146] width 125 height 13
click at [131, 155] on input "Previously Purchased" at bounding box center [131, 155] width 1 height 1
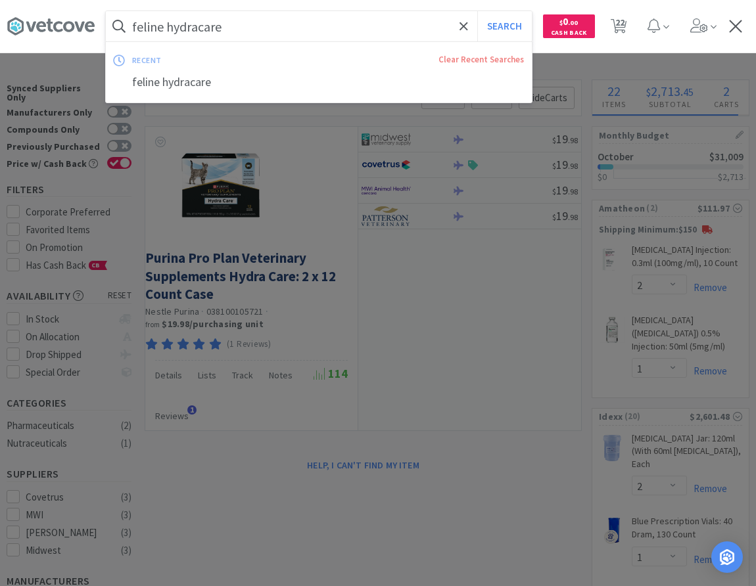
drag, startPoint x: 169, startPoint y: 25, endPoint x: 164, endPoint y: 35, distance: 10.9
click at [164, 35] on input "feline hydracare" at bounding box center [319, 26] width 426 height 30
click at [477, 11] on button "Search" at bounding box center [504, 26] width 55 height 30
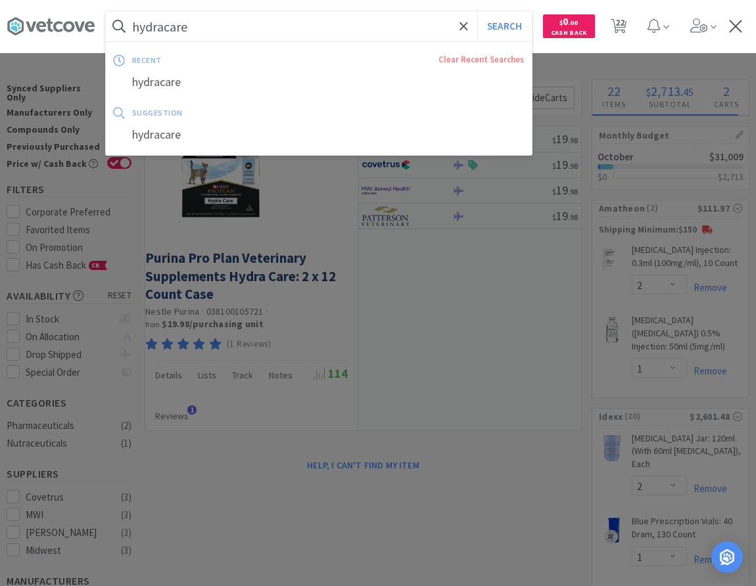
drag, startPoint x: 210, startPoint y: 26, endPoint x: 379, endPoint y: 34, distance: 169.8
click at [379, 34] on input "hydracare" at bounding box center [319, 26] width 426 height 30
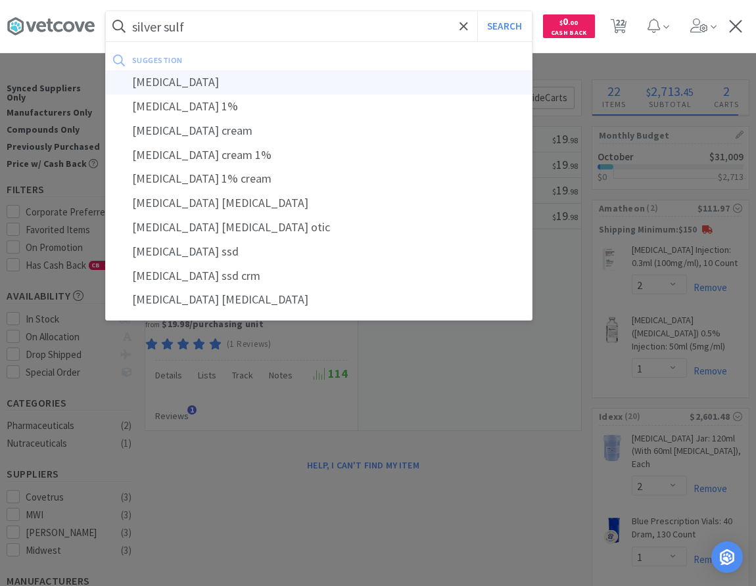
click at [251, 91] on div "[MEDICAL_DATA]" at bounding box center [319, 82] width 426 height 24
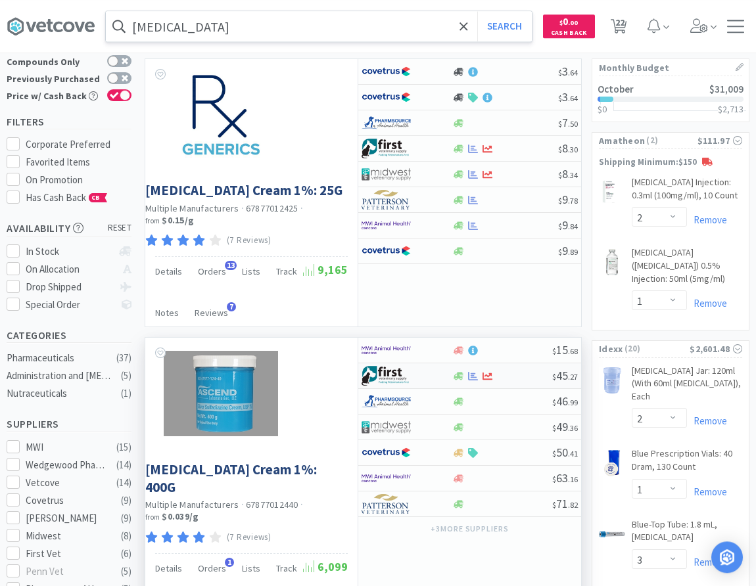
scroll to position [67, 0]
click at [258, 34] on input "[MEDICAL_DATA]" at bounding box center [319, 26] width 426 height 30
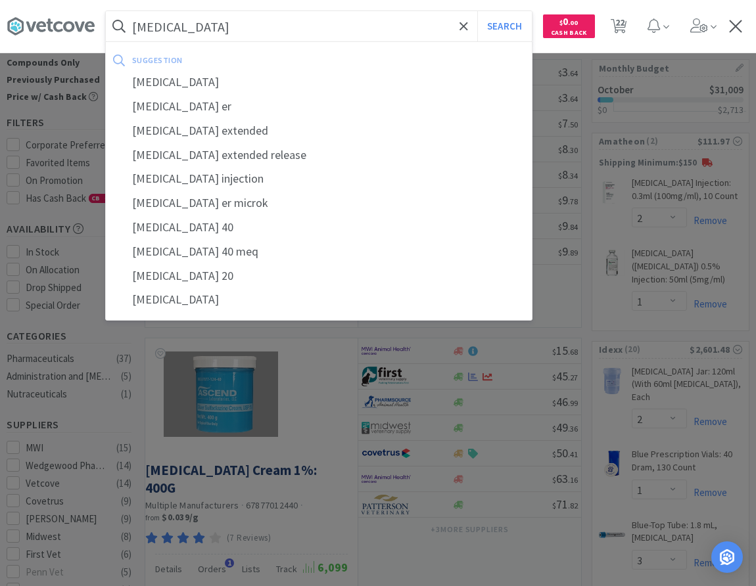
click at [477, 11] on button "Search" at bounding box center [504, 26] width 55 height 30
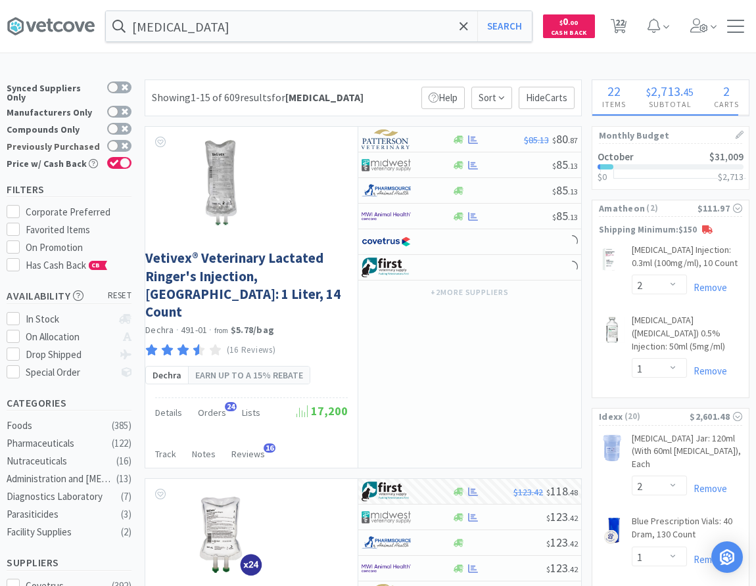
click at [119, 141] on label "Previously Purchased" at bounding box center [69, 146] width 125 height 13
click at [131, 155] on input "Previously Purchased" at bounding box center [131, 155] width 1 height 1
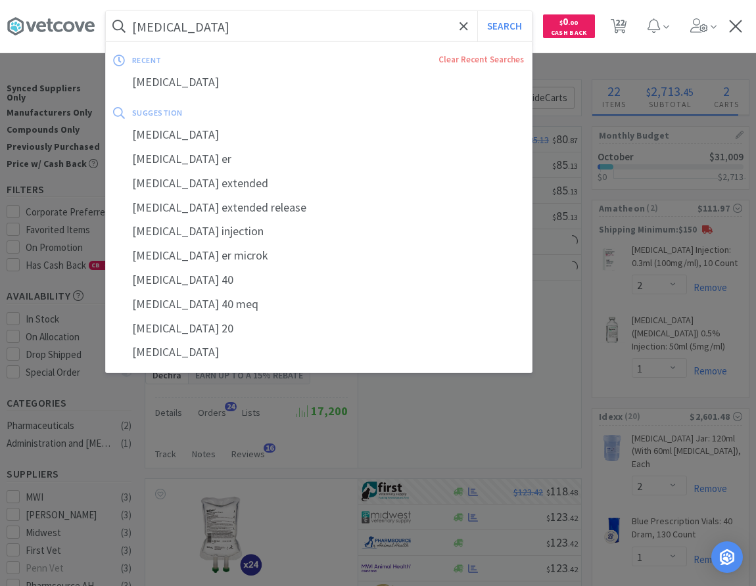
click at [313, 30] on input "[MEDICAL_DATA]" at bounding box center [319, 26] width 426 height 30
click at [308, 30] on input "[MEDICAL_DATA]" at bounding box center [319, 26] width 426 height 30
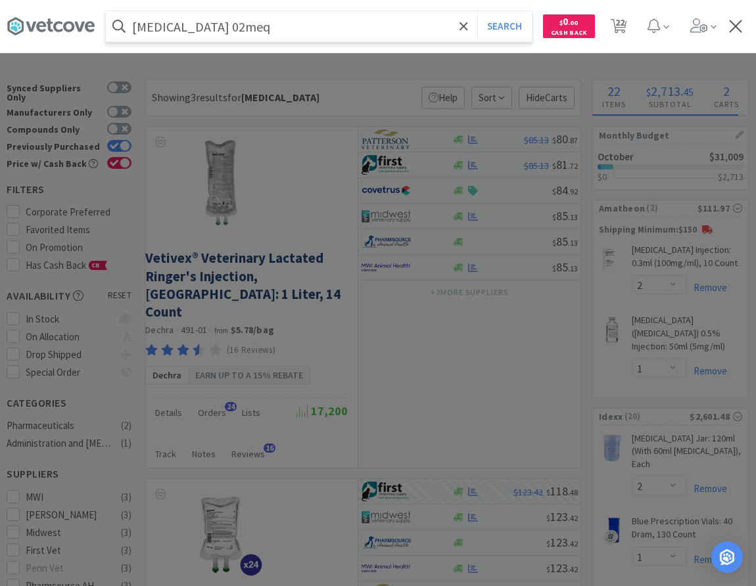
click at [477, 11] on button "Search" at bounding box center [504, 26] width 55 height 30
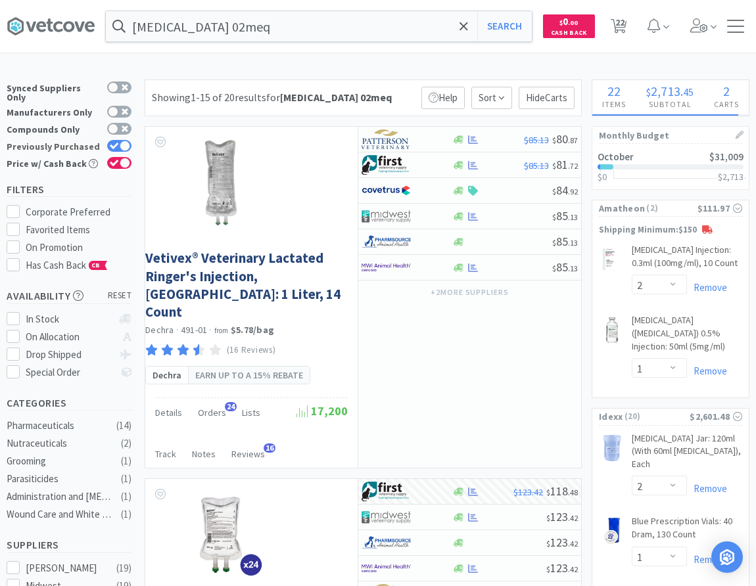
click at [118, 140] on label "Previously Purchased" at bounding box center [69, 146] width 125 height 13
click at [131, 155] on input "Previously Purchased" at bounding box center [131, 155] width 1 height 1
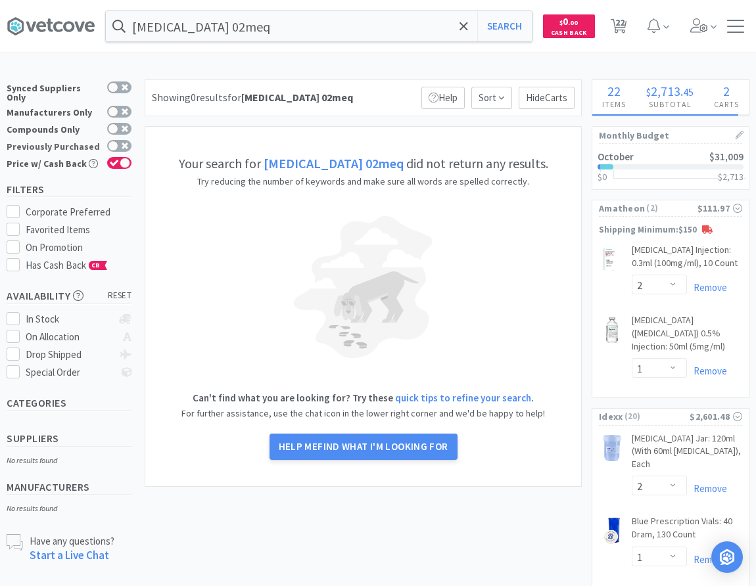
click at [118, 140] on label "Previously Purchased" at bounding box center [69, 146] width 125 height 13
click at [131, 155] on input "Previously Purchased" at bounding box center [131, 155] width 1 height 1
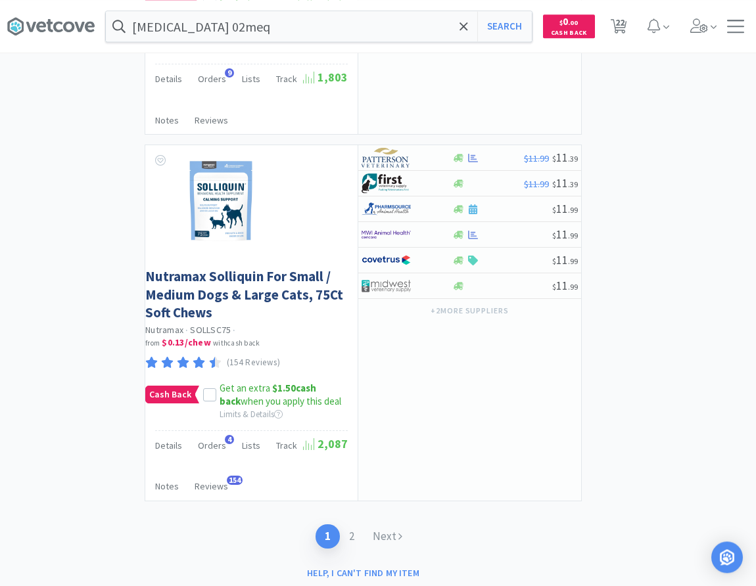
scroll to position [4575, 0]
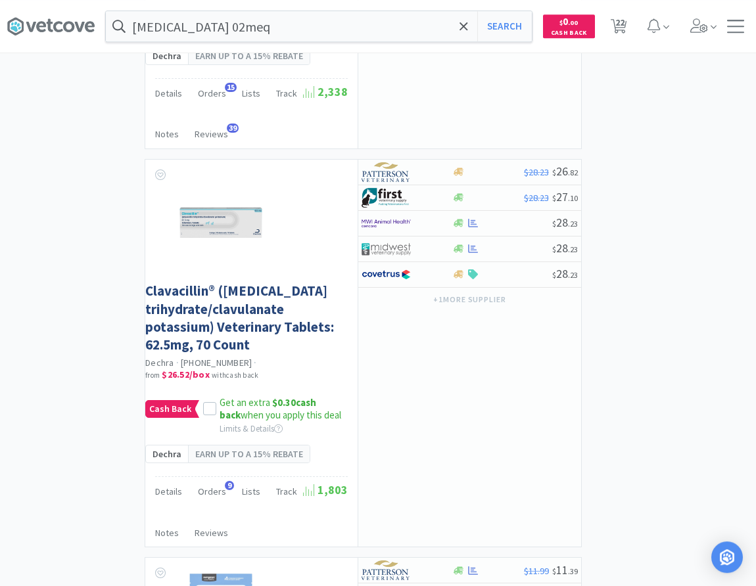
drag, startPoint x: 118, startPoint y: 264, endPoint x: 95, endPoint y: 163, distance: 103.8
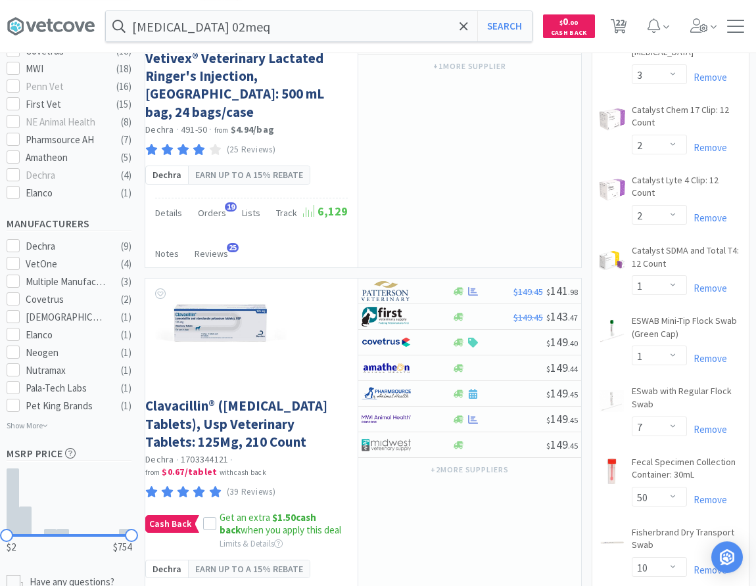
scroll to position [0, 0]
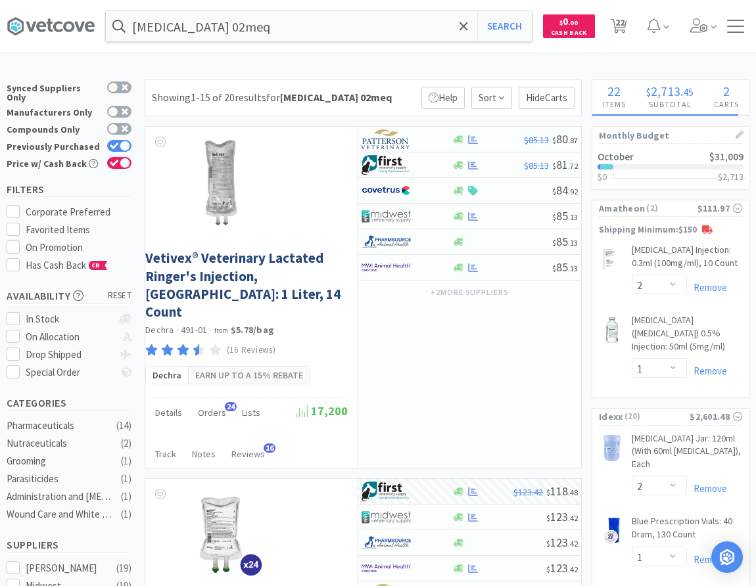
drag, startPoint x: 88, startPoint y: 183, endPoint x: 117, endPoint y: -93, distance: 277.7
click at [122, 162] on label "Price w/ Cash Back" at bounding box center [69, 163] width 125 height 13
click at [131, 172] on input "Price w/ Cash Back" at bounding box center [131, 172] width 1 height 1
click at [122, 140] on label "Previously Purchased" at bounding box center [69, 146] width 125 height 13
click at [131, 155] on input "Previously Purchased" at bounding box center [131, 155] width 1 height 1
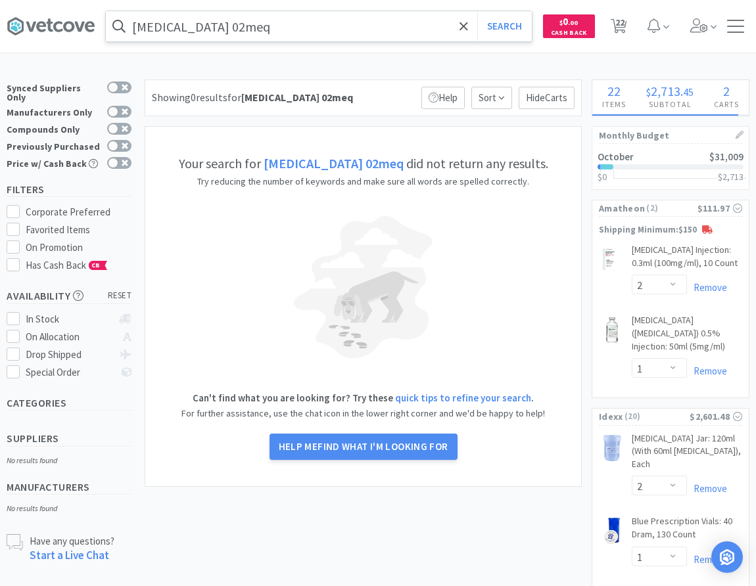
click at [248, 24] on input "[MEDICAL_DATA] 02meq" at bounding box center [319, 26] width 426 height 30
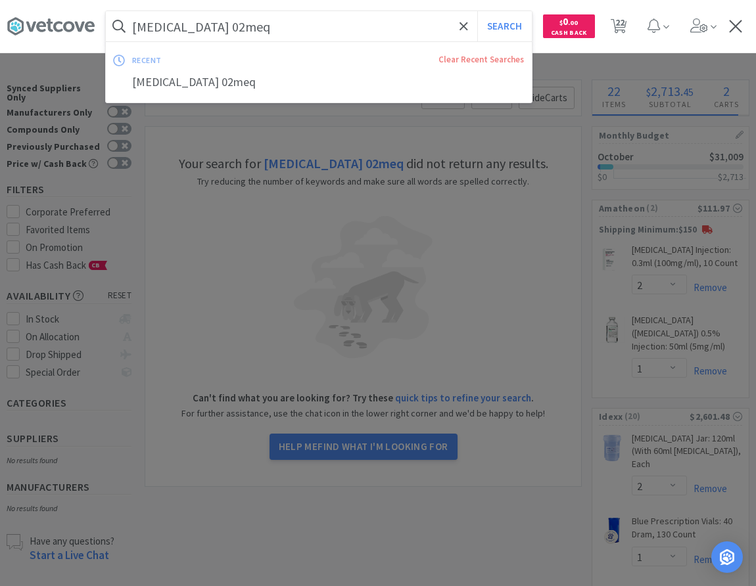
click at [259, 37] on input "[MEDICAL_DATA] 02meq" at bounding box center [319, 26] width 426 height 30
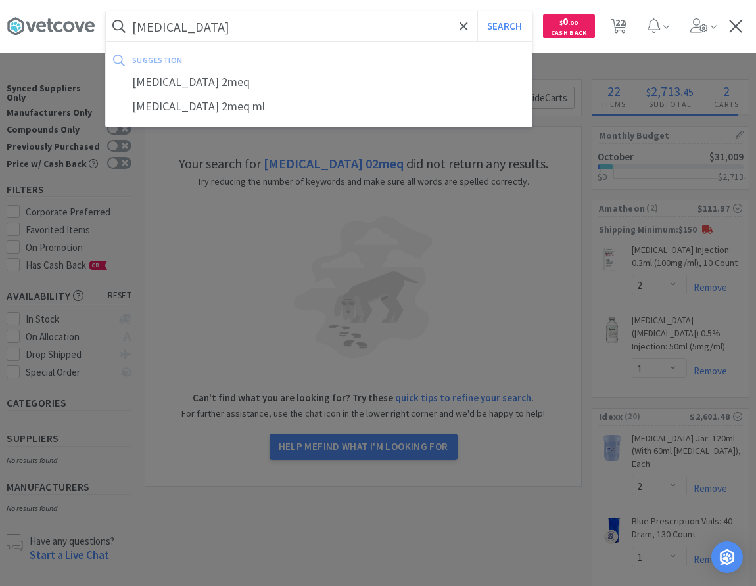
click at [477, 11] on button "Search" at bounding box center [504, 26] width 55 height 30
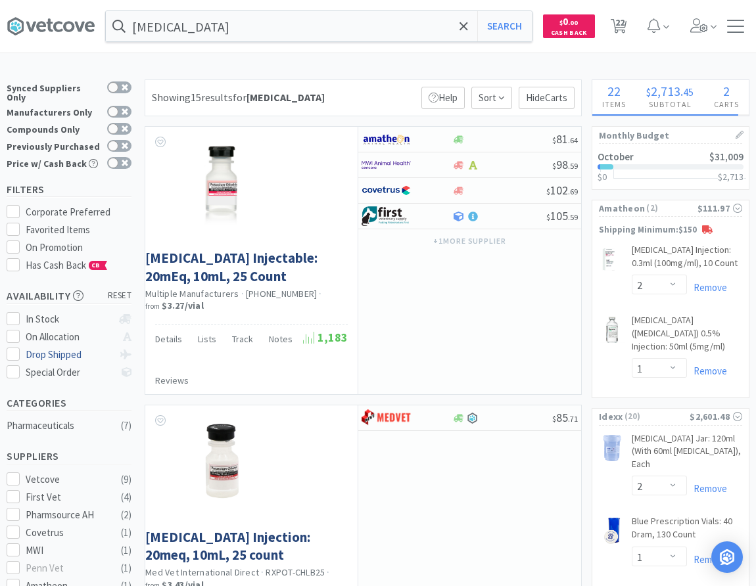
drag, startPoint x: 68, startPoint y: 394, endPoint x: 29, endPoint y: 175, distance: 222.4
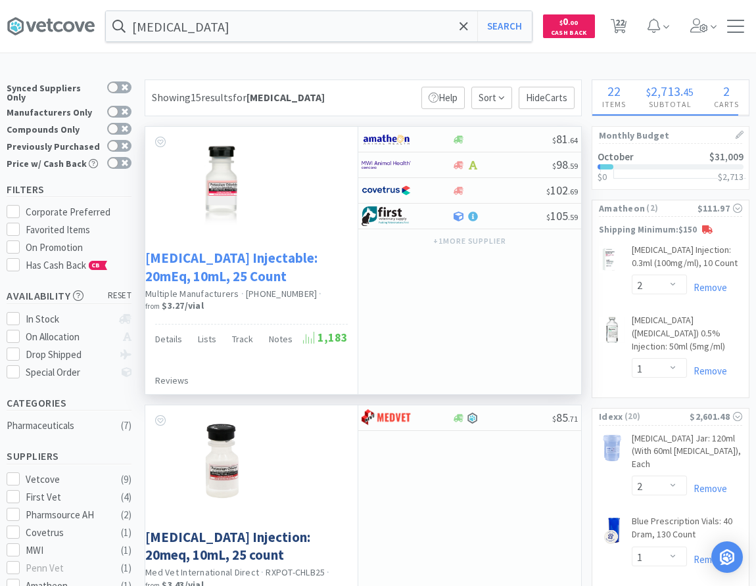
click at [275, 270] on link "[MEDICAL_DATA] Injectable: 20mEq, 10mL, 25 Count" at bounding box center [244, 267] width 199 height 36
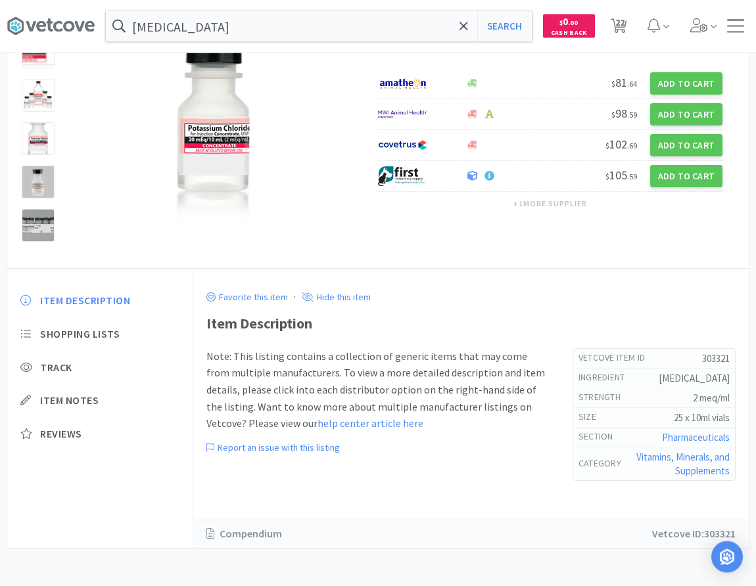
scroll to position [140, 0]
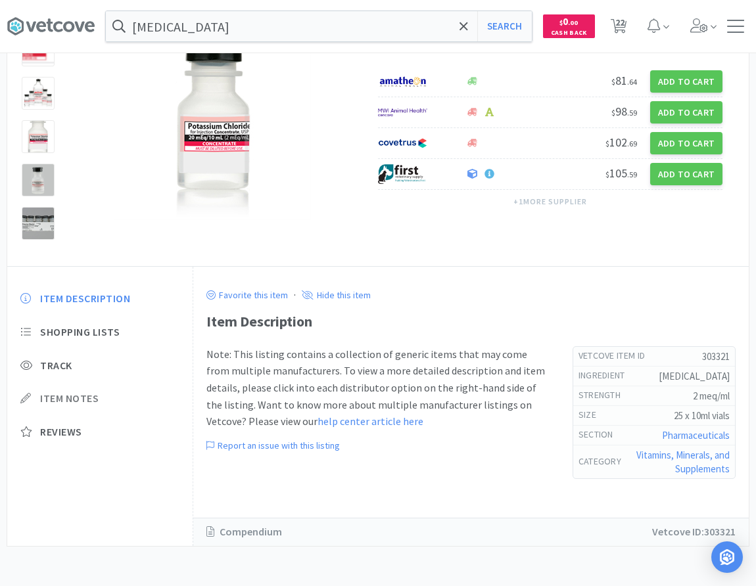
click at [87, 396] on span "Item Notes" at bounding box center [69, 399] width 59 height 14
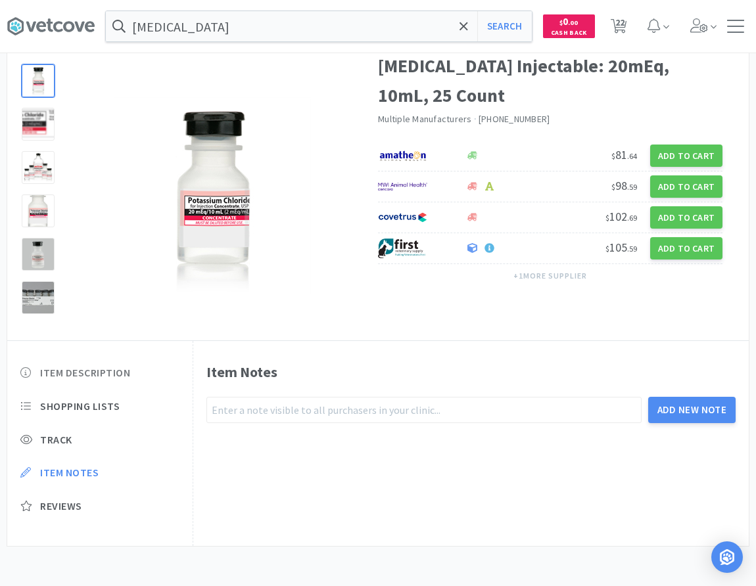
click at [93, 375] on span "Item Description" at bounding box center [85, 373] width 90 height 14
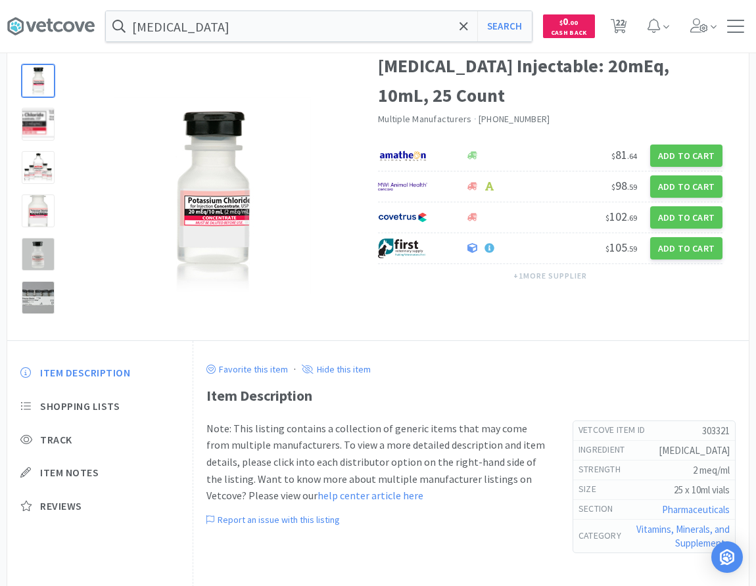
click at [39, 76] on div at bounding box center [38, 80] width 33 height 33
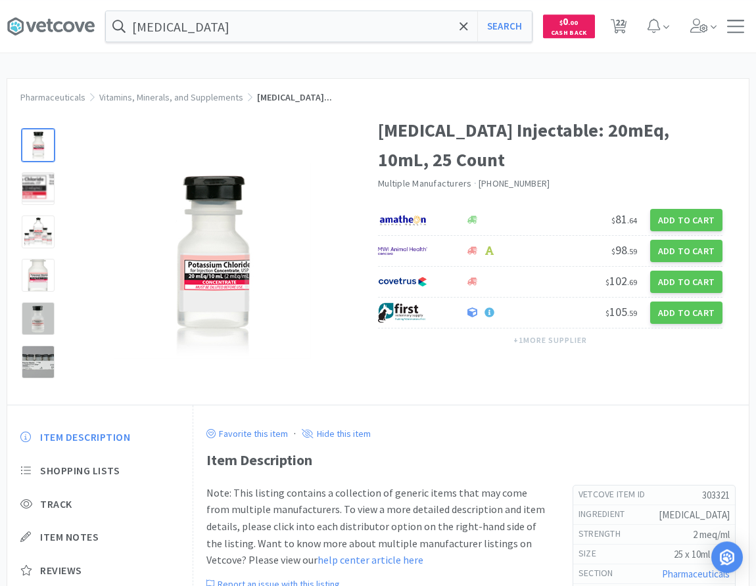
scroll to position [0, 0]
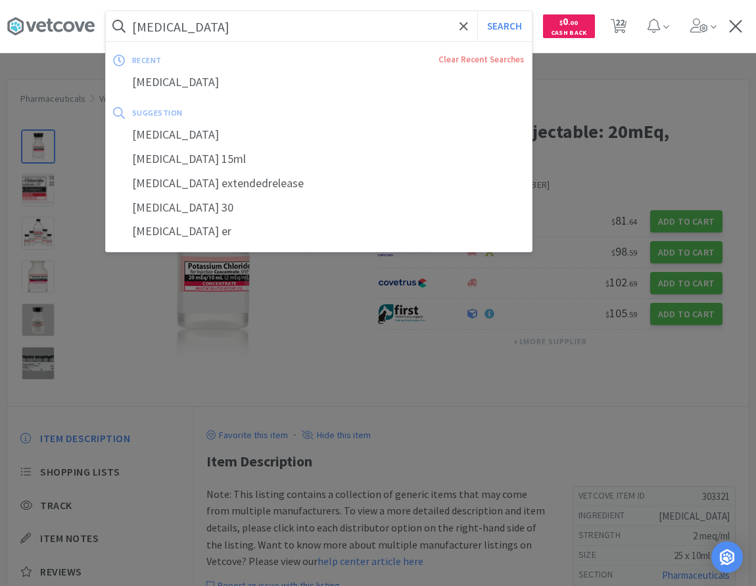
click at [313, 29] on input "[MEDICAL_DATA]" at bounding box center [319, 26] width 426 height 30
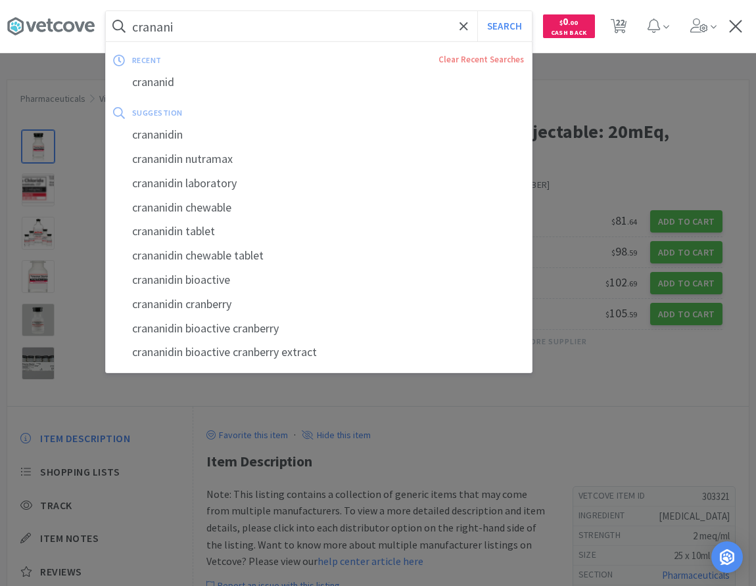
click at [477, 11] on button "Search" at bounding box center [504, 26] width 55 height 30
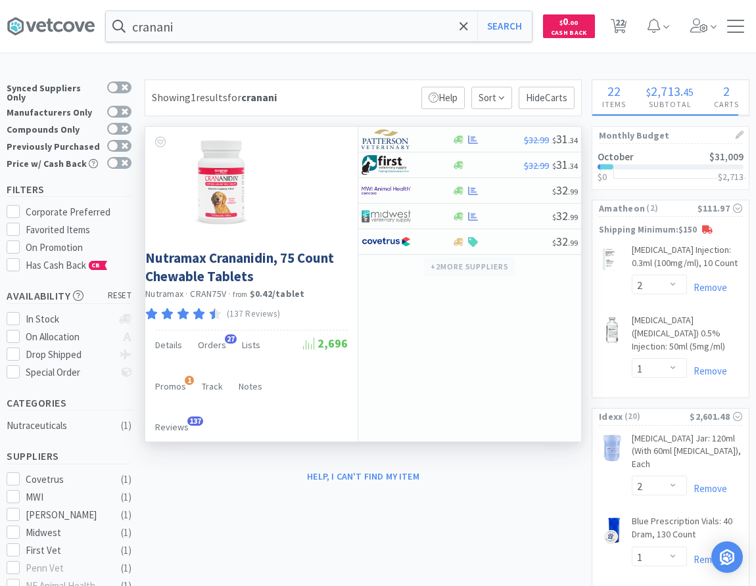
click at [480, 266] on button "+ 2 more supplier s" at bounding box center [469, 267] width 91 height 18
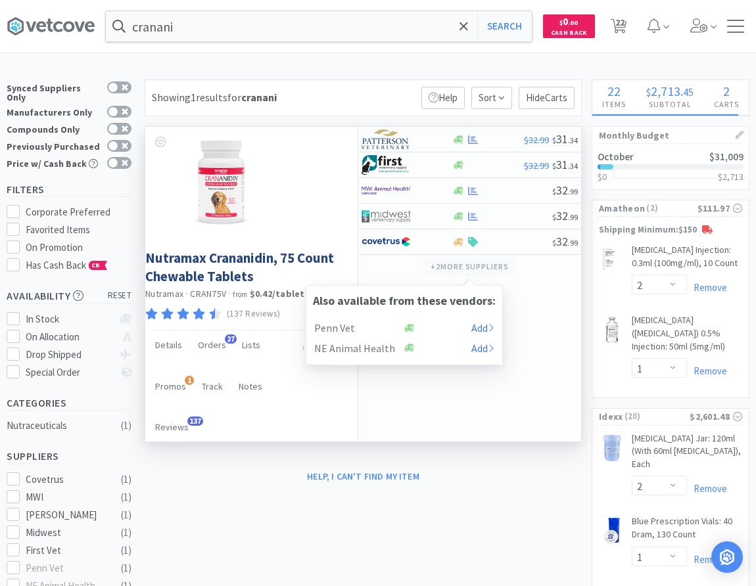
click at [480, 266] on button "+ 2 more supplier s" at bounding box center [469, 267] width 91 height 18
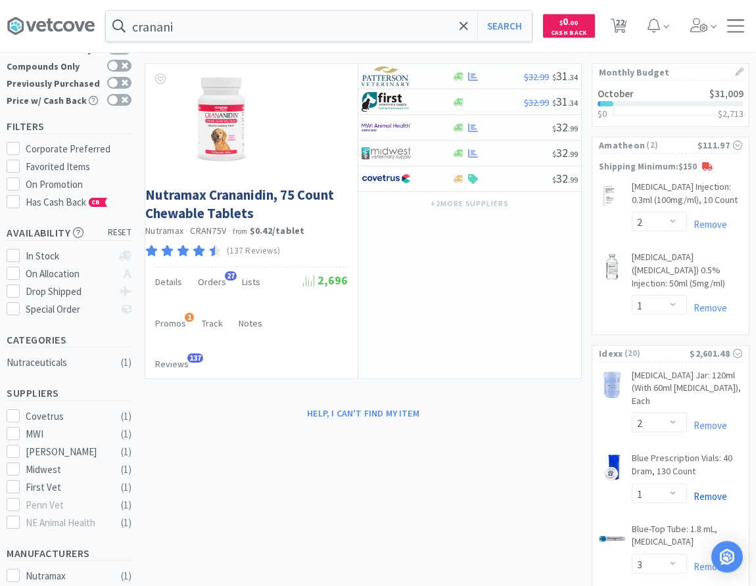
scroll to position [201, 0]
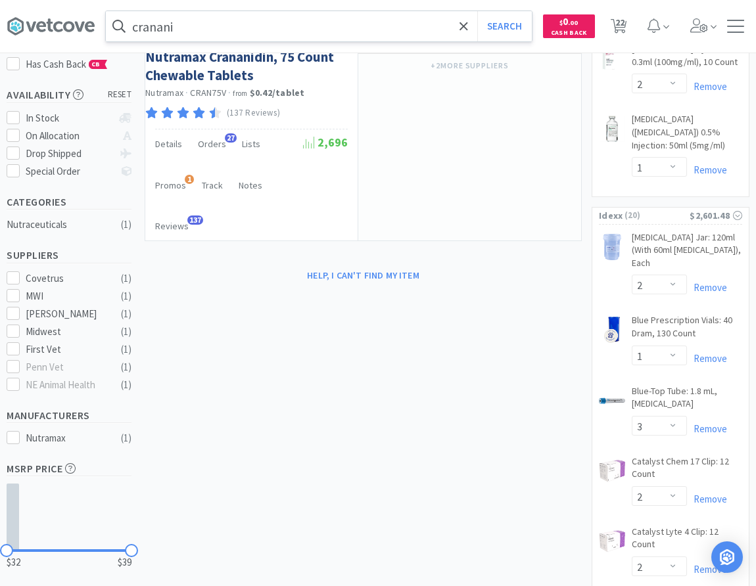
click at [192, 32] on input "cranani" at bounding box center [319, 26] width 426 height 30
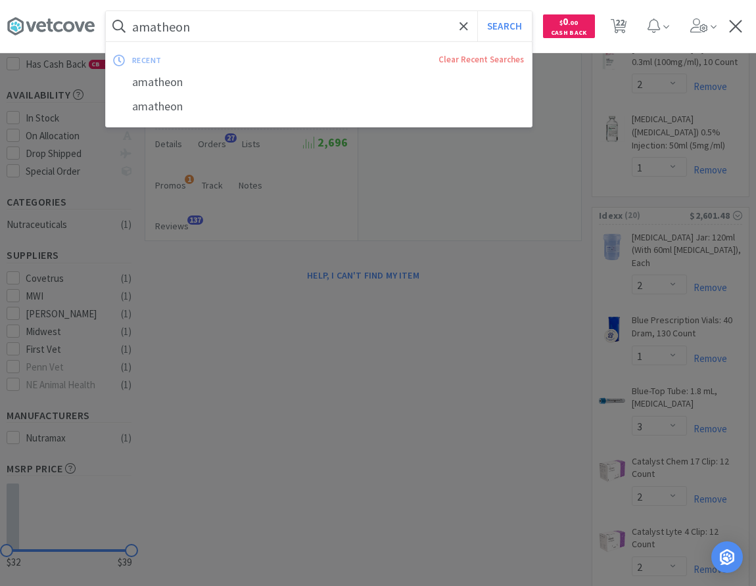
click at [477, 11] on button "Search" at bounding box center [504, 26] width 55 height 30
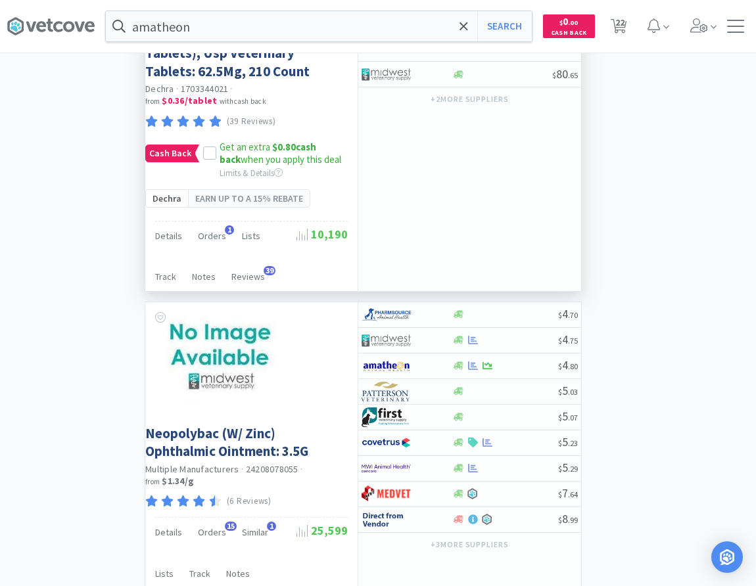
scroll to position [4401, 0]
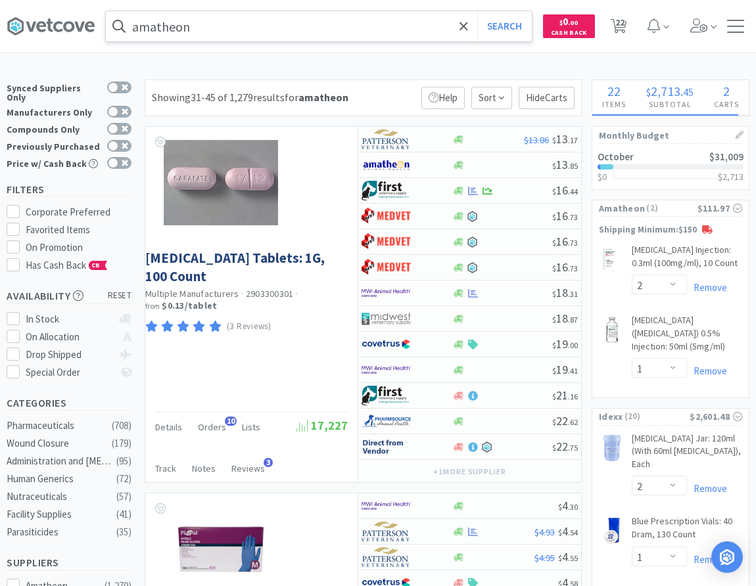
drag, startPoint x: 91, startPoint y: 515, endPoint x: 131, endPoint y: 23, distance: 494.1
click at [191, 26] on input "amatheon" at bounding box center [319, 26] width 426 height 30
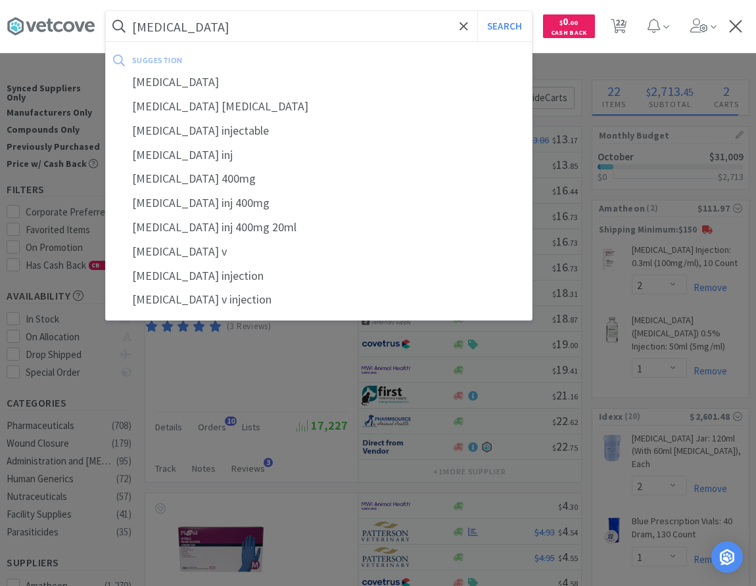
click at [477, 11] on button "Search" at bounding box center [504, 26] width 55 height 30
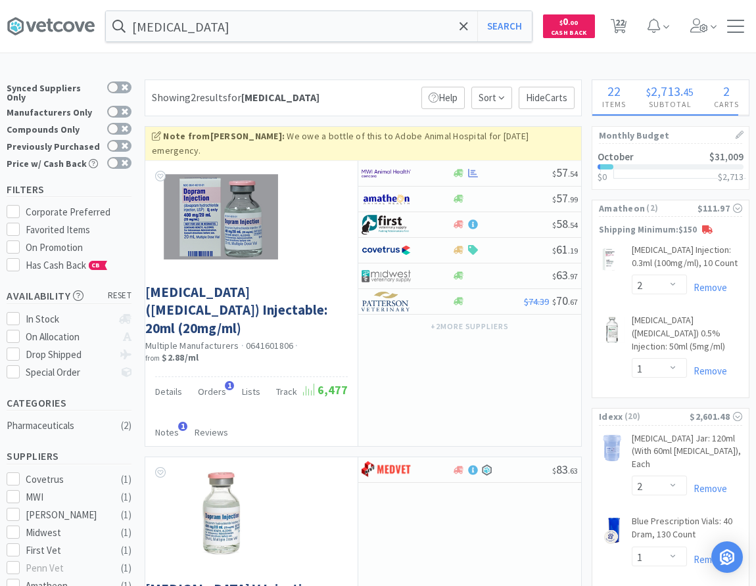
click at [378, 94] on div "Showing 2 results for [MEDICAL_DATA] Filters Help Sort Hide Carts" at bounding box center [363, 98] width 437 height 37
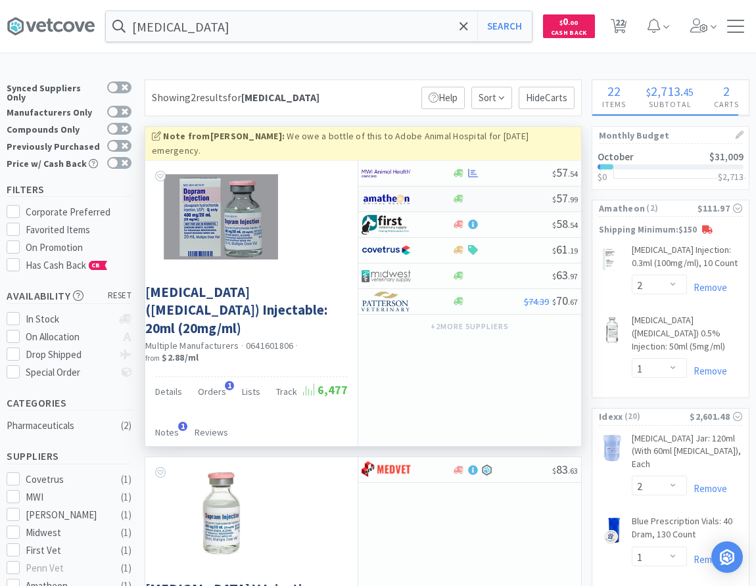
click at [433, 188] on div at bounding box center [398, 199] width 72 height 22
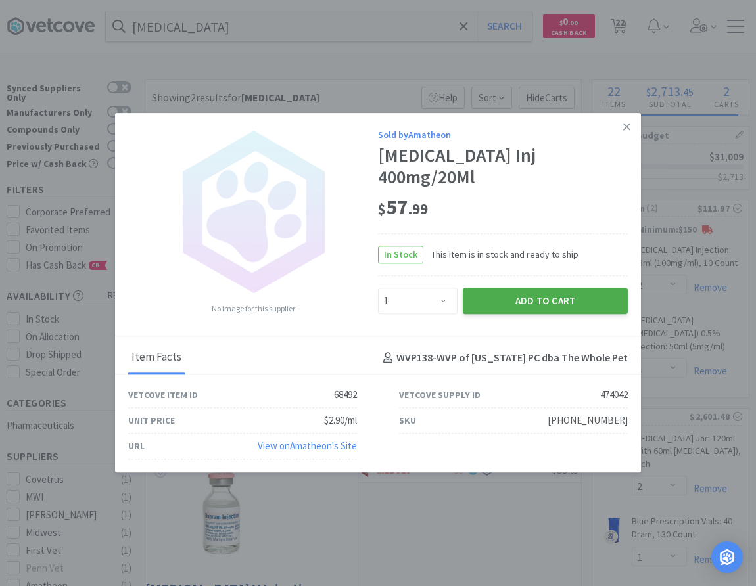
click at [529, 296] on button "Add to Cart" at bounding box center [545, 301] width 165 height 26
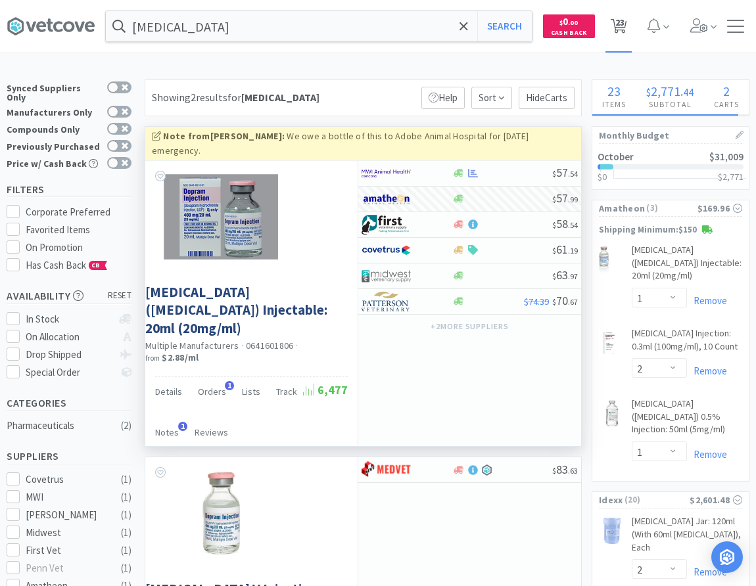
click at [618, 12] on span "23" at bounding box center [619, 22] width 9 height 53
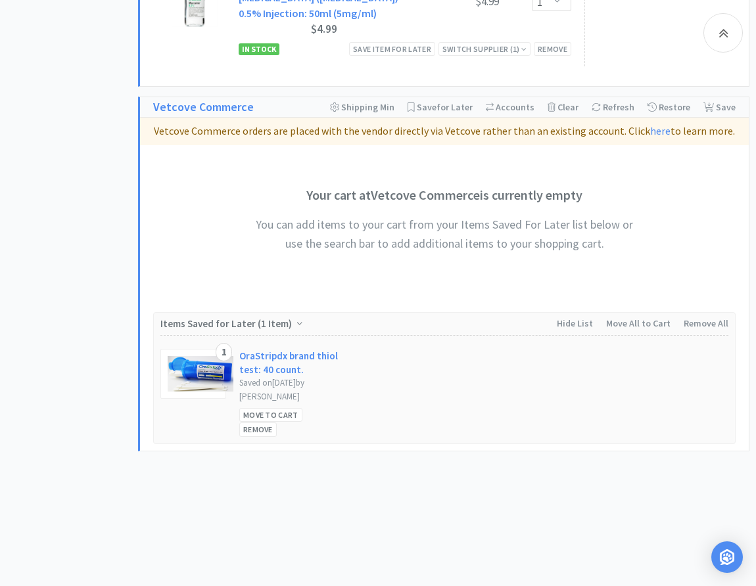
scroll to position [2683, 0]
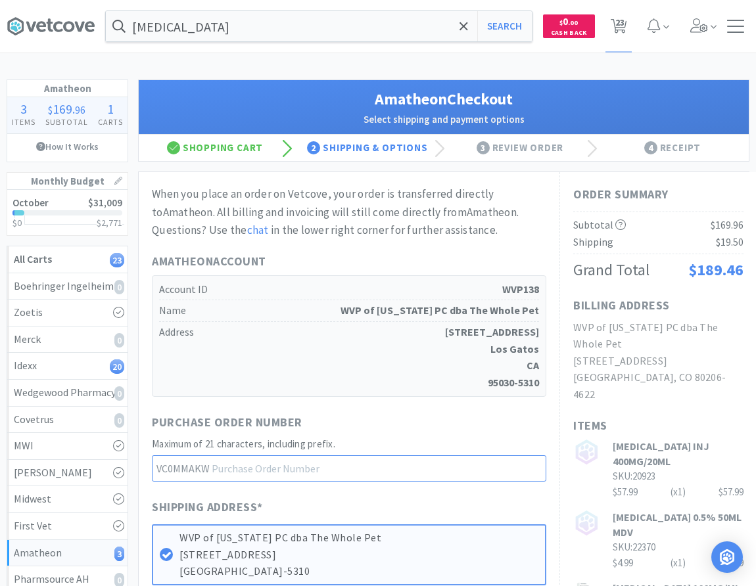
click at [267, 469] on input "text" at bounding box center [349, 469] width 394 height 26
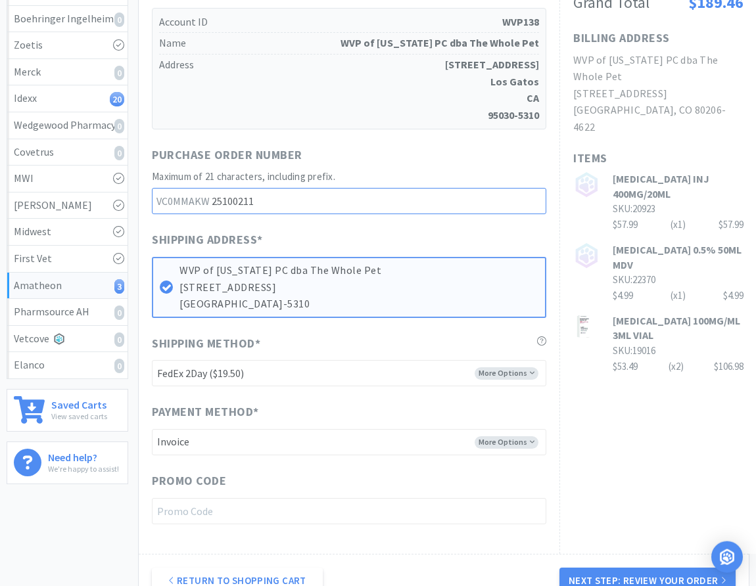
scroll to position [268, 0]
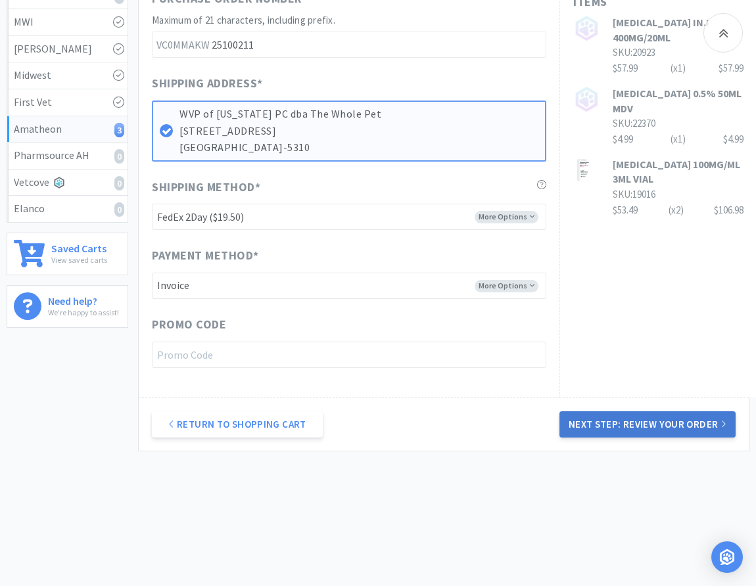
click at [661, 425] on button "Next Step: Review Your Order" at bounding box center [648, 425] width 176 height 26
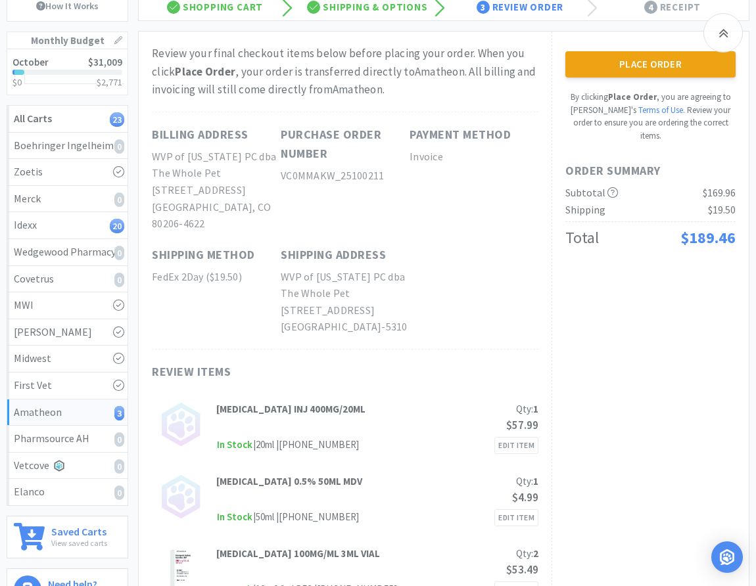
scroll to position [201, 0]
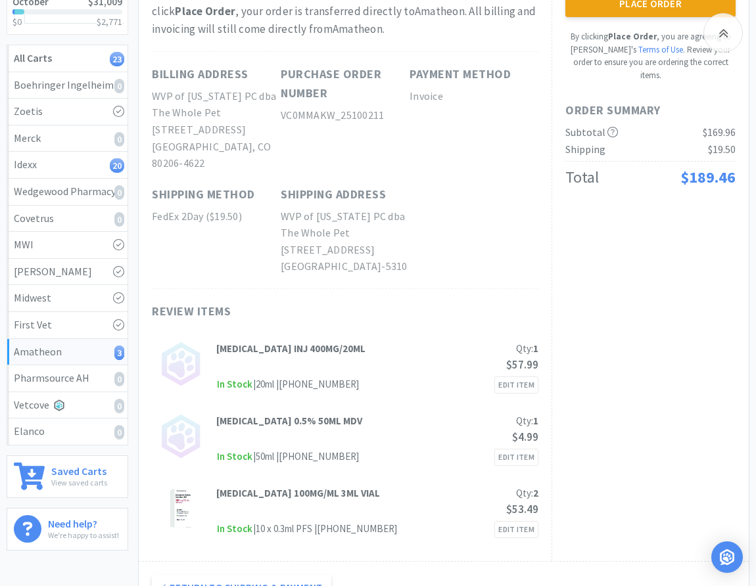
click at [667, 292] on div "Place Order By clicking Place Order , you are agreeing to Vetcove's Terms of Us…" at bounding box center [650, 266] width 197 height 590
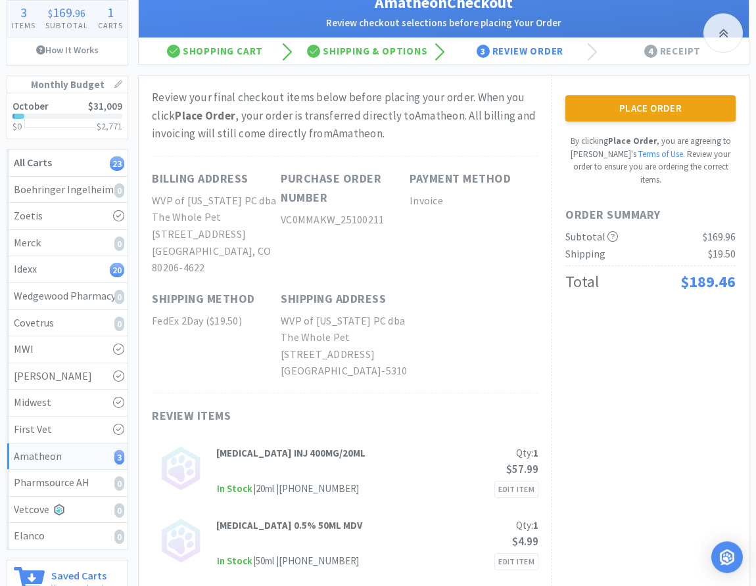
scroll to position [67, 0]
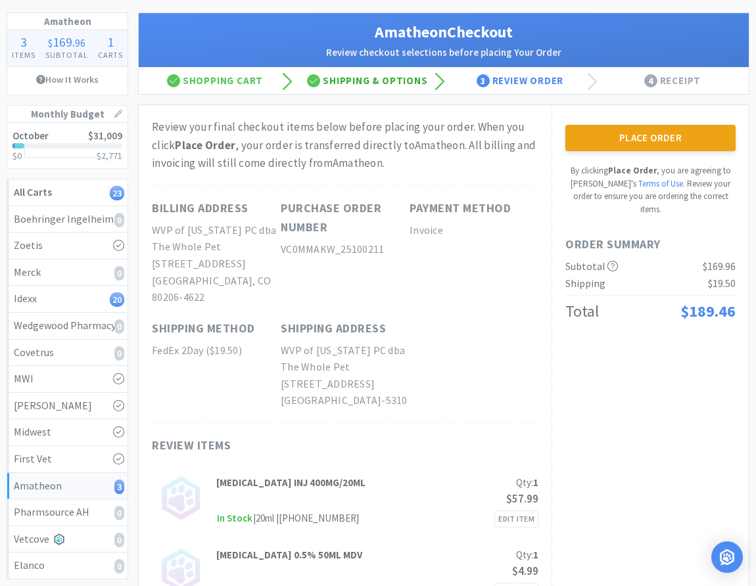
click at [390, 85] on div "Shipping & Options" at bounding box center [367, 81] width 153 height 26
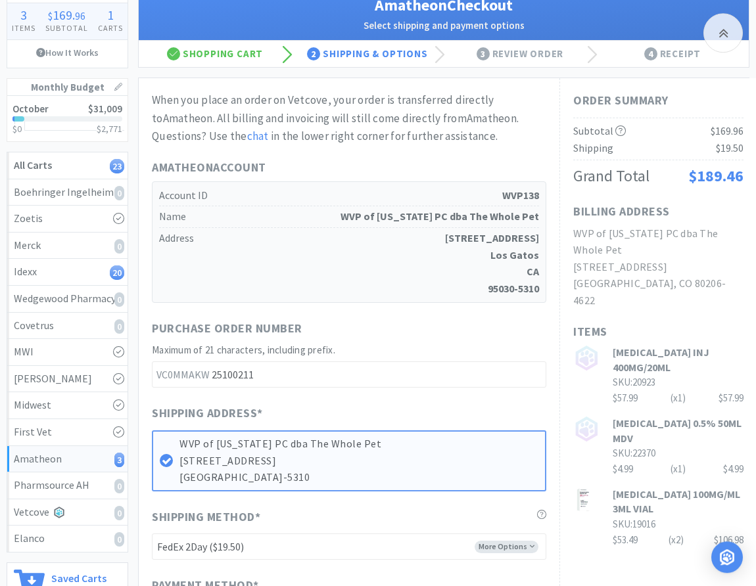
scroll to position [201, 0]
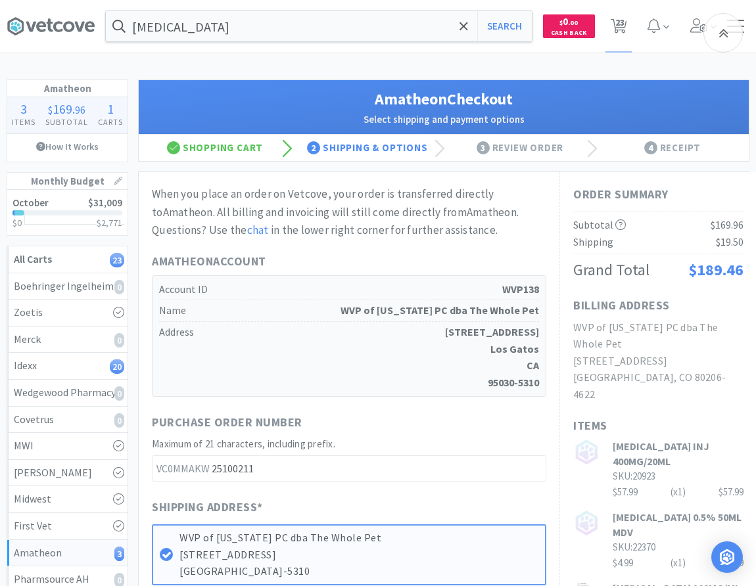
select select "21874"
select select "2"
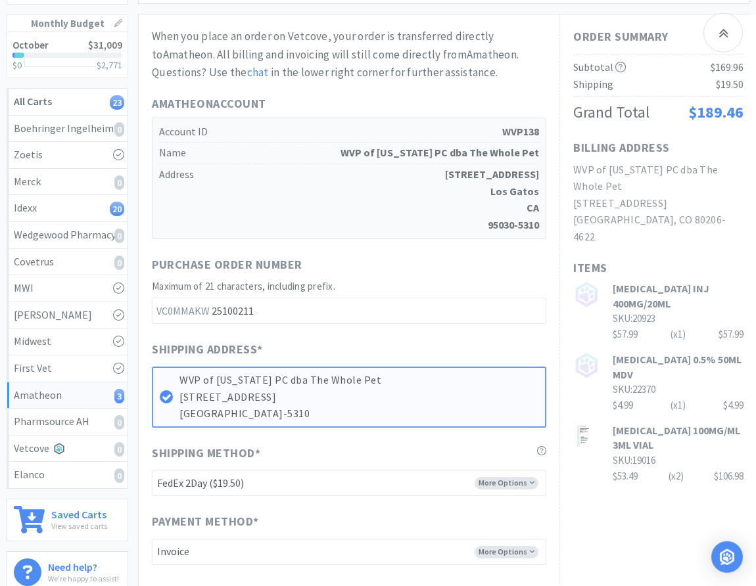
scroll to position [134, 0]
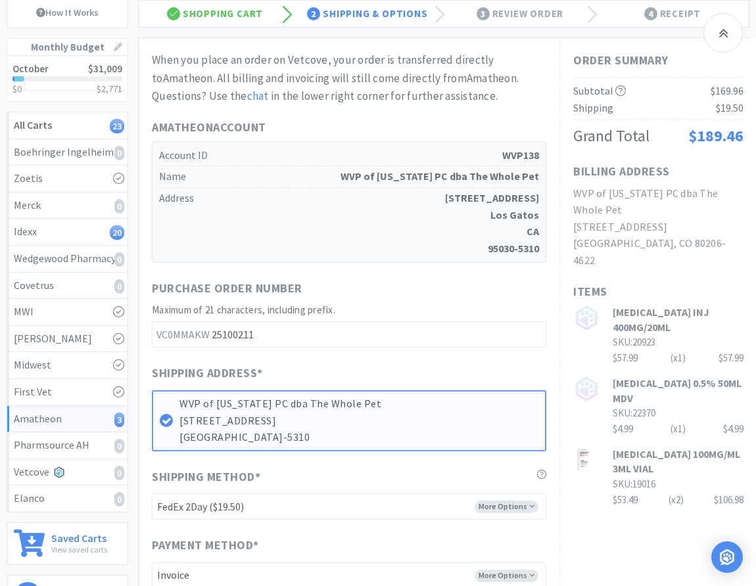
click at [481, 278] on div "When you place an order on Vetcove, your order is transferred directly to Amath…" at bounding box center [349, 354] width 394 height 607
click at [449, 293] on div "Purchase Order Number" at bounding box center [349, 290] width 394 height 23
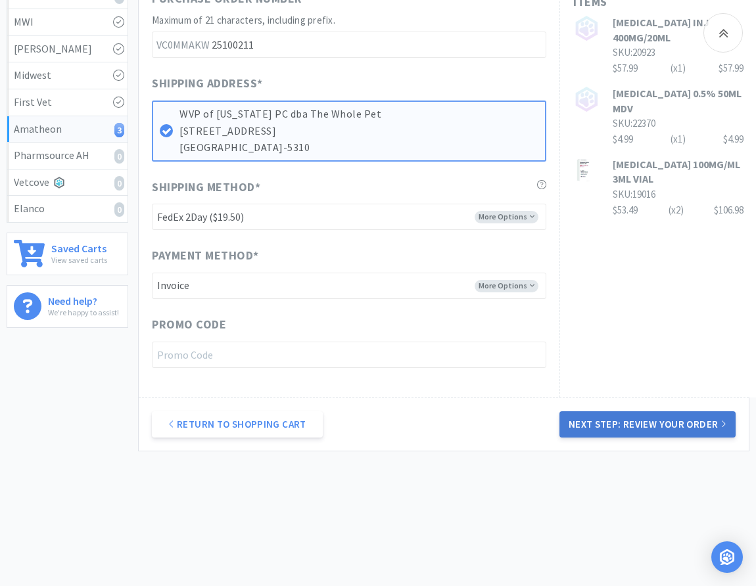
click at [621, 414] on button "Next Step: Review Your Order" at bounding box center [648, 425] width 176 height 26
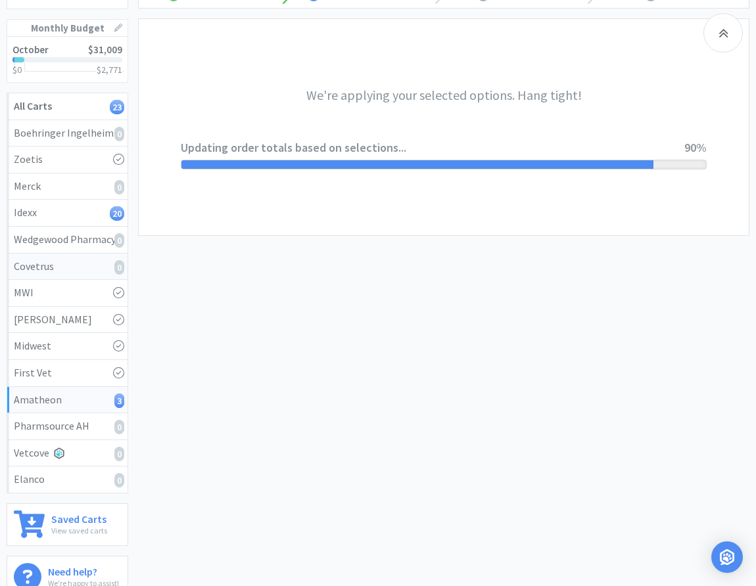
scroll to position [0, 0]
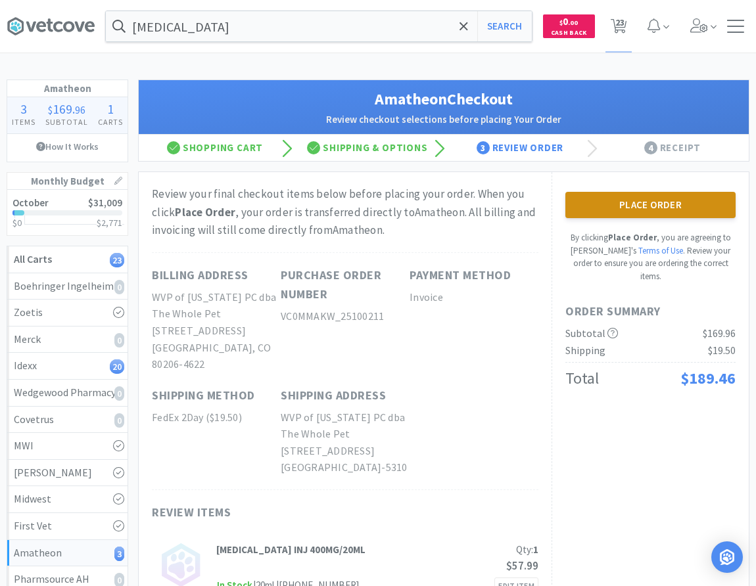
click at [656, 210] on button "Place Order" at bounding box center [650, 205] width 170 height 26
